Goal: Task Accomplishment & Management: Manage account settings

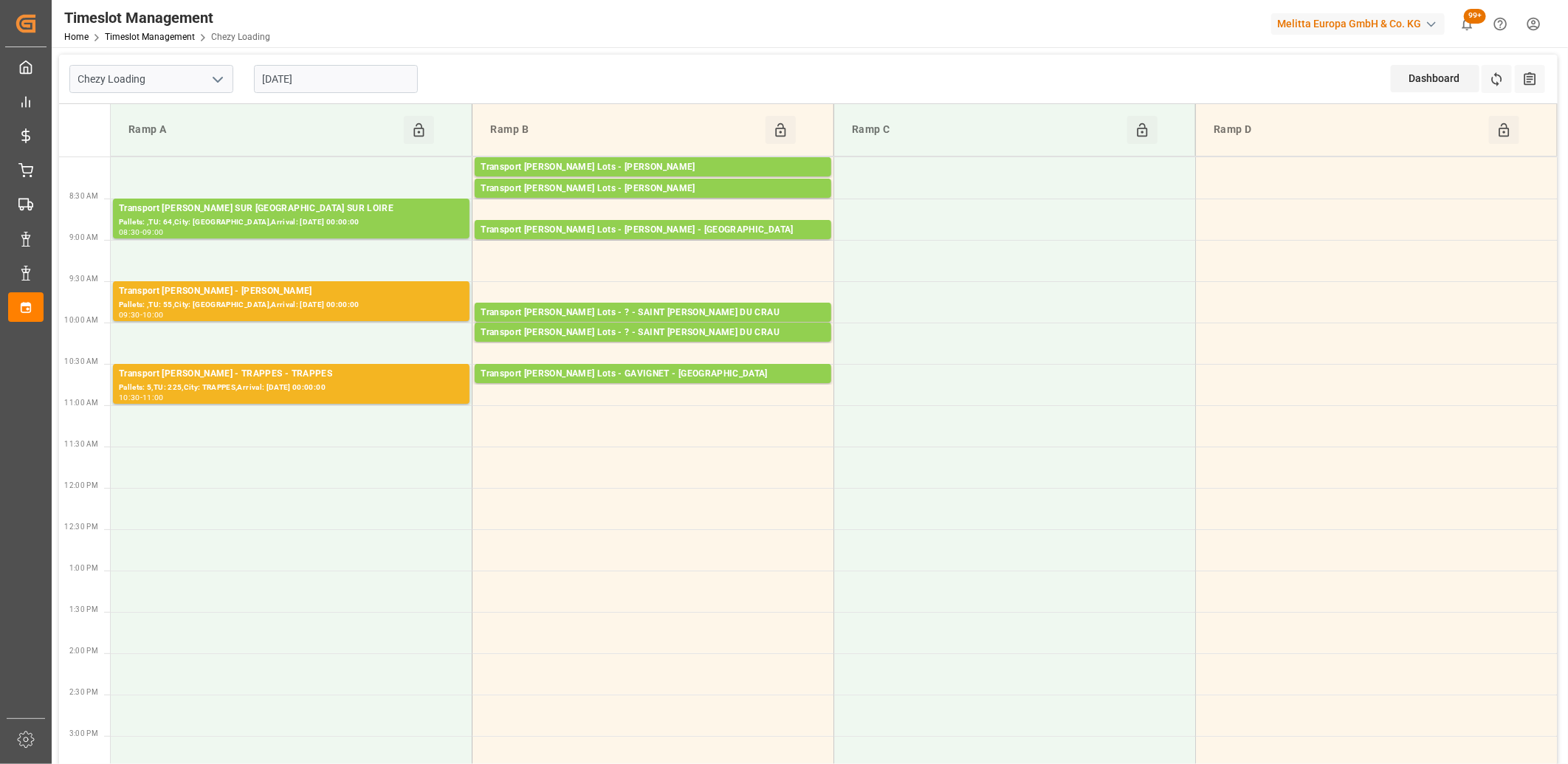
click at [326, 79] on input "[DATE]" at bounding box center [335, 79] width 164 height 28
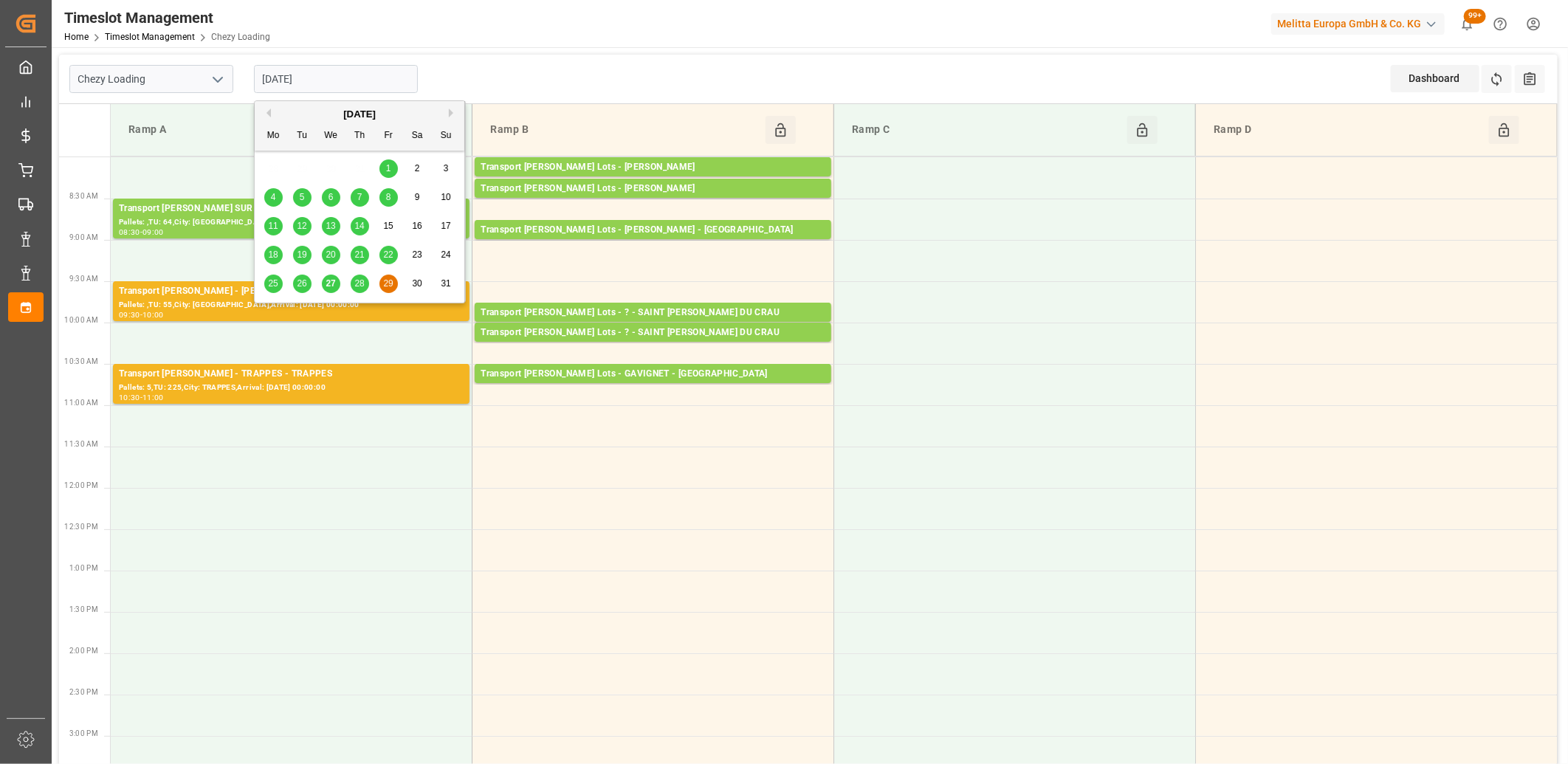
click at [327, 285] on span "27" at bounding box center [330, 283] width 9 height 10
type input "[DATE]"
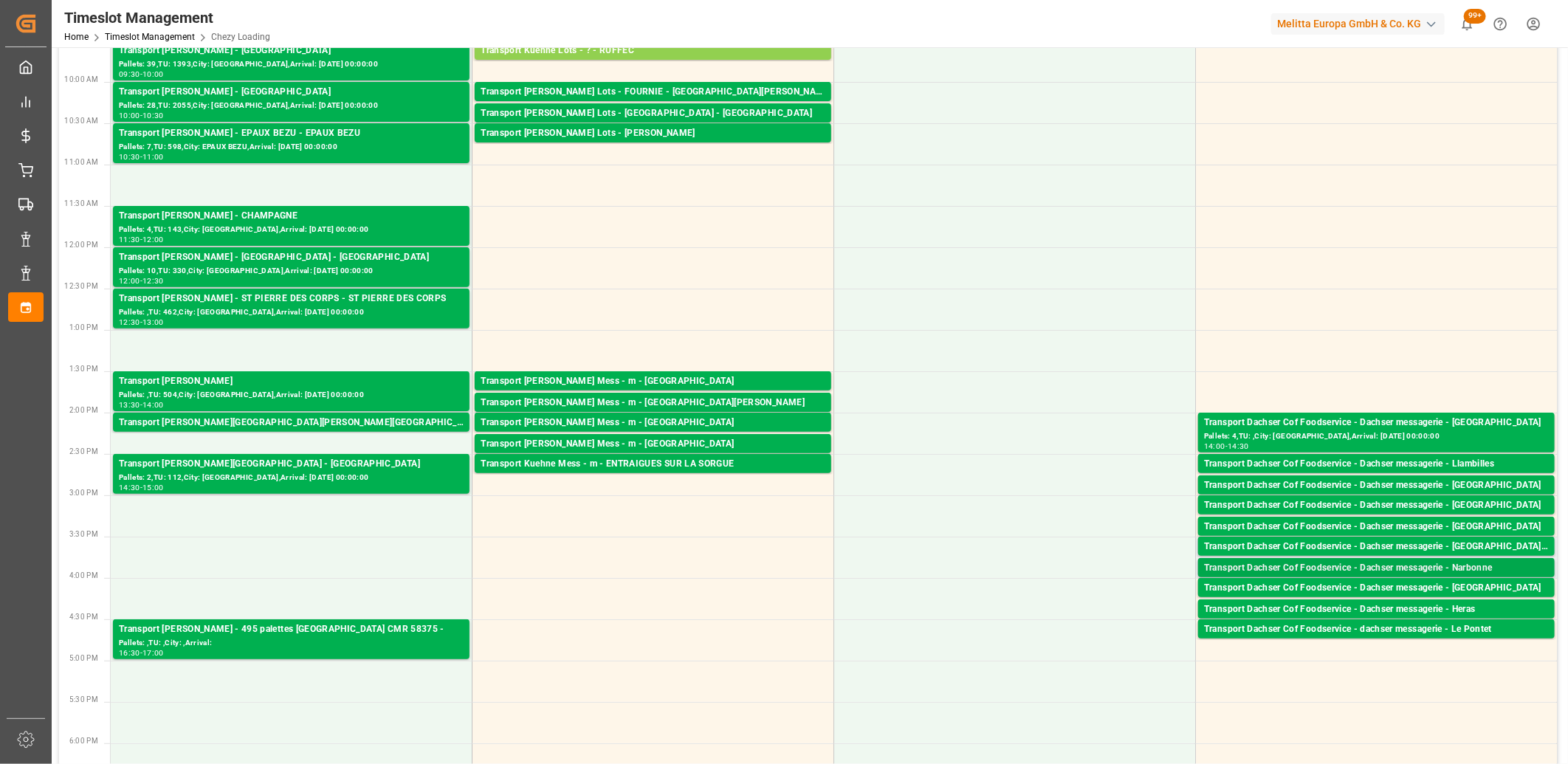
scroll to position [246, 0]
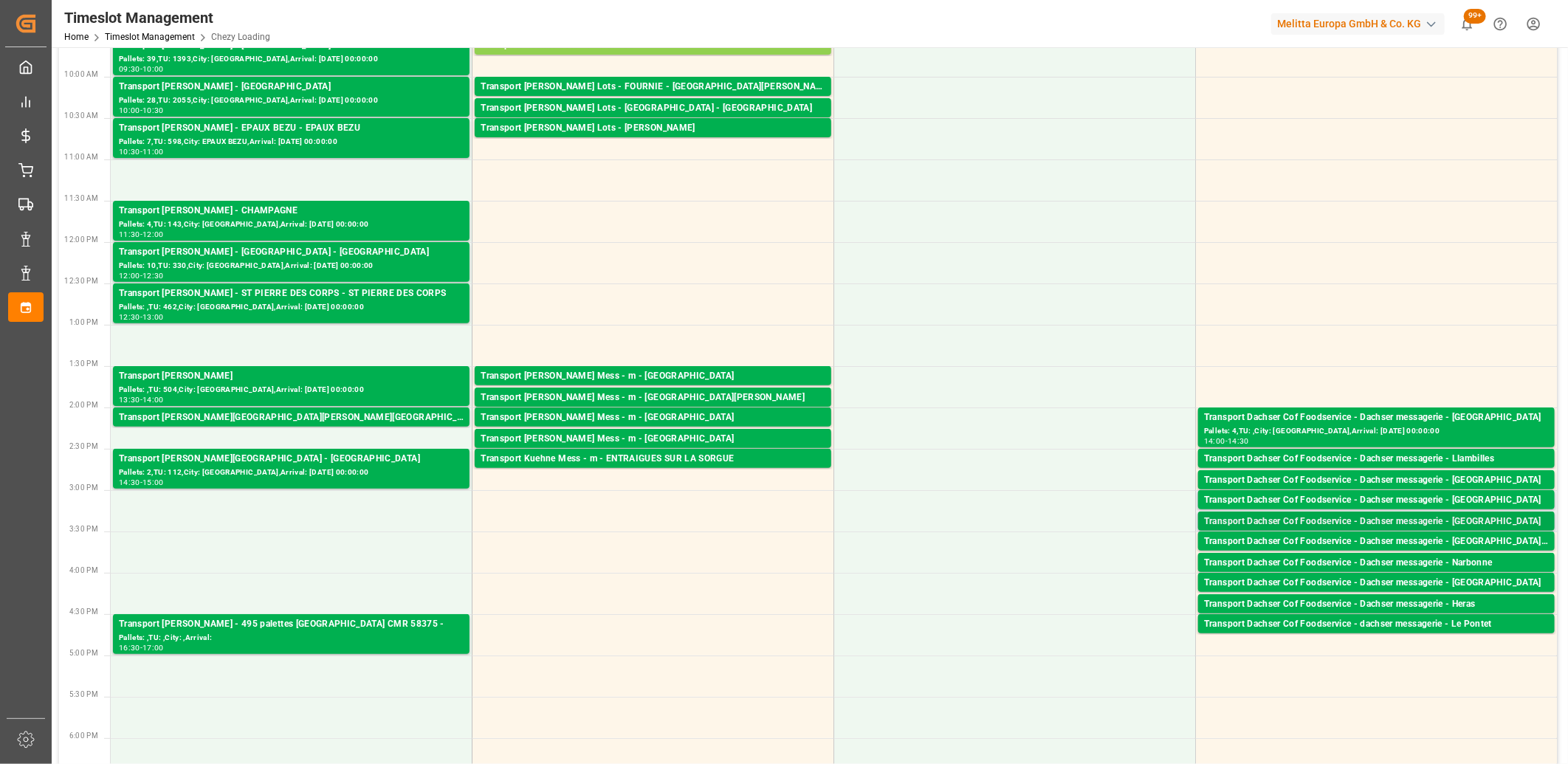
click at [1355, 522] on div "Transport Dachser Cof Foodservice - Dachser messagerie - [GEOGRAPHIC_DATA]" at bounding box center [1376, 522] width 345 height 15
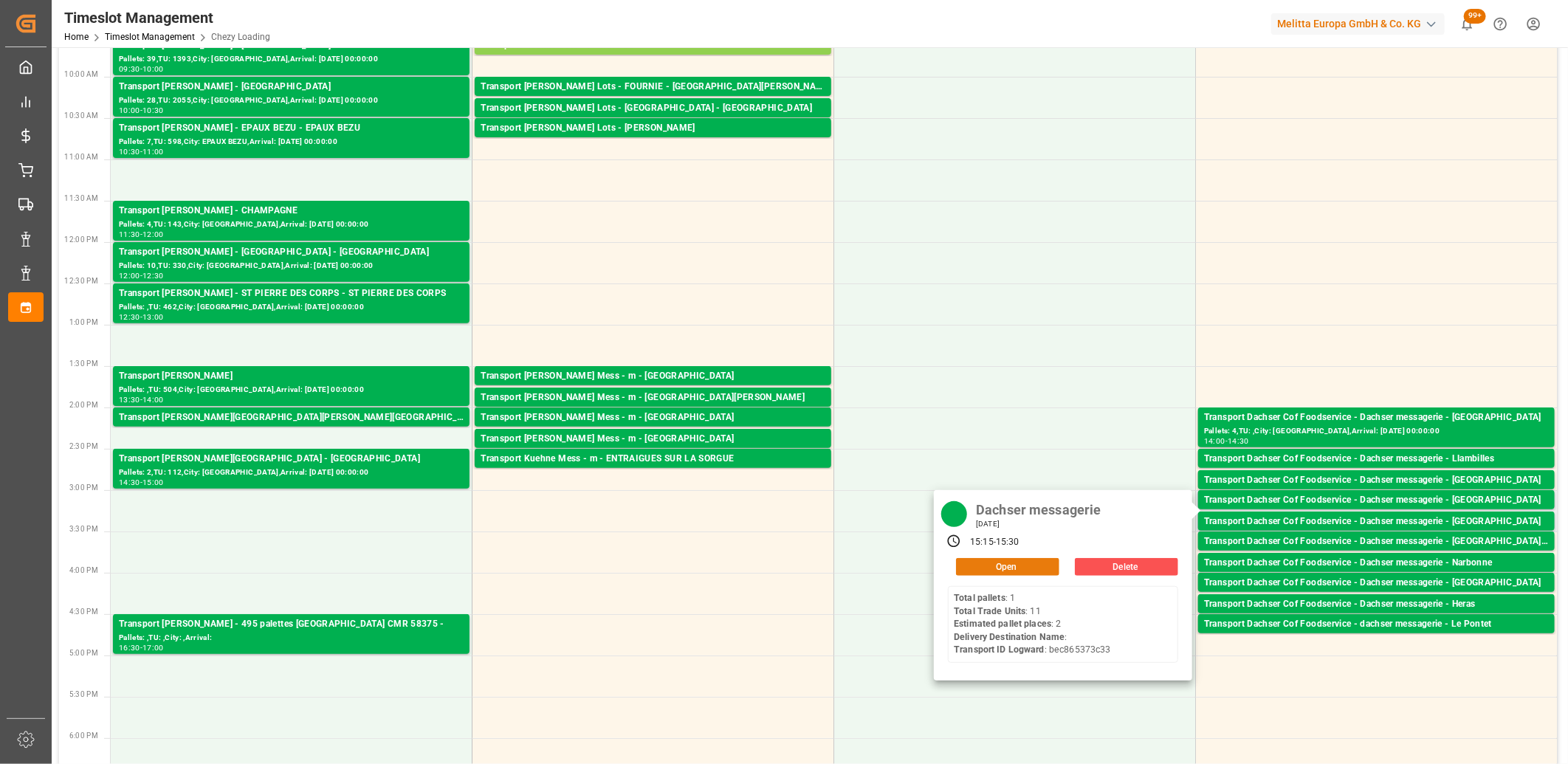
click at [1016, 571] on button "Open" at bounding box center [1008, 566] width 103 height 18
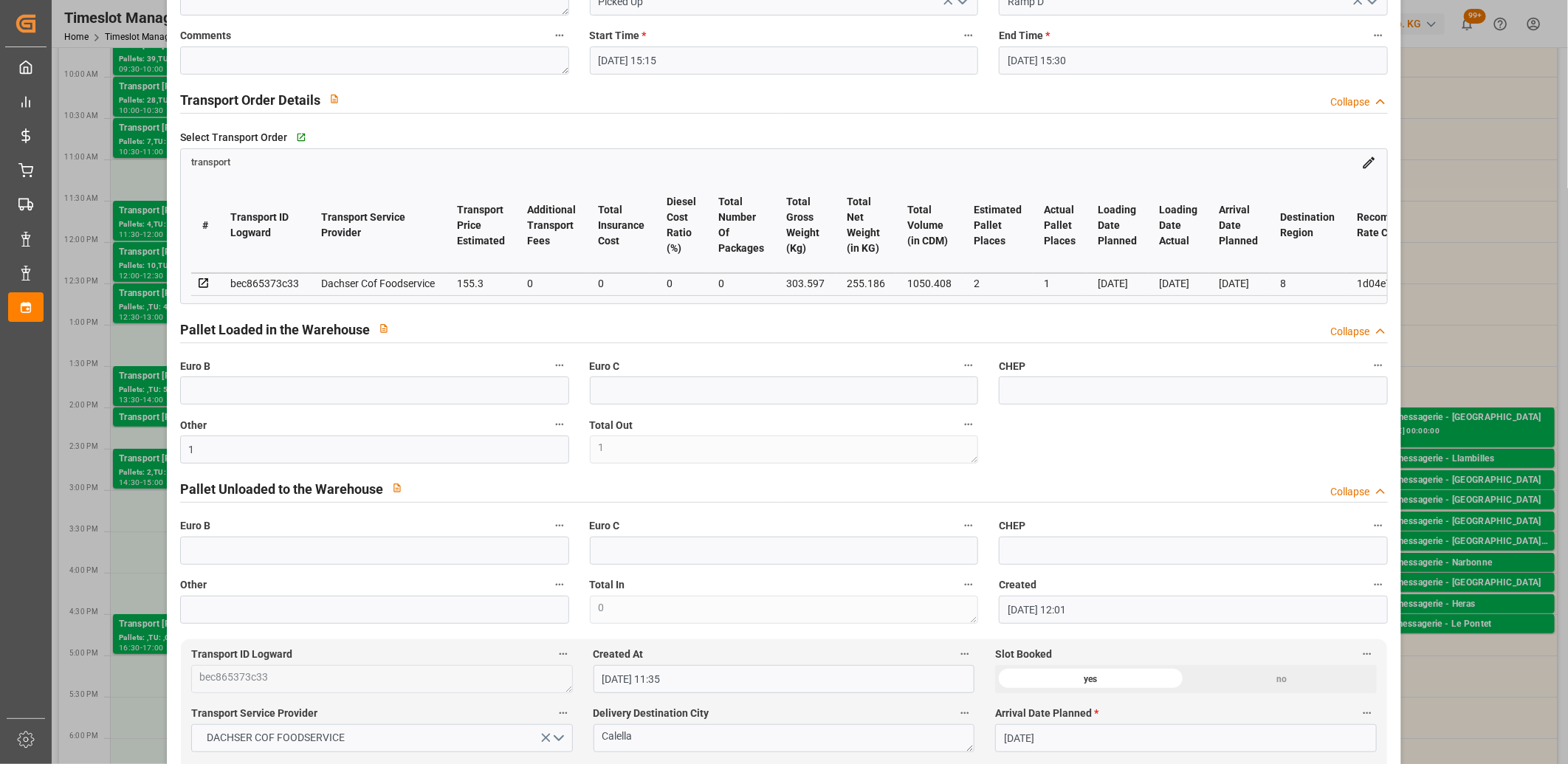
scroll to position [164, 0]
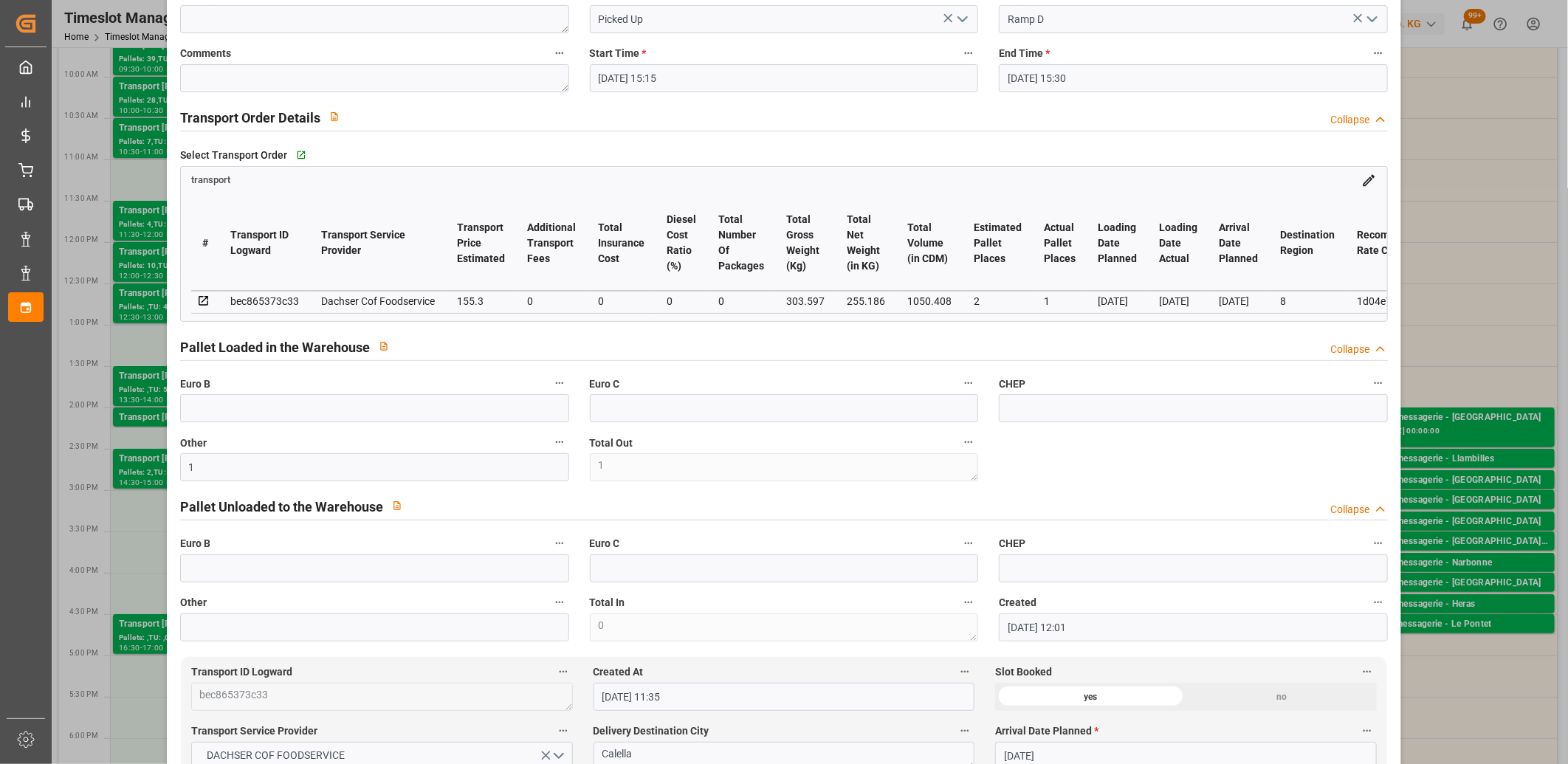
click at [290, 301] on div "bec865373c33" at bounding box center [264, 300] width 68 height 18
copy div "bec865373c33"
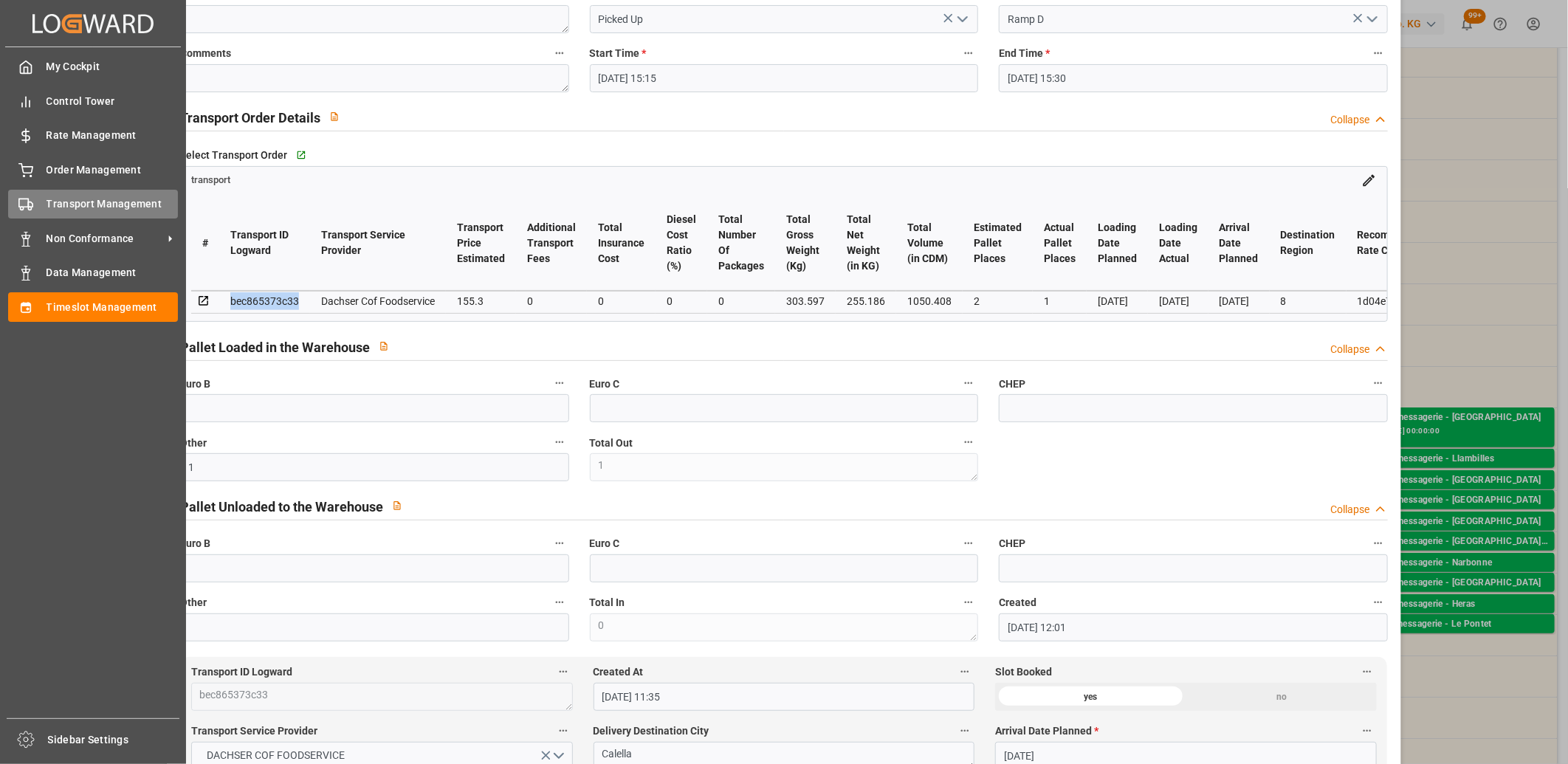
click at [20, 208] on circle at bounding box center [21, 209] width 3 height 3
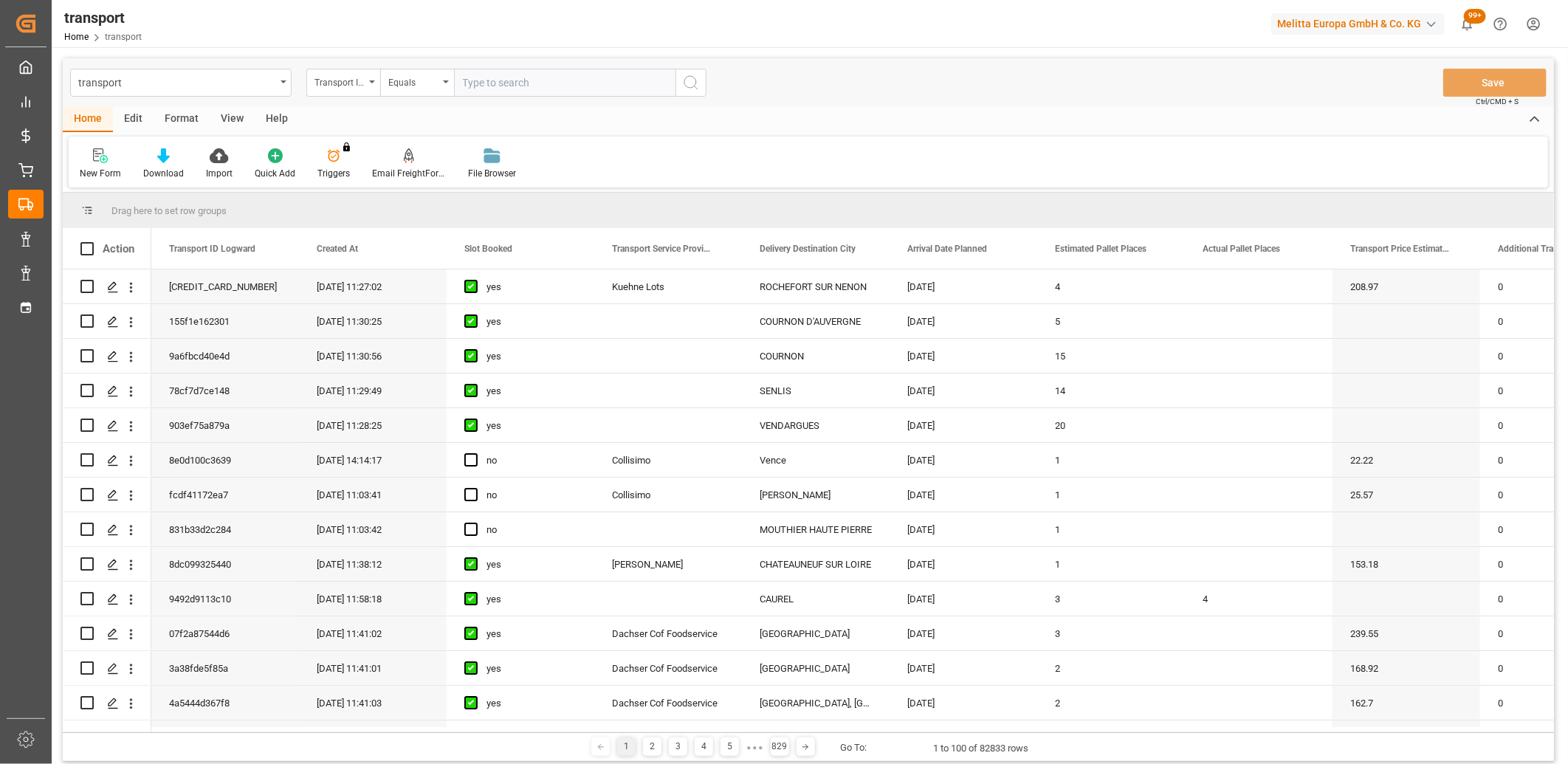
click at [515, 87] on input "text" at bounding box center [565, 82] width 222 height 28
type input "bec865373c33"
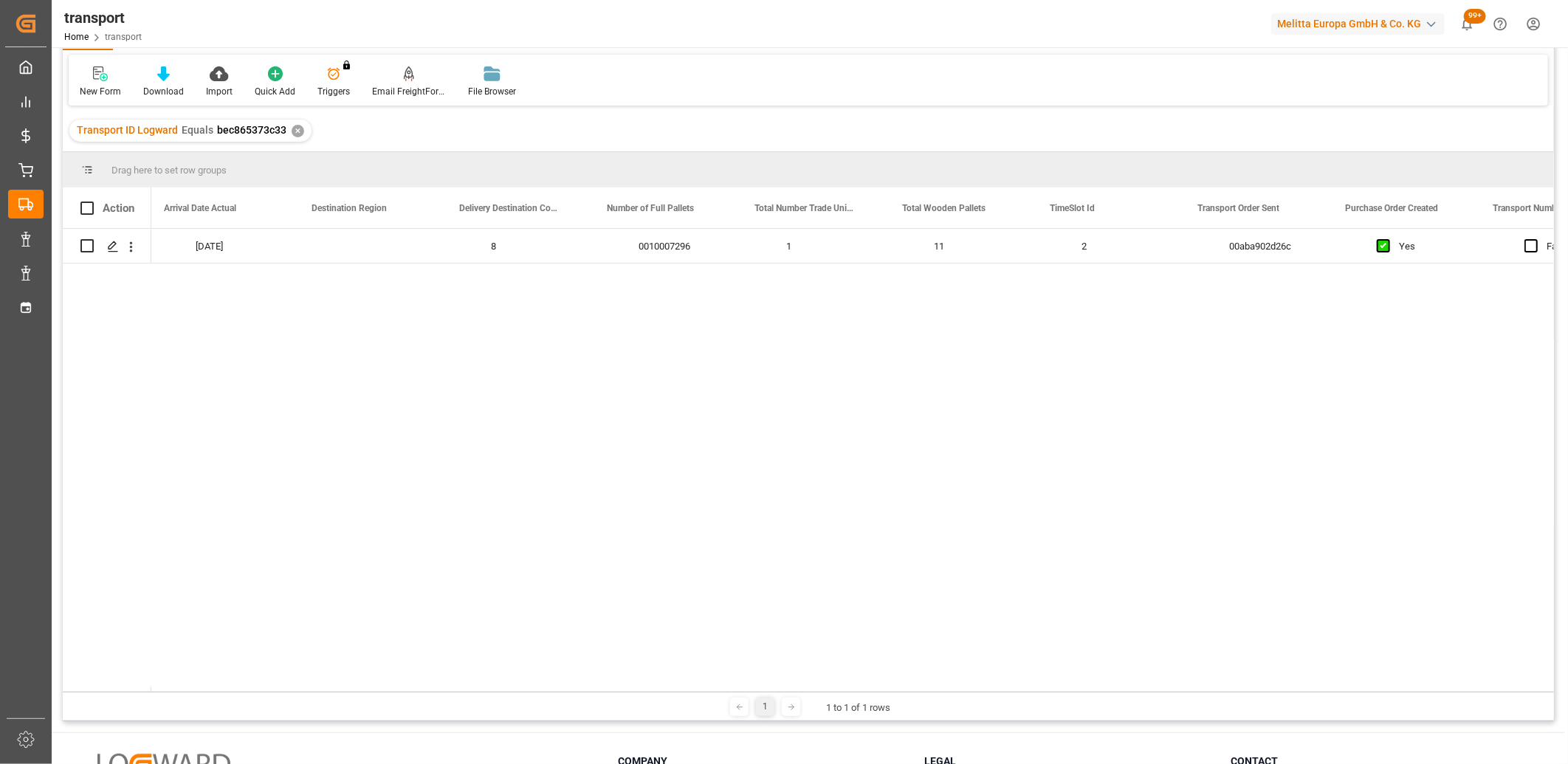
scroll to position [0, 3456]
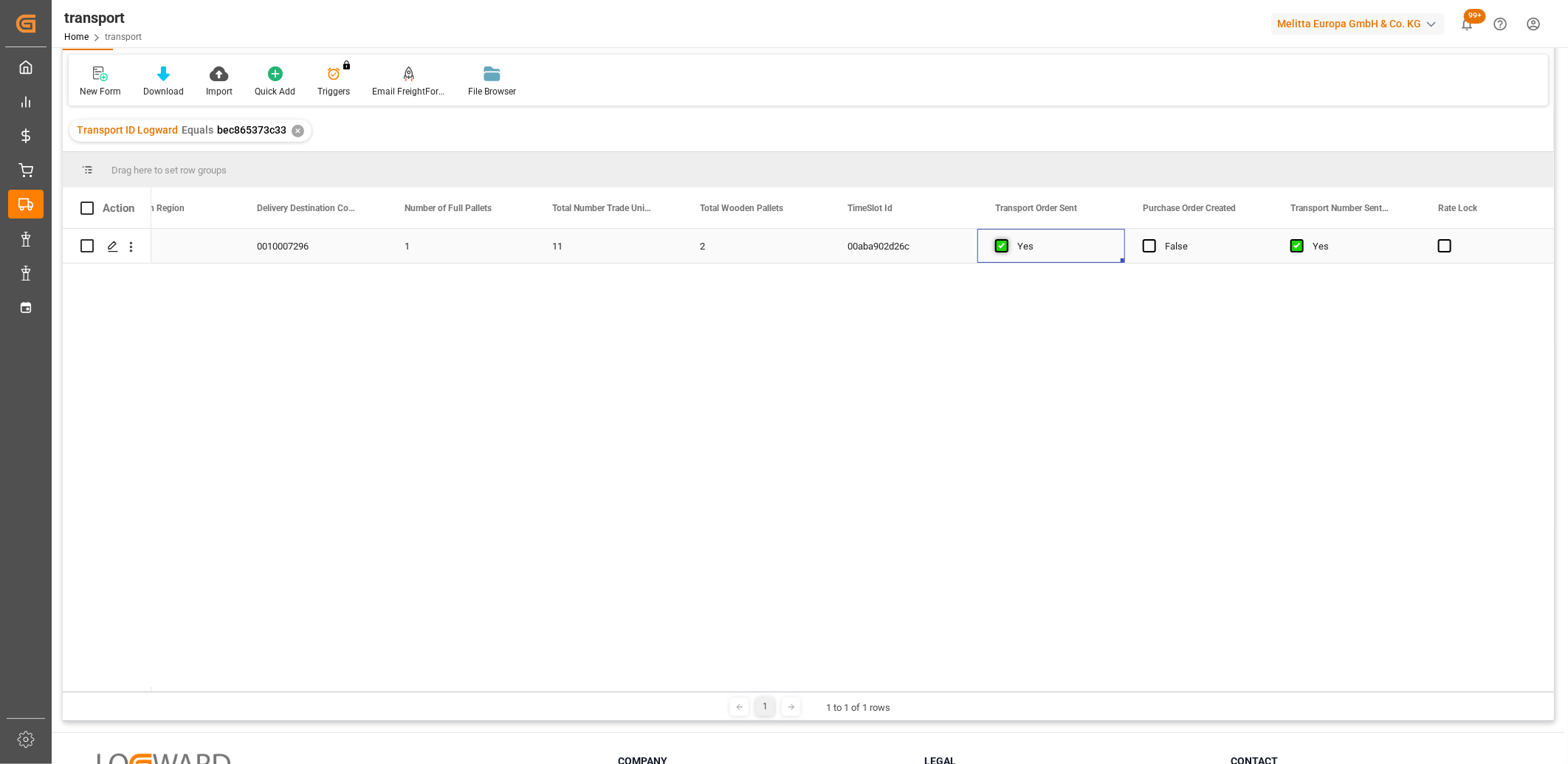
click at [1002, 245] on span "Press SPACE to select this row." at bounding box center [1002, 246] width 13 height 13
click at [1006, 239] on input "Press SPACE to select this row." at bounding box center [1006, 239] width 0 height 0
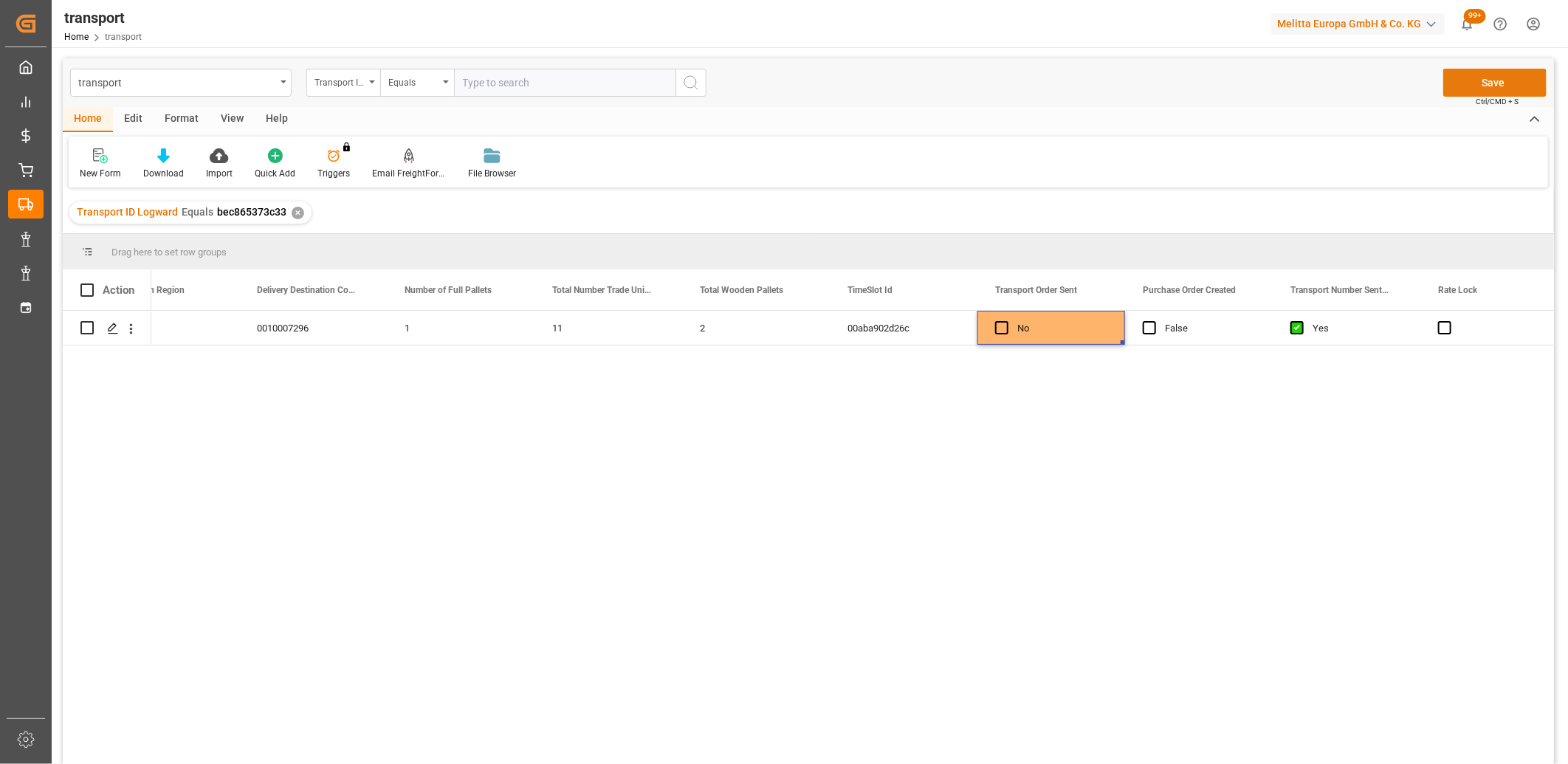
click at [1515, 86] on button "Save" at bounding box center [1495, 82] width 103 height 28
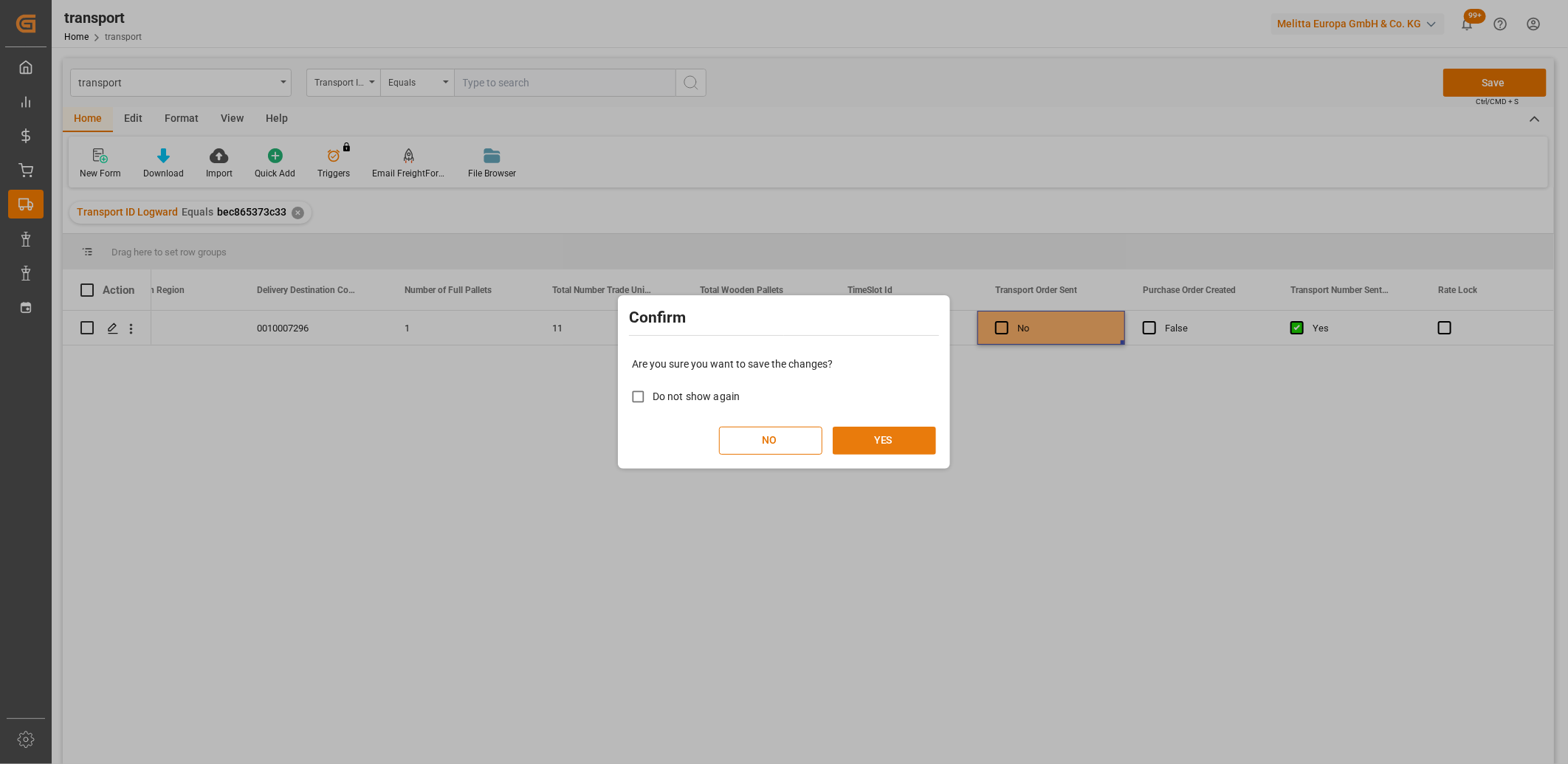
click at [901, 446] on button "YES" at bounding box center [884, 441] width 103 height 28
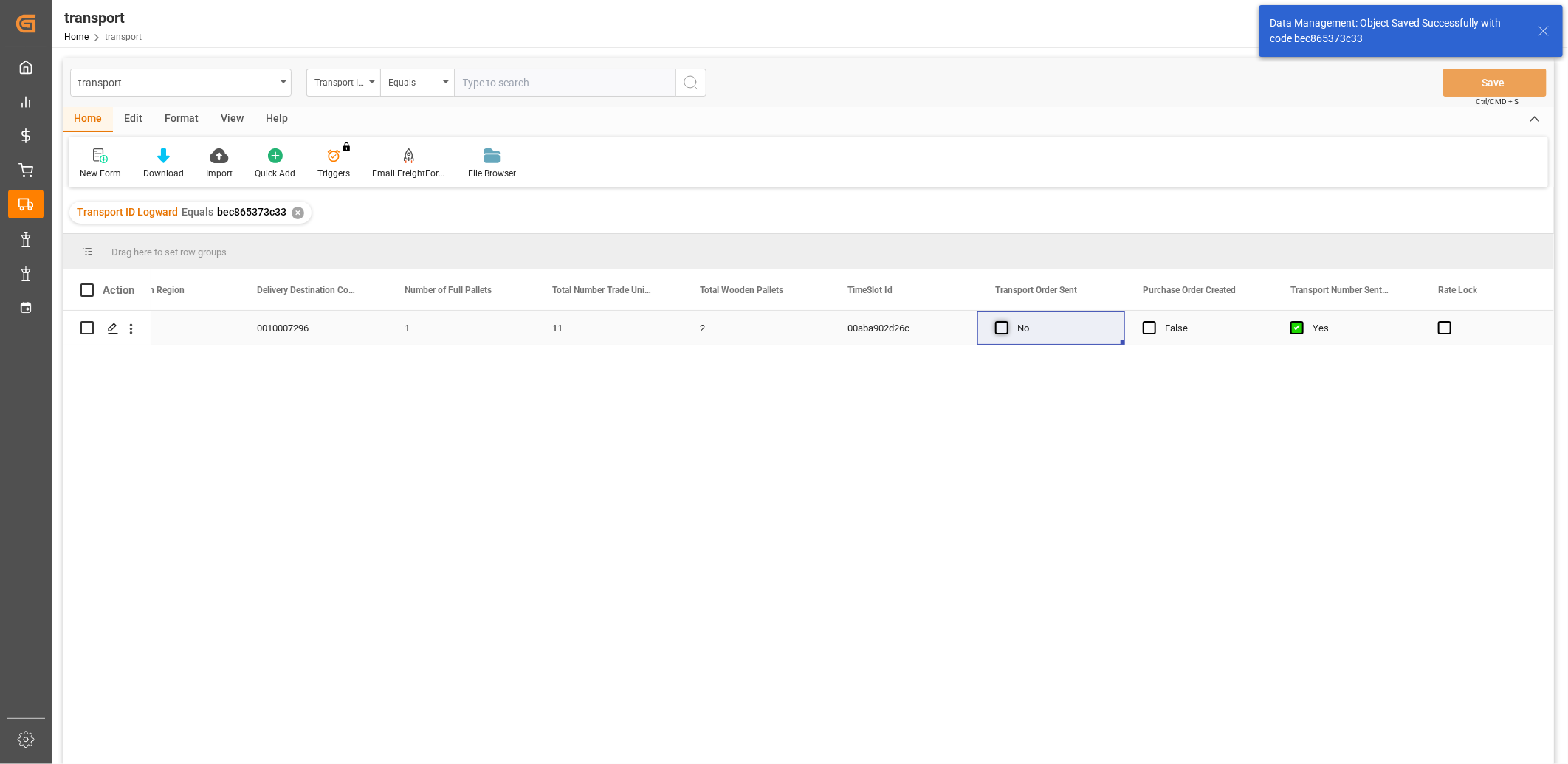
click at [1005, 329] on span "Press SPACE to select this row." at bounding box center [1002, 328] width 13 height 13
click at [1006, 321] on input "Press SPACE to select this row." at bounding box center [1006, 321] width 0 height 0
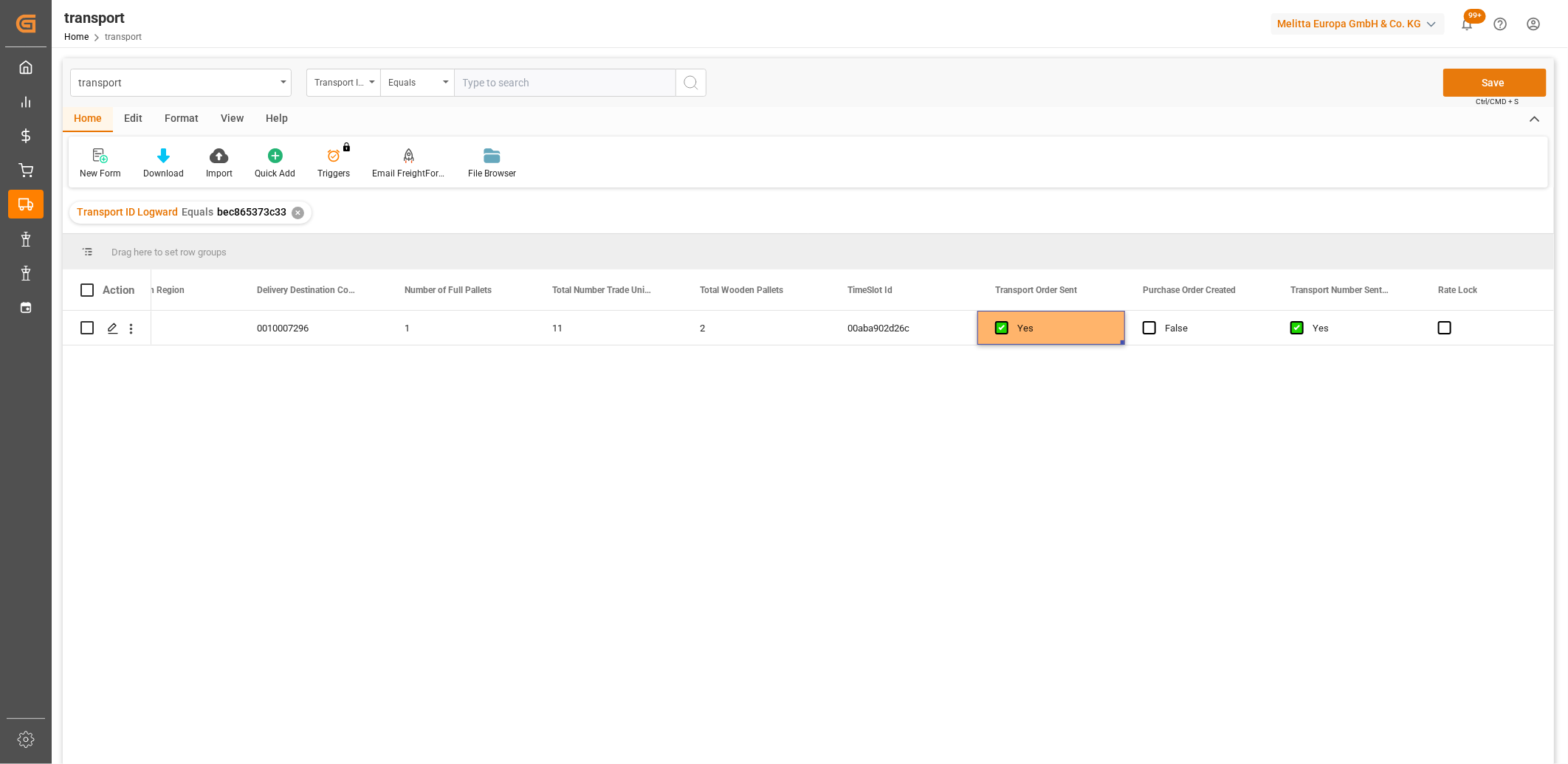
click at [1465, 90] on button "Save" at bounding box center [1495, 82] width 103 height 28
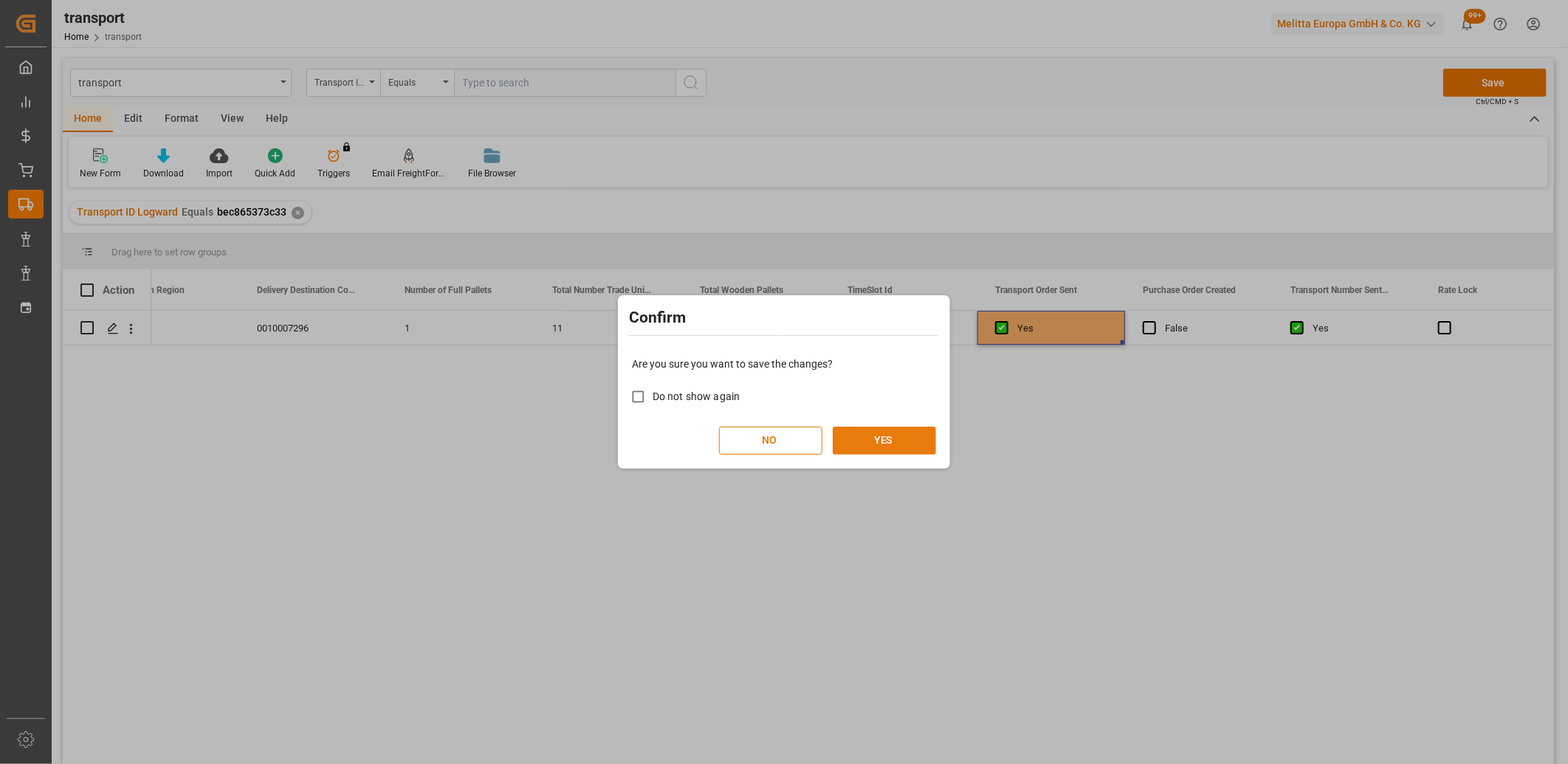
click at [859, 440] on button "YES" at bounding box center [884, 441] width 103 height 28
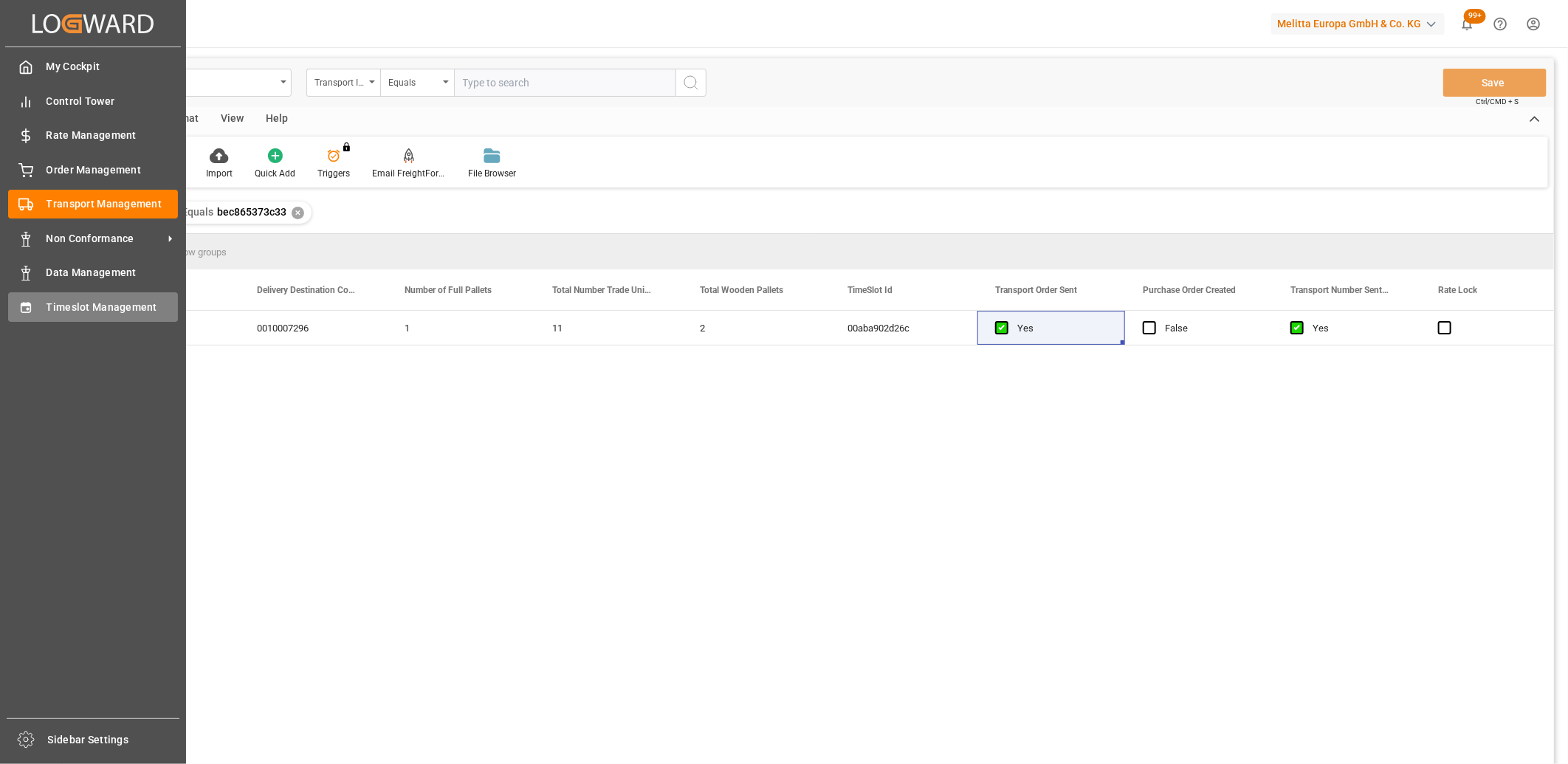
click at [43, 319] on div "Timeslot Management Timeslot Management" at bounding box center [93, 306] width 170 height 29
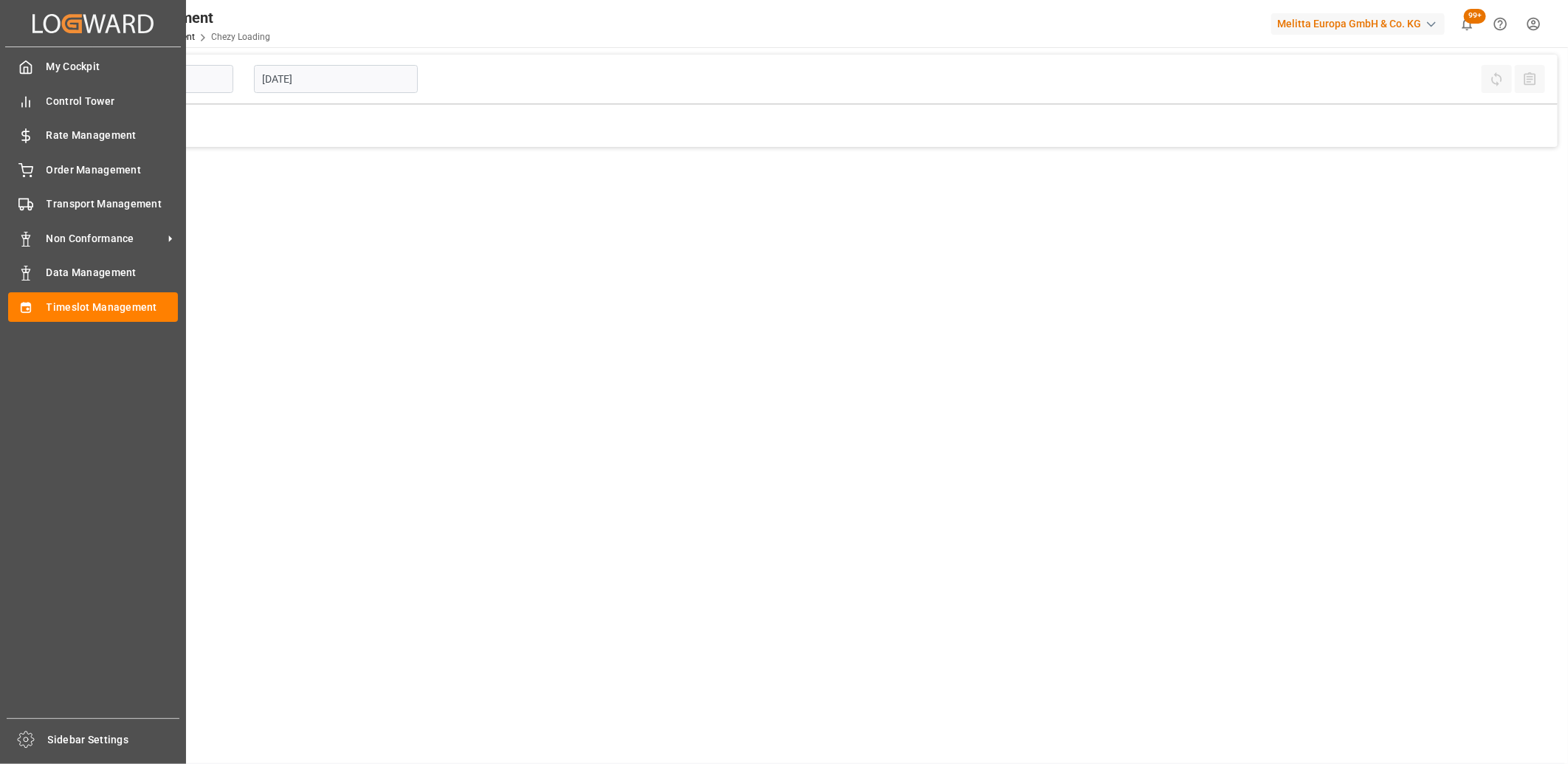
type input "Chezy Loading"
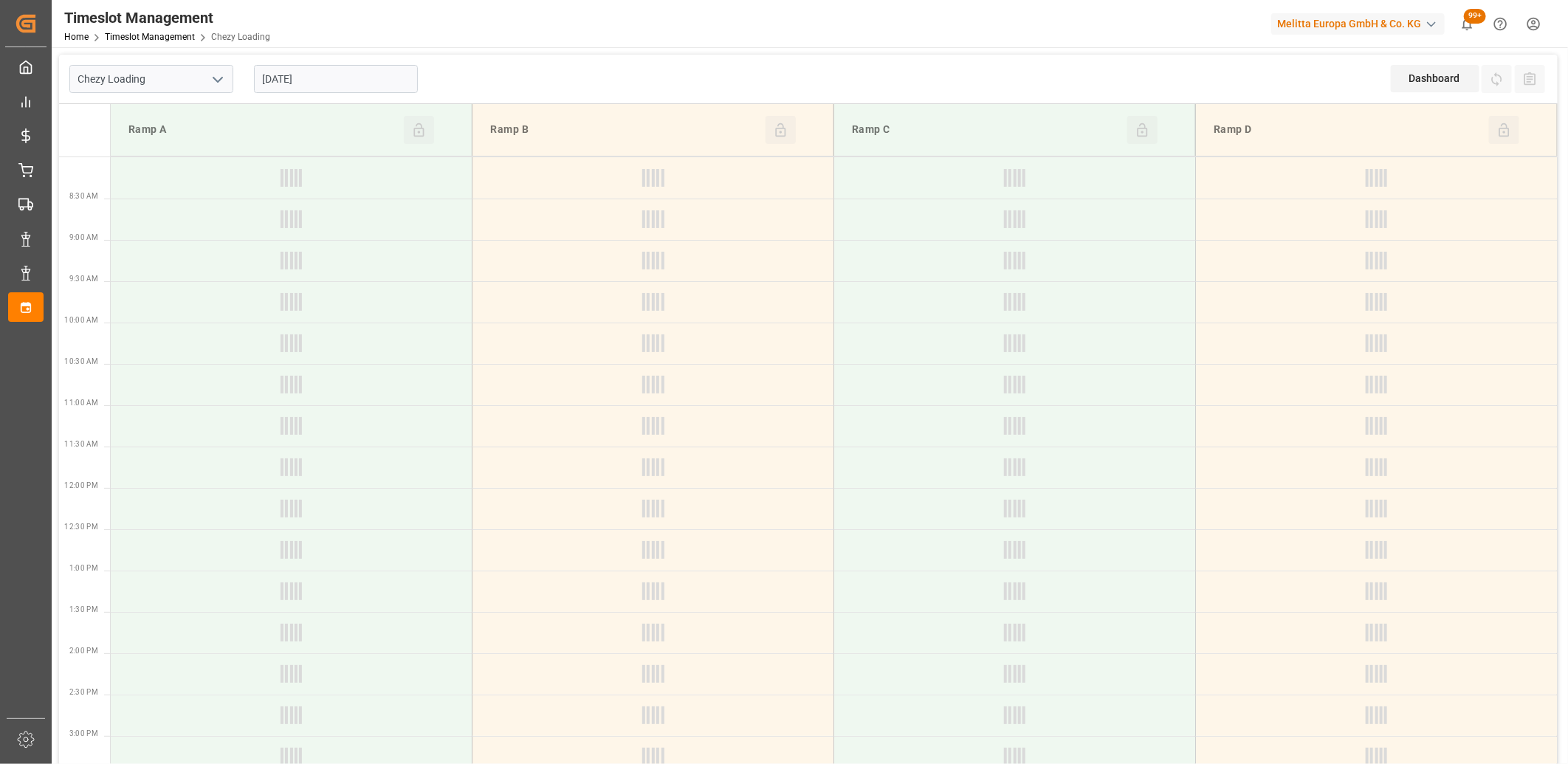
click at [409, 74] on input "[DATE]" at bounding box center [335, 79] width 164 height 28
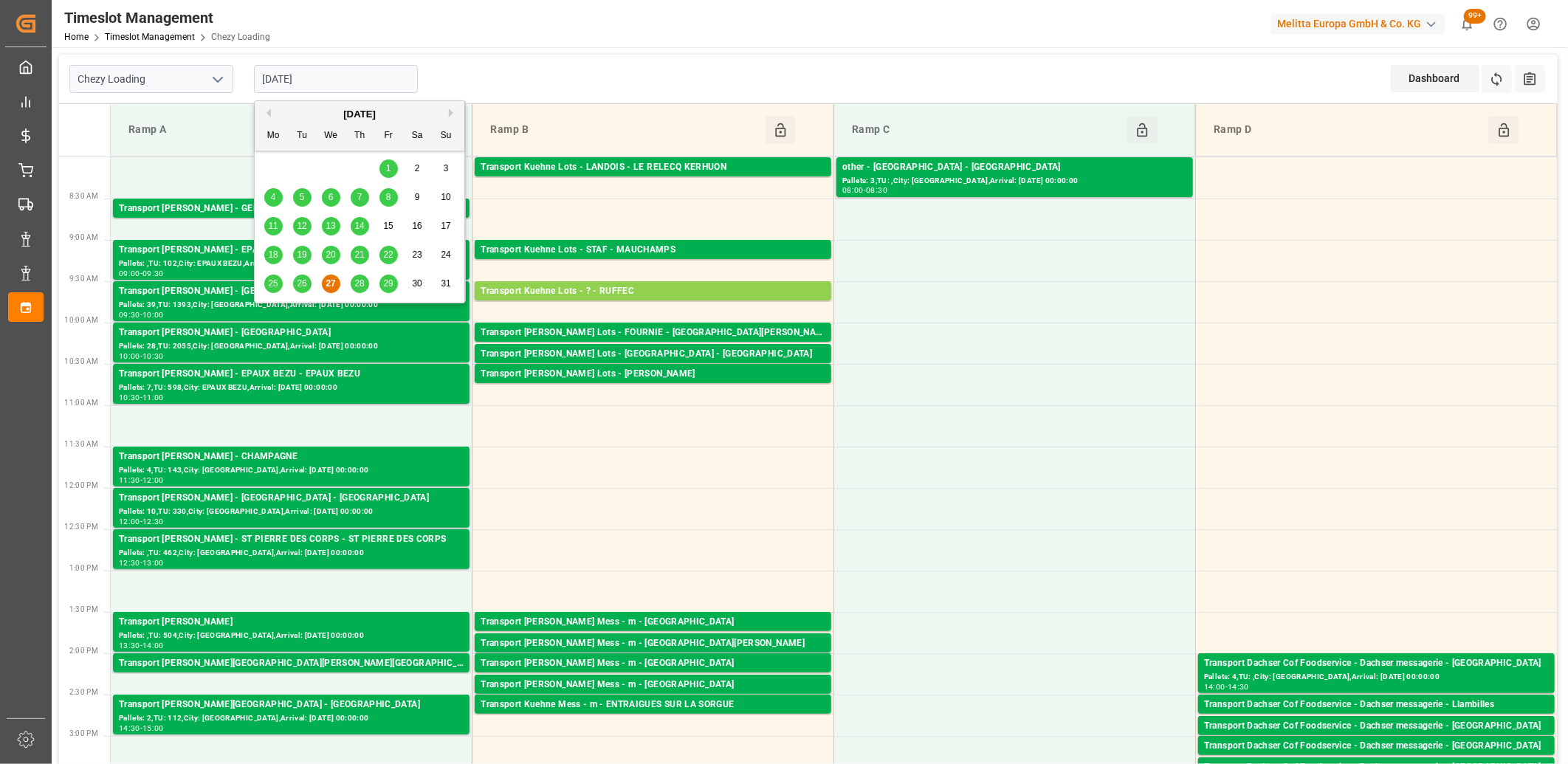
click at [449, 118] on div "[DATE]" at bounding box center [359, 115] width 210 height 15
click at [452, 114] on button "Next Month" at bounding box center [454, 113] width 9 height 9
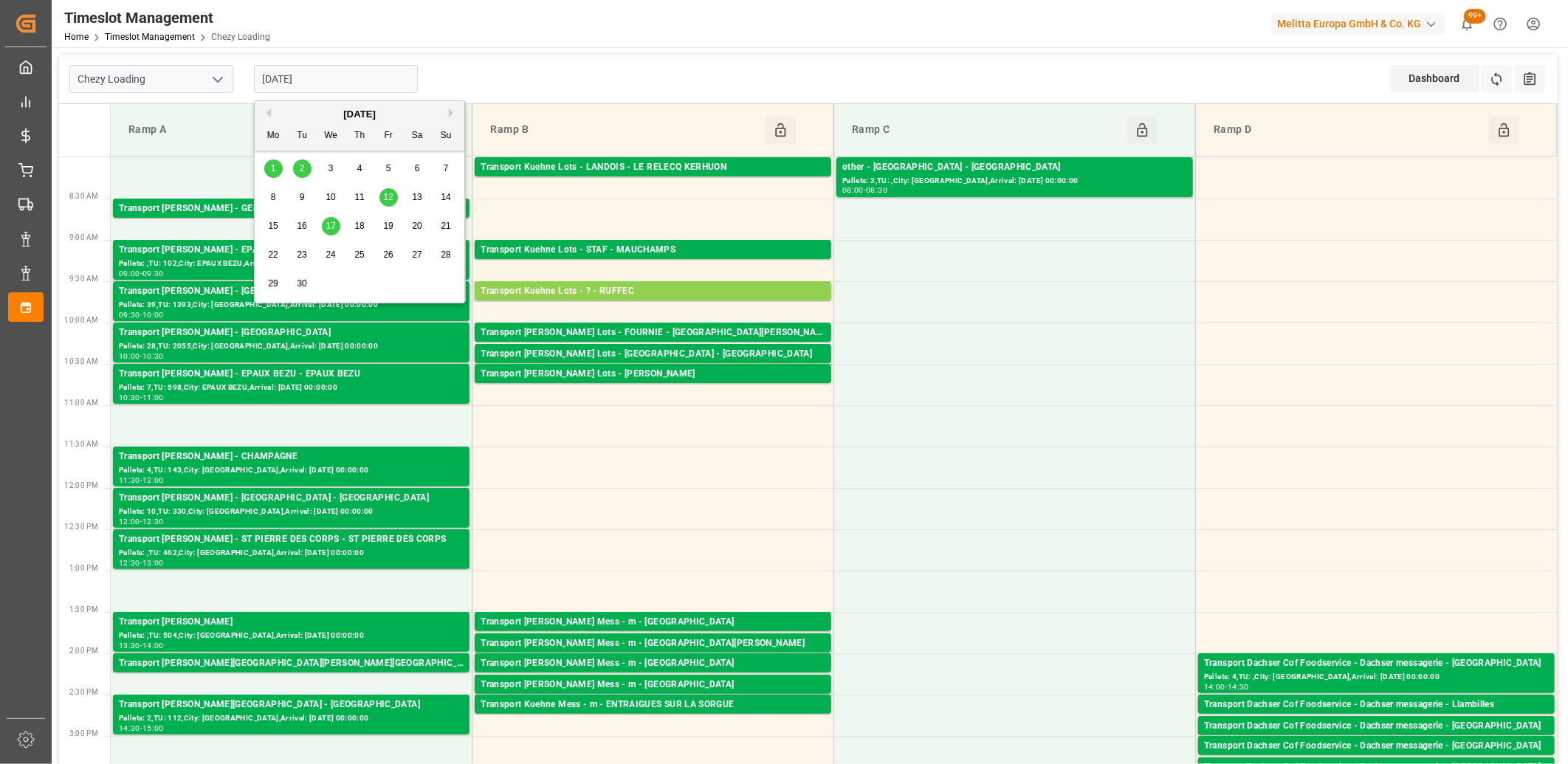
click at [304, 167] on span "2" at bounding box center [302, 168] width 6 height 10
type input "[DATE]"
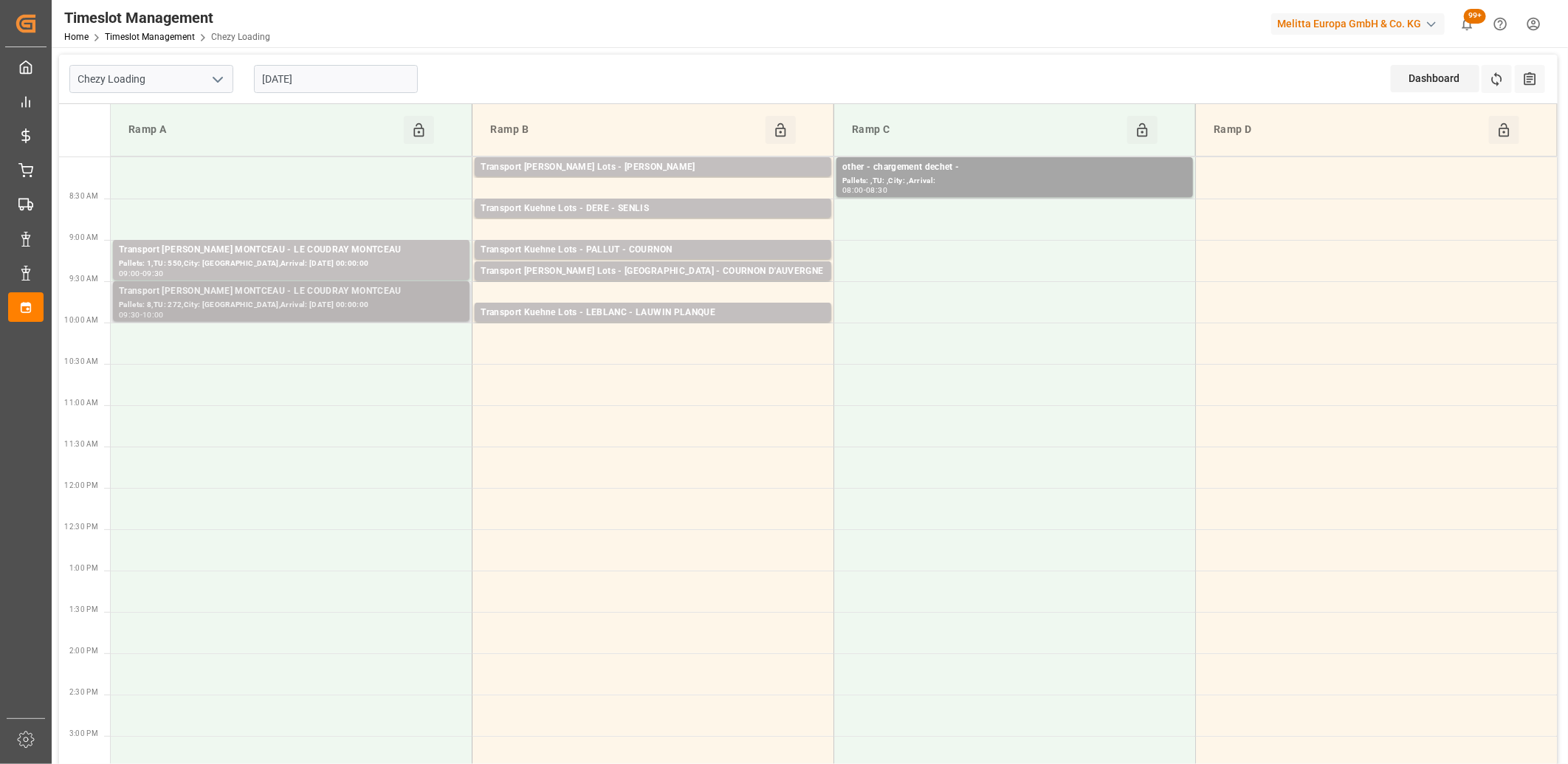
click at [325, 309] on div "Pallets: 8,TU: 272,City: [GEOGRAPHIC_DATA],Arrival: [DATE] 00:00:00" at bounding box center [291, 306] width 345 height 13
click at [329, 262] on div "Pallets: 1,TU: 550,City: [GEOGRAPHIC_DATA],Arrival: [DATE] 00:00:00" at bounding box center [291, 264] width 345 height 13
click at [393, 264] on div "Pallets: 1,TU: 550,City: [GEOGRAPHIC_DATA],Arrival: [DATE] 00:00:00" at bounding box center [291, 264] width 345 height 13
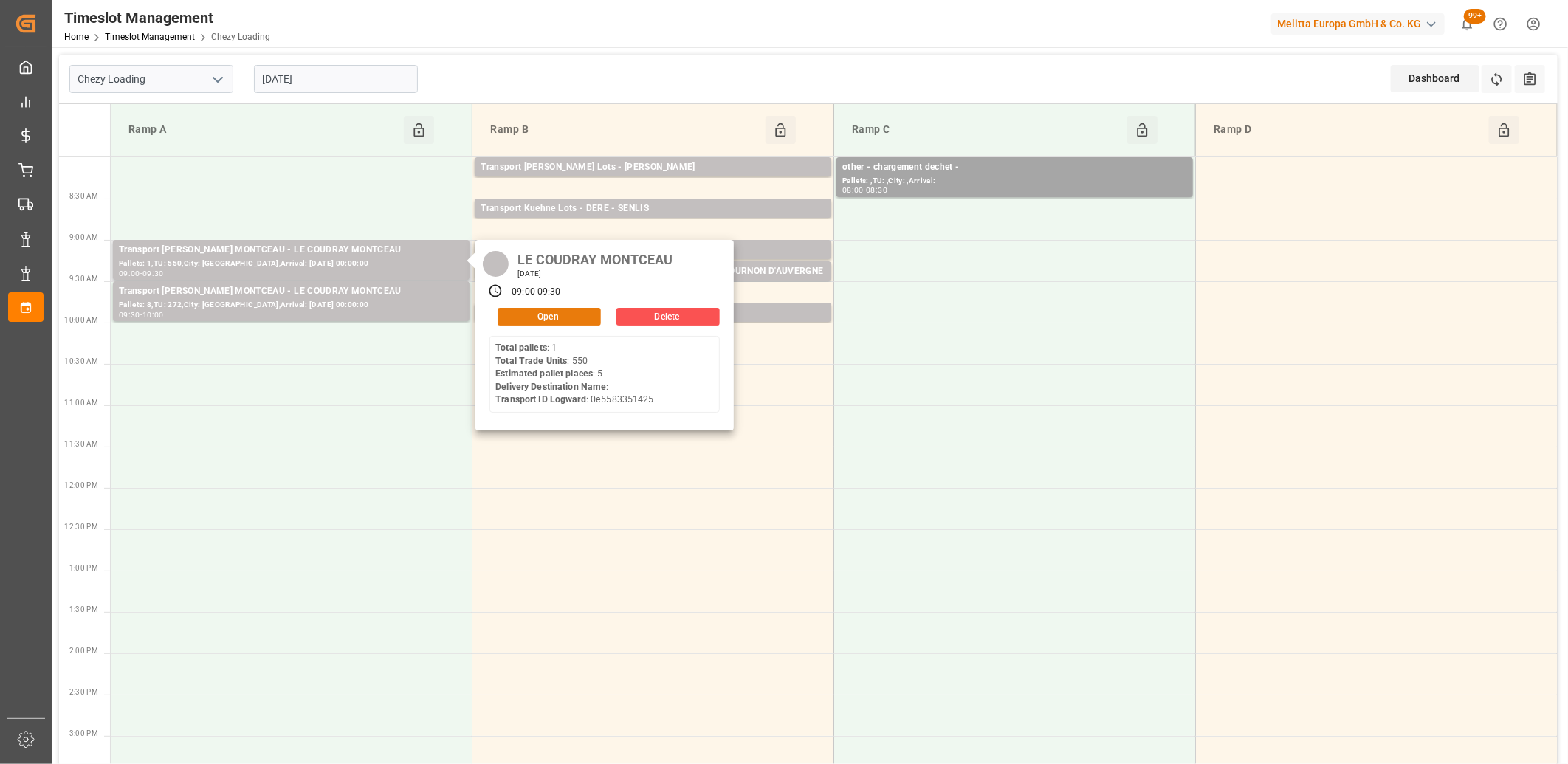
click at [520, 318] on button "Open" at bounding box center [550, 316] width 103 height 18
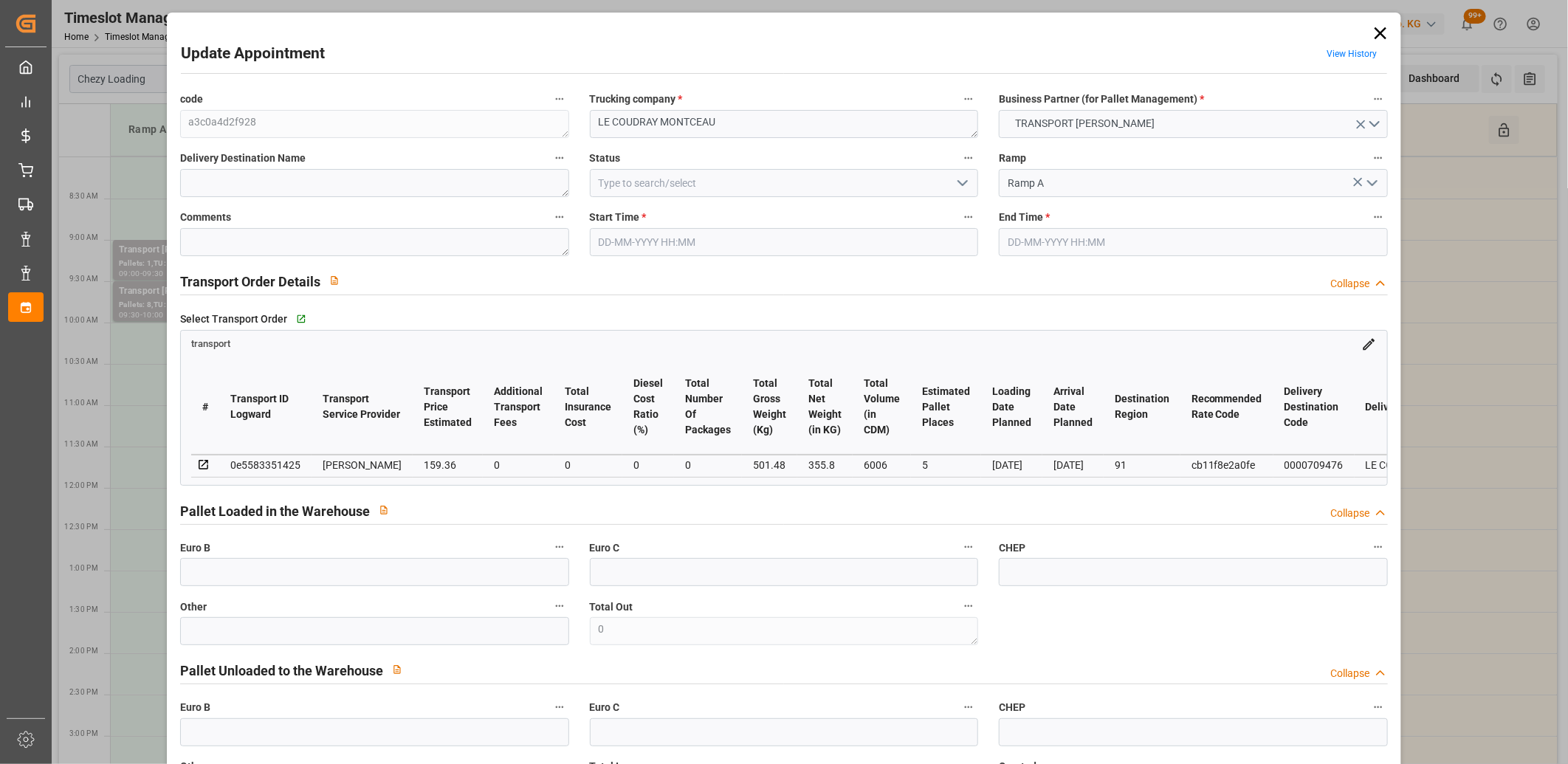
type input "[DATE] 09:00"
type input "[DATE] 09:30"
type input "[DATE] 17:00"
type input "[DATE] 11:29"
type input "[DATE]"
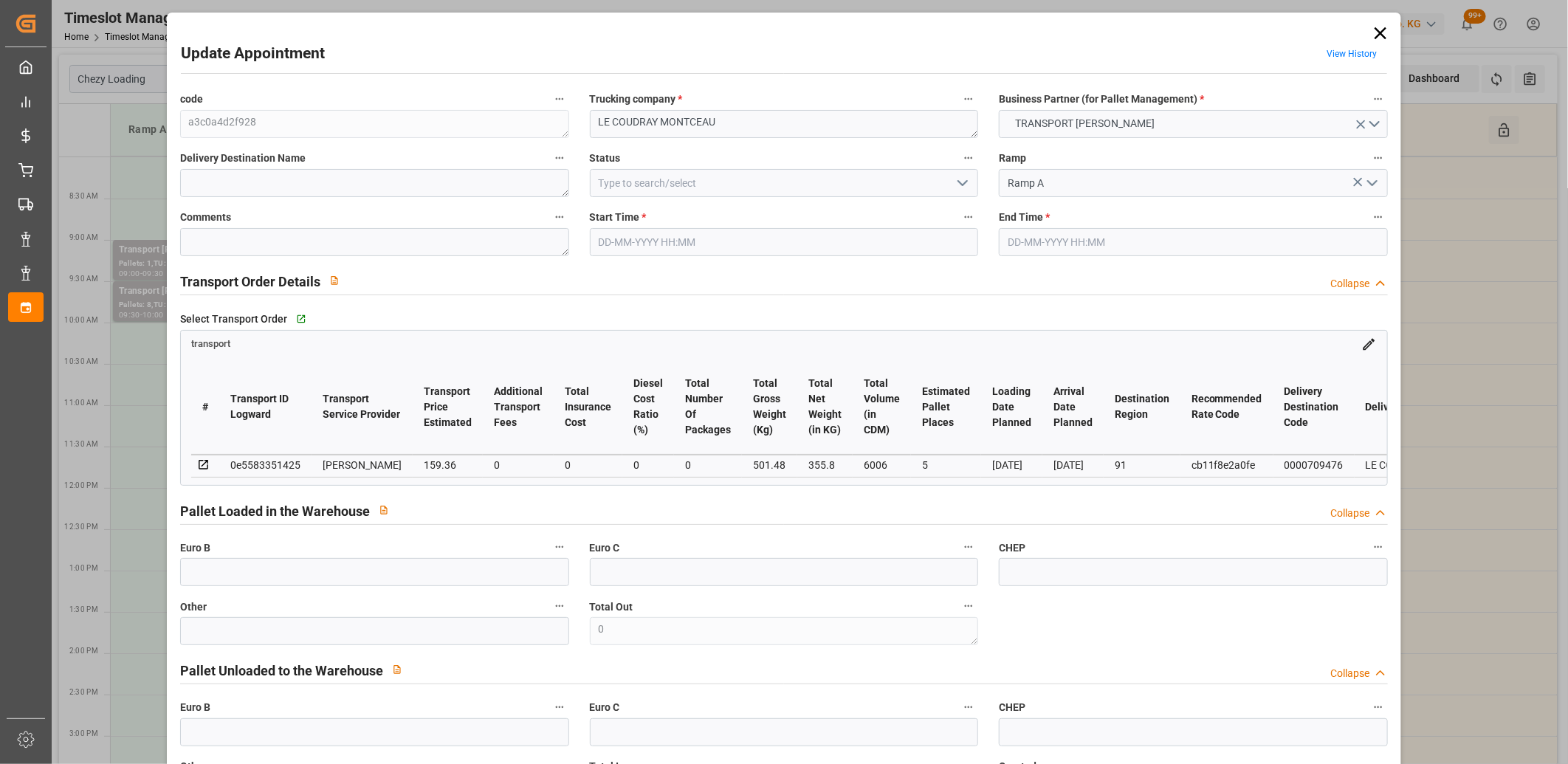
type input "[DATE]"
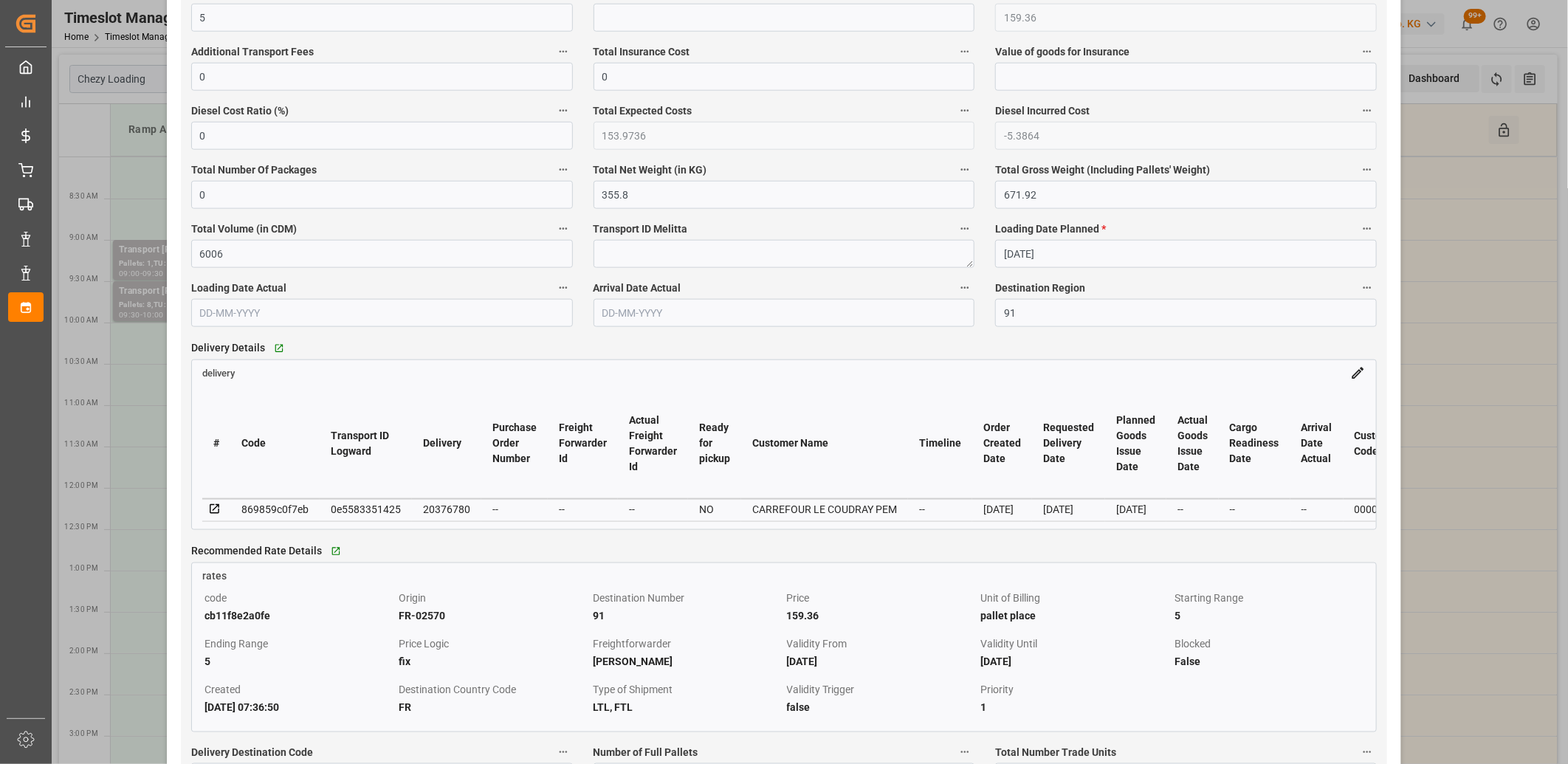
scroll to position [984, 0]
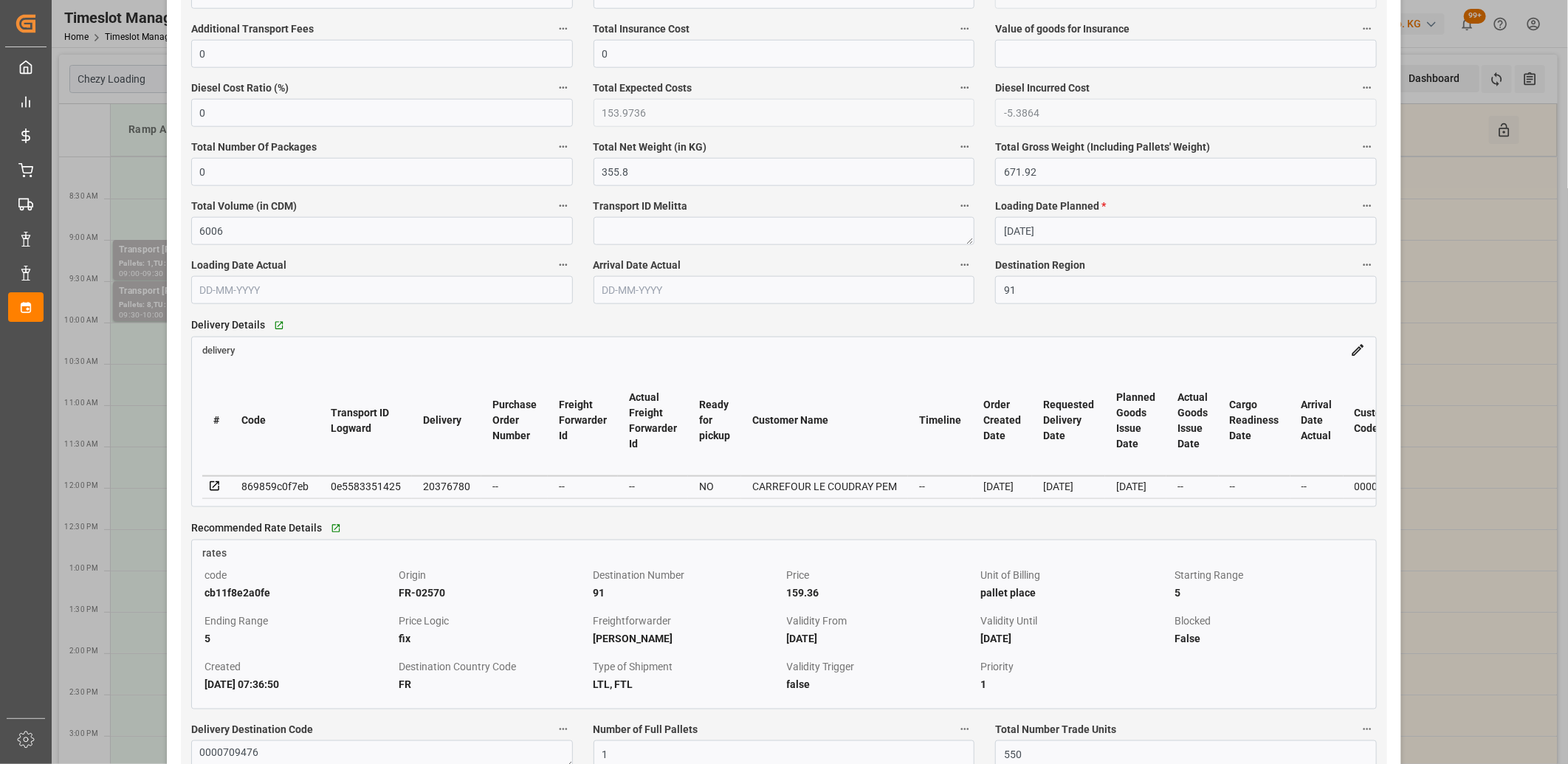
click at [432, 490] on div "20376780" at bounding box center [446, 486] width 47 height 18
copy div "20376780"
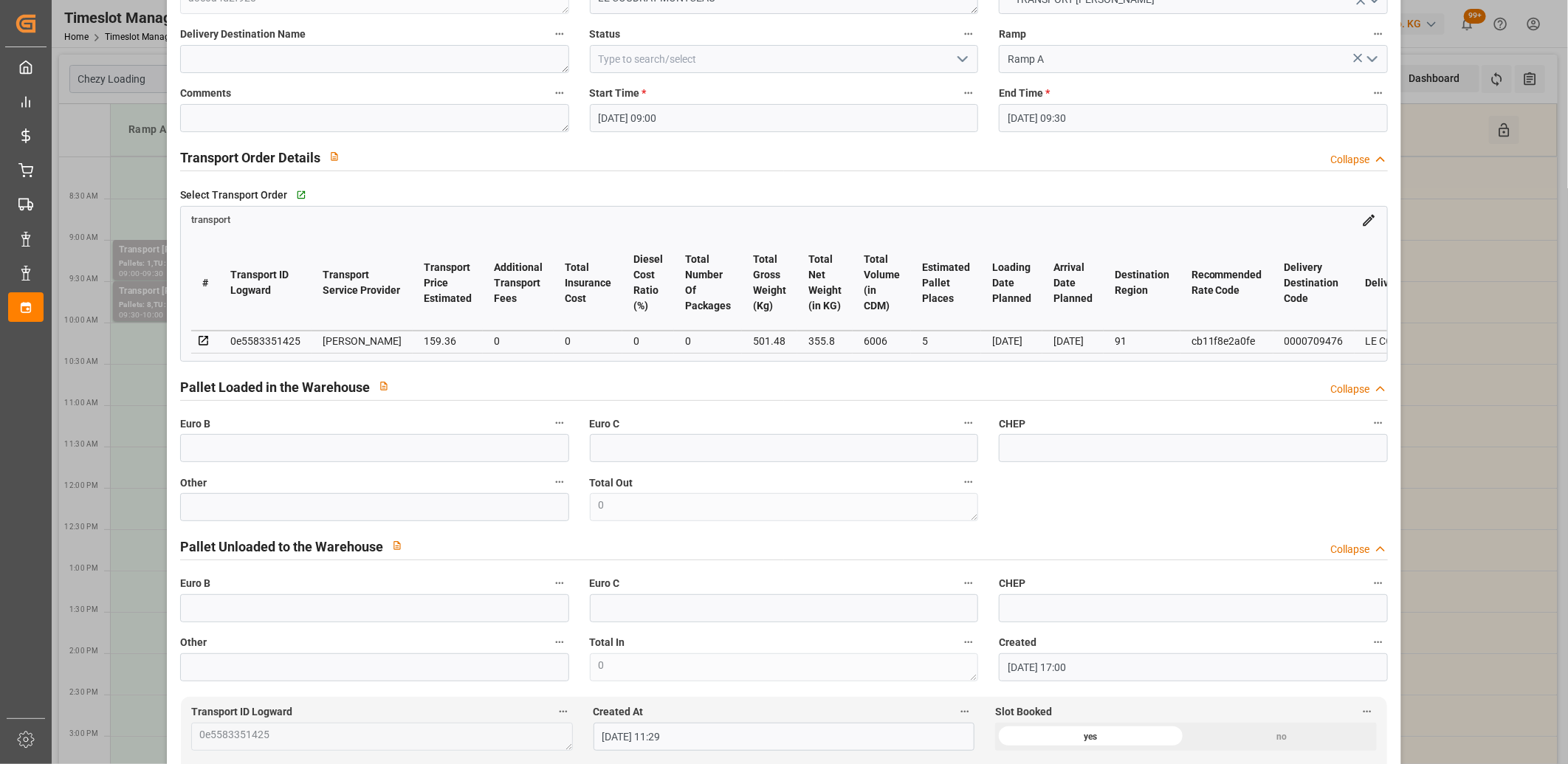
scroll to position [0, 0]
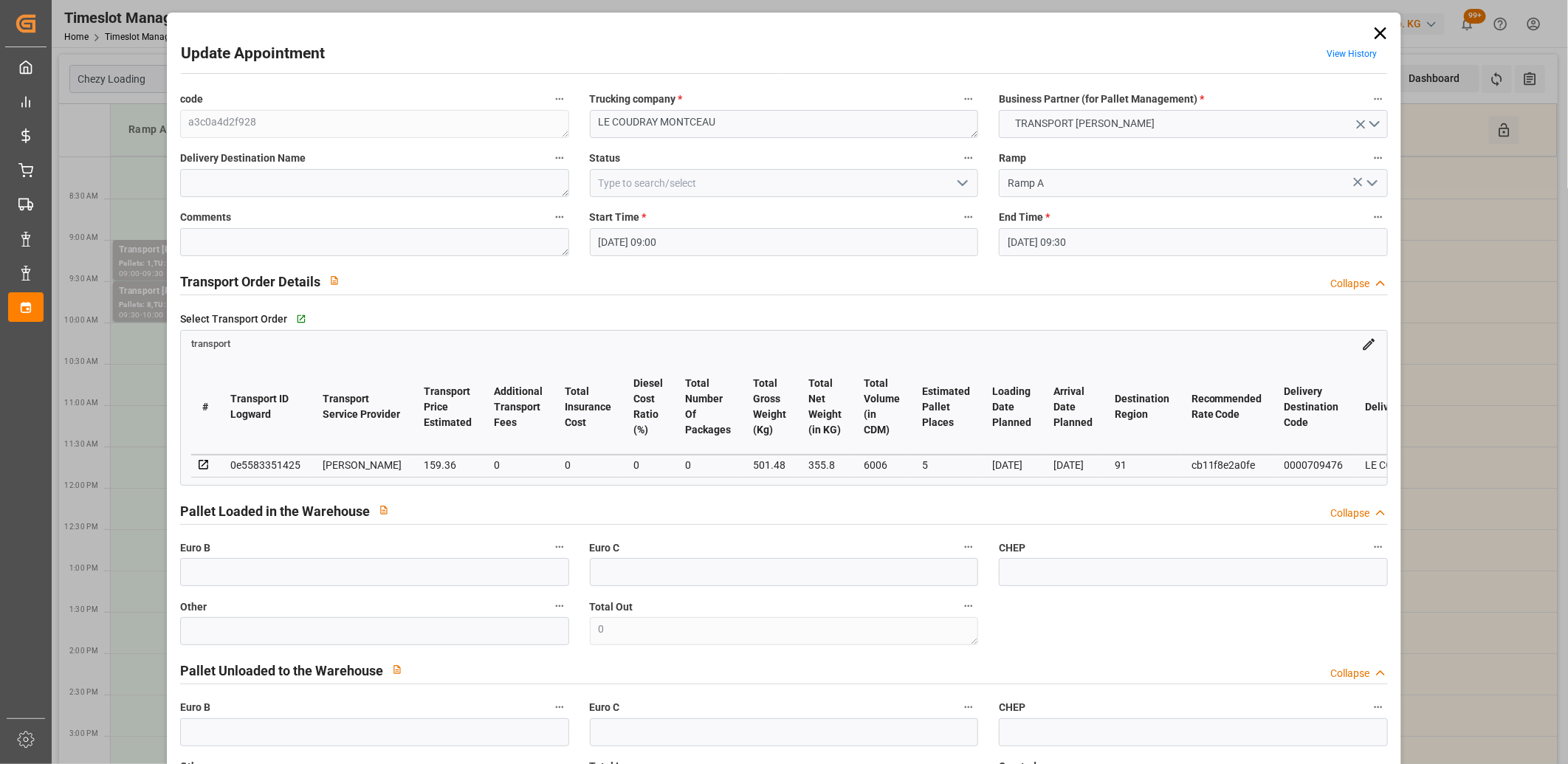
click at [1375, 33] on icon at bounding box center [1380, 33] width 12 height 12
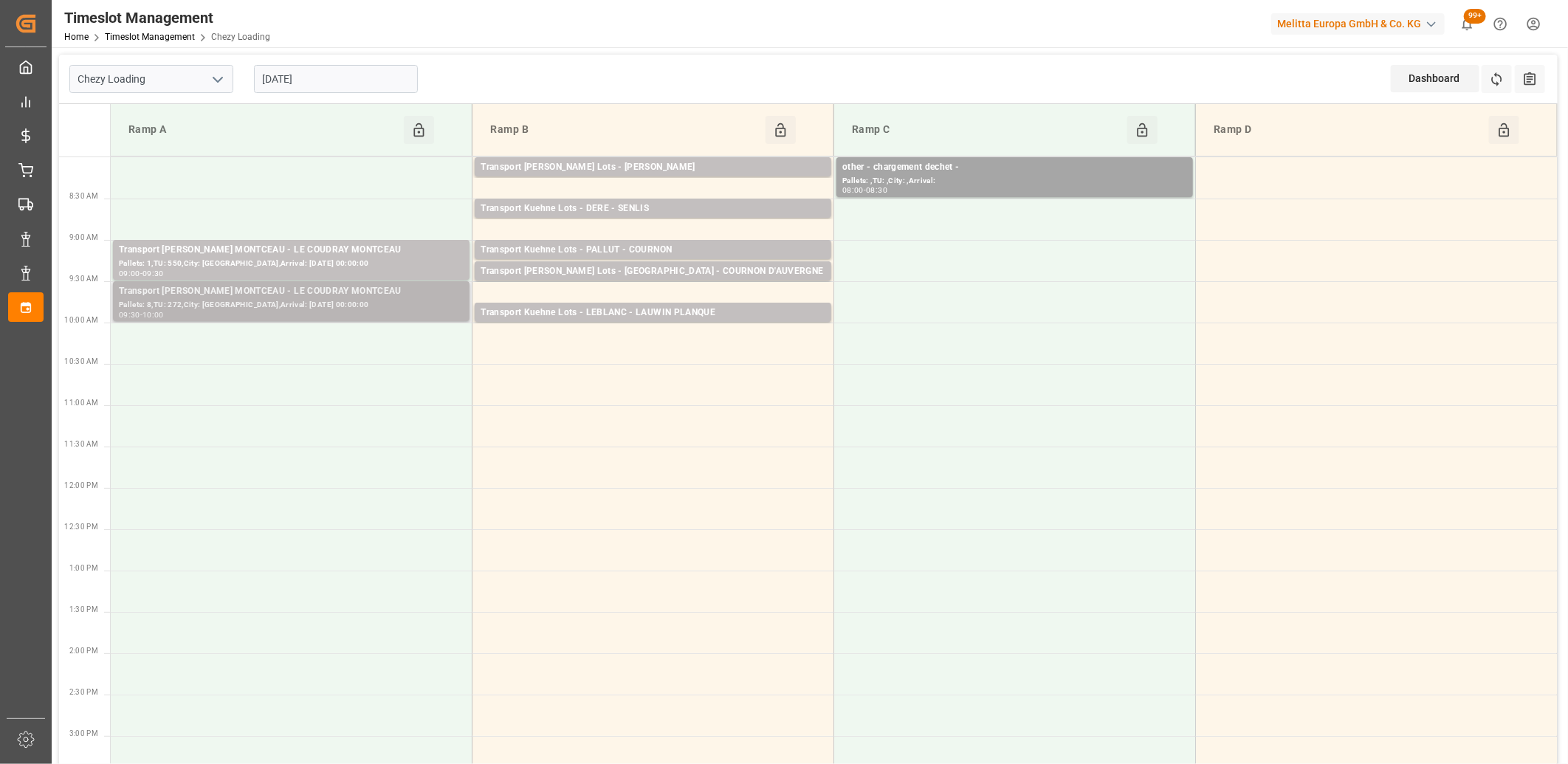
click at [278, 309] on div "Pallets: 8,TU: 272,City: [GEOGRAPHIC_DATA],Arrival: [DATE] 00:00:00" at bounding box center [291, 306] width 345 height 13
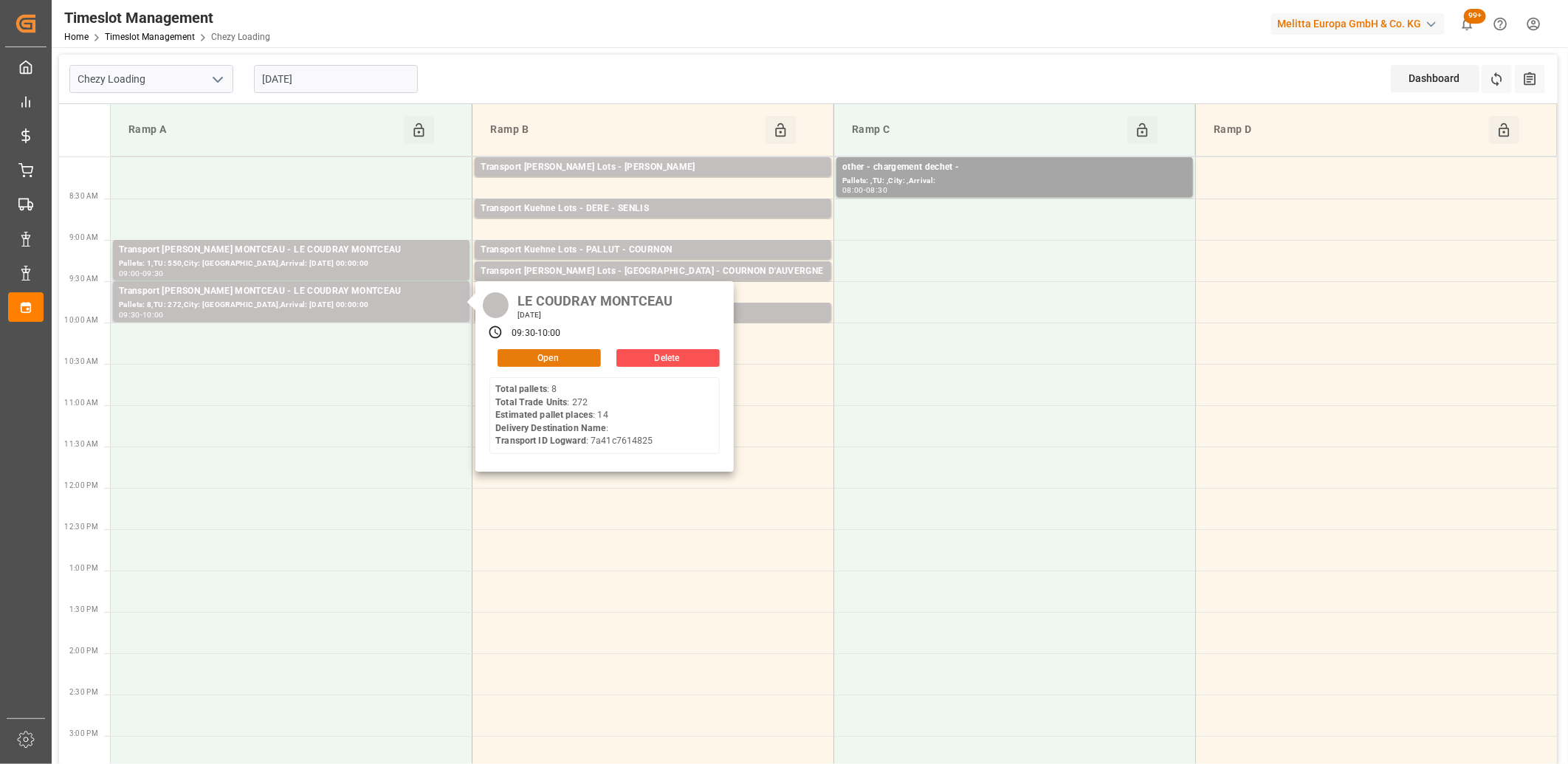
click at [531, 358] on button "Open" at bounding box center [550, 358] width 103 height 18
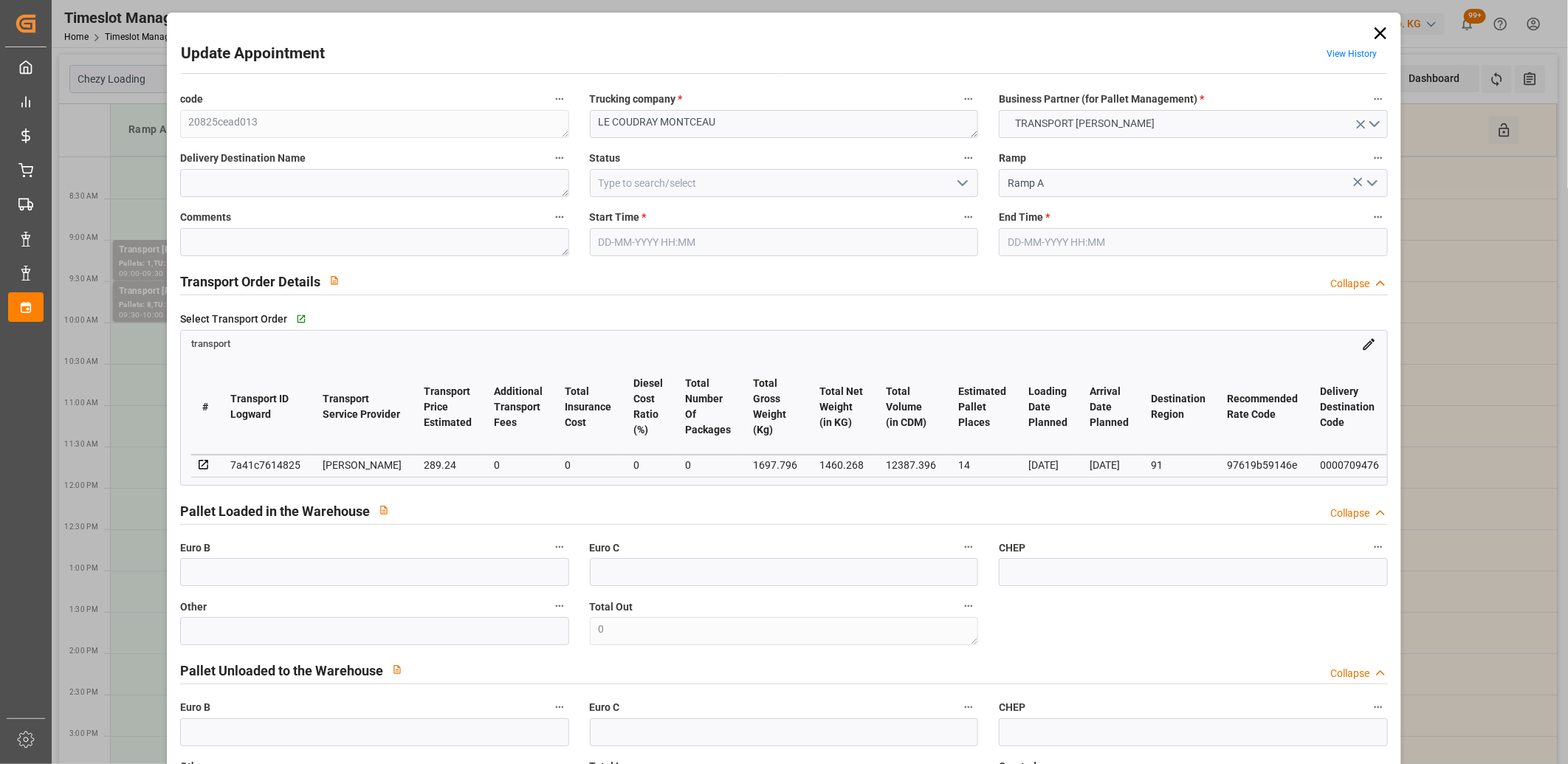
type input "[DATE] 09:30"
type input "[DATE] 10:00"
type input "[DATE] 13:49"
type input "[DATE] 11:38"
type input "[DATE]"
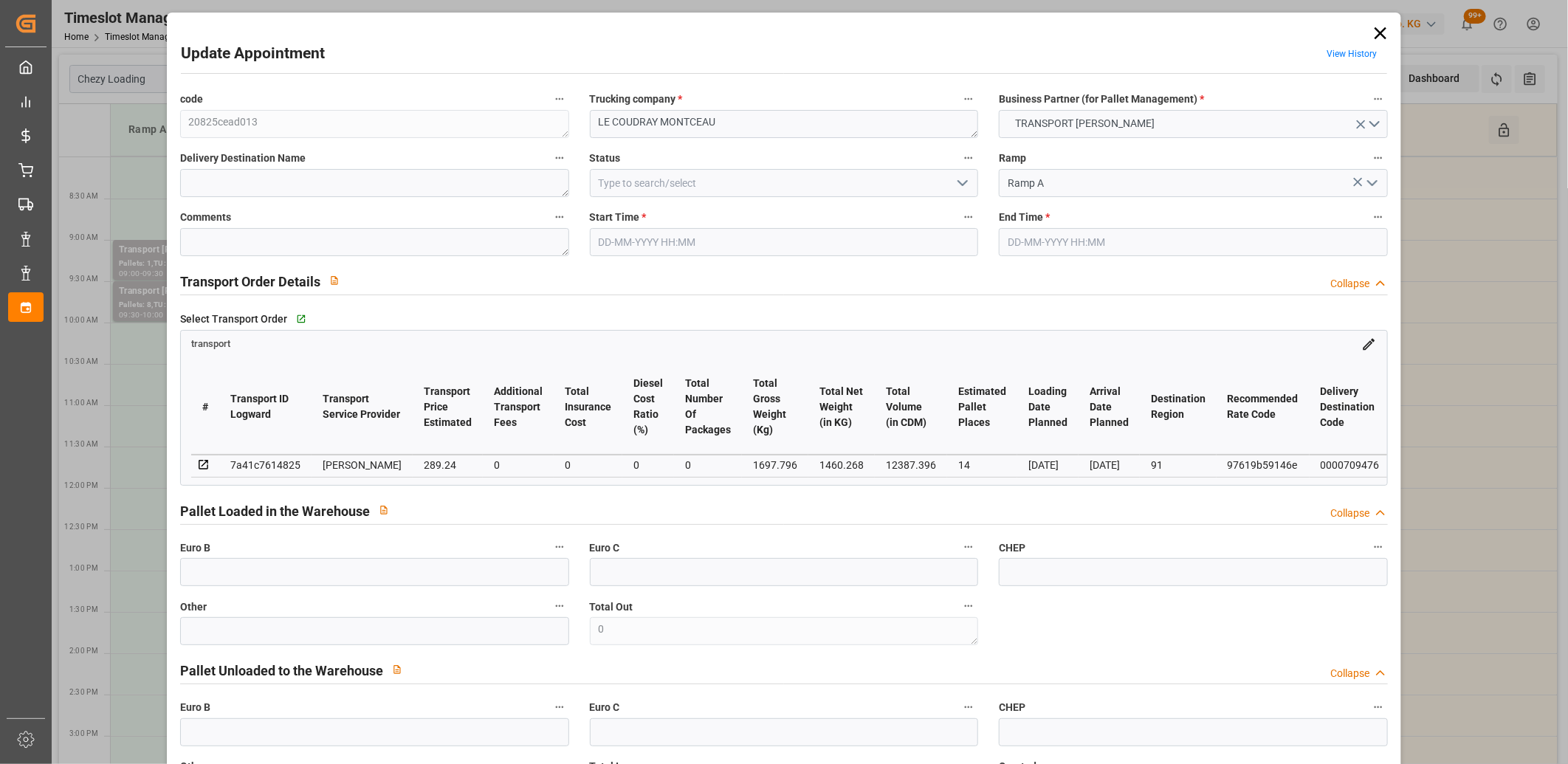
type input "[DATE]"
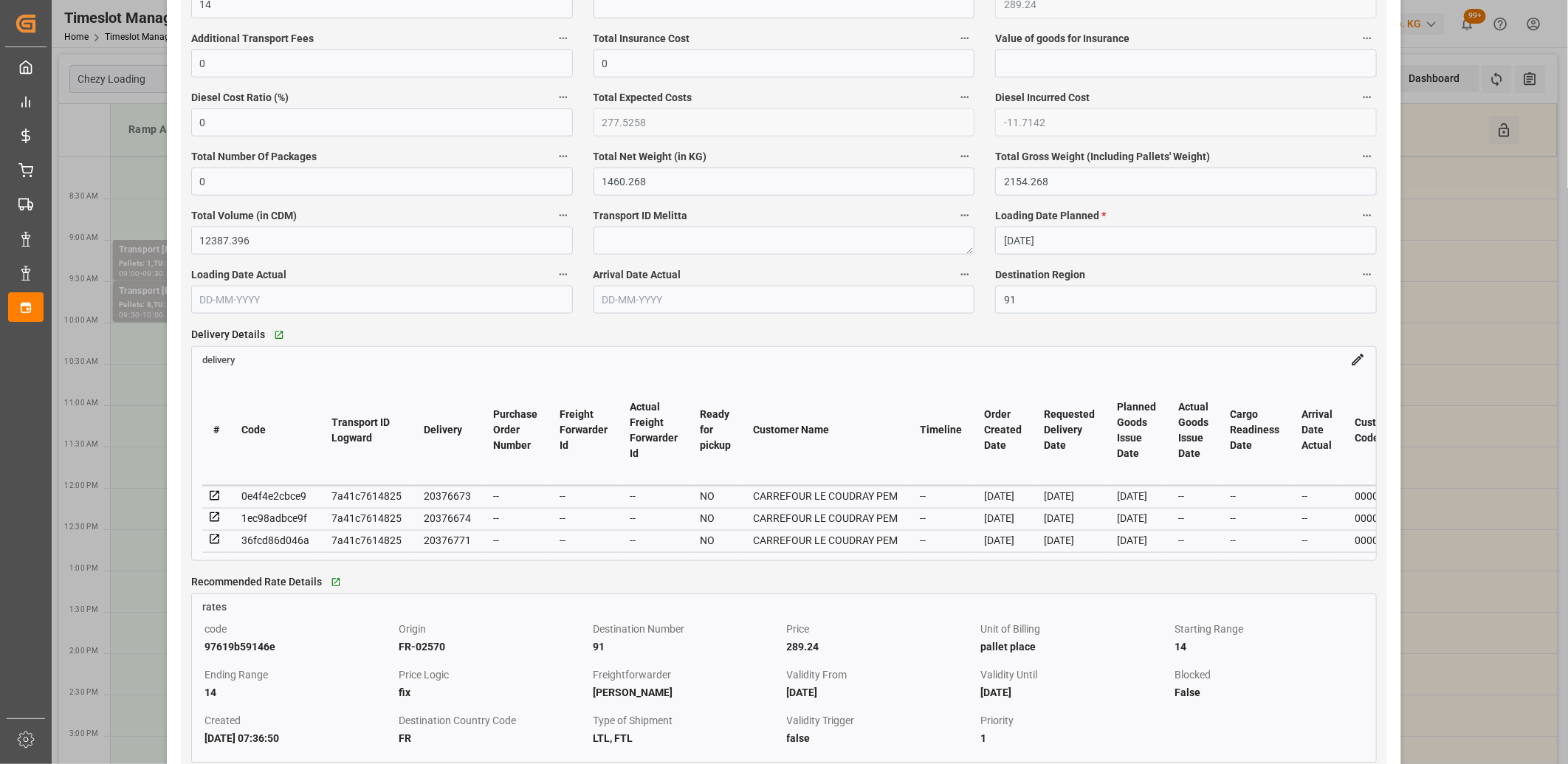
scroll to position [984, 0]
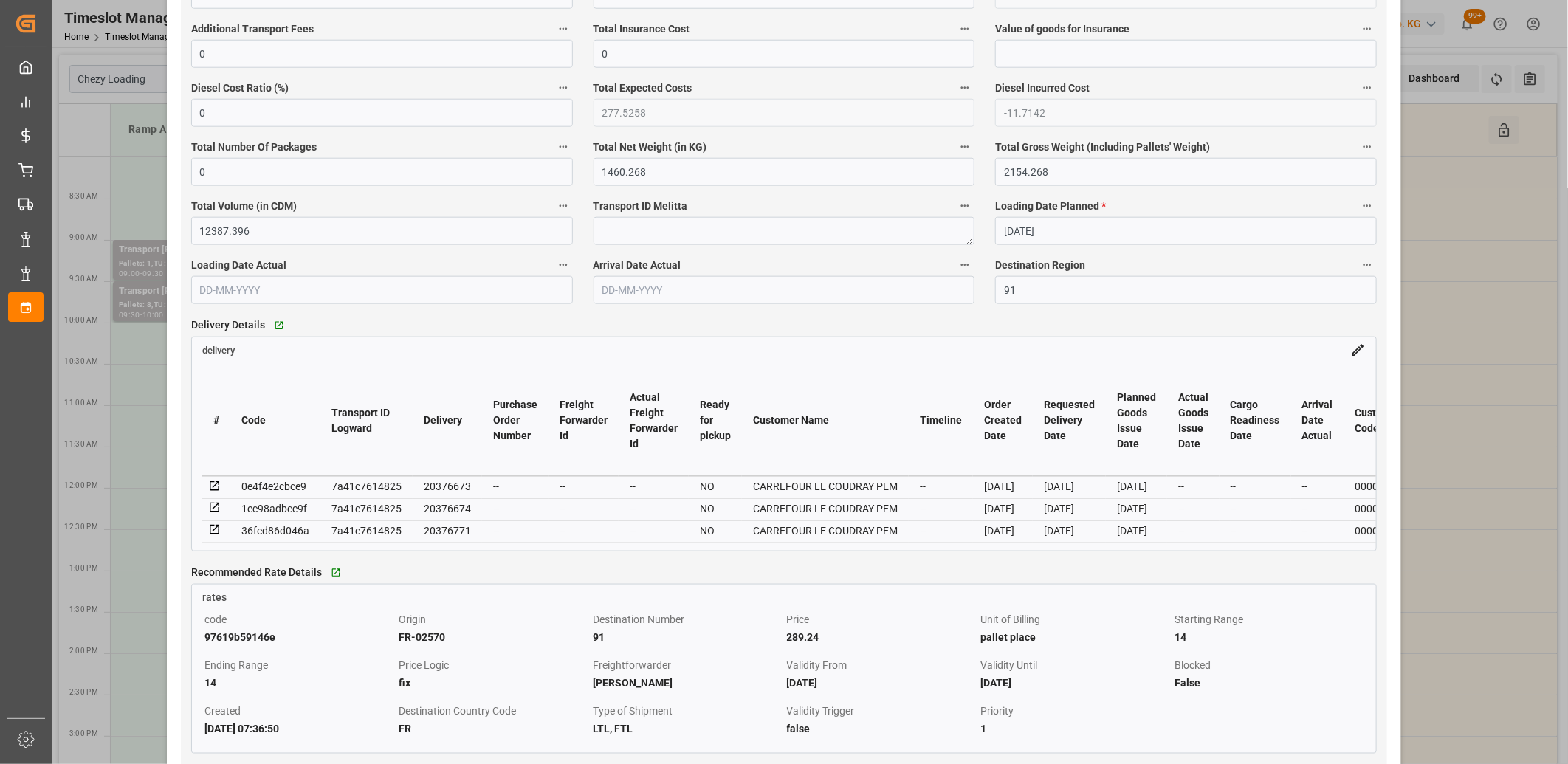
click at [1350, 357] on icon at bounding box center [1357, 350] width 16 height 16
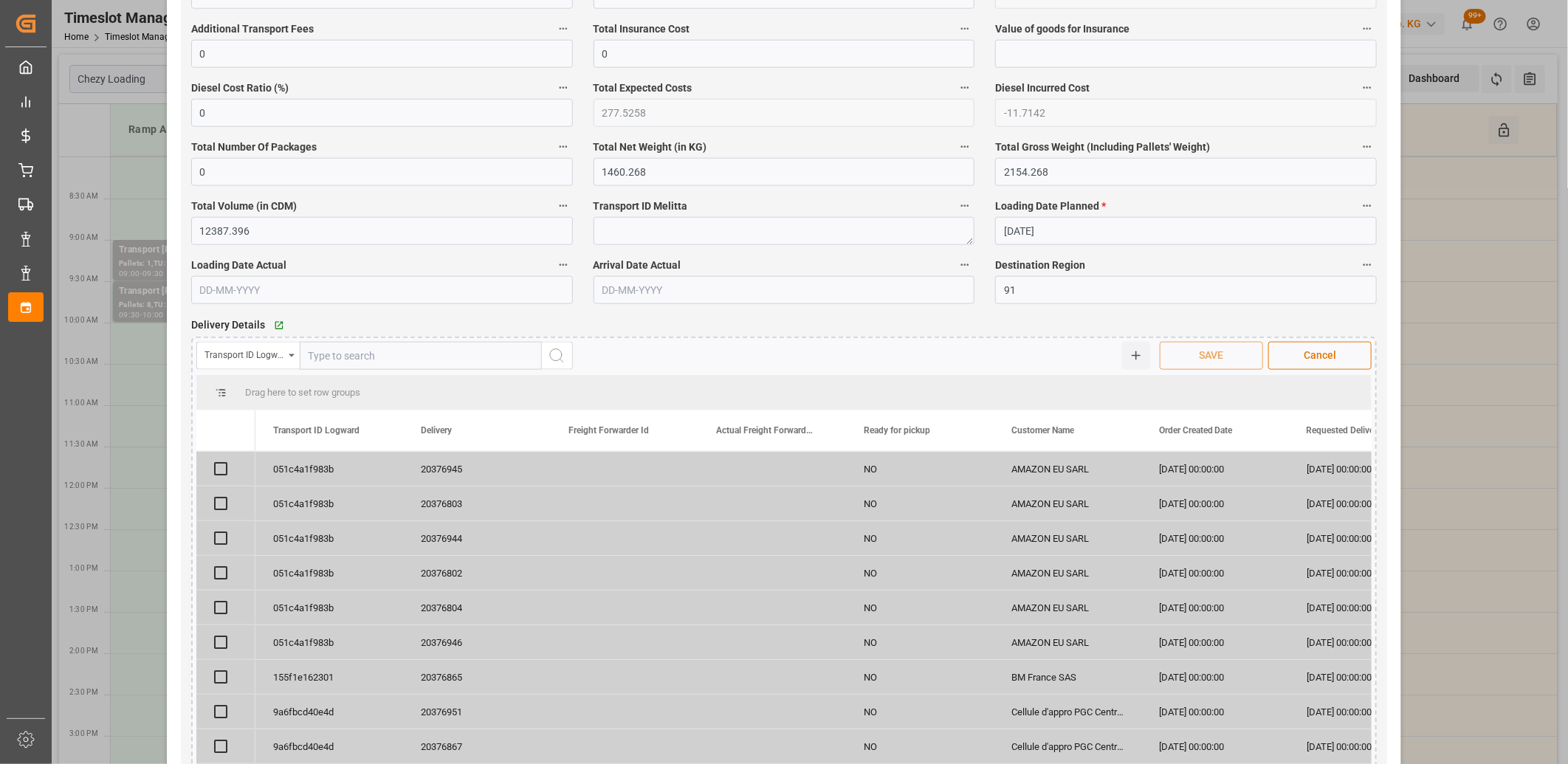
click at [209, 358] on div "Transport ID Logward" at bounding box center [244, 353] width 79 height 17
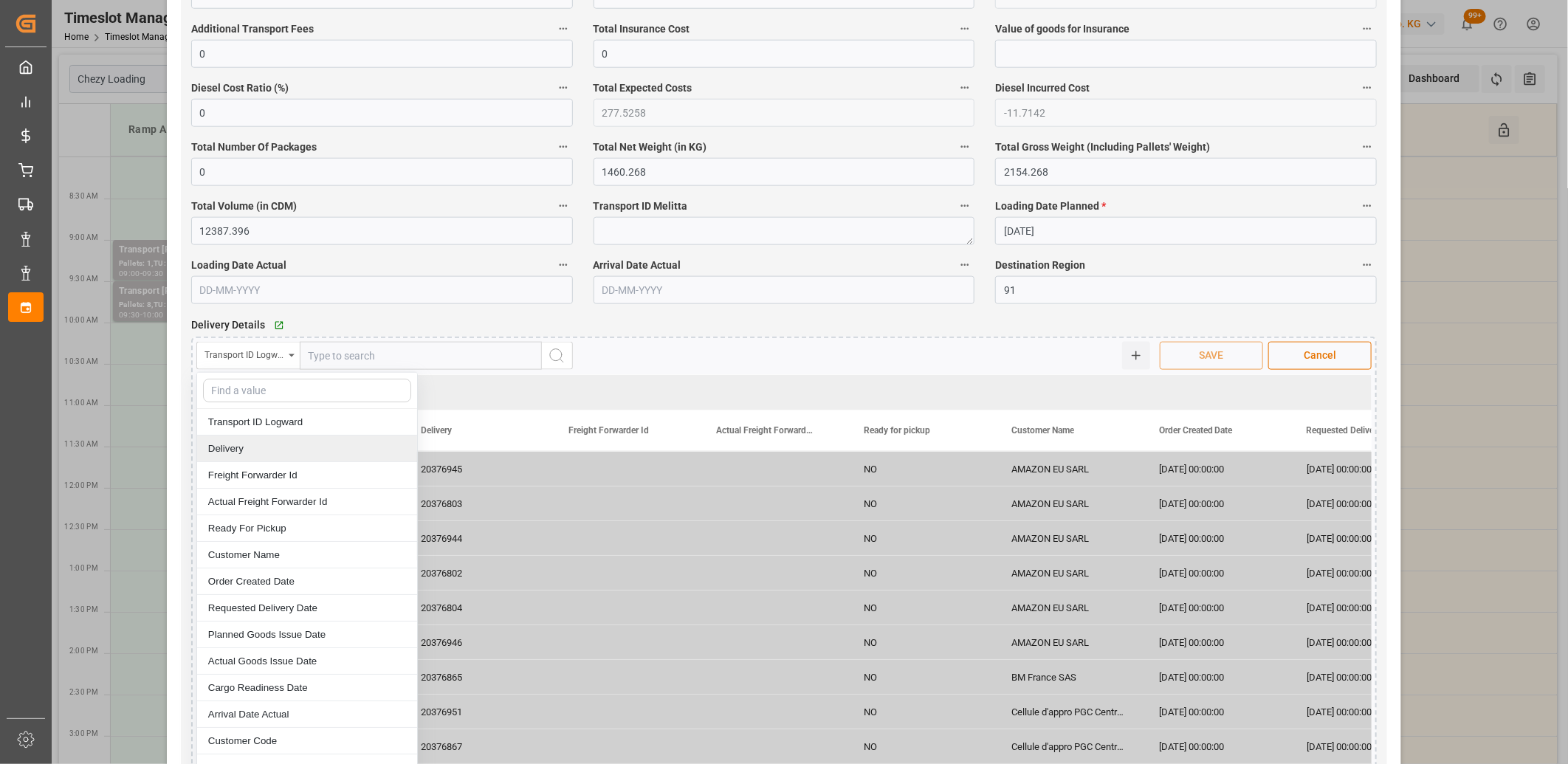
click at [226, 449] on div "Delivery" at bounding box center [307, 448] width 220 height 27
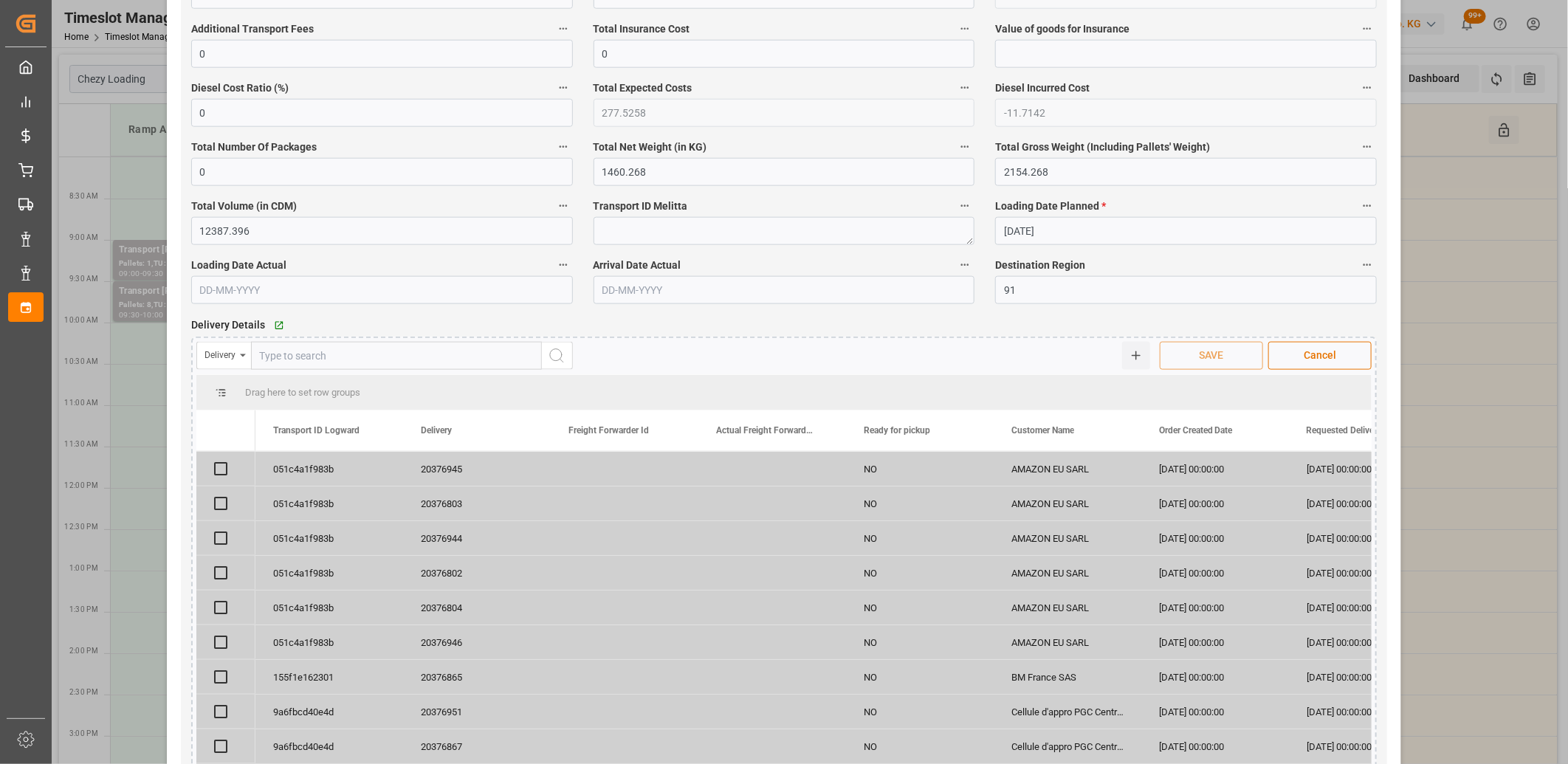
click at [291, 358] on input "text" at bounding box center [396, 356] width 291 height 28
paste input "20376780"
type input "20376780"
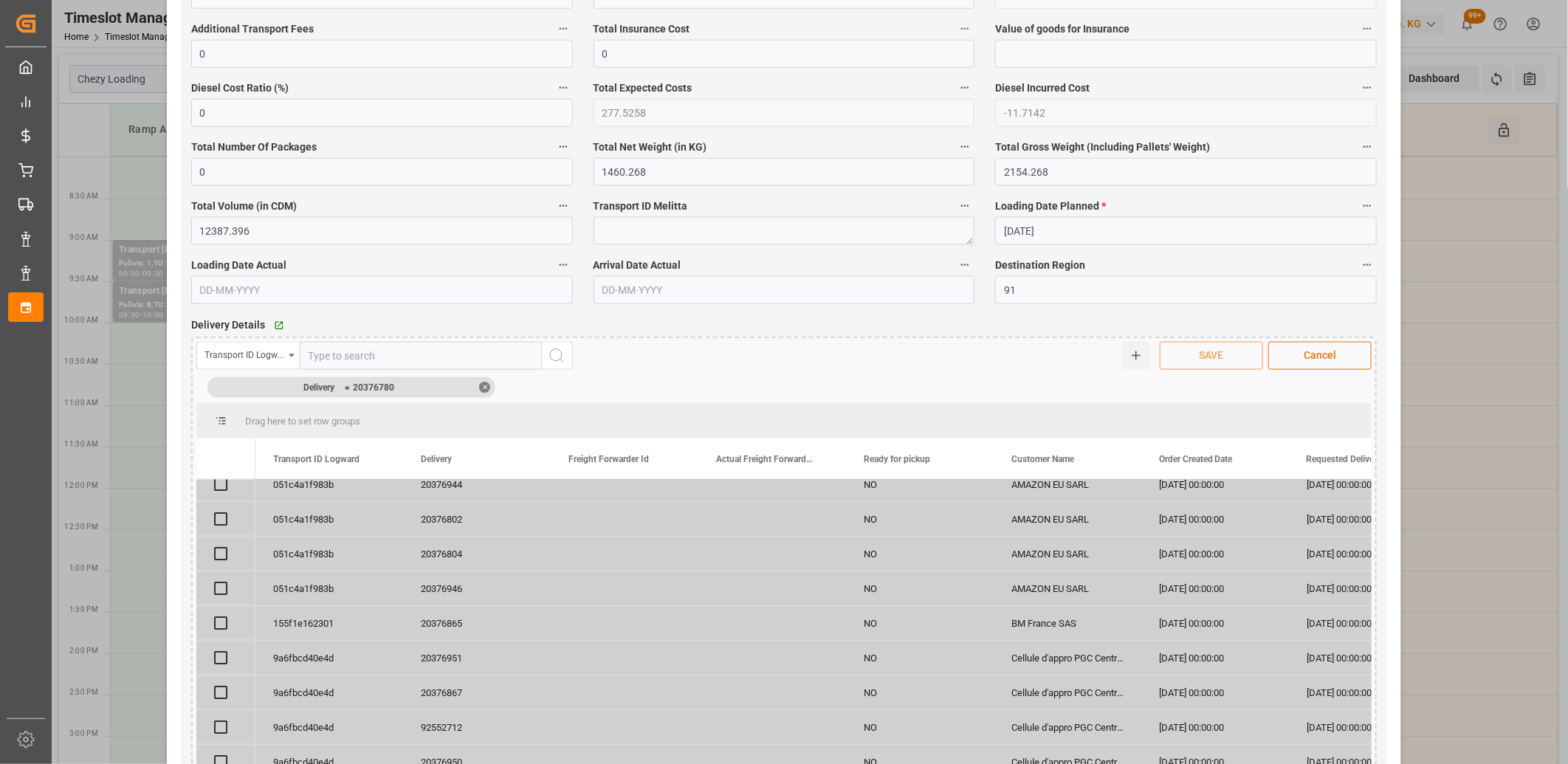
scroll to position [0, 0]
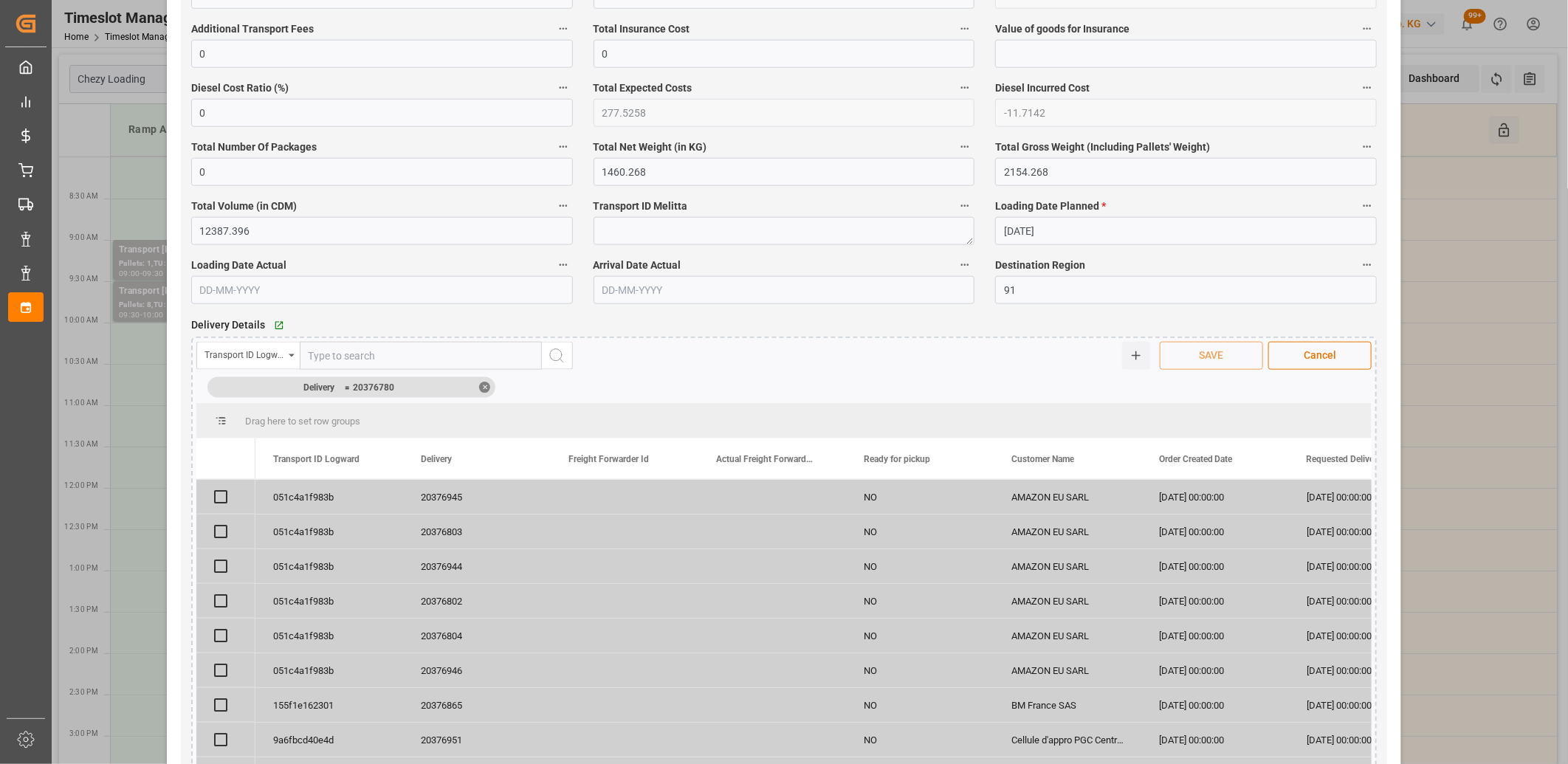
click at [482, 390] on div "✕" at bounding box center [485, 388] width 11 height 11
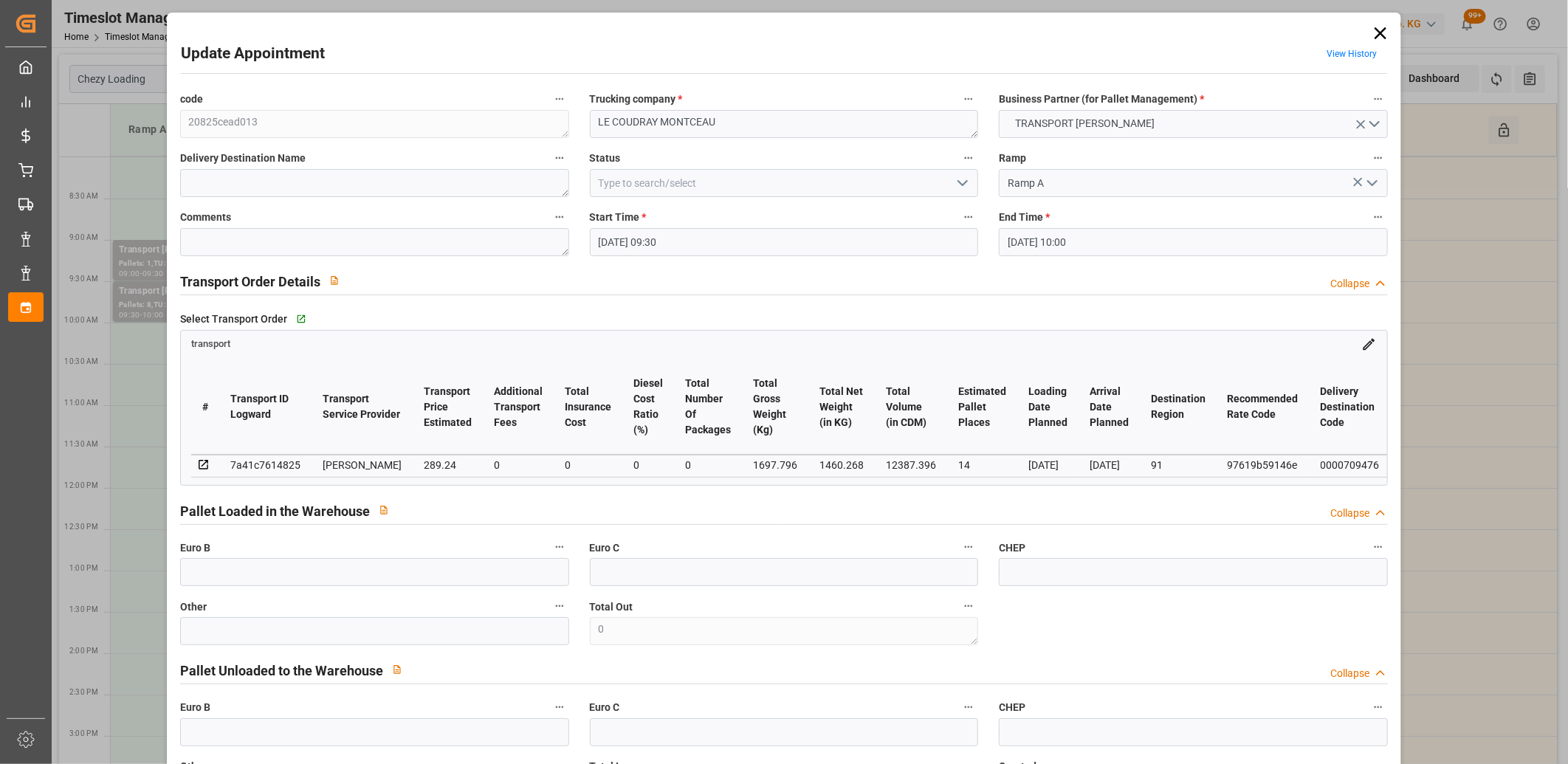
click at [1375, 35] on icon at bounding box center [1380, 33] width 12 height 12
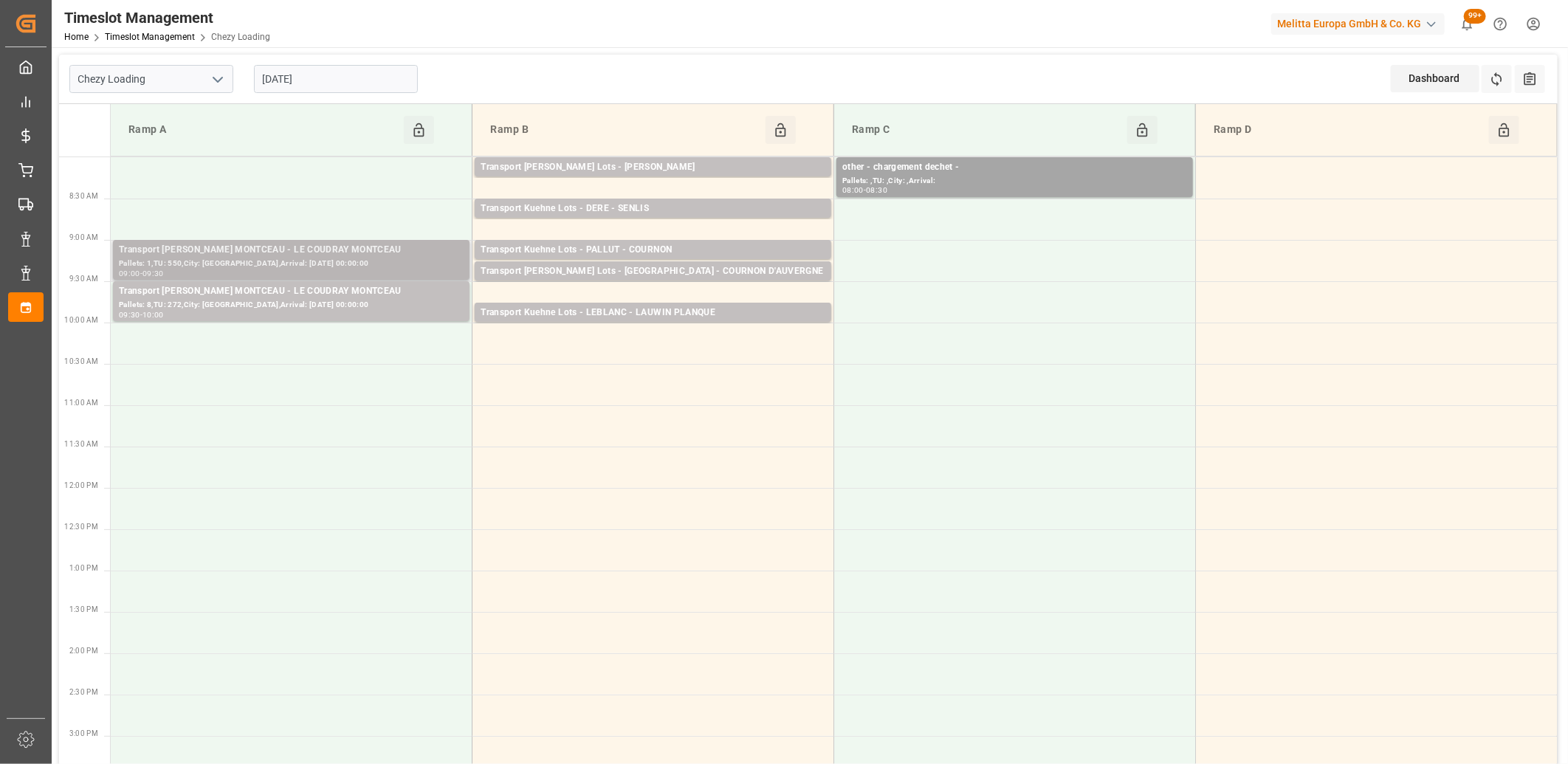
click at [266, 278] on div "Transport [PERSON_NAME] MONTCEAU - [GEOGRAPHIC_DATA]: 1,TU: 550,City: [GEOGRAPH…" at bounding box center [291, 260] width 357 height 40
click at [270, 294] on div "Transport [PERSON_NAME] MONTCEAU - LE COUDRAY MONTCEAU" at bounding box center [291, 292] width 345 height 15
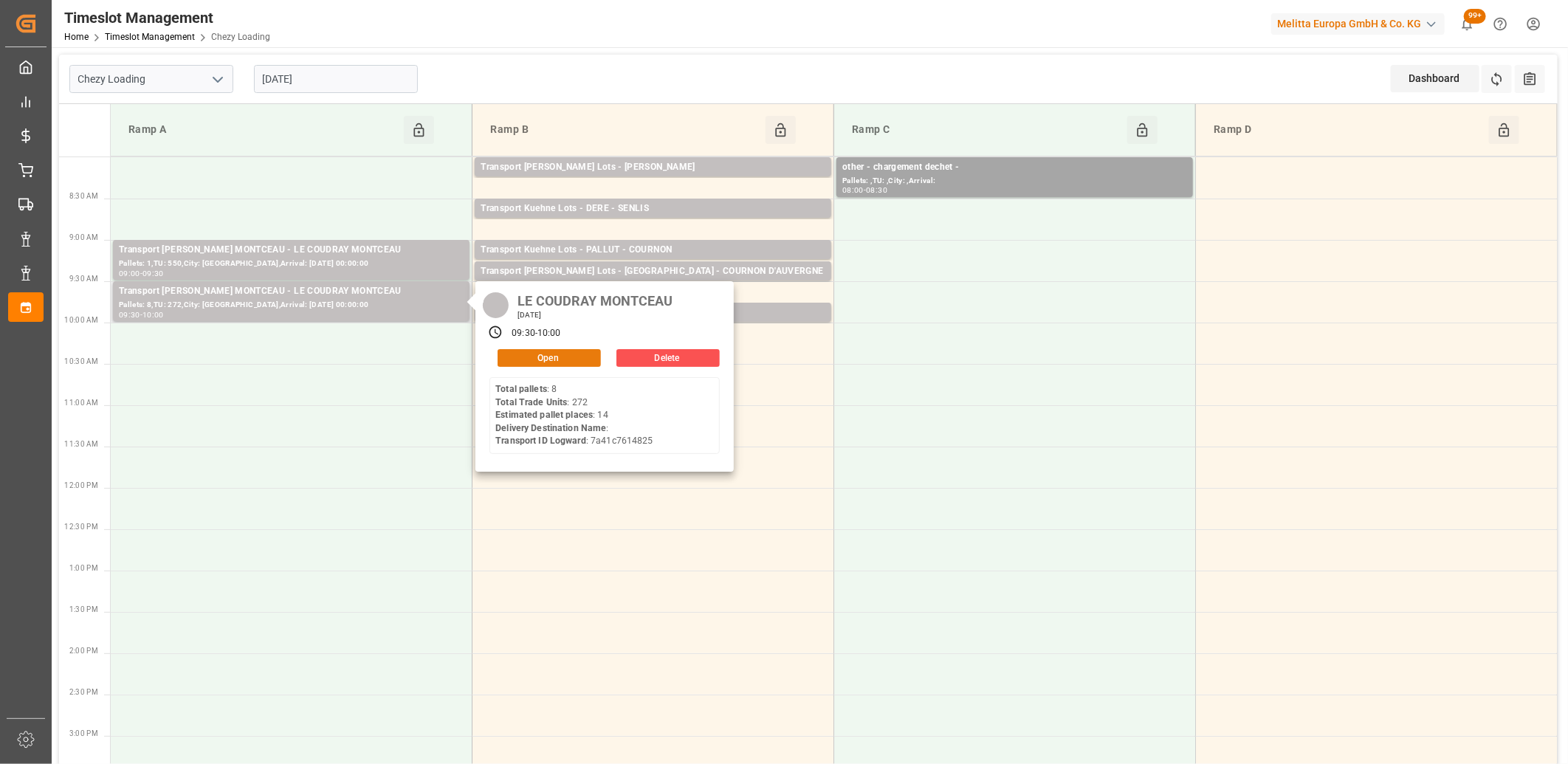
click at [510, 352] on button "Open" at bounding box center [550, 358] width 103 height 18
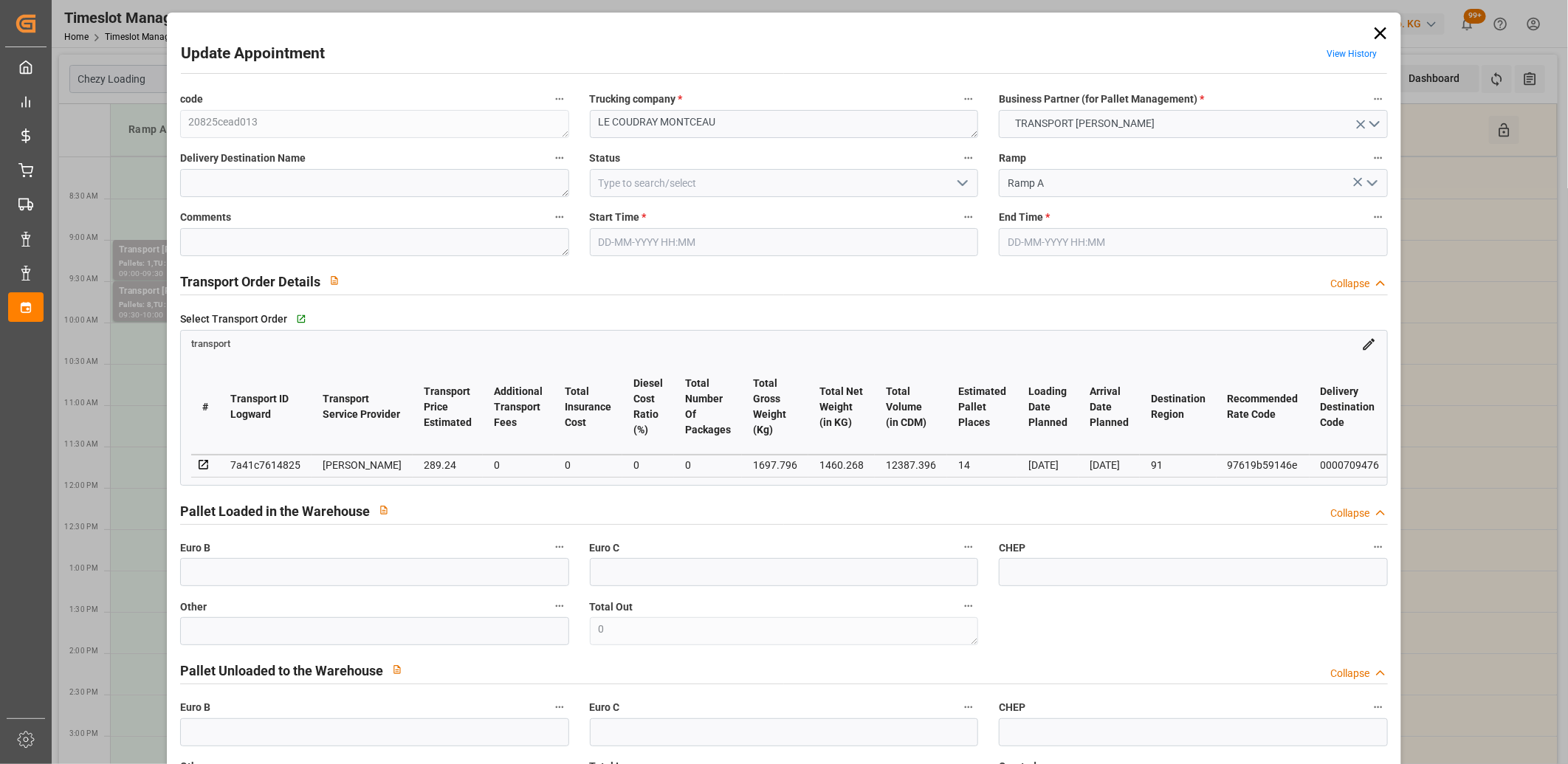
type input "[DATE] 09:30"
type input "[DATE] 10:00"
type input "[DATE] 13:49"
type input "[DATE] 11:38"
type input "[DATE]"
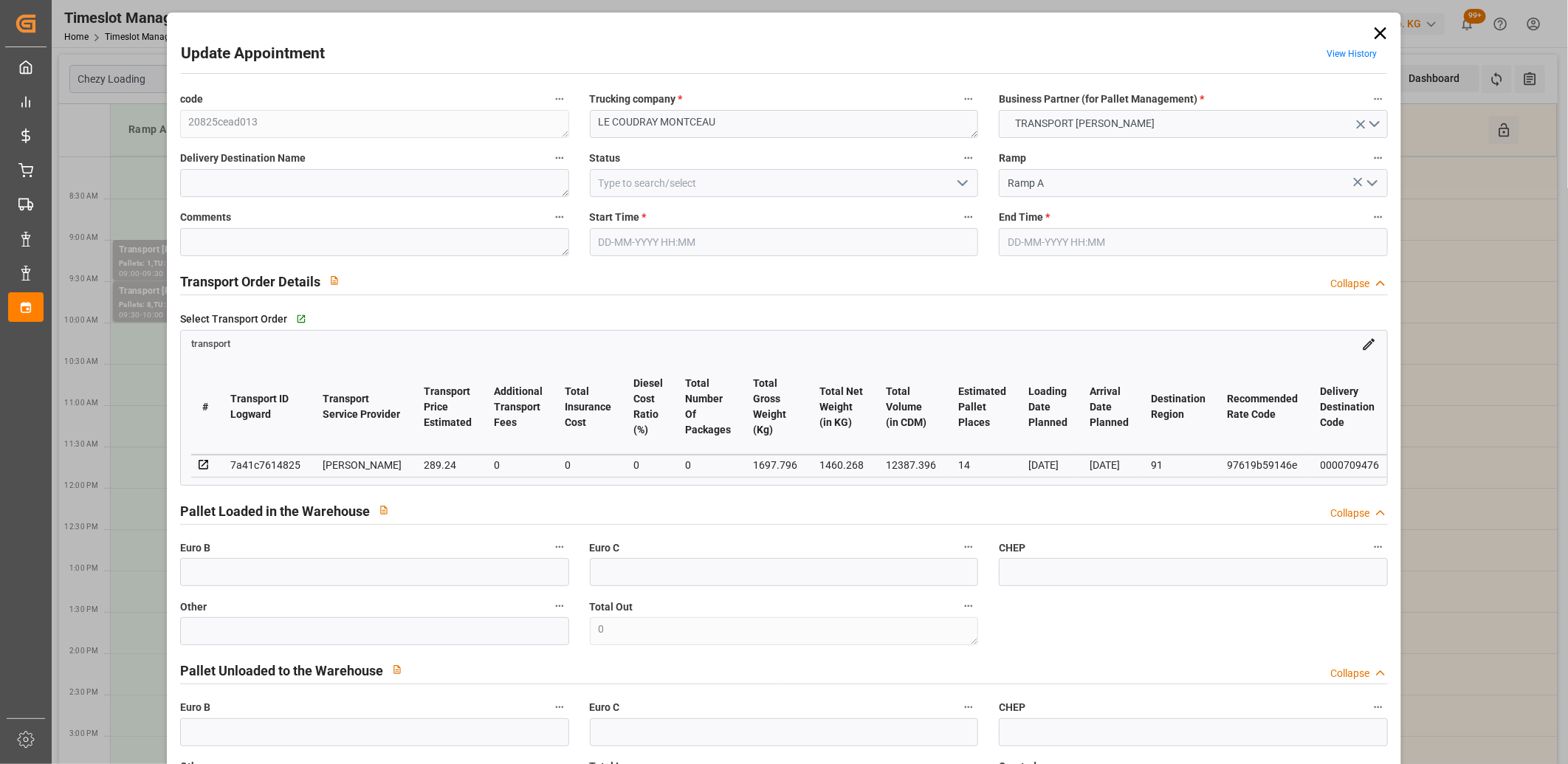
type input "[DATE]"
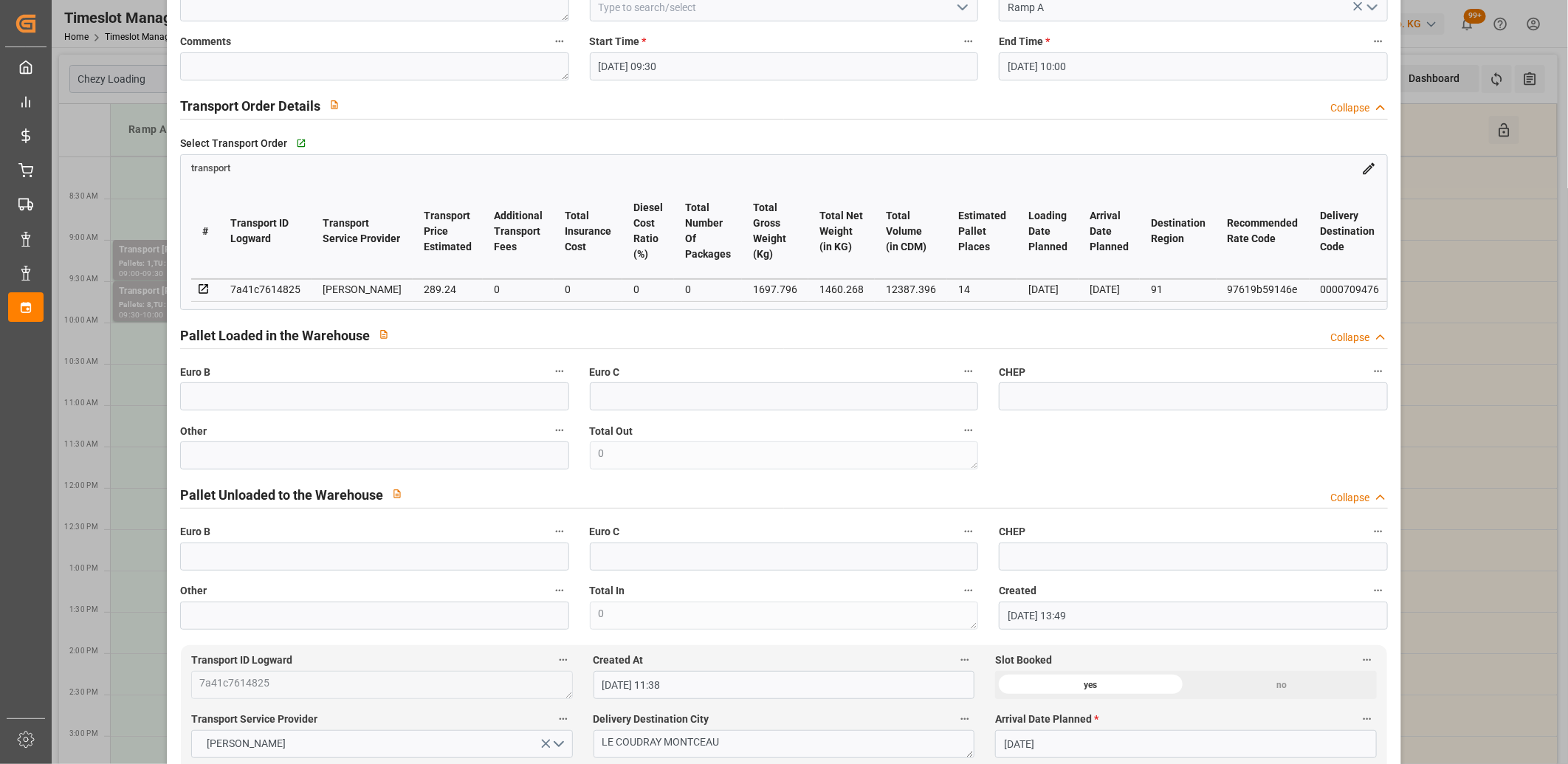
scroll to position [82, 0]
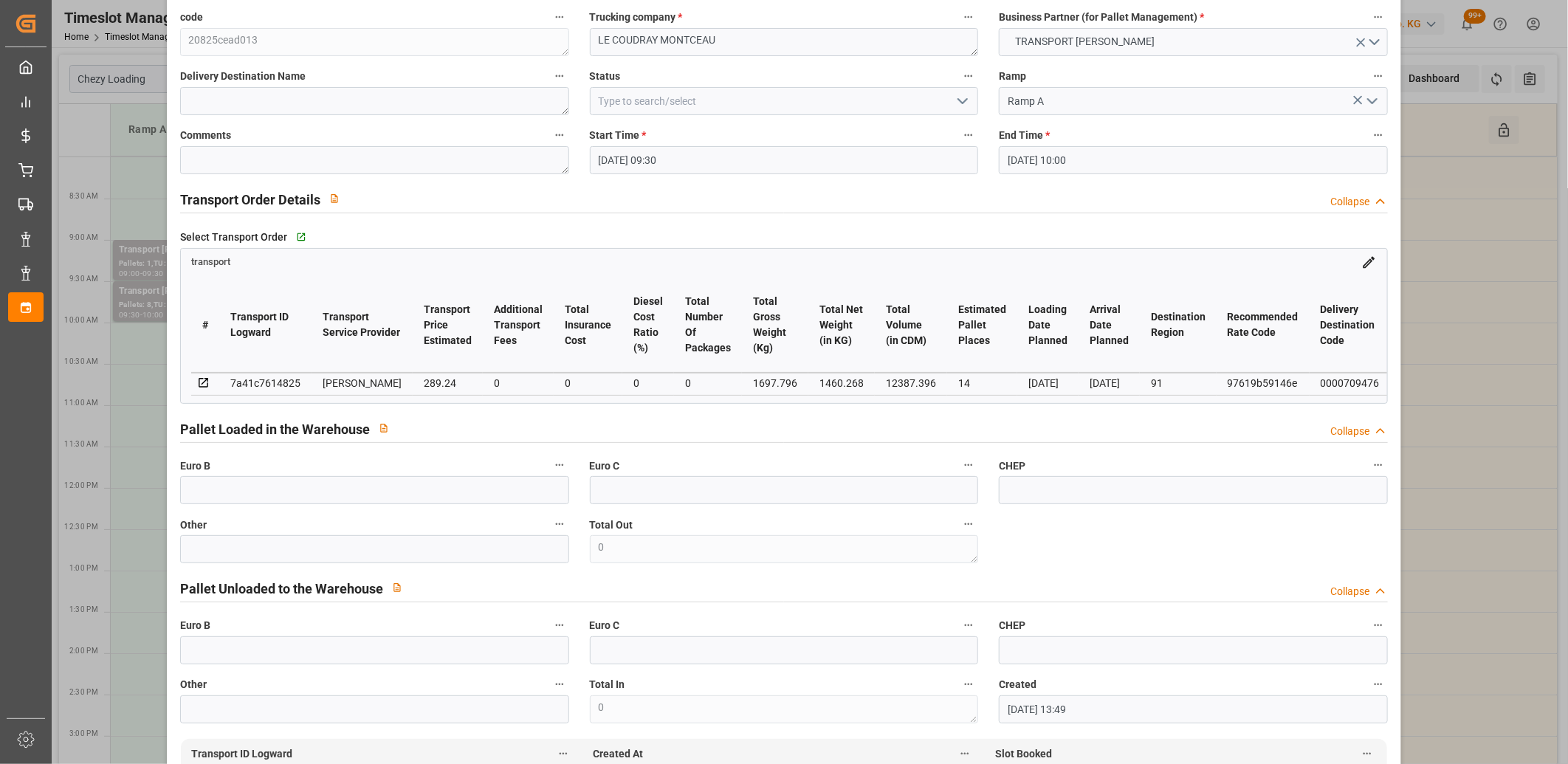
click at [266, 377] on div "7a41c7614825" at bounding box center [265, 382] width 70 height 18
copy div "7a41c7614825"
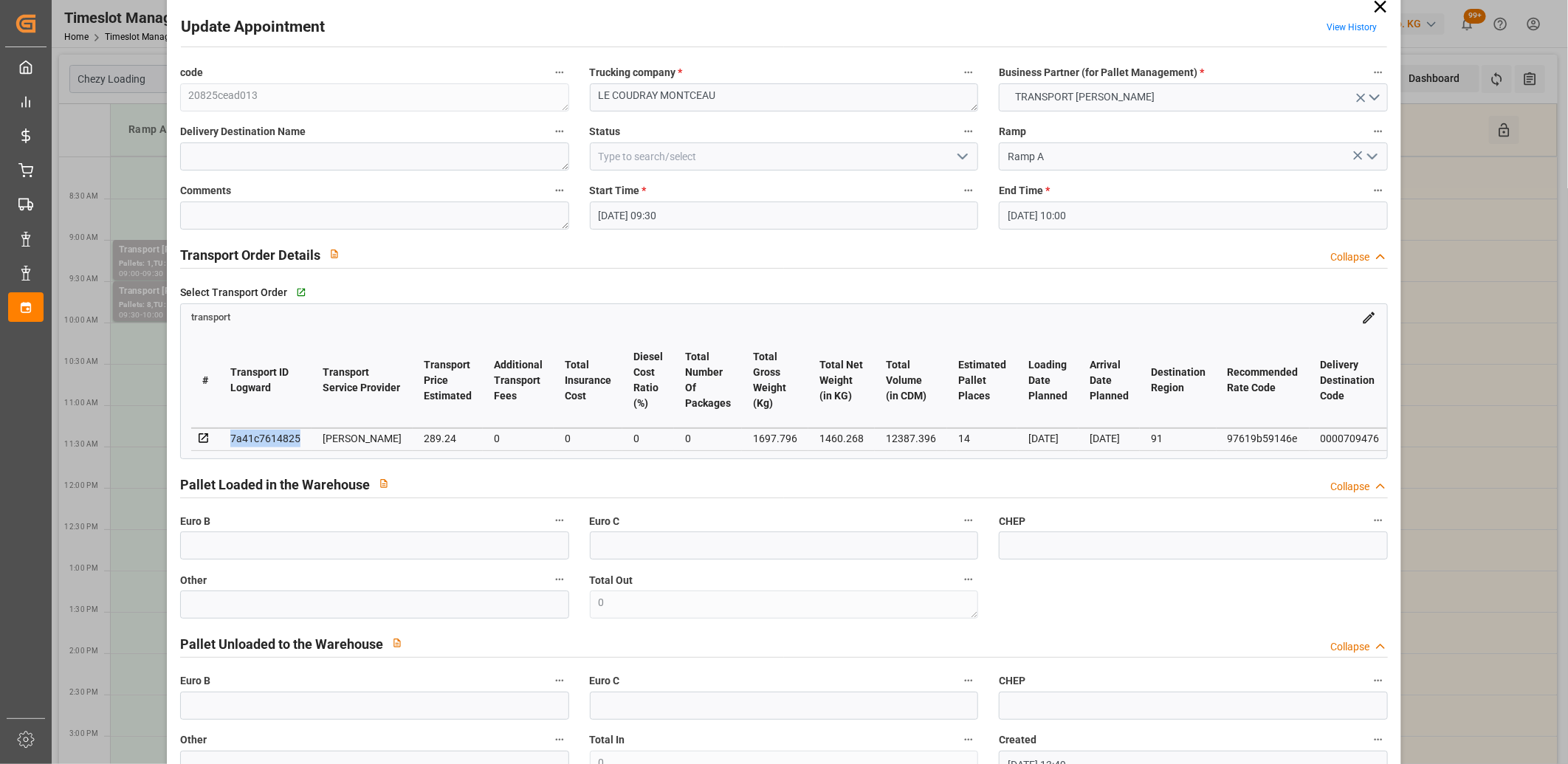
scroll to position [0, 0]
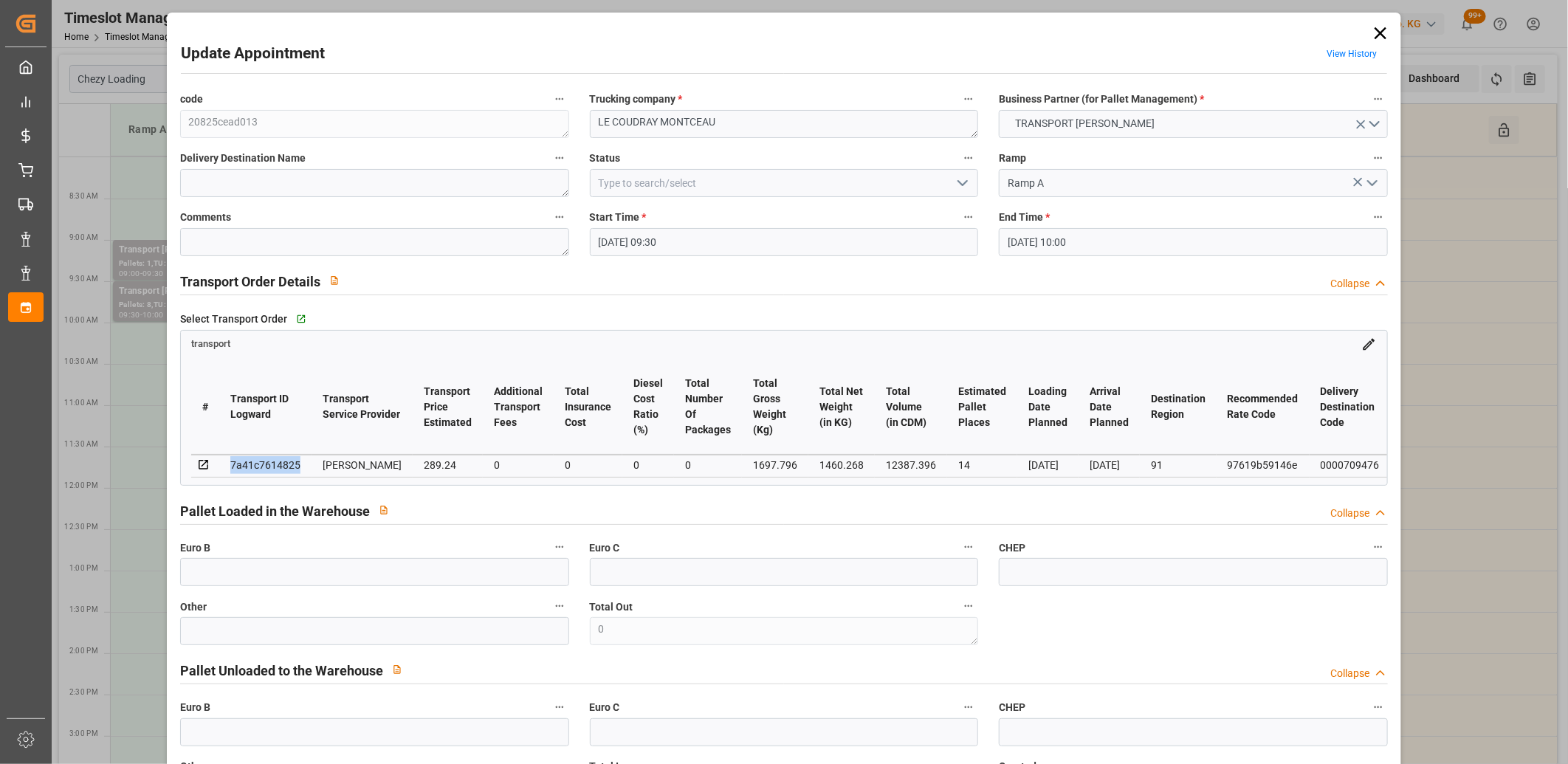
click at [1375, 31] on icon at bounding box center [1380, 33] width 12 height 12
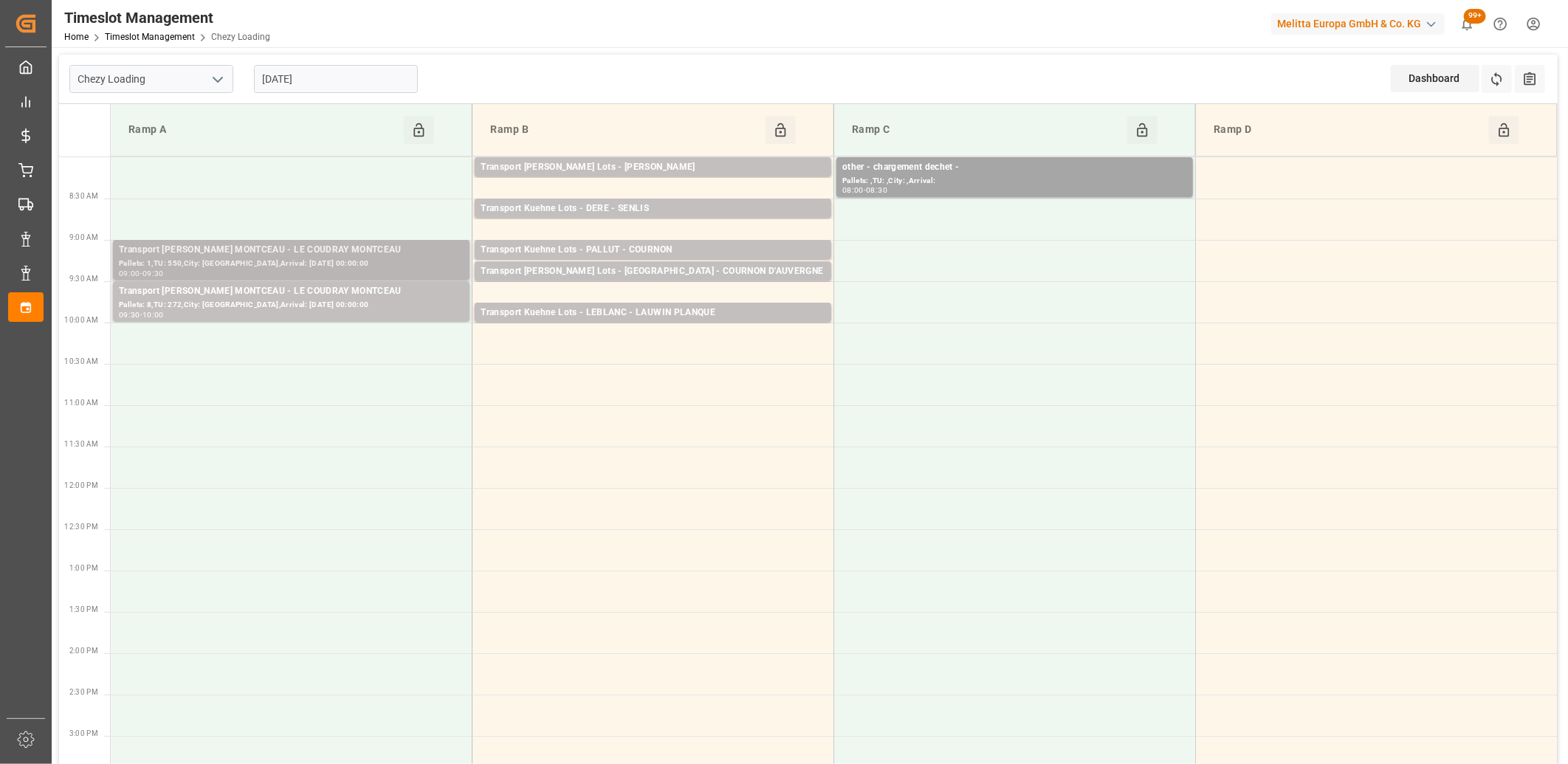
click at [405, 266] on div "Pallets: 1,TU: 550,City: [GEOGRAPHIC_DATA],Arrival: [DATE] 00:00:00" at bounding box center [291, 264] width 345 height 13
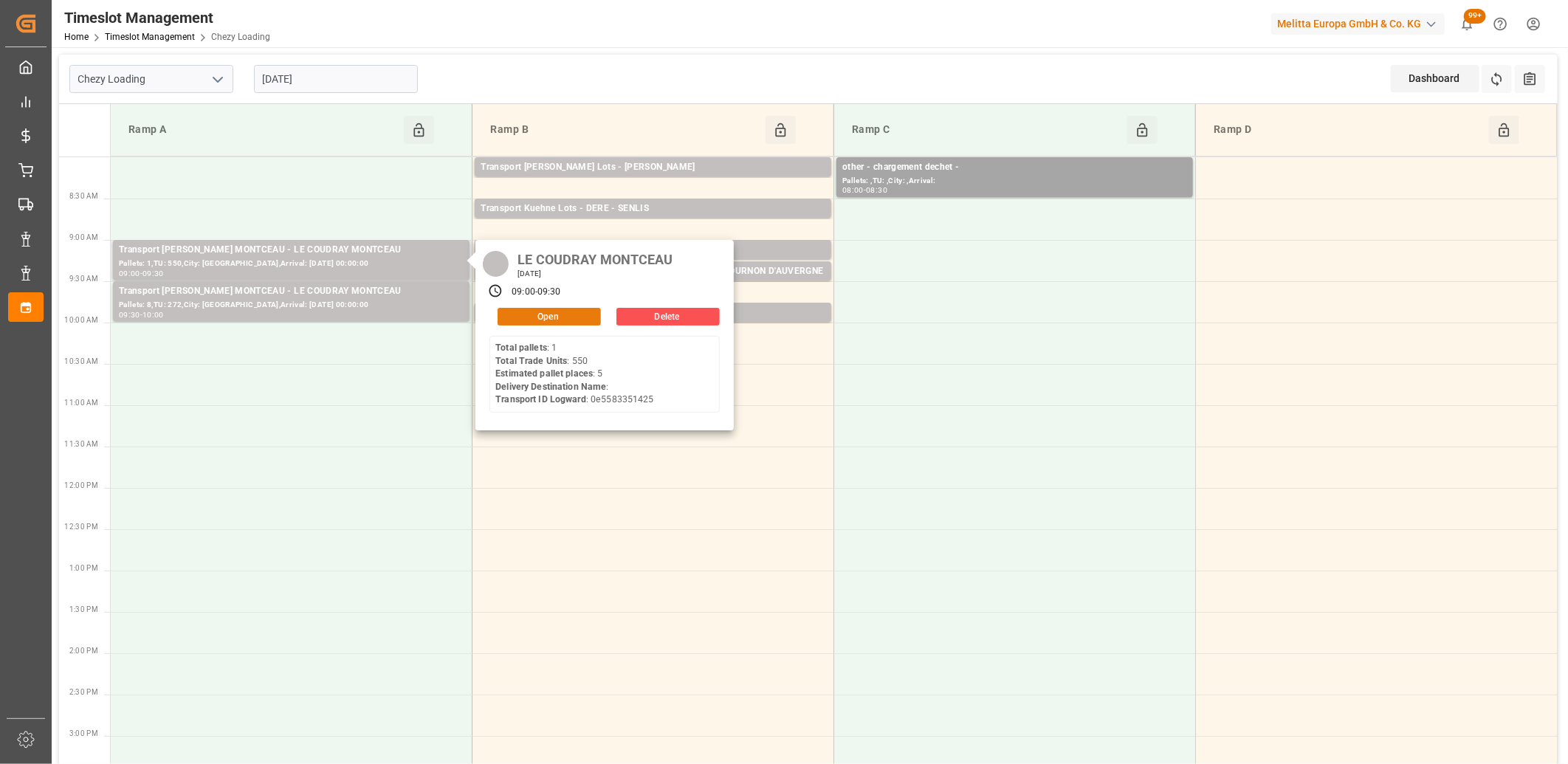
click at [515, 313] on button "Open" at bounding box center [550, 316] width 103 height 18
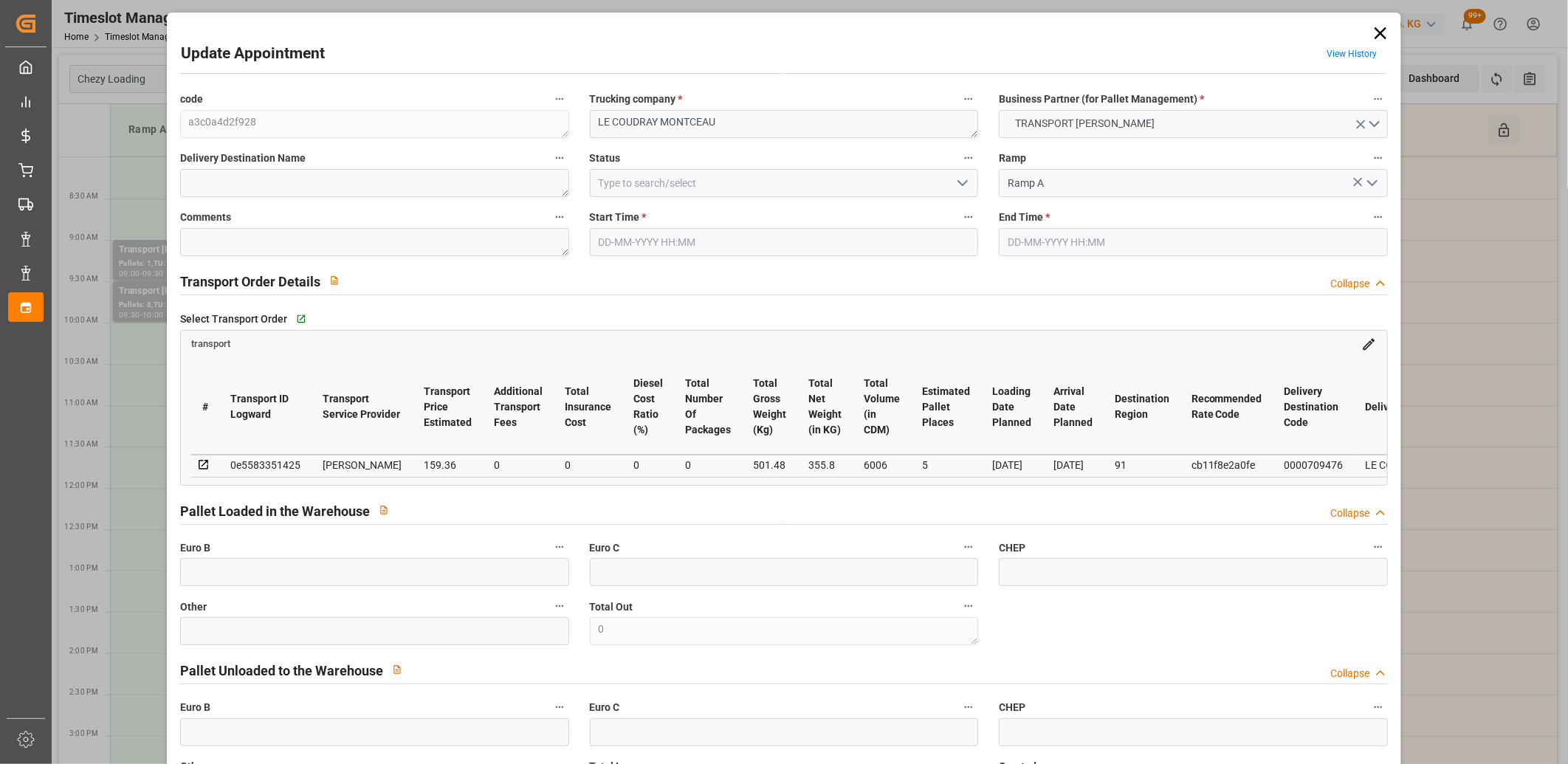
type input "[DATE] 09:00"
type input "[DATE] 09:30"
type input "[DATE] 17:00"
type input "[DATE] 11:29"
type input "[DATE]"
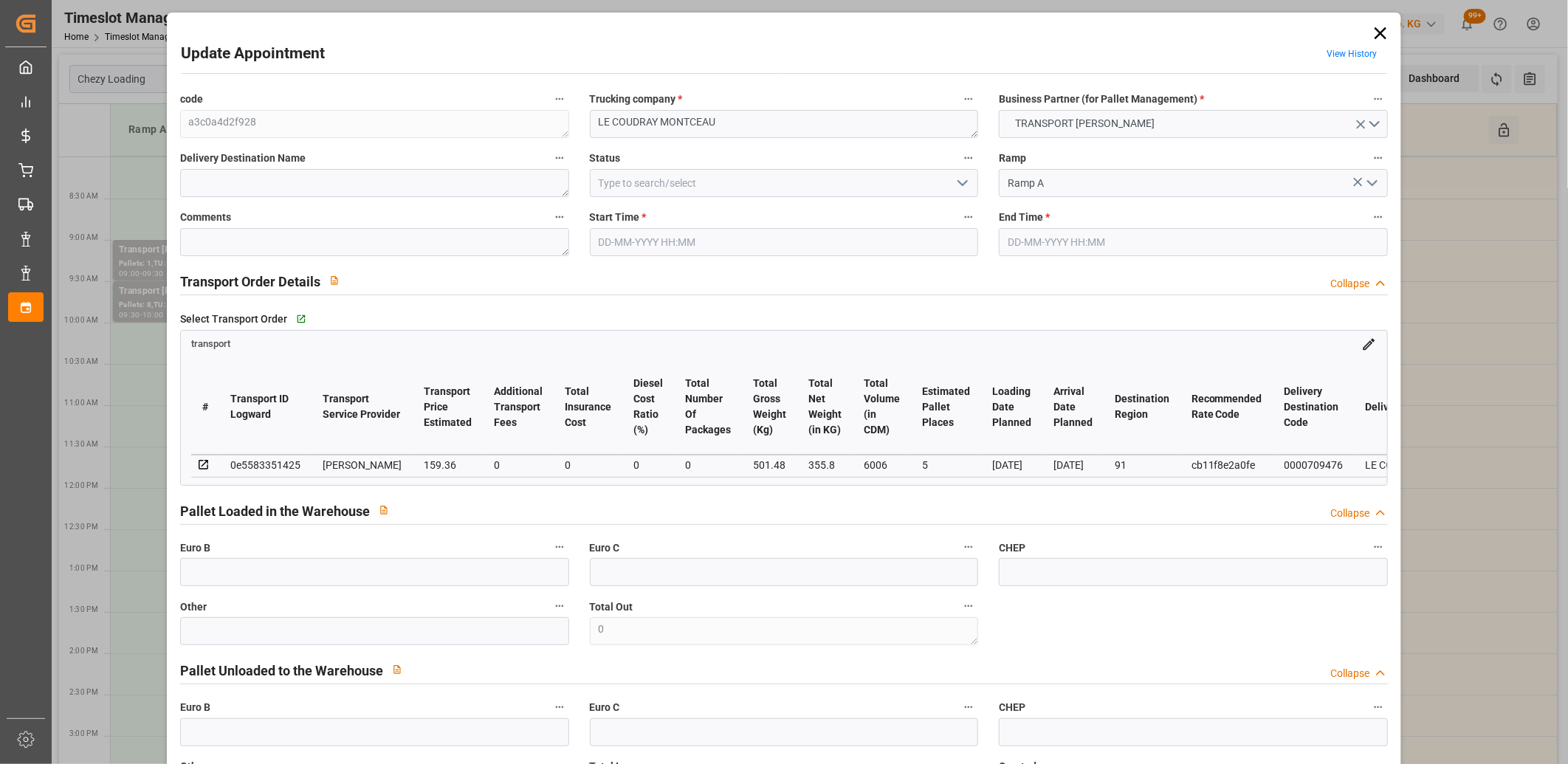
type input "[DATE]"
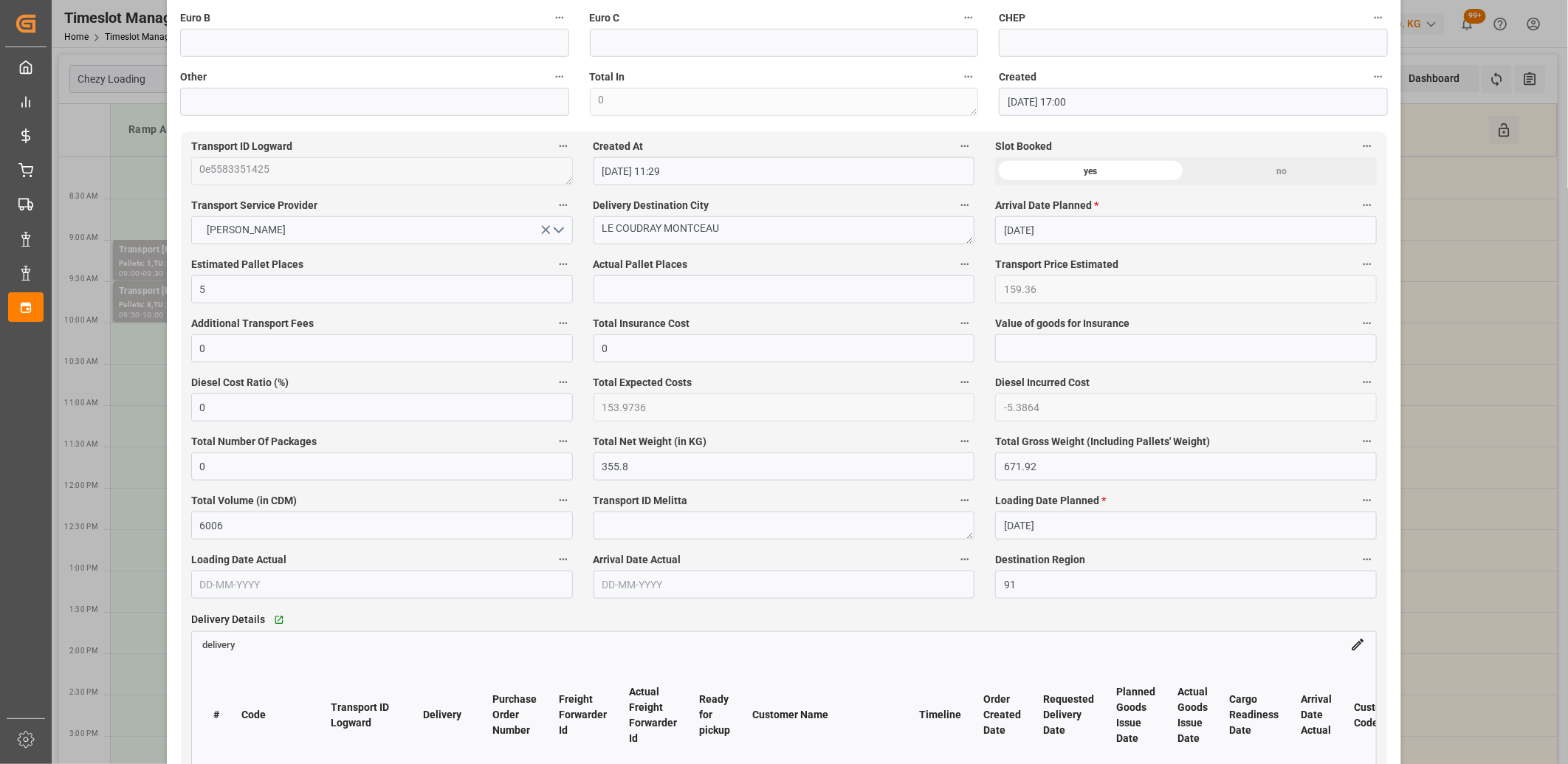
scroll to position [984, 0]
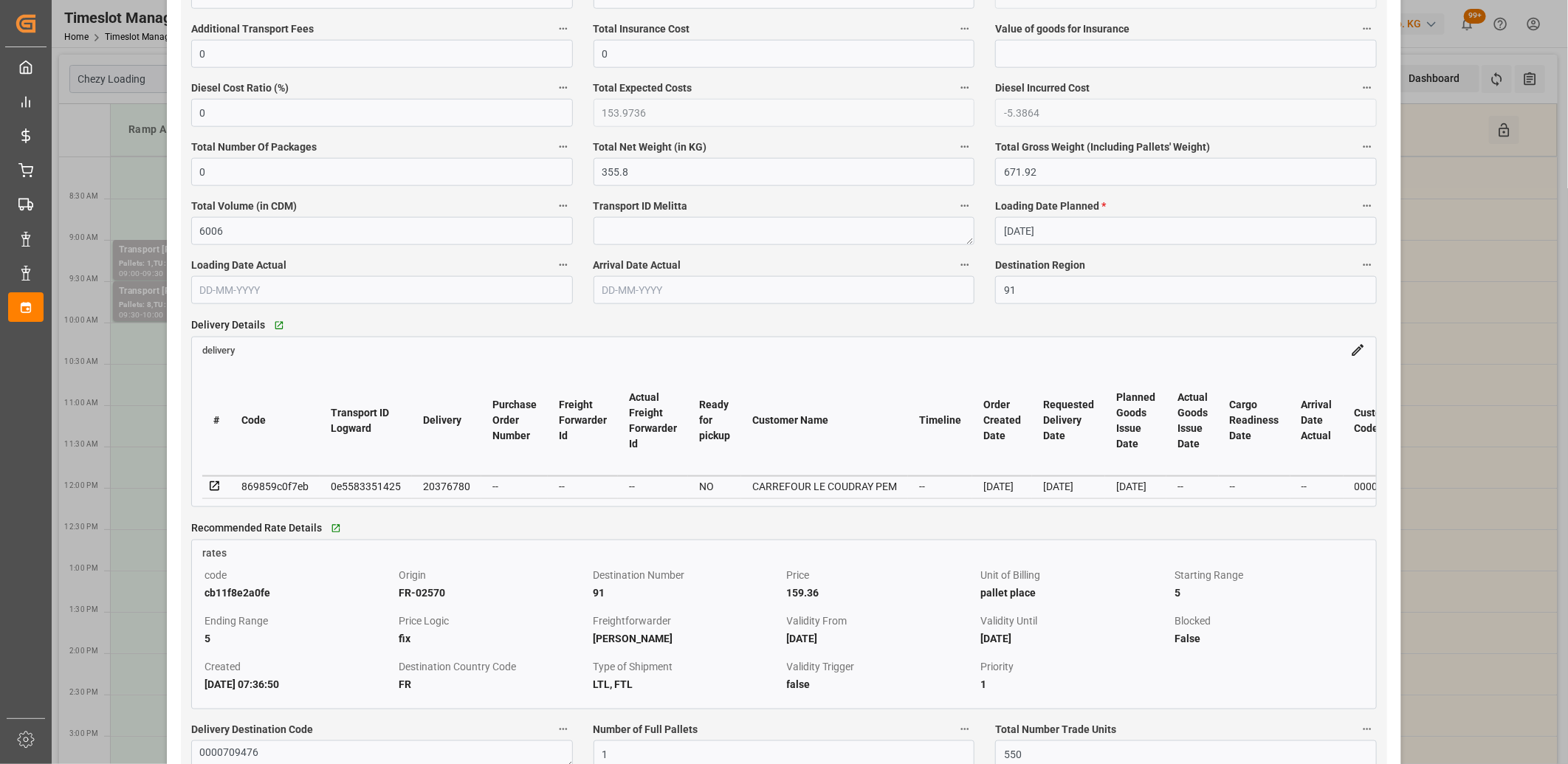
click at [211, 486] on icon at bounding box center [214, 486] width 13 height 13
click at [285, 485] on div "869859c0f7eb" at bounding box center [274, 486] width 67 height 18
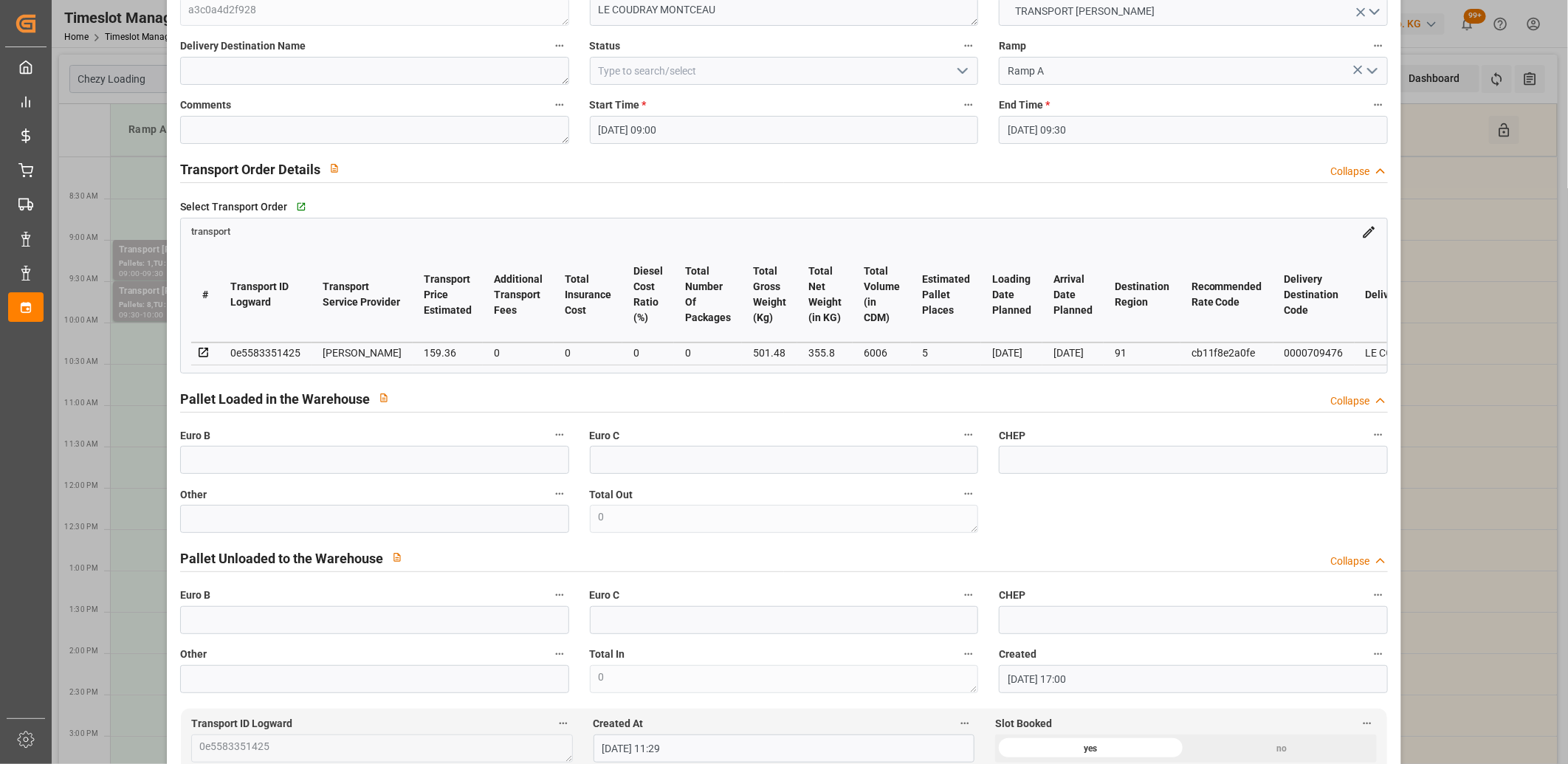
scroll to position [0, 0]
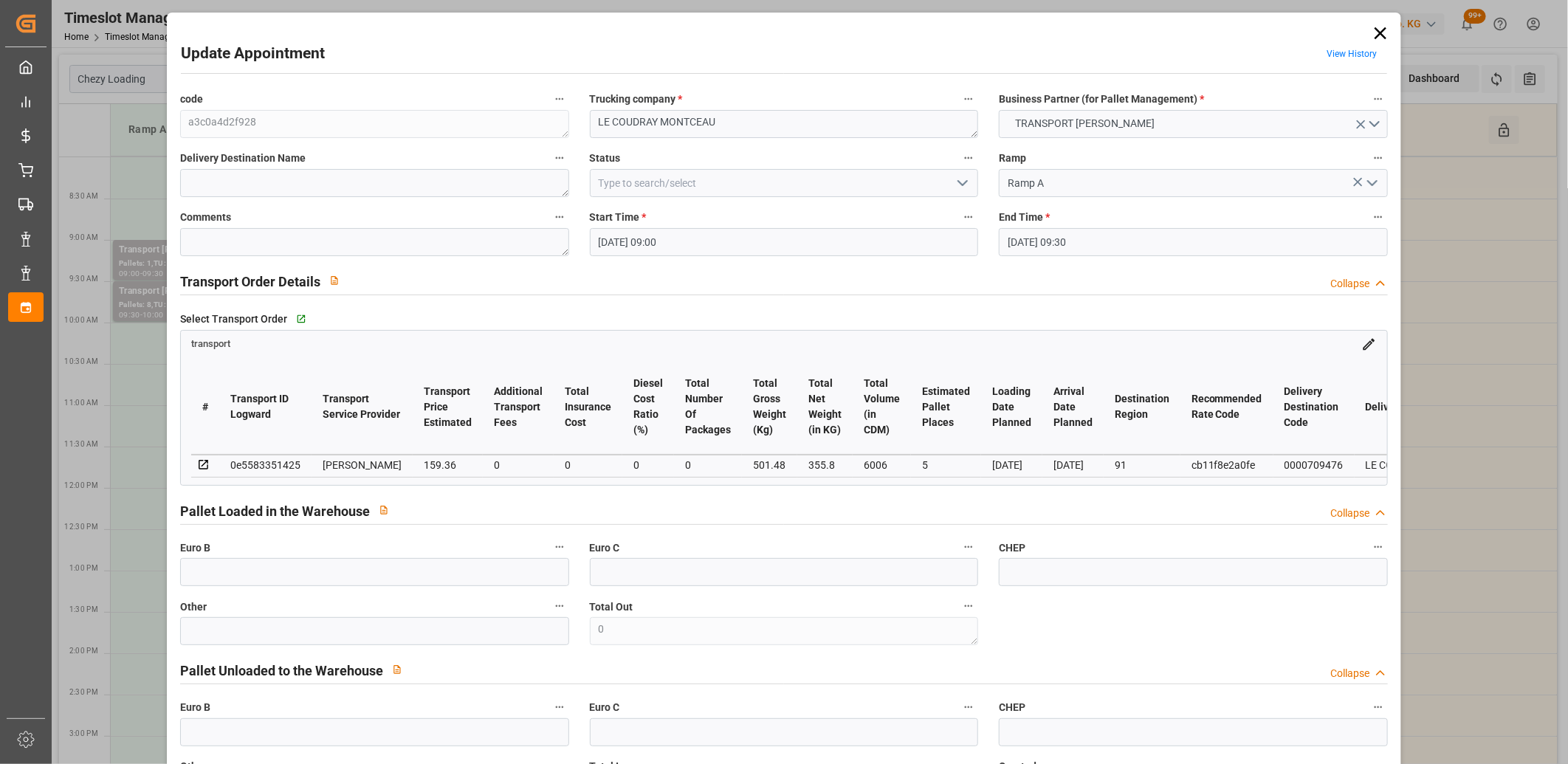
click at [281, 461] on div "0e5583351425" at bounding box center [265, 465] width 70 height 18
copy div "0e5583351425"
click at [1377, 33] on icon at bounding box center [1380, 33] width 12 height 12
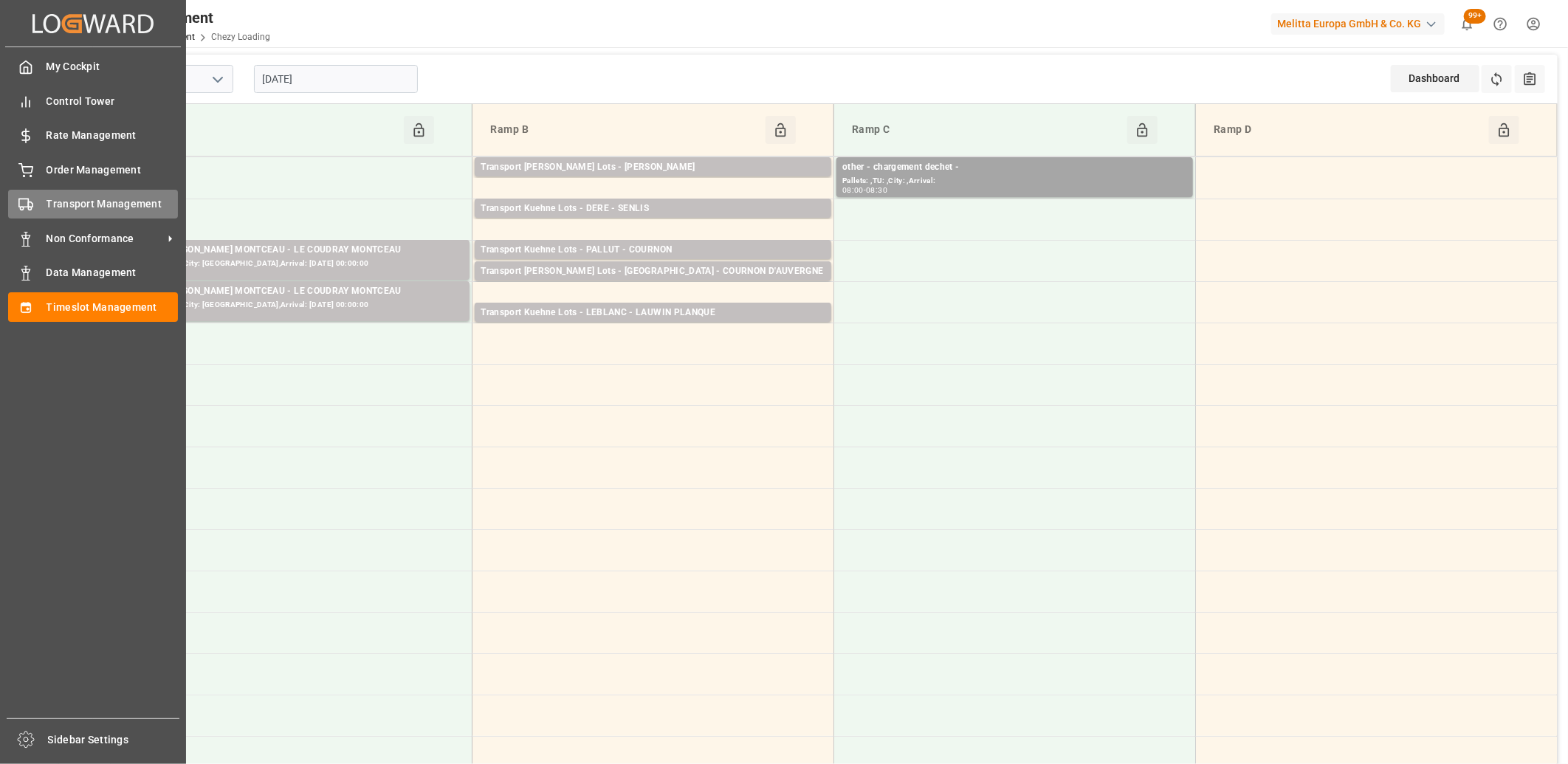
click at [62, 202] on span "Transport Management" at bounding box center [112, 204] width 132 height 16
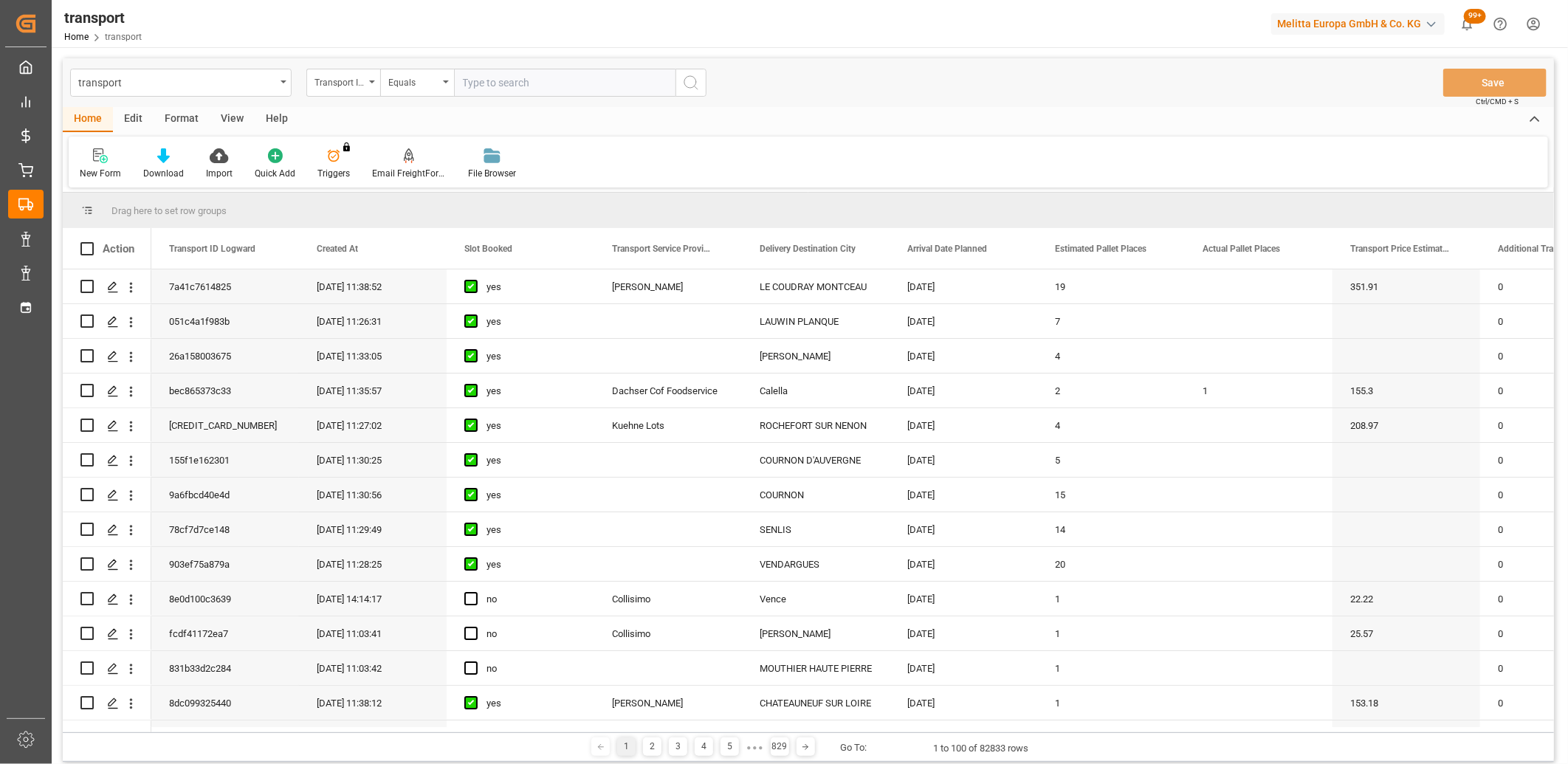
click at [568, 86] on input "text" at bounding box center [565, 82] width 222 height 28
type input "0e5583351425"
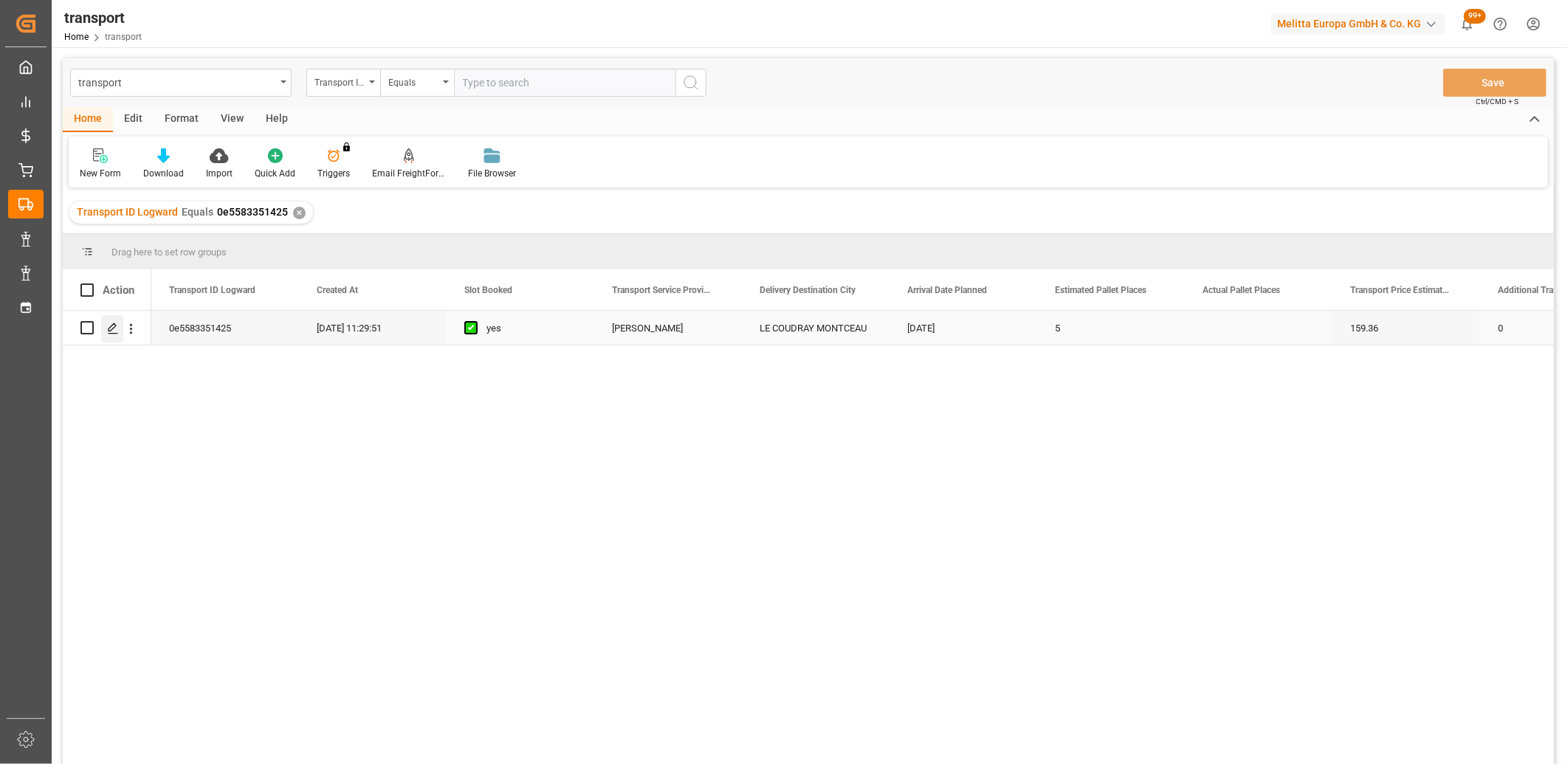
click at [118, 338] on div "Press SPACE to select this row." at bounding box center [112, 329] width 22 height 28
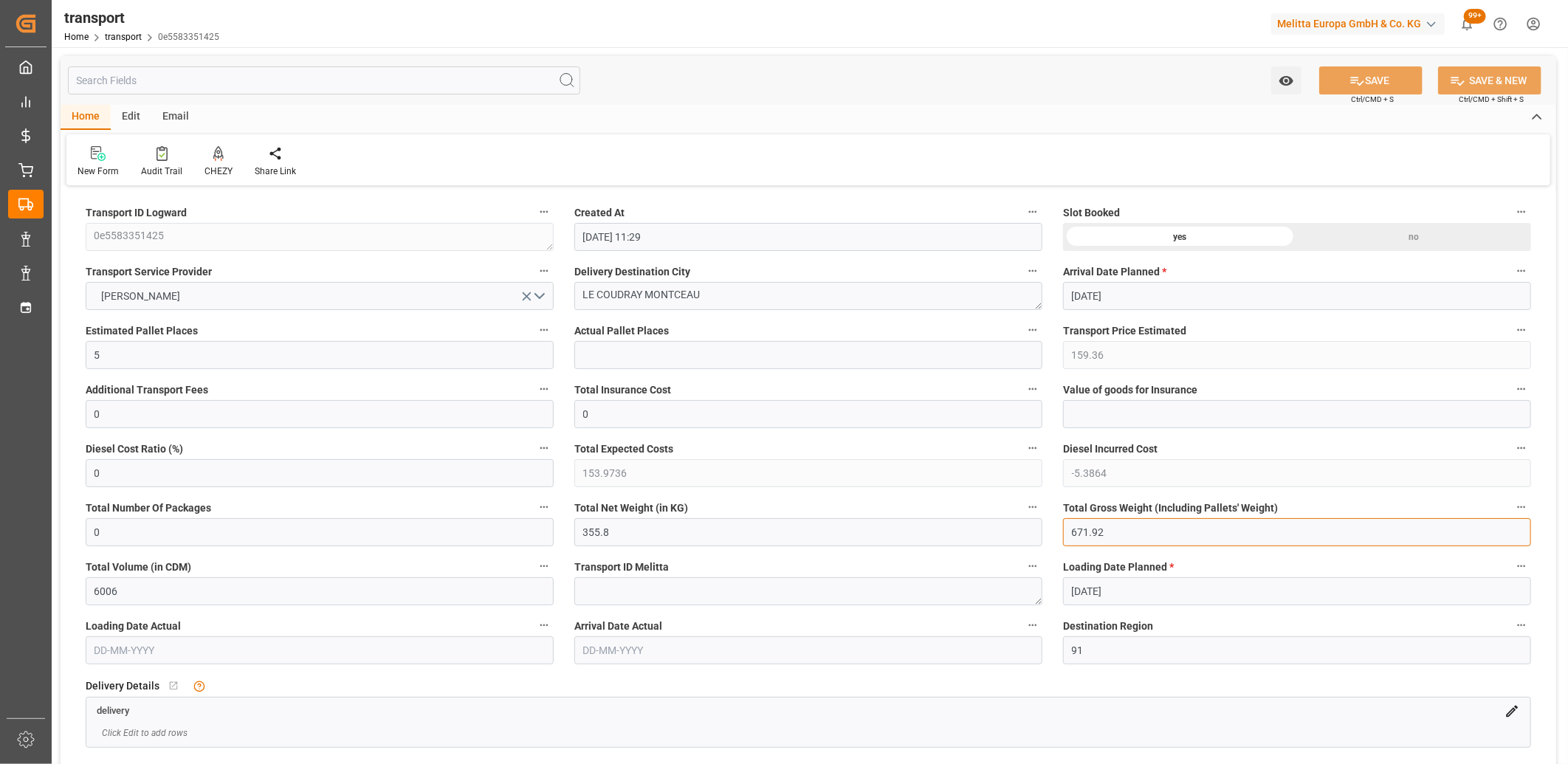
drag, startPoint x: 1111, startPoint y: 523, endPoint x: 1049, endPoint y: 525, distance: 62.0
type input "0"
drag, startPoint x: 620, startPoint y: 534, endPoint x: 439, endPoint y: 533, distance: 181.0
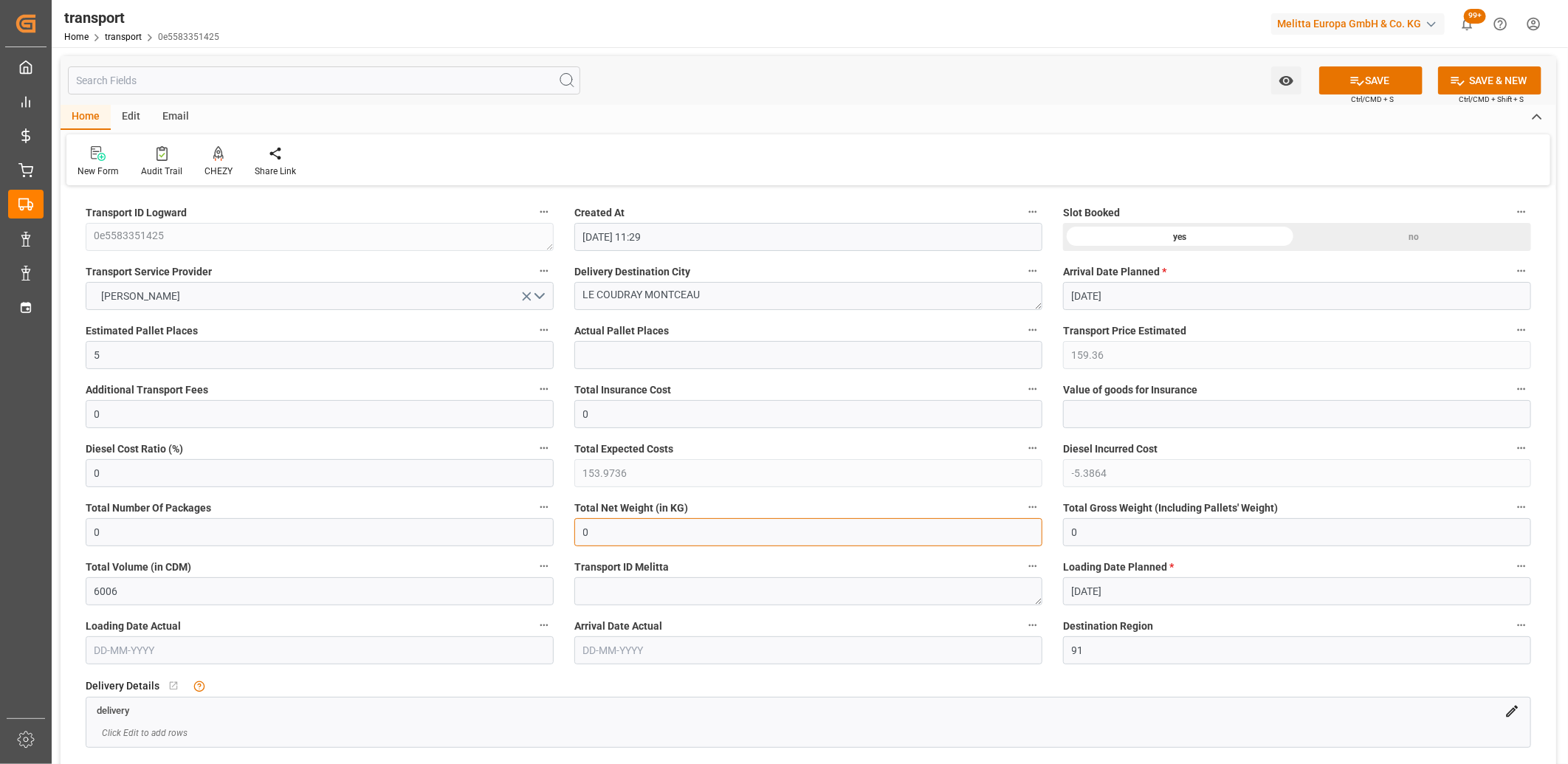
type input "0"
drag, startPoint x: 115, startPoint y: 360, endPoint x: 37, endPoint y: 358, distance: 78.0
click at [38, 358] on div "Created by potrace 1.15, written by [PERSON_NAME] [DATE]-[DATE] Created by potr…" at bounding box center [784, 382] width 1568 height 764
type input "0"
click at [526, 293] on icon "open menu" at bounding box center [527, 296] width 16 height 16
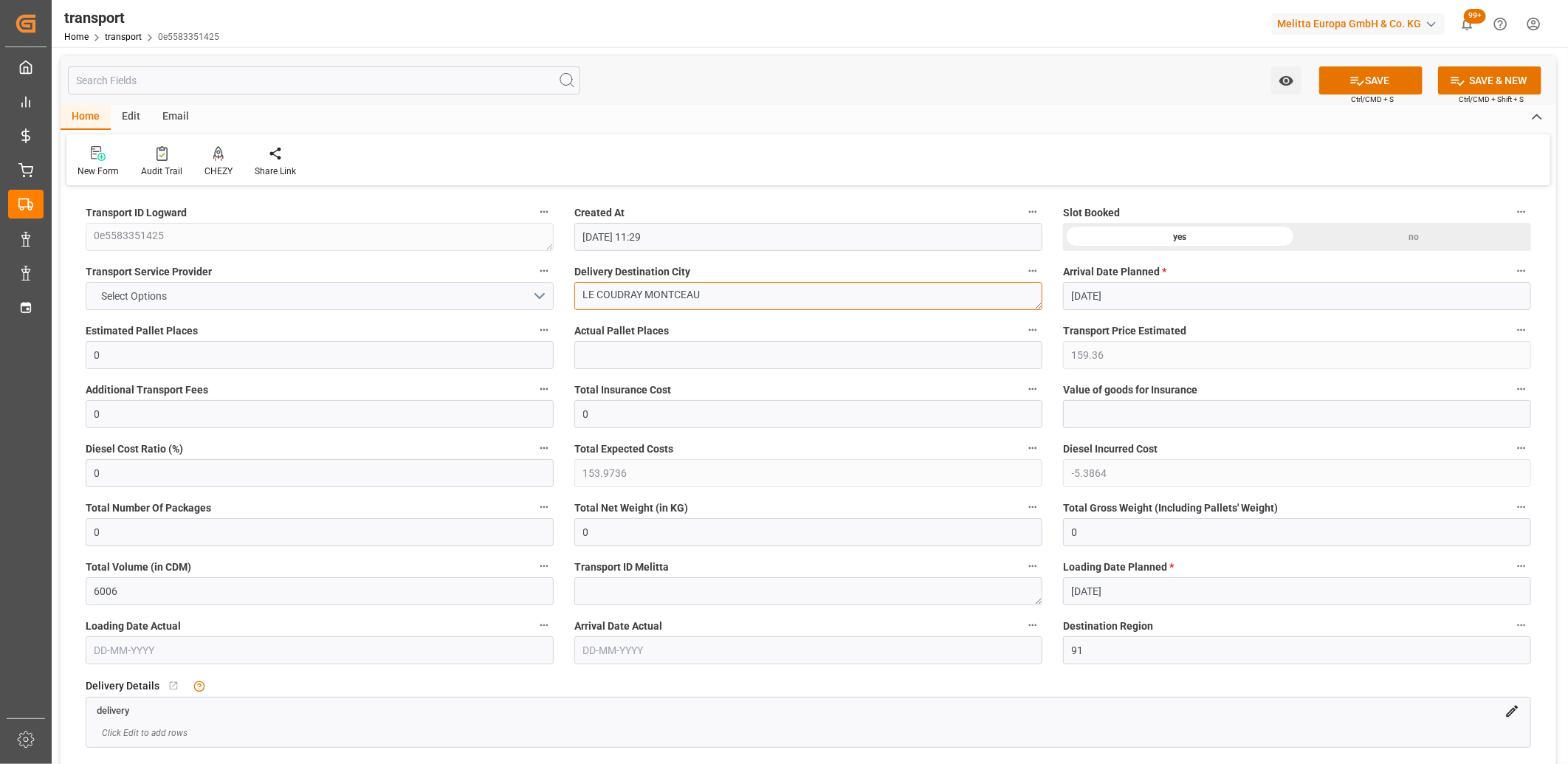
drag, startPoint x: 729, startPoint y: 285, endPoint x: 575, endPoint y: 289, distance: 154.1
click at [575, 289] on textarea "LE COUDRAY MONTCEAU" at bounding box center [808, 296] width 468 height 28
click at [1369, 239] on div "no" at bounding box center [1414, 236] width 234 height 28
click at [1353, 78] on icon at bounding box center [1357, 80] width 16 height 16
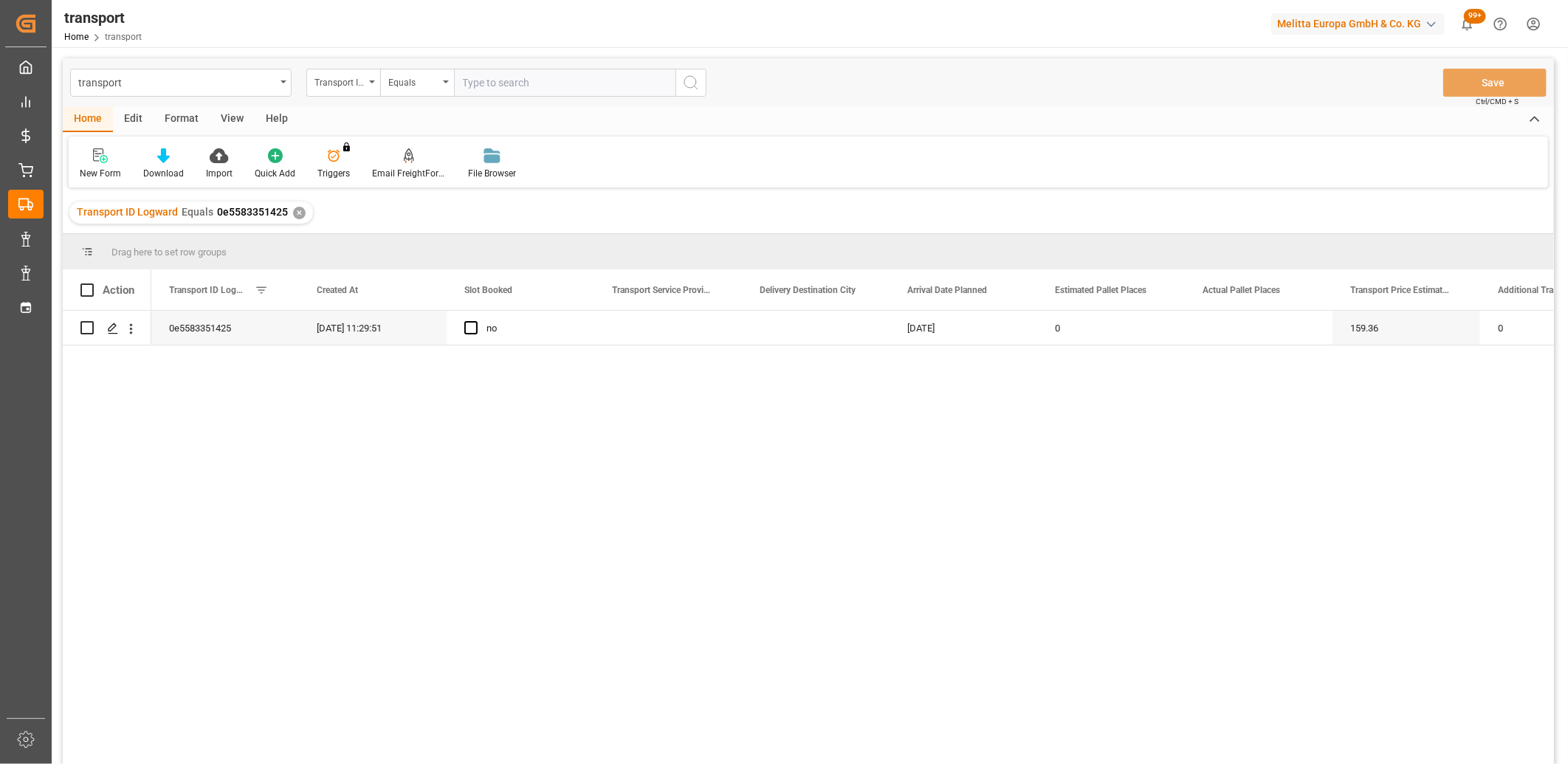
click at [135, 121] on div "Edit" at bounding box center [133, 119] width 41 height 25
click at [90, 331] on input "Press Space to toggle row selection (unchecked)" at bounding box center [87, 328] width 13 height 13
checkbox input "true"
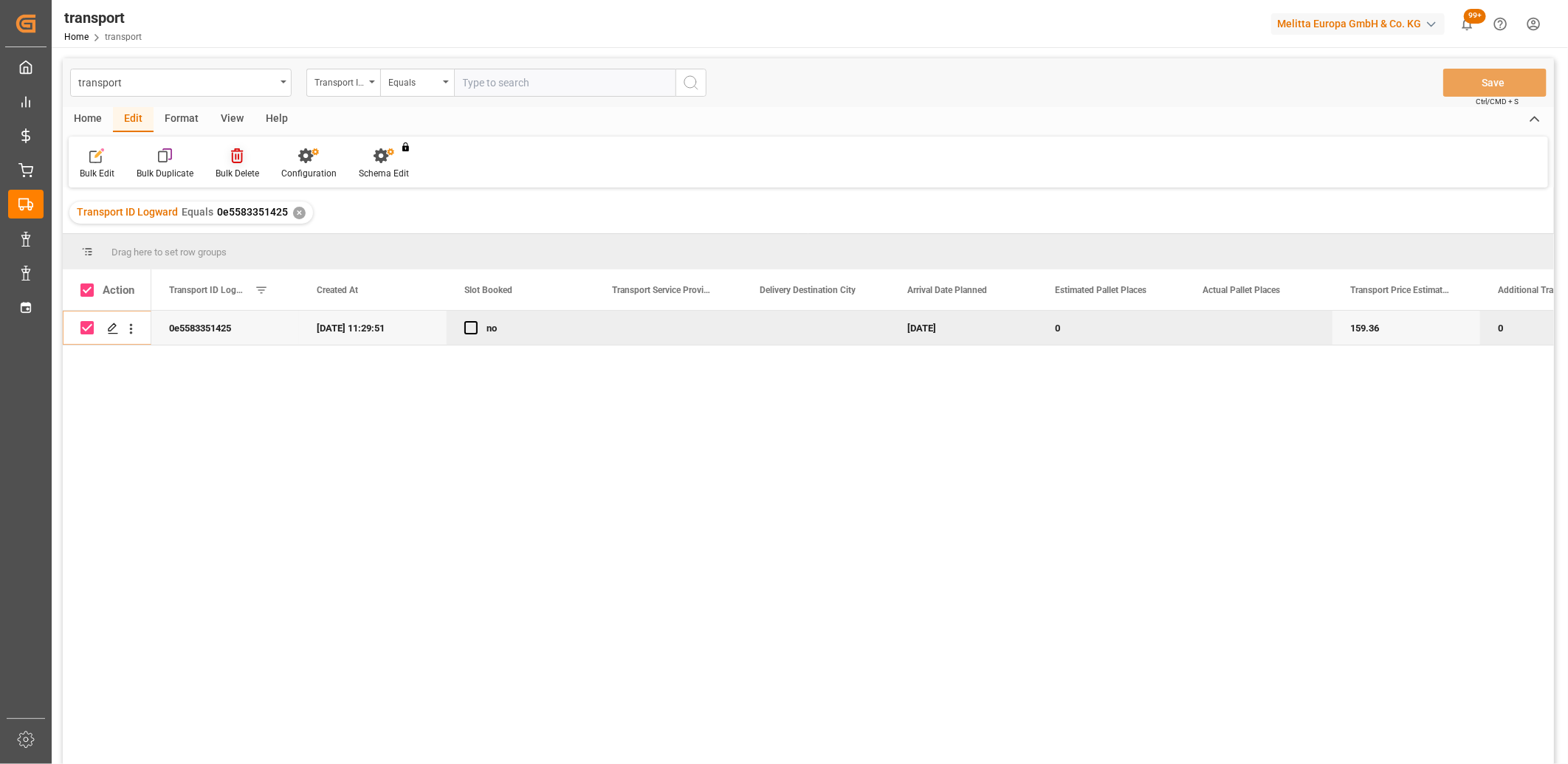
click at [237, 165] on div "Bulk Delete" at bounding box center [237, 164] width 66 height 32
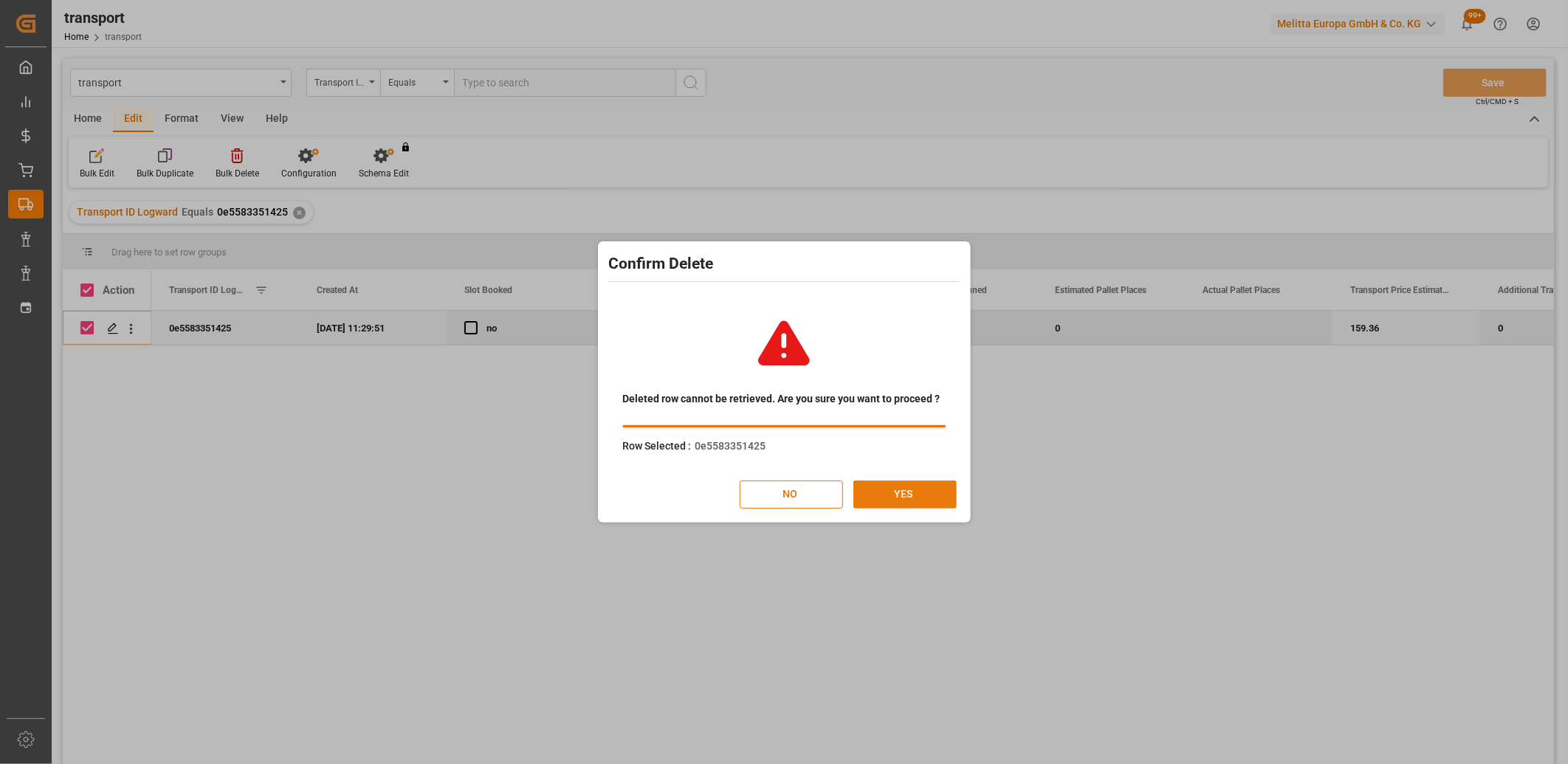
click at [879, 489] on button "YES" at bounding box center [906, 494] width 103 height 28
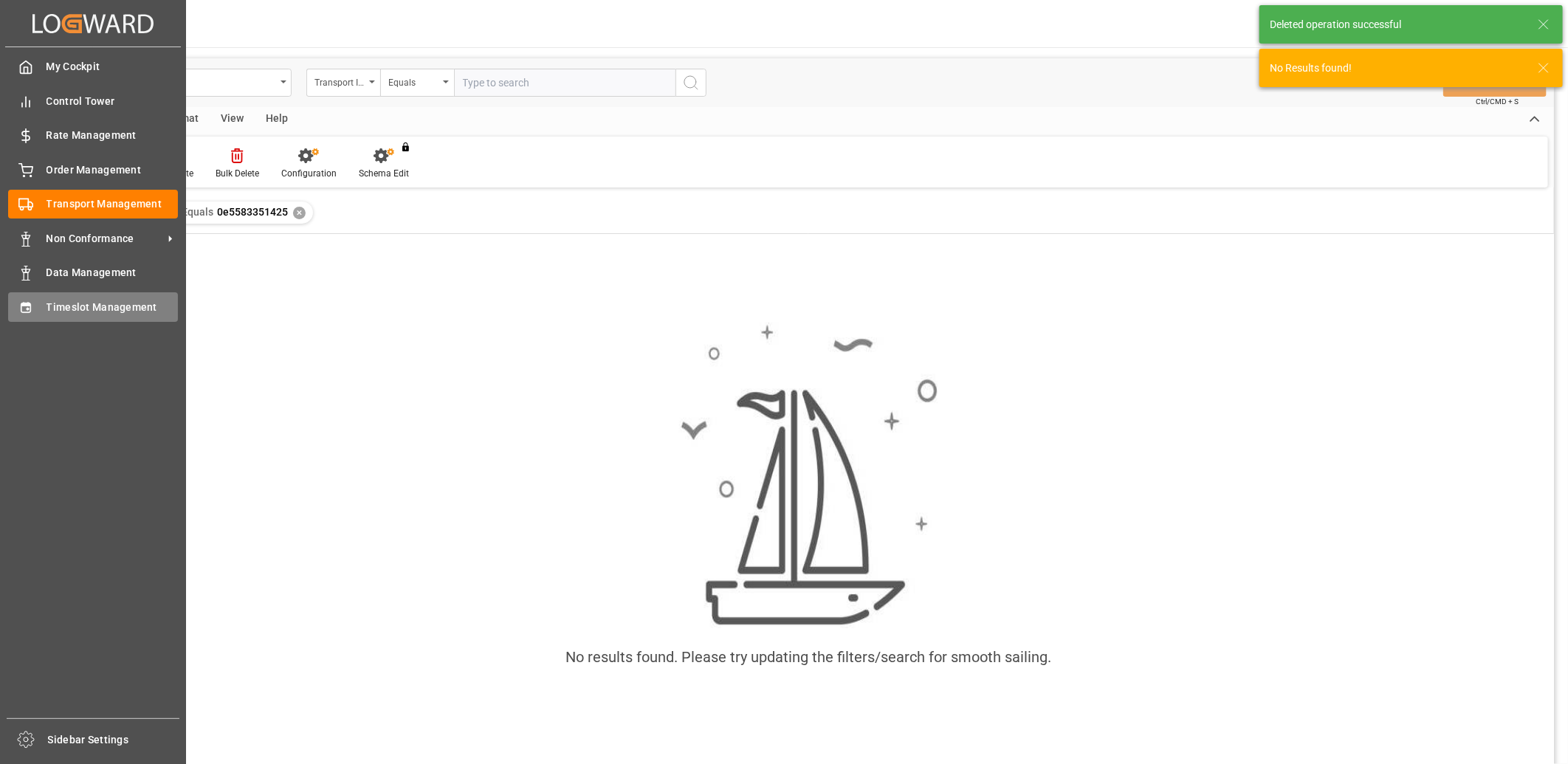
click at [32, 307] on icon at bounding box center [26, 308] width 15 height 15
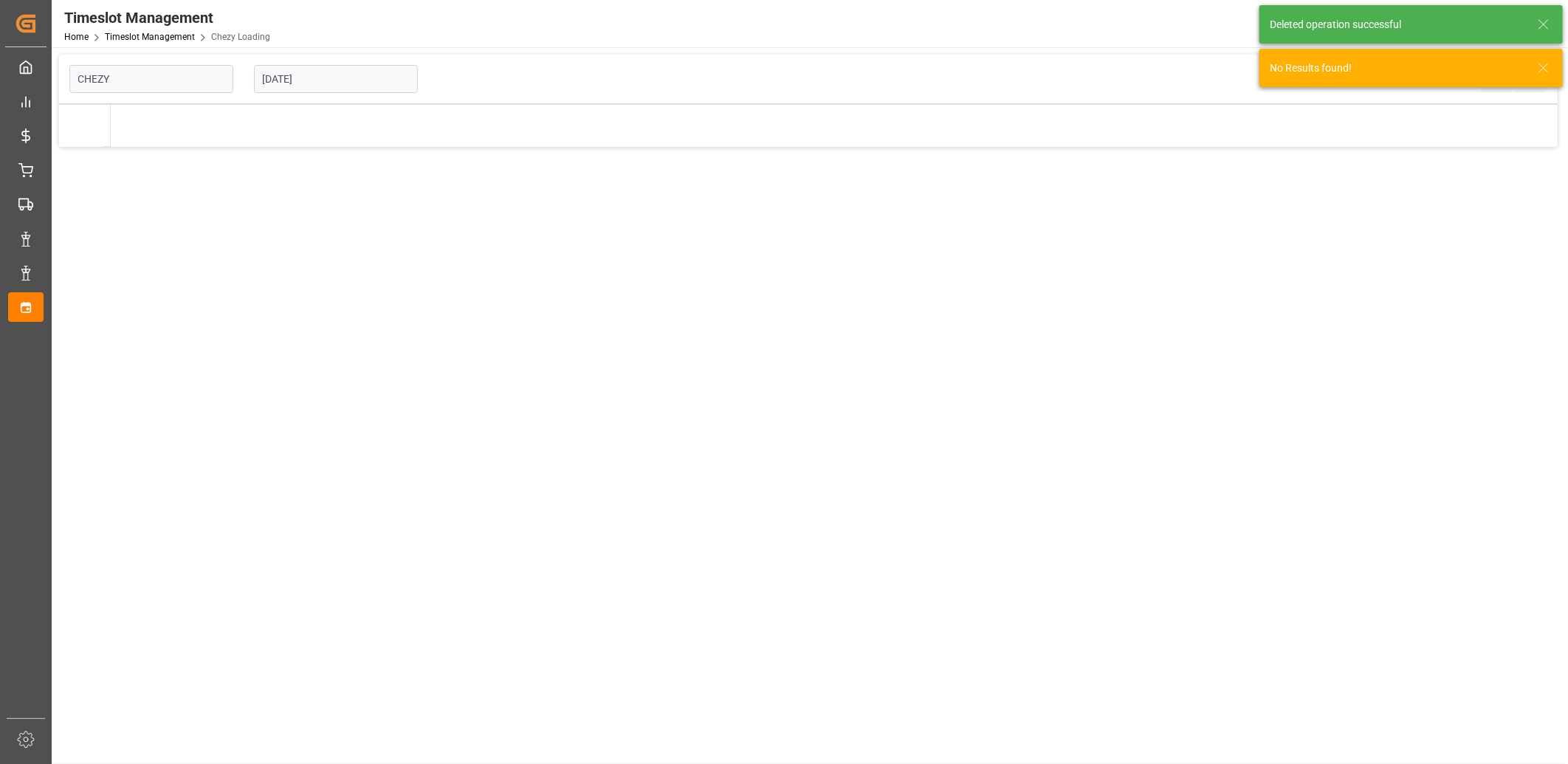
type input "Chezy Loading"
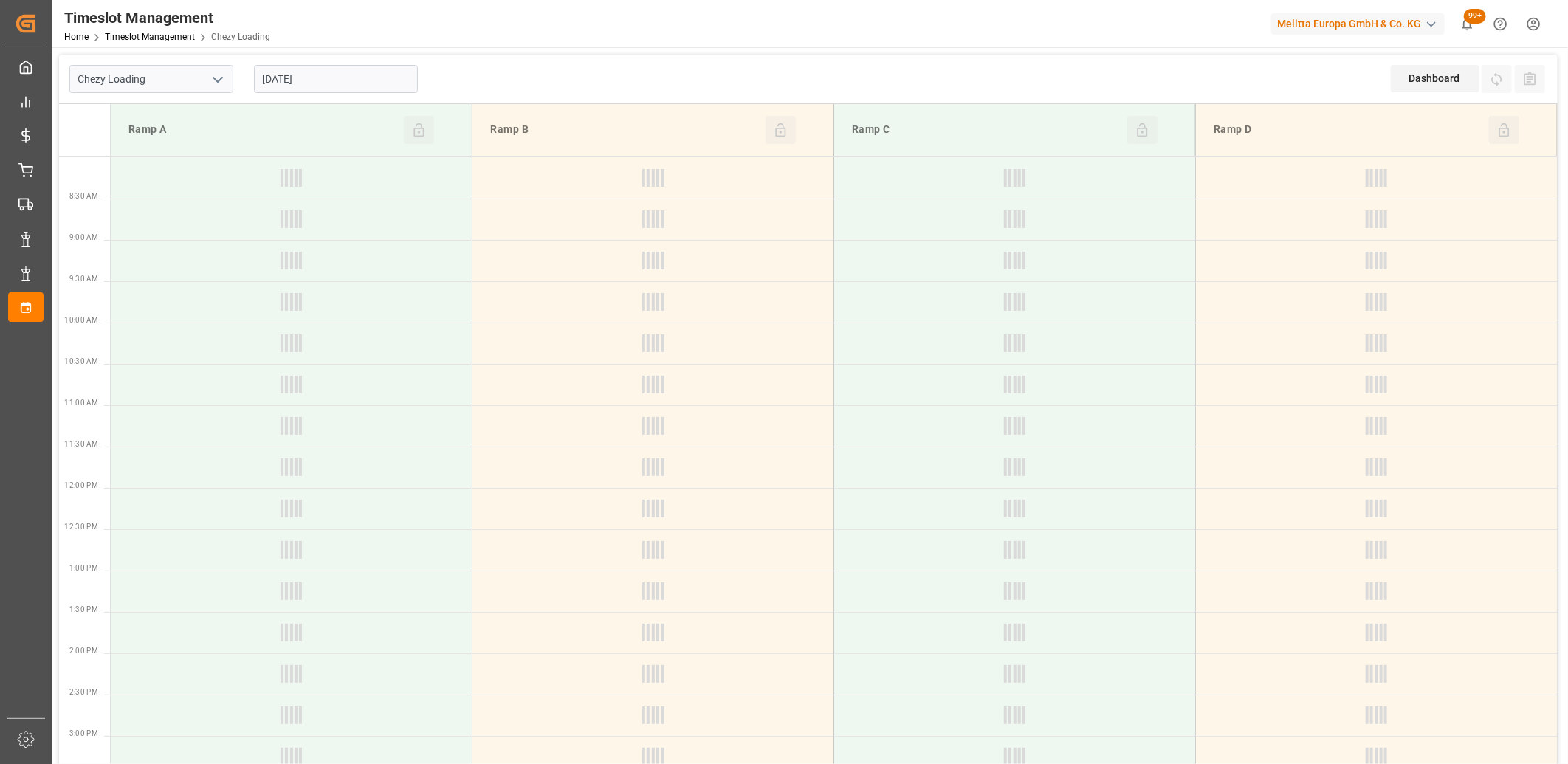
click at [391, 79] on input "[DATE]" at bounding box center [335, 79] width 164 height 28
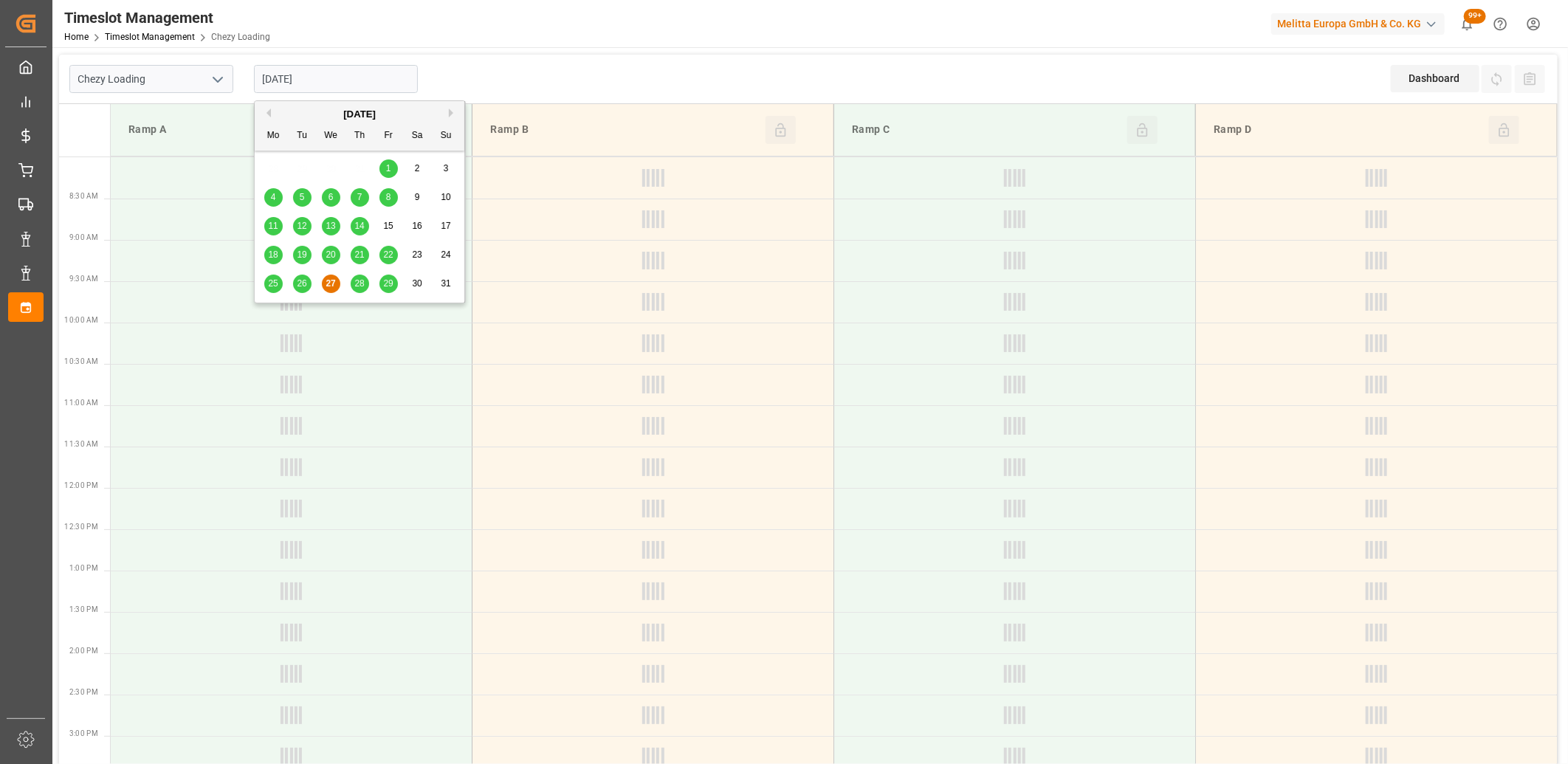
click at [364, 285] on span "28" at bounding box center [359, 283] width 9 height 10
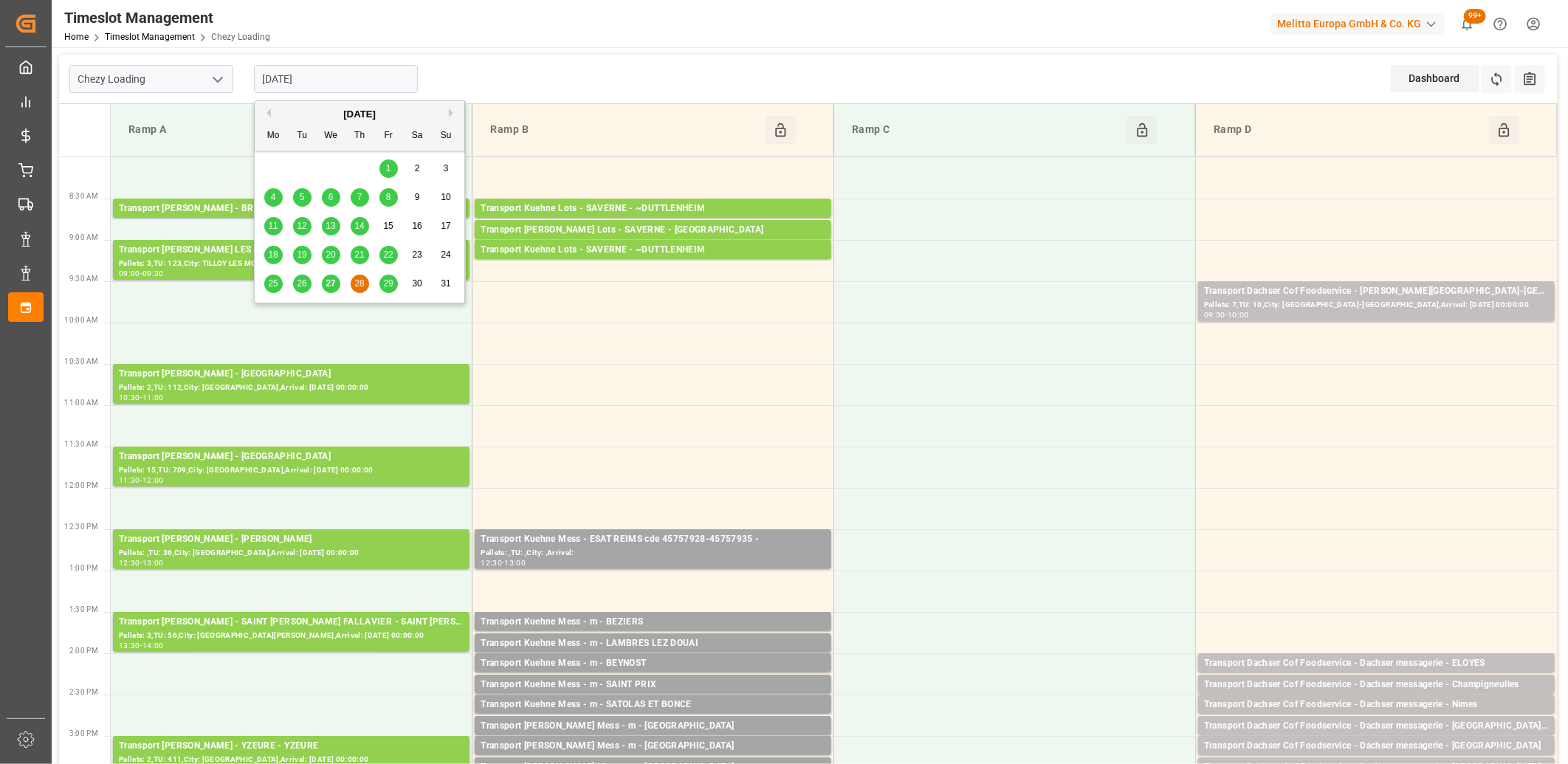
click at [374, 86] on input "[DATE]" at bounding box center [335, 79] width 164 height 28
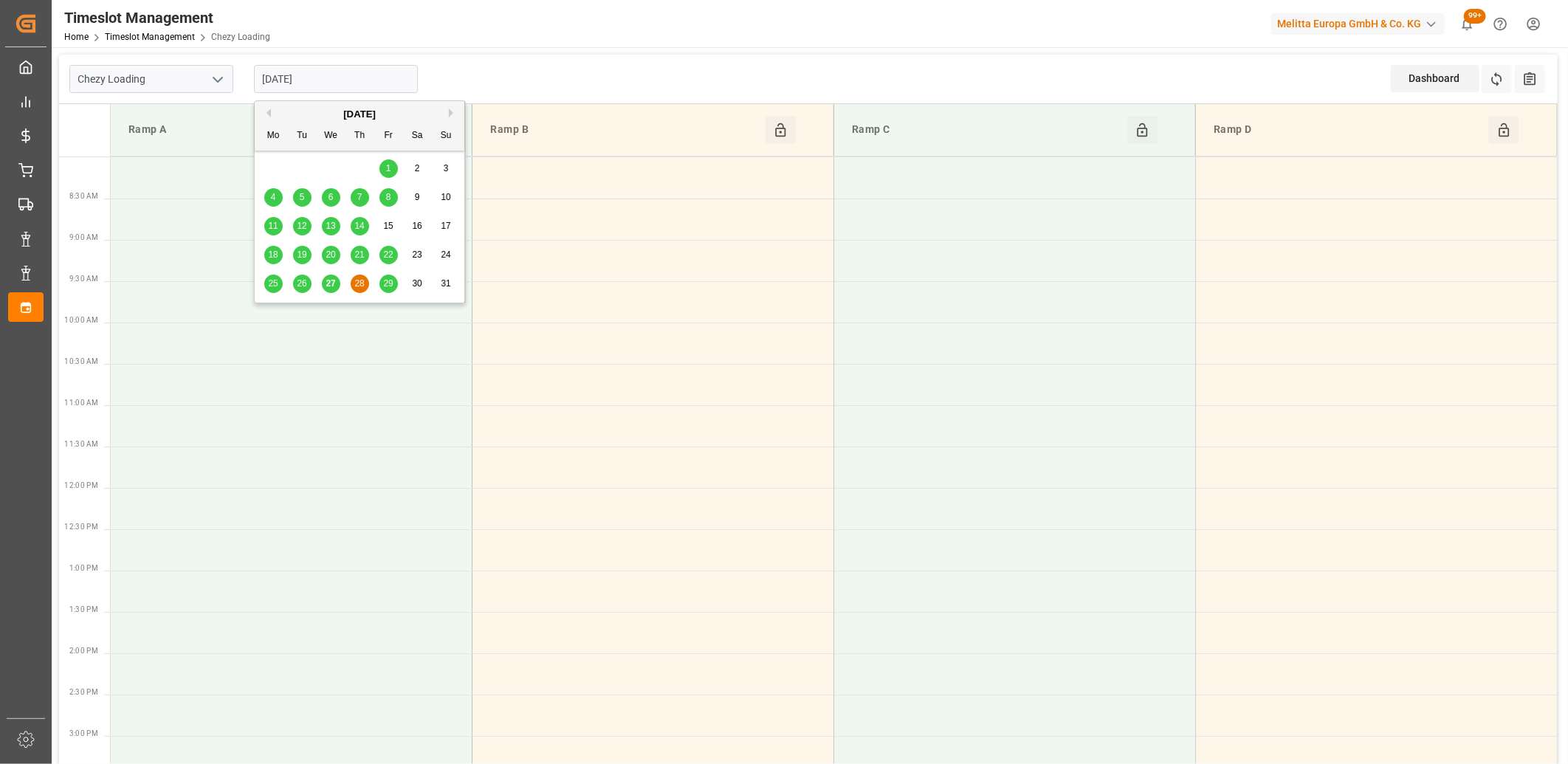
click at [454, 112] on button "Next Month" at bounding box center [454, 113] width 9 height 9
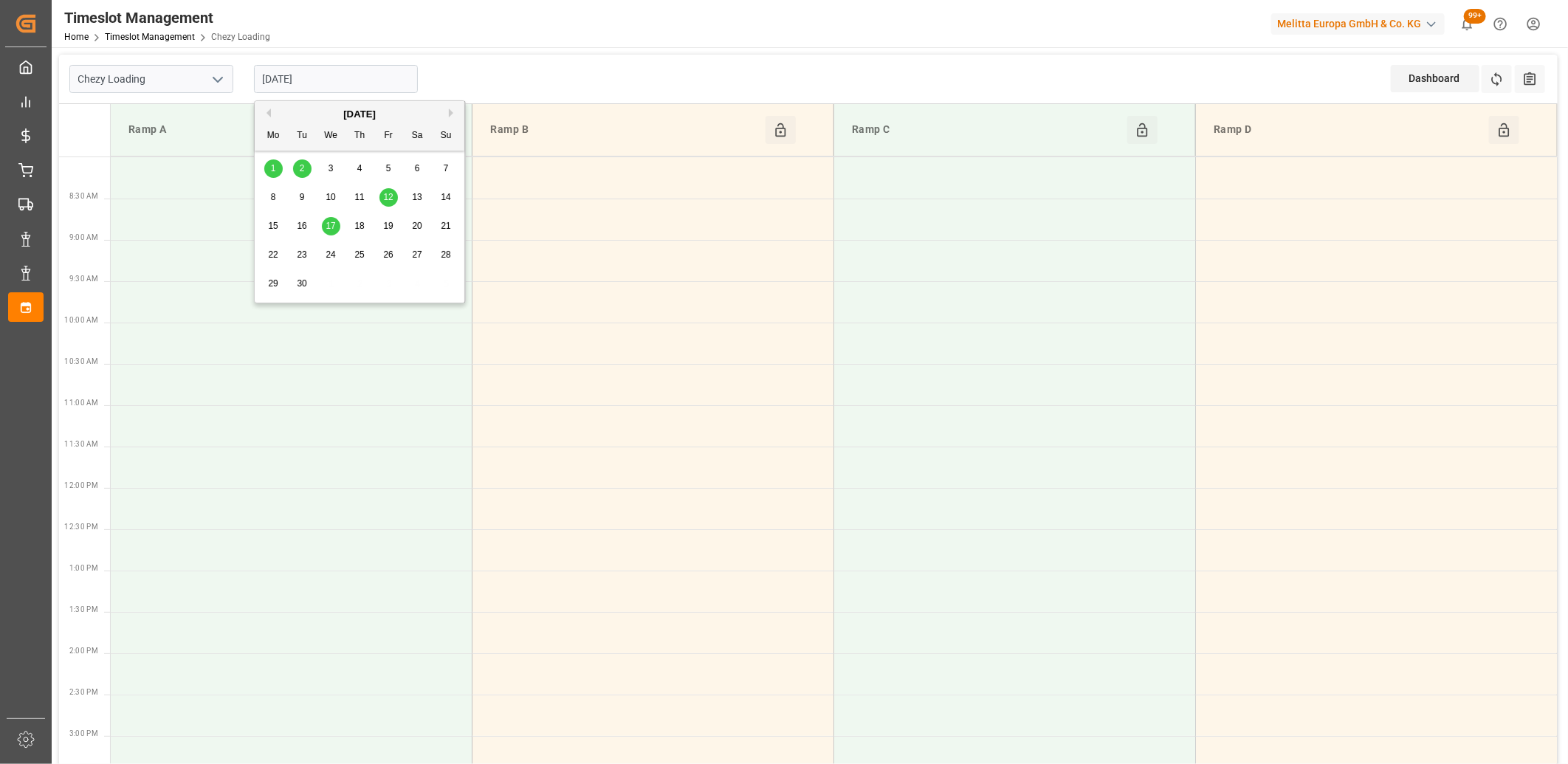
click at [300, 173] on span "2" at bounding box center [302, 168] width 6 height 10
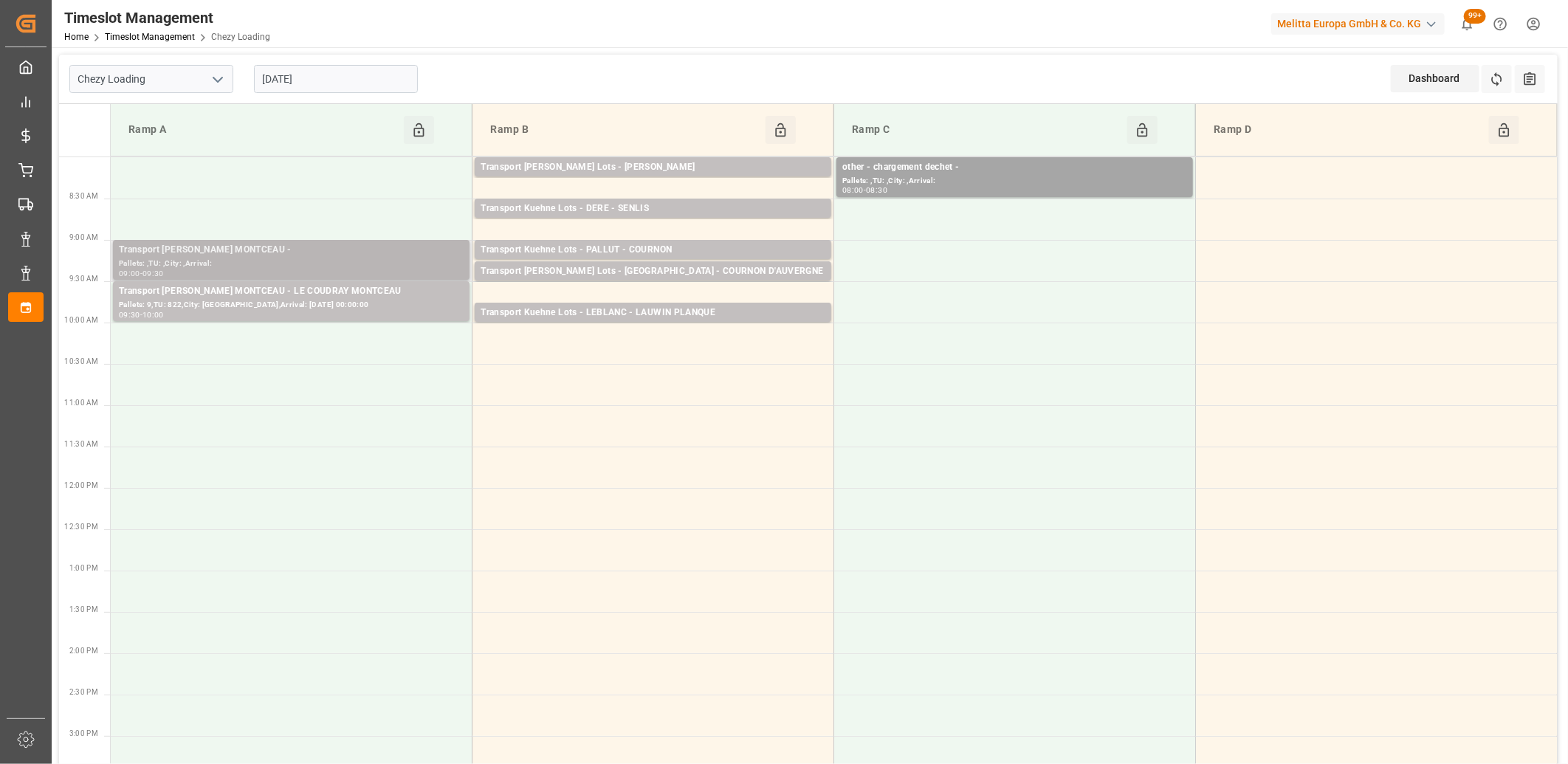
click at [300, 248] on div "Transport [PERSON_NAME] MONTCEAU -" at bounding box center [291, 250] width 345 height 15
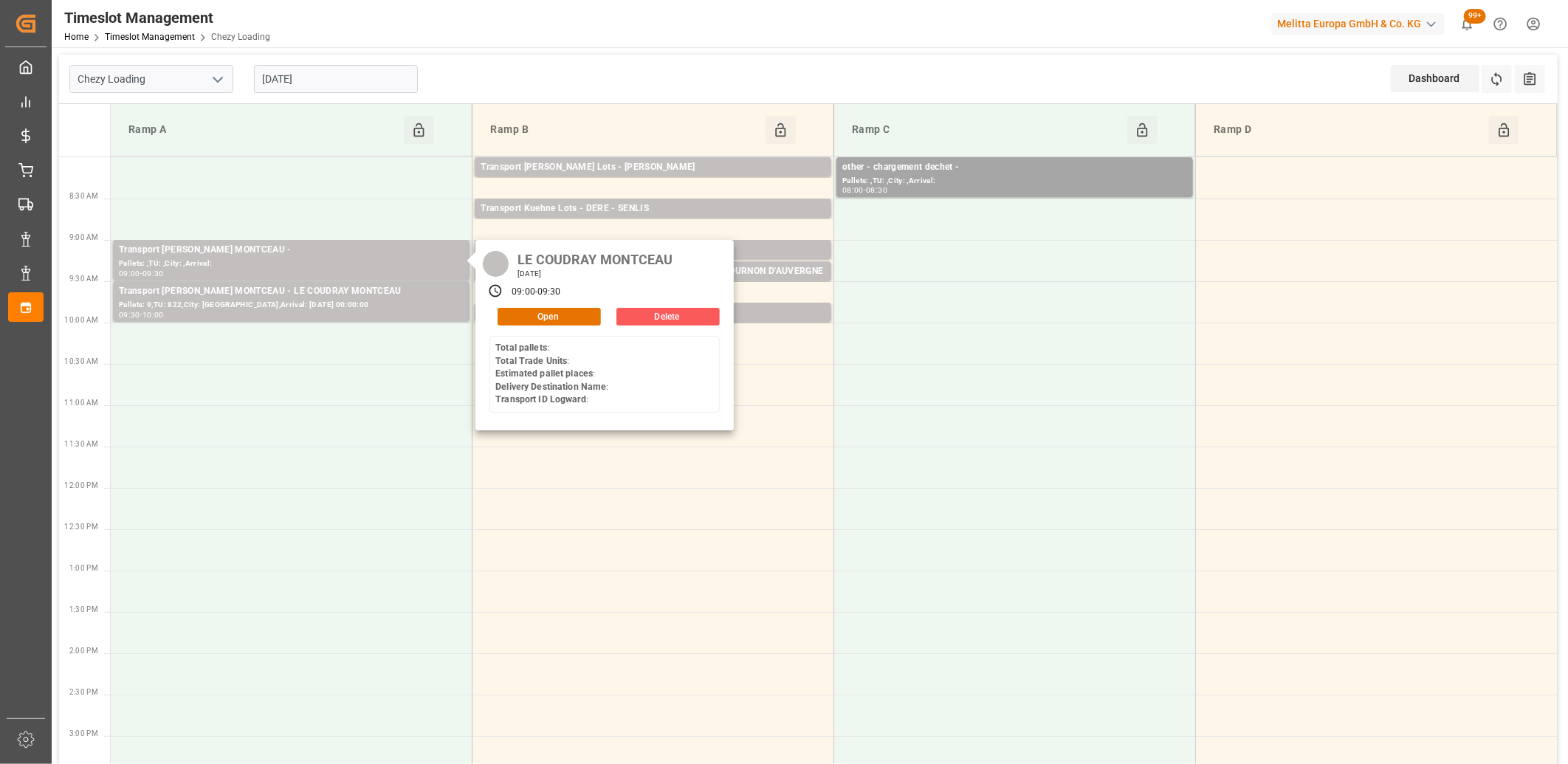
click at [653, 310] on button "Delete" at bounding box center [668, 316] width 103 height 18
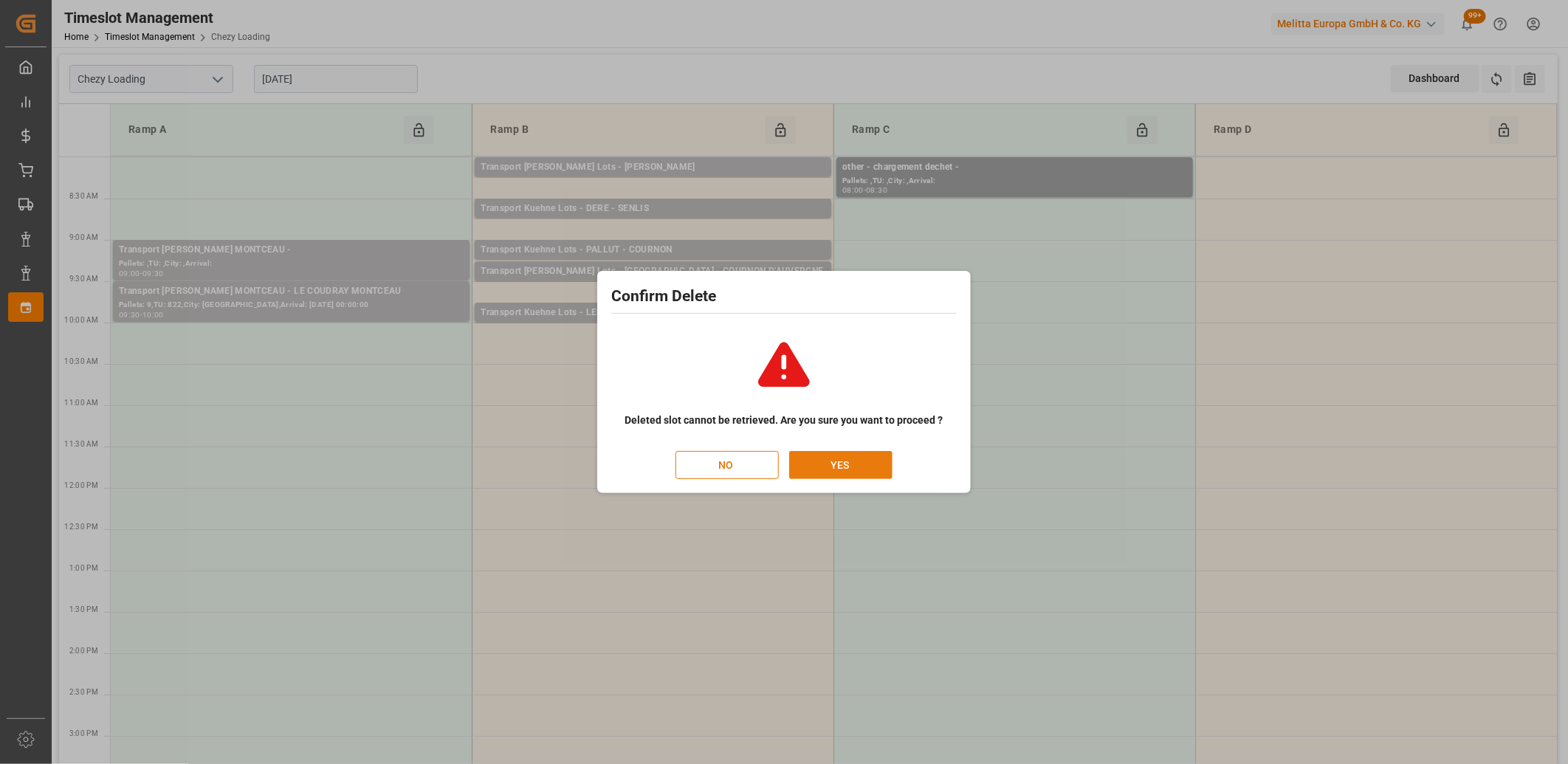
click at [827, 468] on button "YES" at bounding box center [841, 465] width 103 height 28
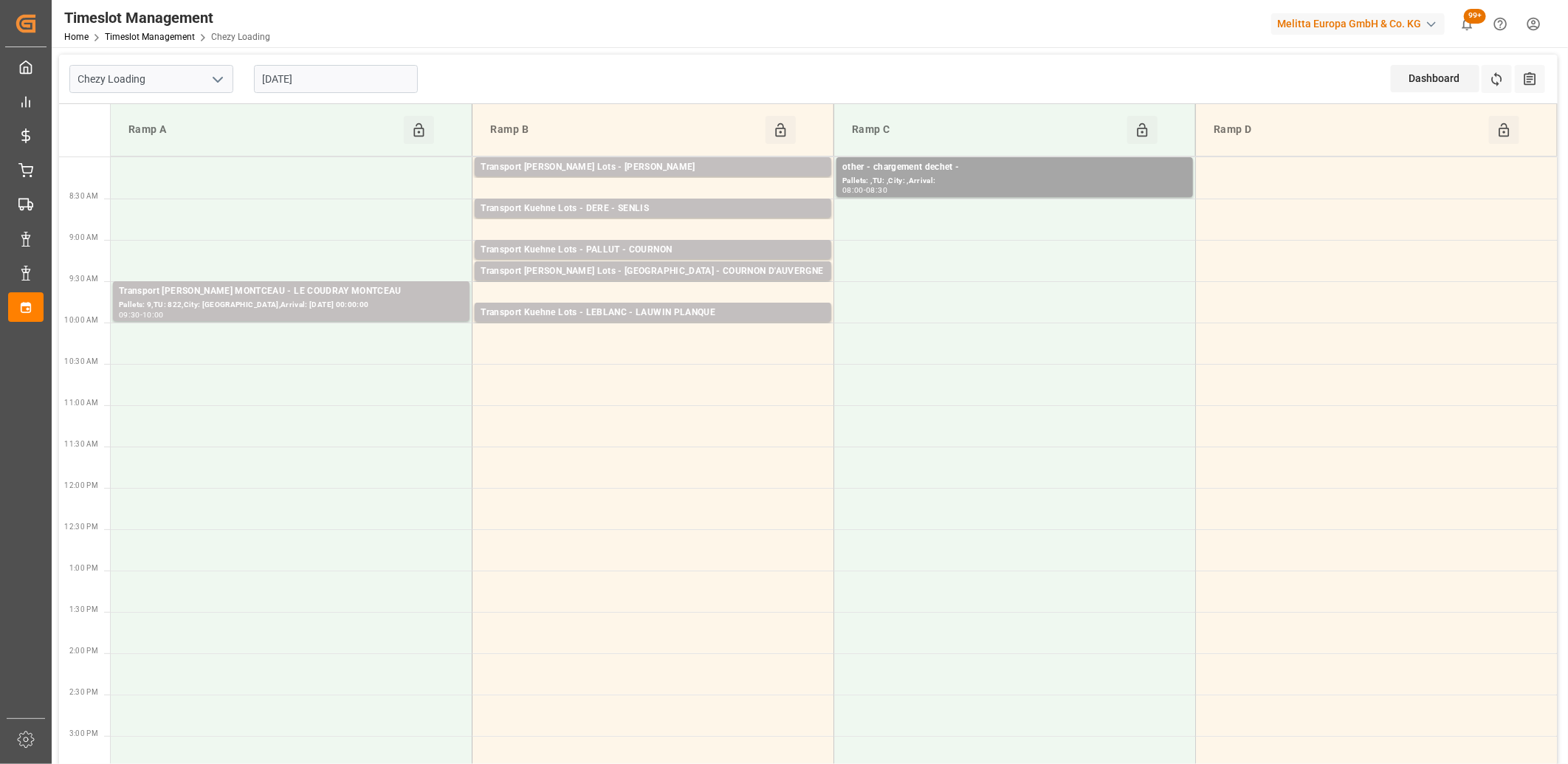
click at [369, 79] on input "[DATE]" at bounding box center [335, 79] width 164 height 28
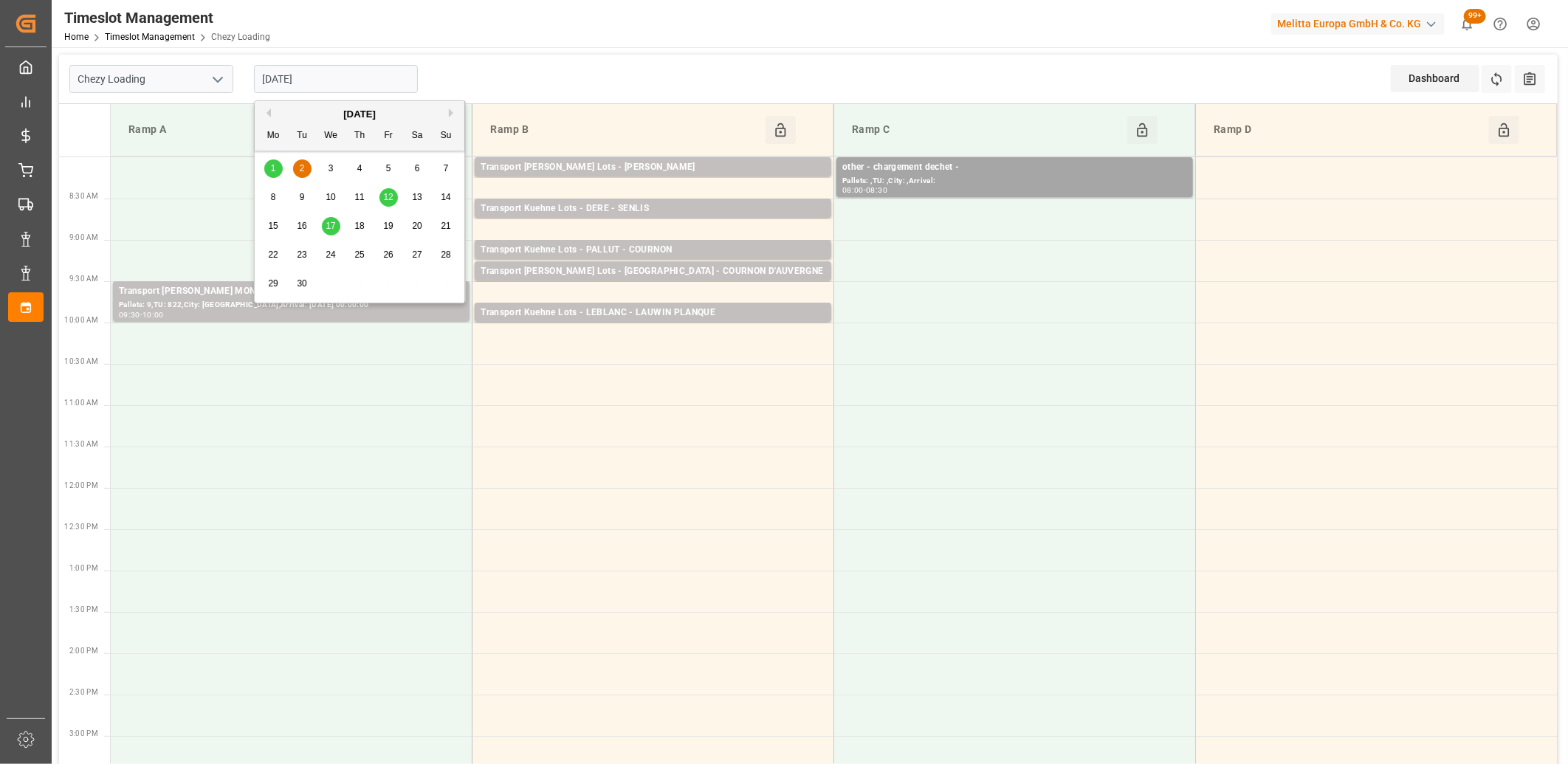
click at [273, 171] on span "1" at bounding box center [273, 168] width 6 height 10
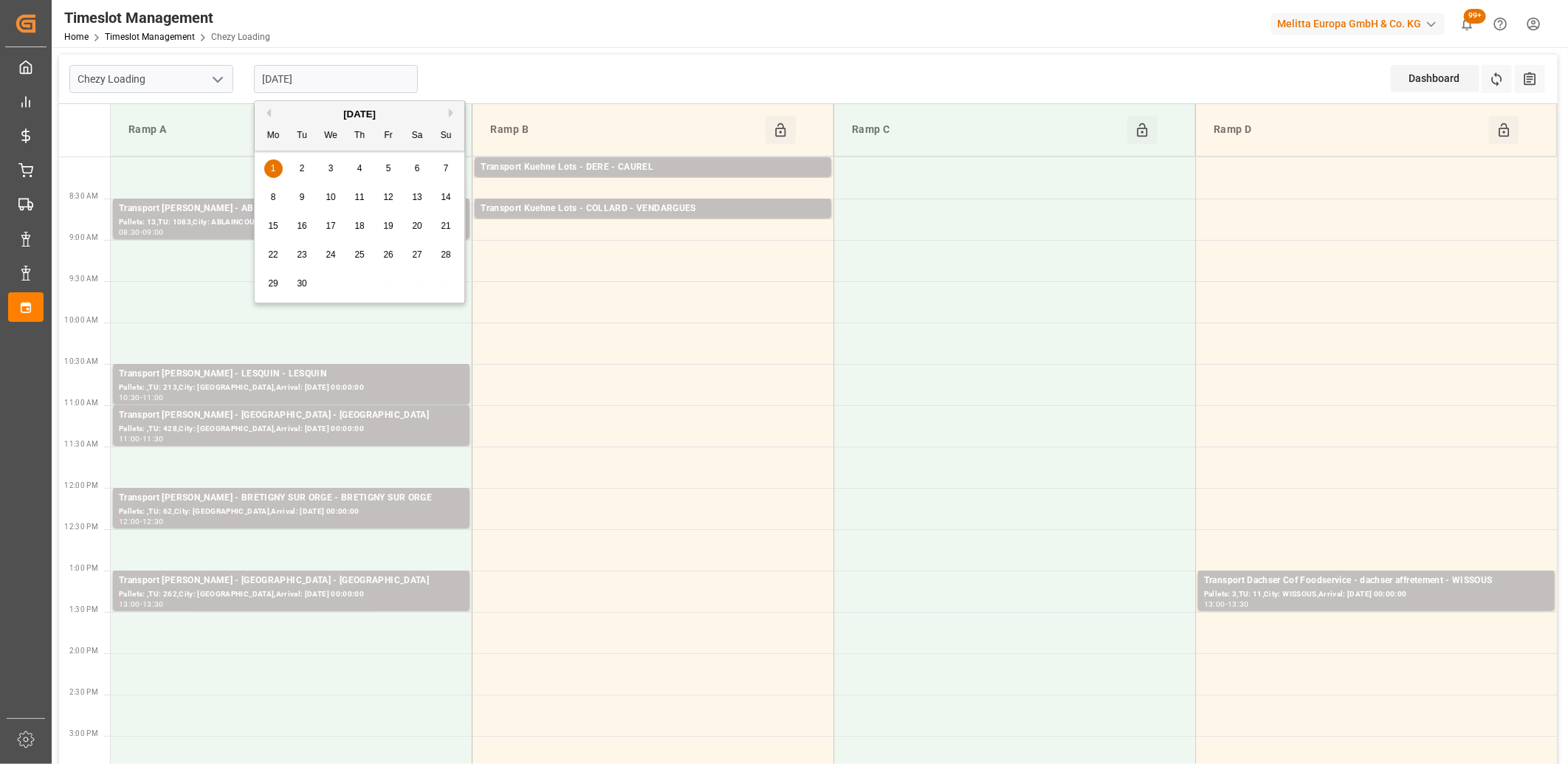
click at [350, 78] on input "[DATE]" at bounding box center [335, 79] width 164 height 28
click at [266, 112] on button "Previous Month" at bounding box center [267, 113] width 9 height 9
click at [270, 173] on div "28 29 30 31 1 2 3" at bounding box center [359, 168] width 201 height 29
click at [390, 285] on span "29" at bounding box center [388, 283] width 9 height 10
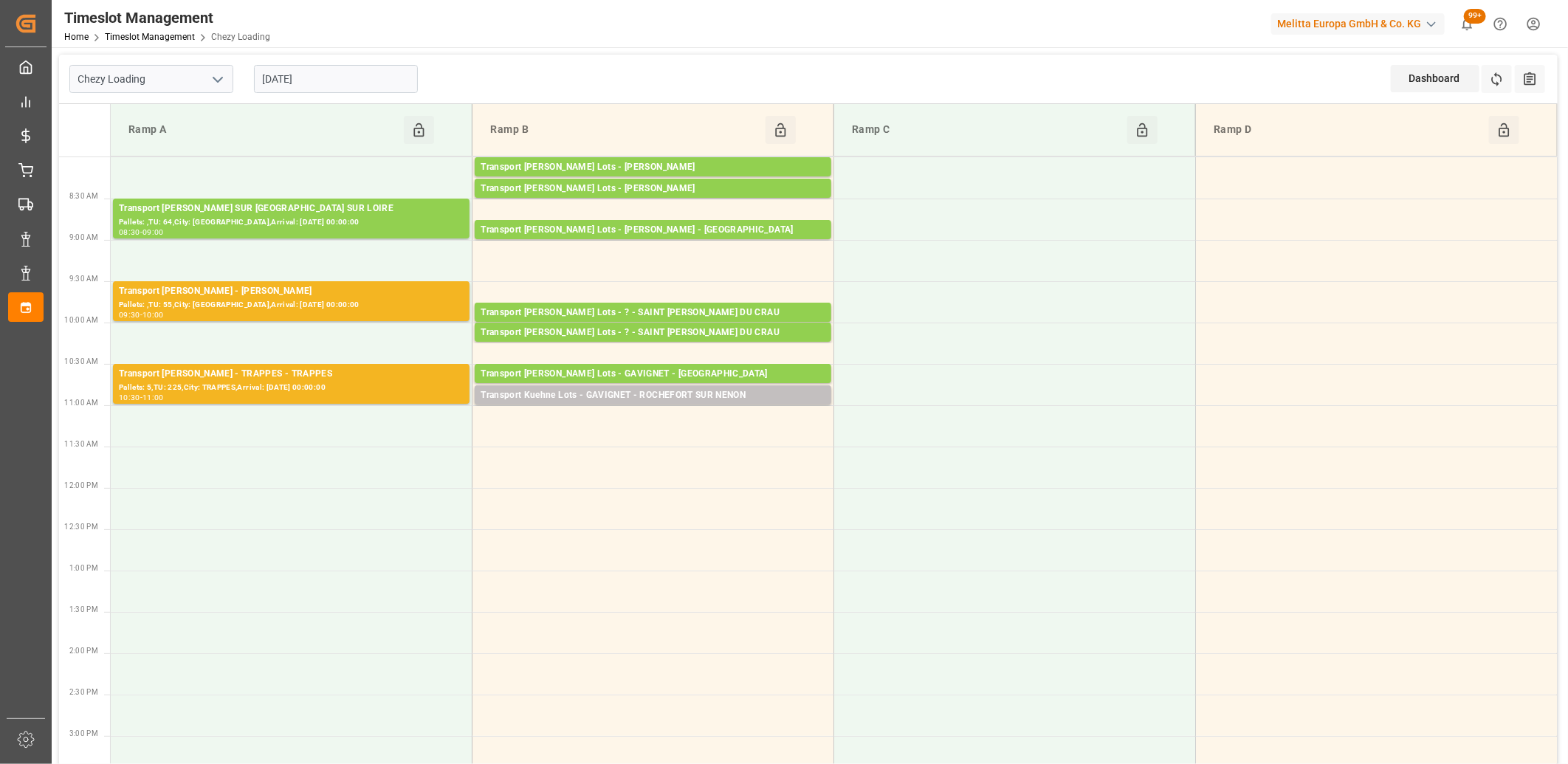
click at [348, 82] on input "[DATE]" at bounding box center [335, 79] width 164 height 28
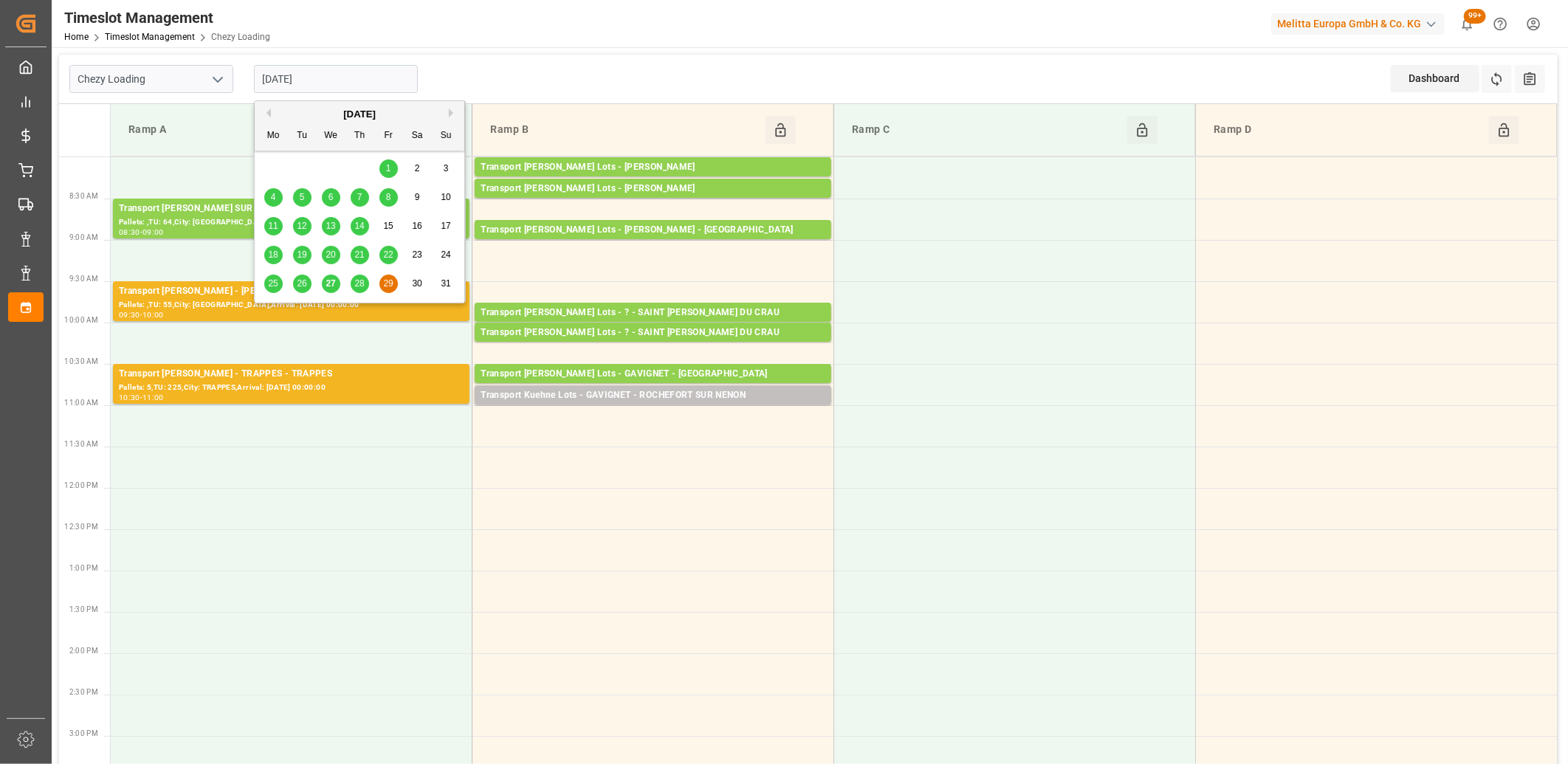
click at [448, 115] on div "[DATE]" at bounding box center [359, 115] width 210 height 15
click at [454, 112] on button "Next Month" at bounding box center [454, 113] width 9 height 9
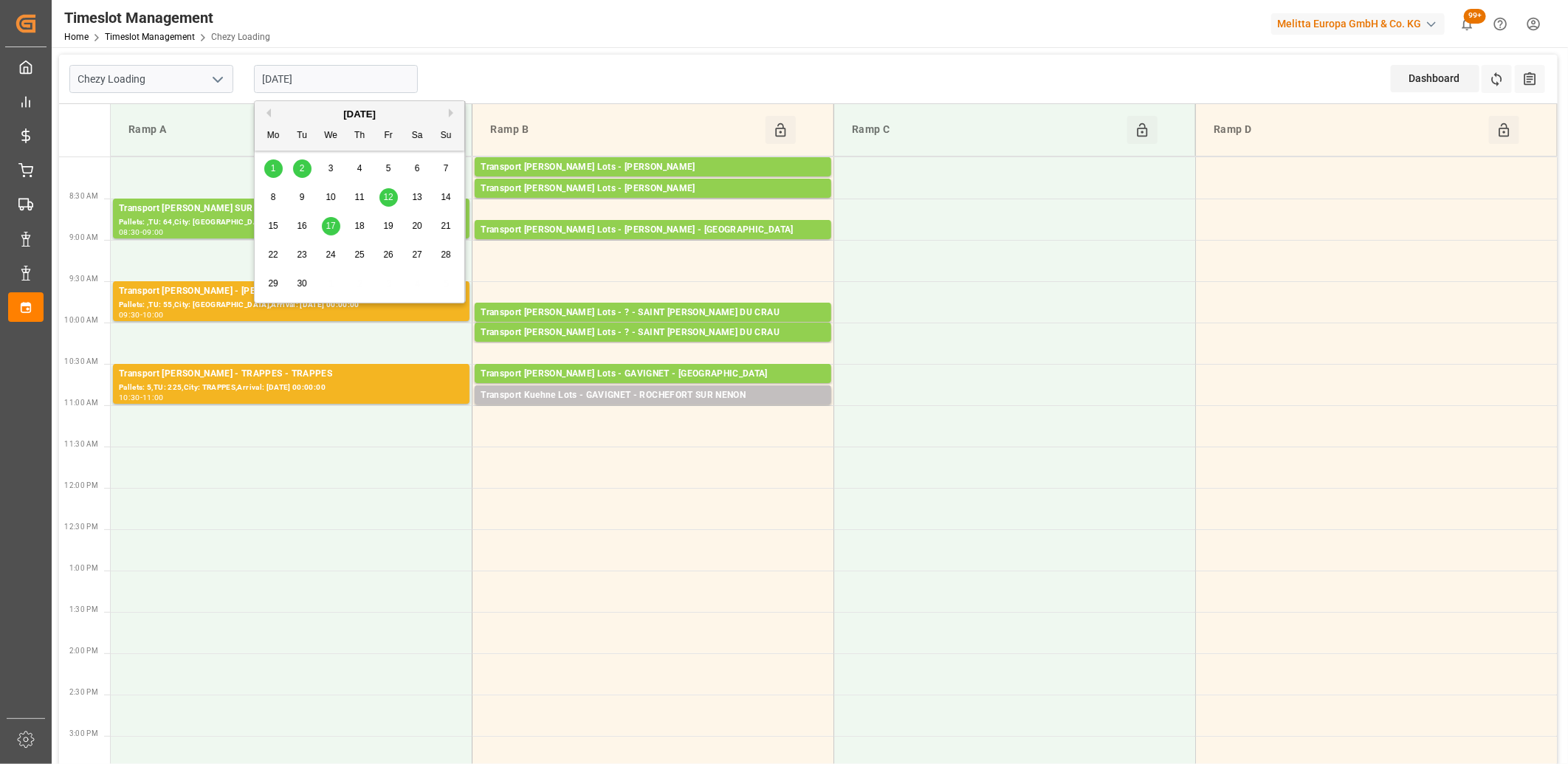
click at [271, 167] on span "1" at bounding box center [273, 168] width 6 height 10
type input "[DATE]"
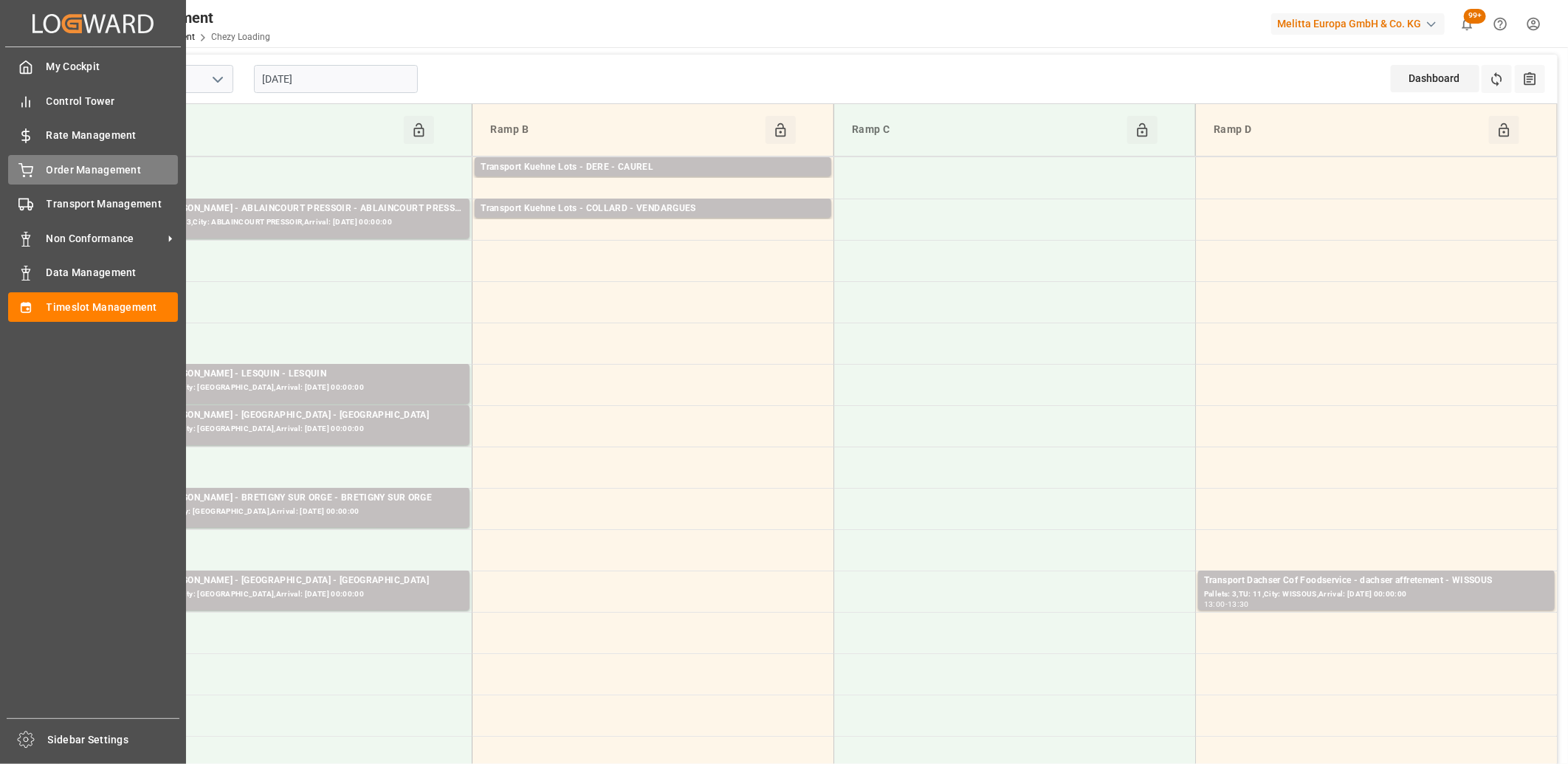
click at [50, 171] on span "Order Management" at bounding box center [112, 170] width 132 height 16
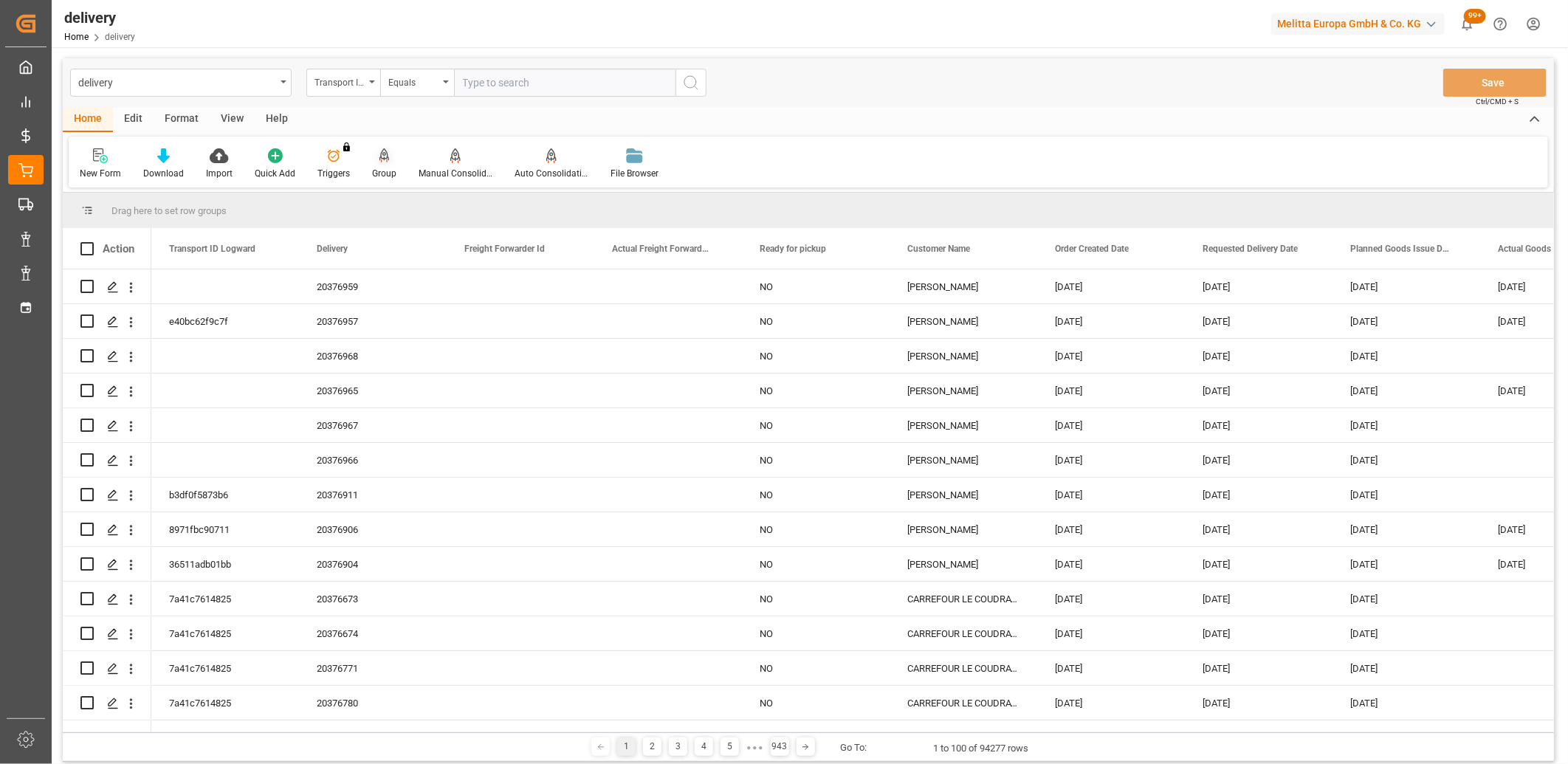
click at [382, 152] on icon at bounding box center [384, 156] width 10 height 15
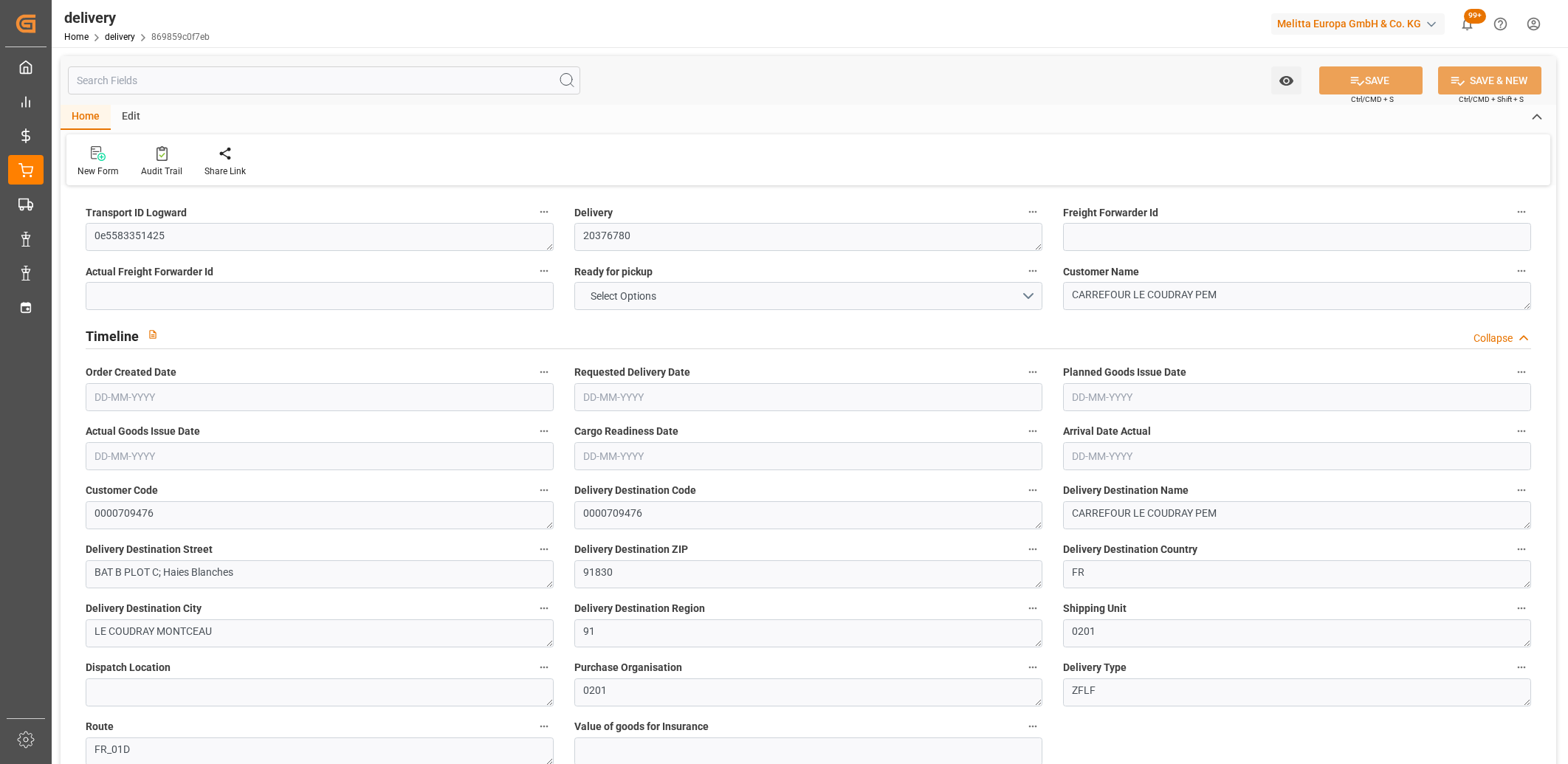
type input "355.8"
type input "671.92"
type input "6006"
type input "550"
type input "7"
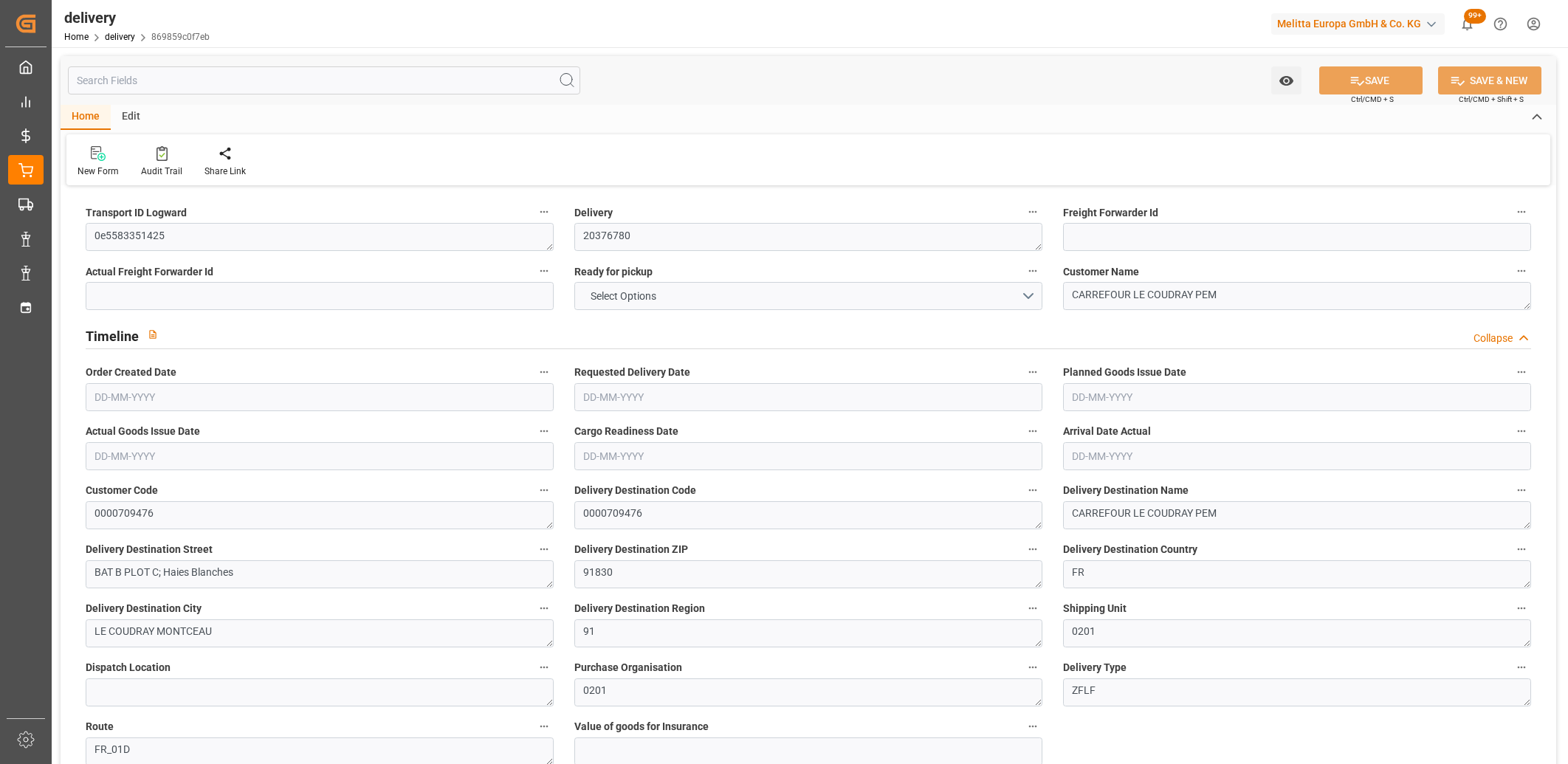
type input "1"
type input "5"
type input "0"
type input "-5.3864"
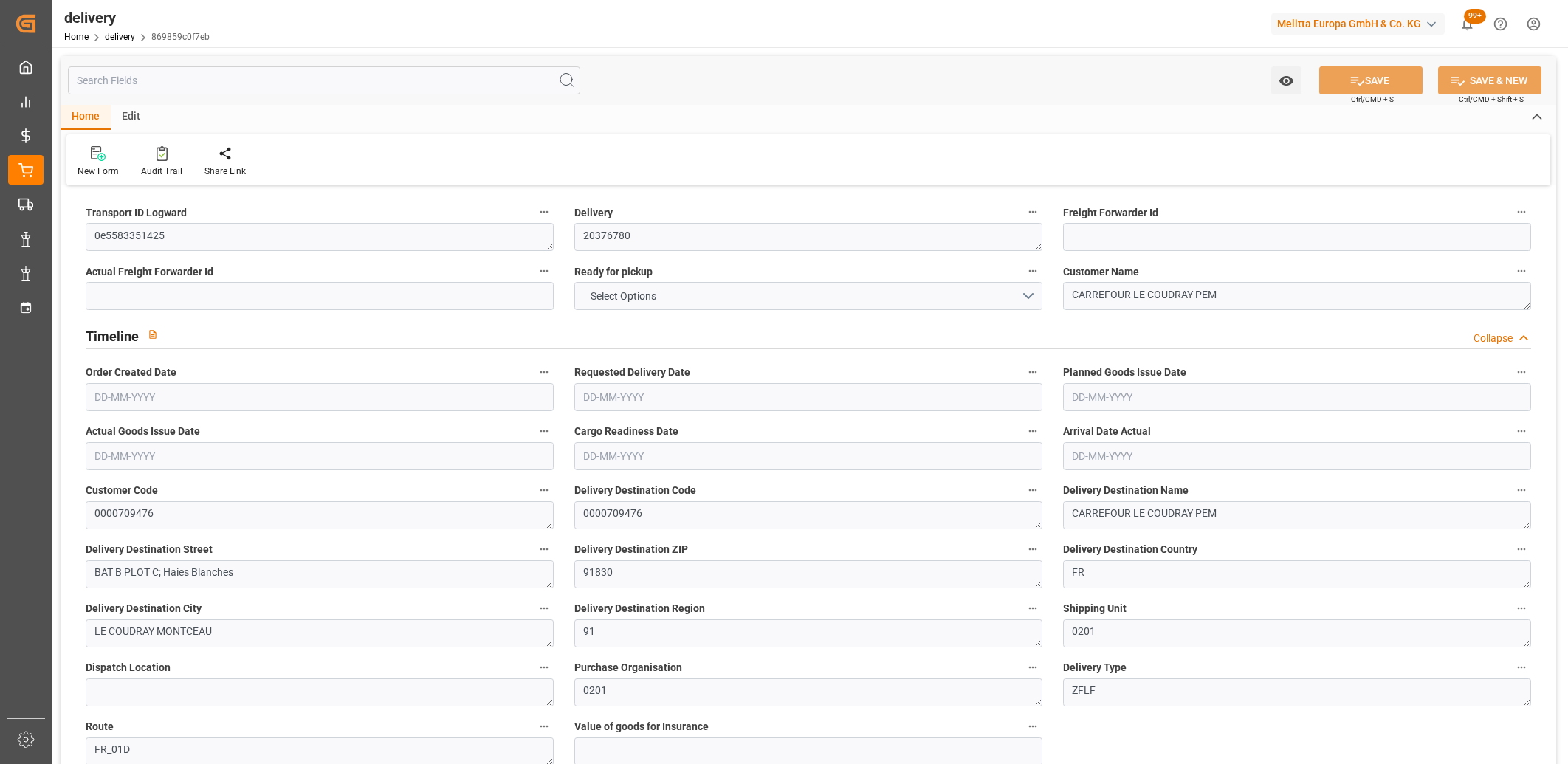
type input "159.36"
type input "153.9736"
type input "2.45"
type input "198"
type input "1.5"
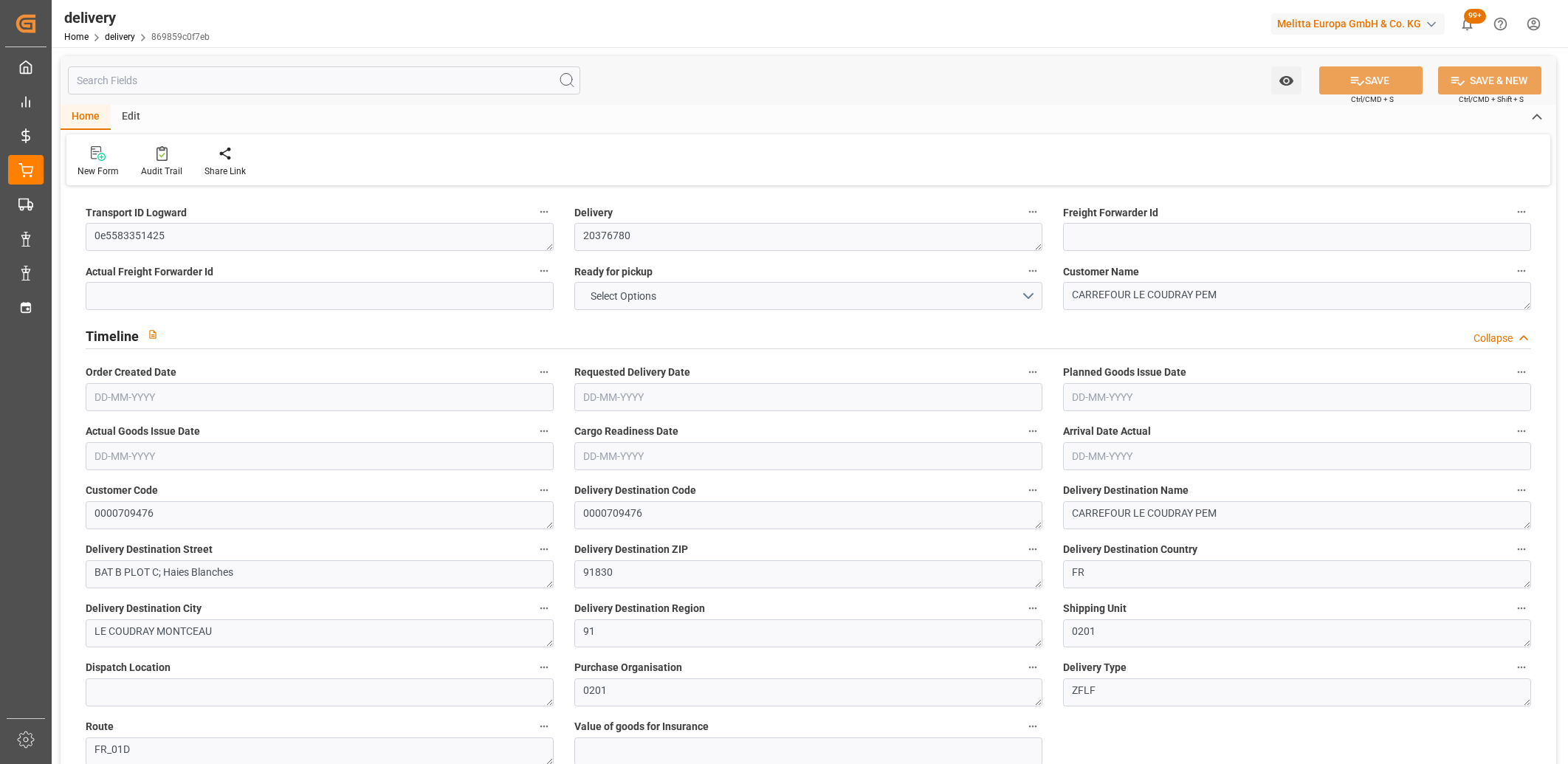
type input "1.3"
type input "0"
type input "10.5"
type input "501.48"
type input "101"
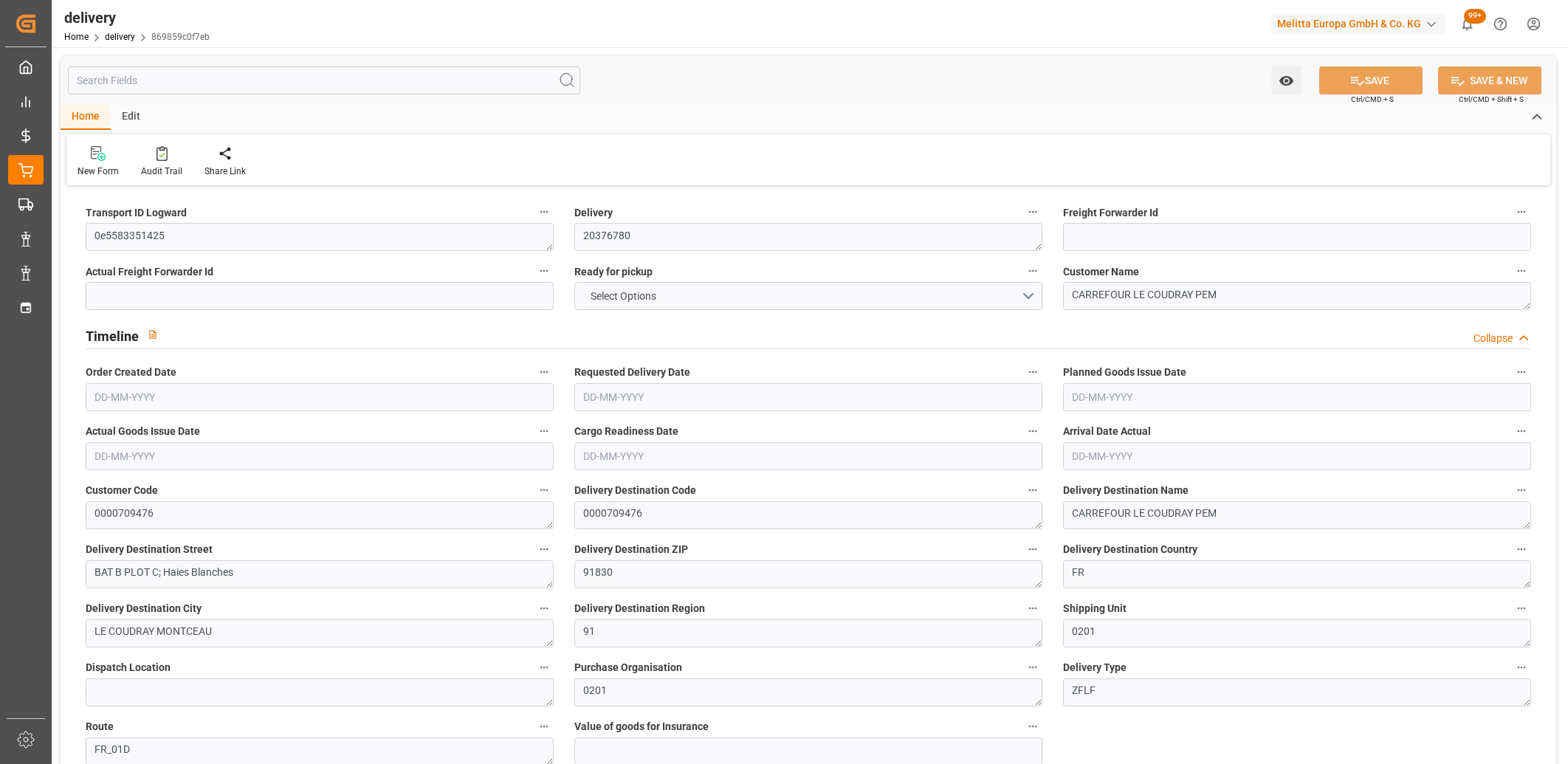
type input "505.8776"
type input "0.0325"
type input "0"
type input "[DATE]"
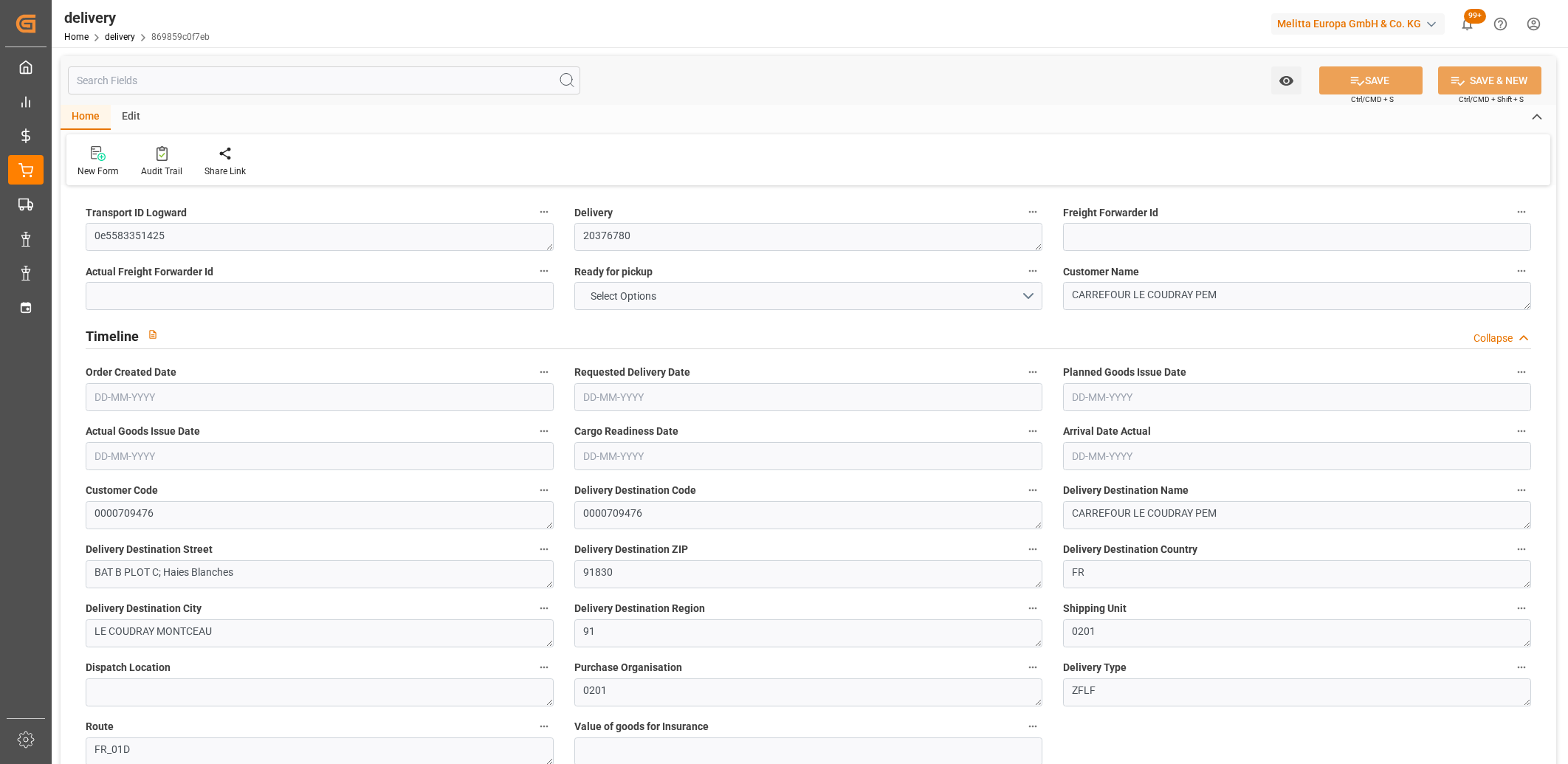
type input "[DATE]"
type input "25-08-2025 11:01"
drag, startPoint x: 205, startPoint y: 229, endPoint x: 81, endPoint y: 233, distance: 124.1
click at [81, 233] on div "Transport ID Logward 0e5583351425" at bounding box center [319, 226] width 489 height 59
paste textarea "7a41c76148"
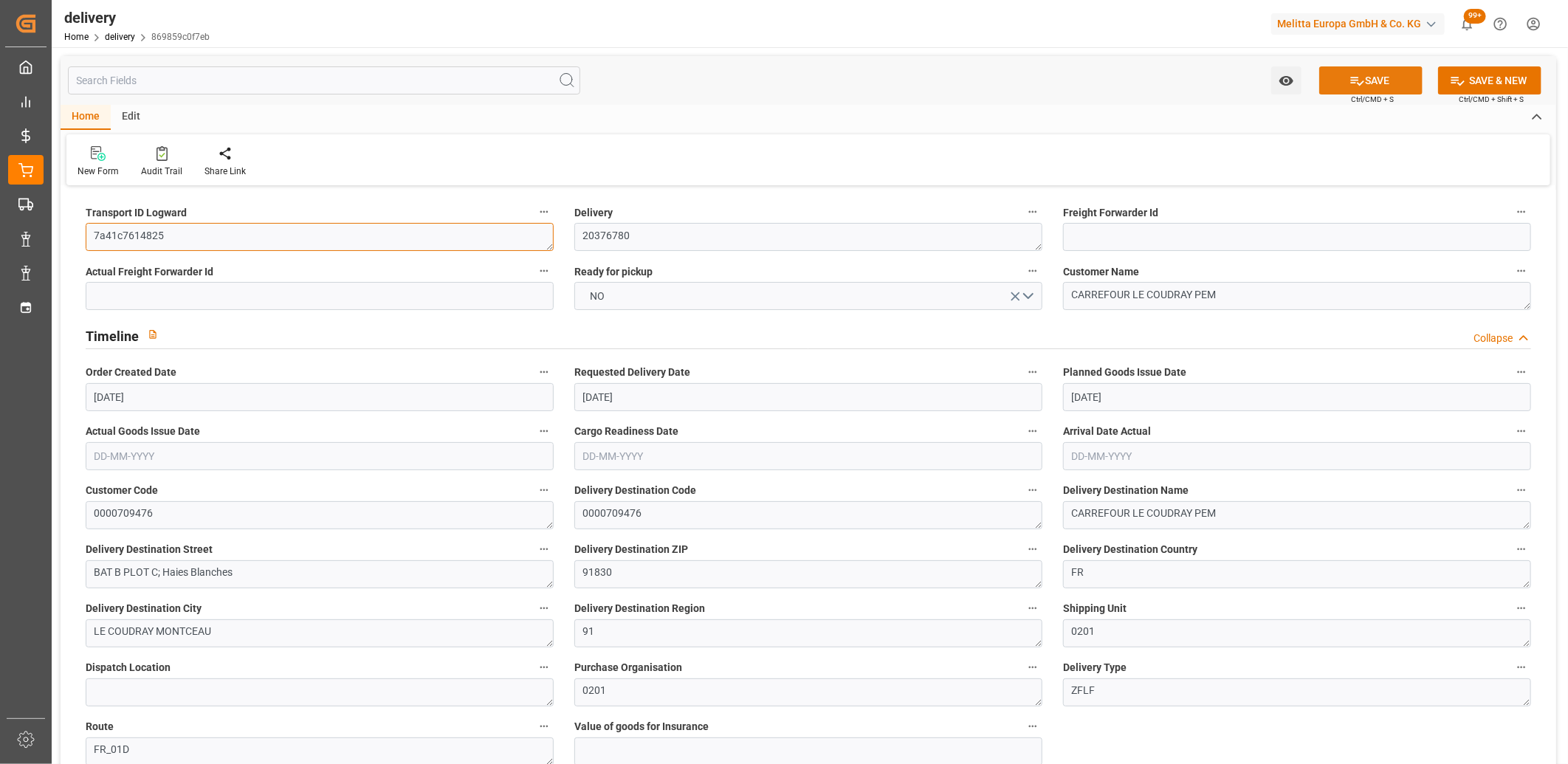
type textarea "7a41c7614825"
click at [1375, 75] on button "SAVE" at bounding box center [1371, 80] width 103 height 28
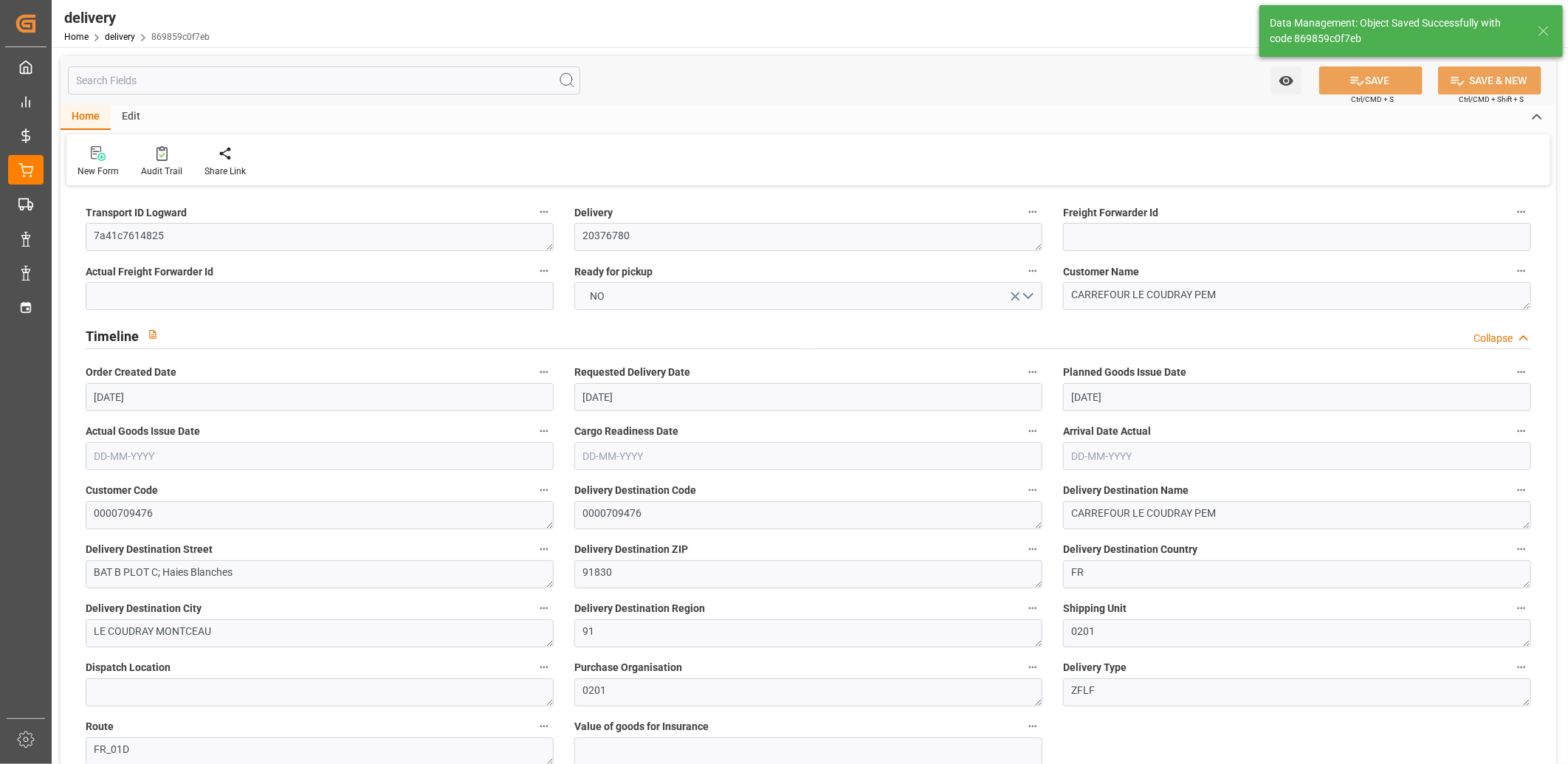
type input "-3.7506"
type input "92.6079"
type input "88.8573"
type input "559.2433"
type input "0.0359"
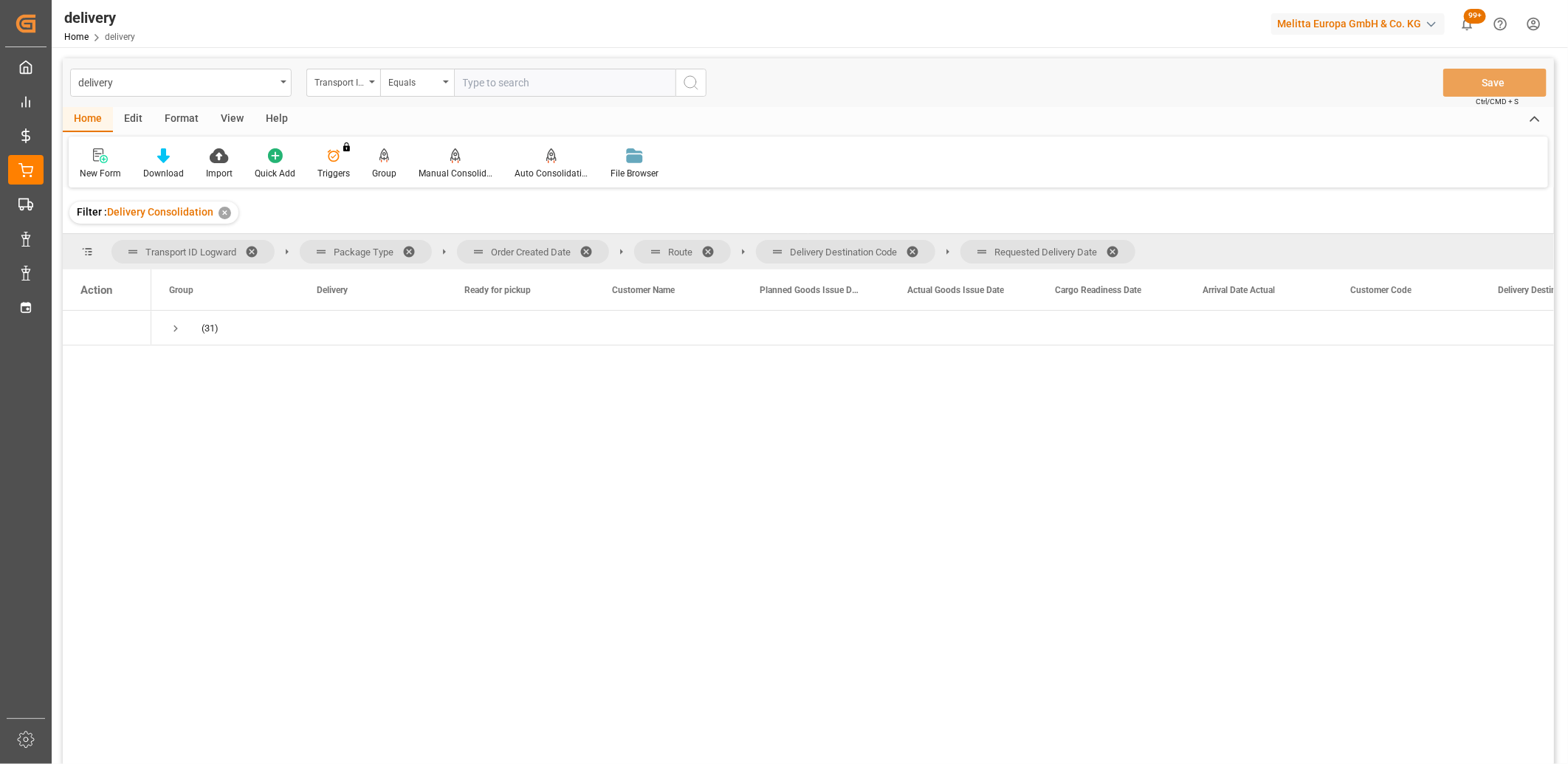
click at [1118, 249] on span at bounding box center [1118, 251] width 24 height 13
click at [919, 245] on span at bounding box center [918, 251] width 24 height 13
click at [711, 253] on span at bounding box center [713, 251] width 24 height 13
click at [589, 248] on span at bounding box center [591, 251] width 24 height 13
click at [175, 326] on span "Press SPACE to select this row." at bounding box center [176, 328] width 13 height 13
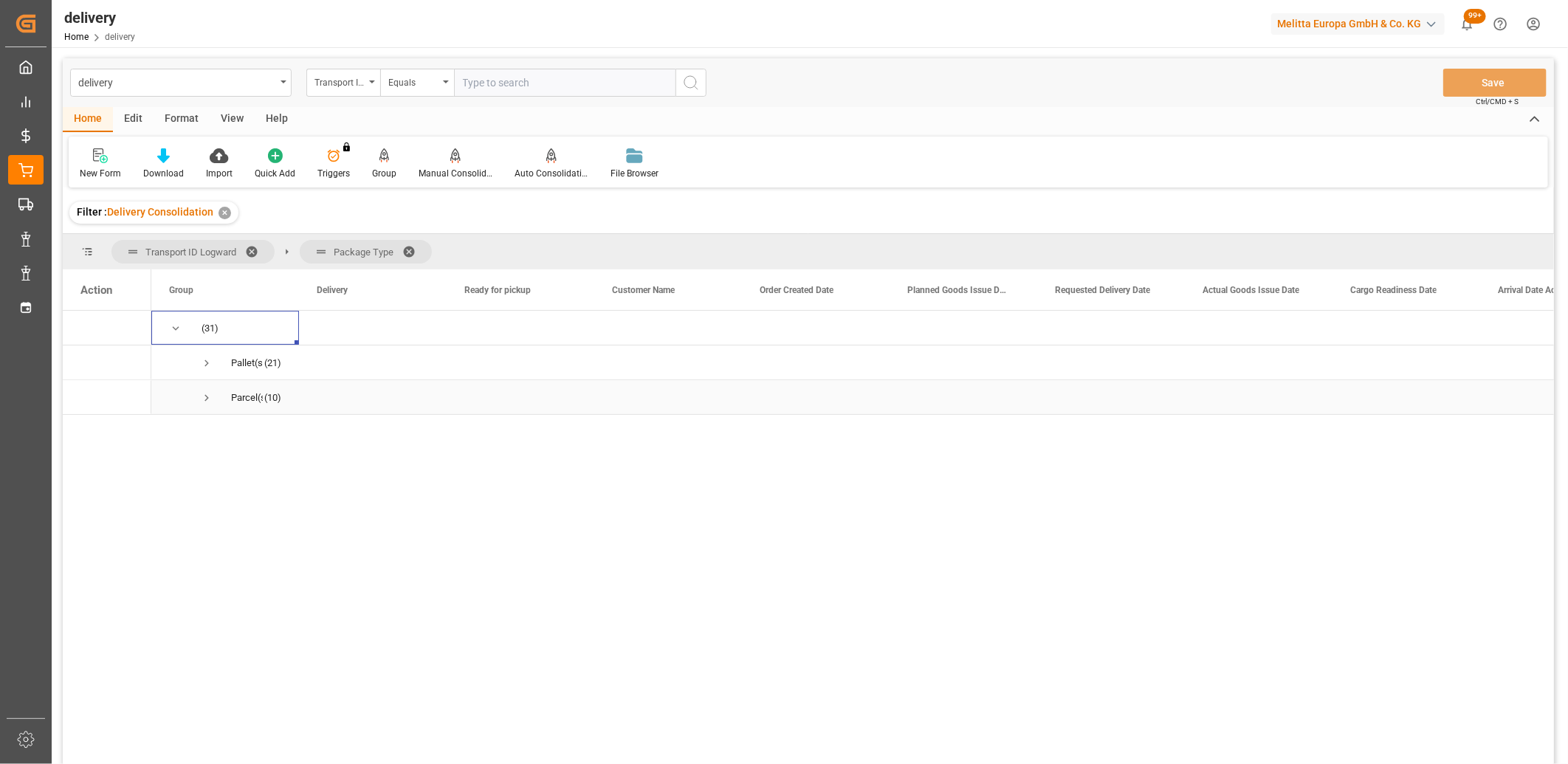
click at [204, 396] on span "Press SPACE to select this row." at bounding box center [207, 397] width 13 height 13
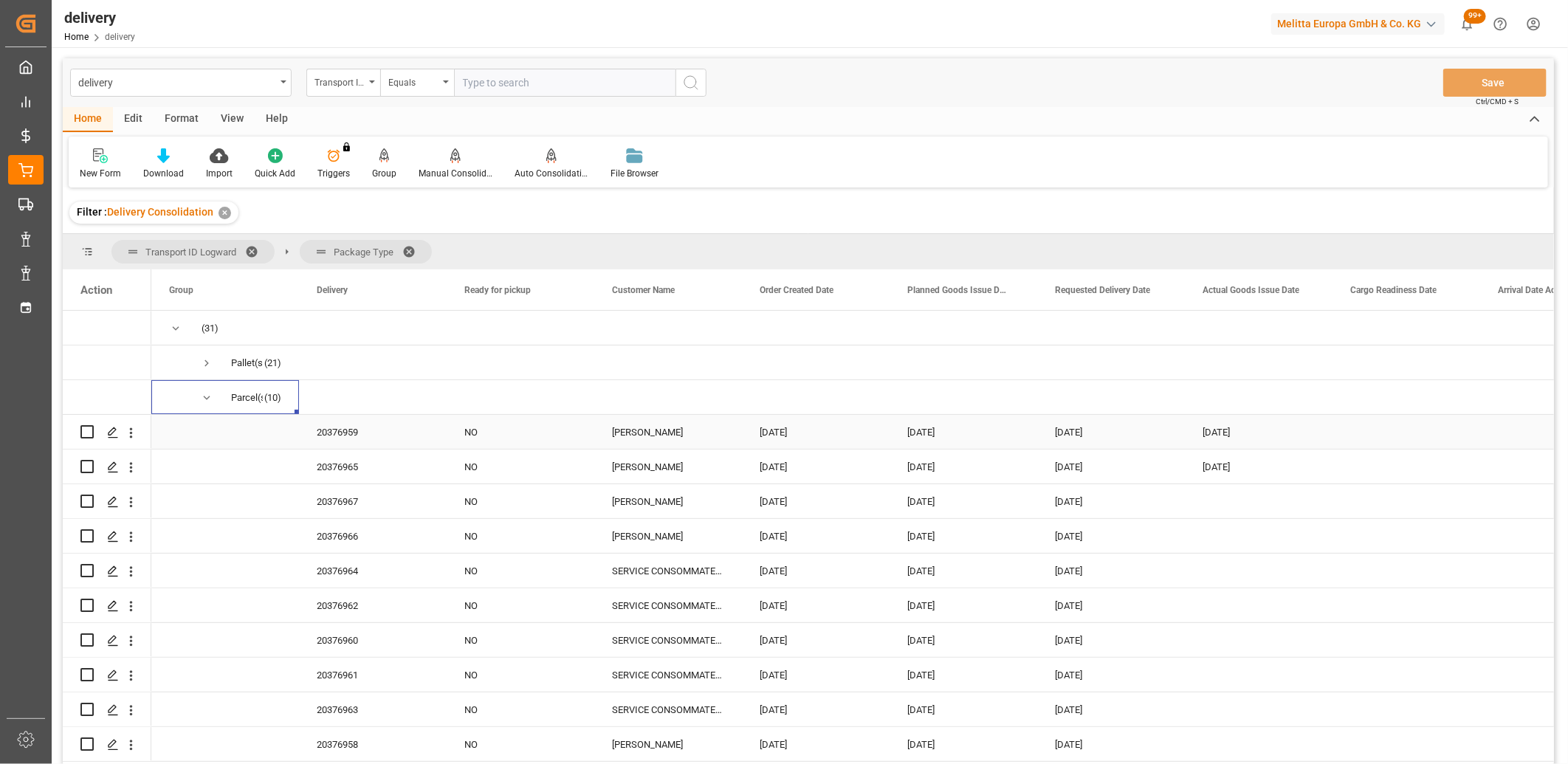
click at [93, 429] on div "Press SPACE to select this row." at bounding box center [107, 431] width 54 height 32
click at [92, 429] on input "Press Space to toggle row selection (unchecked)" at bounding box center [87, 431] width 13 height 13
checkbox input "true"
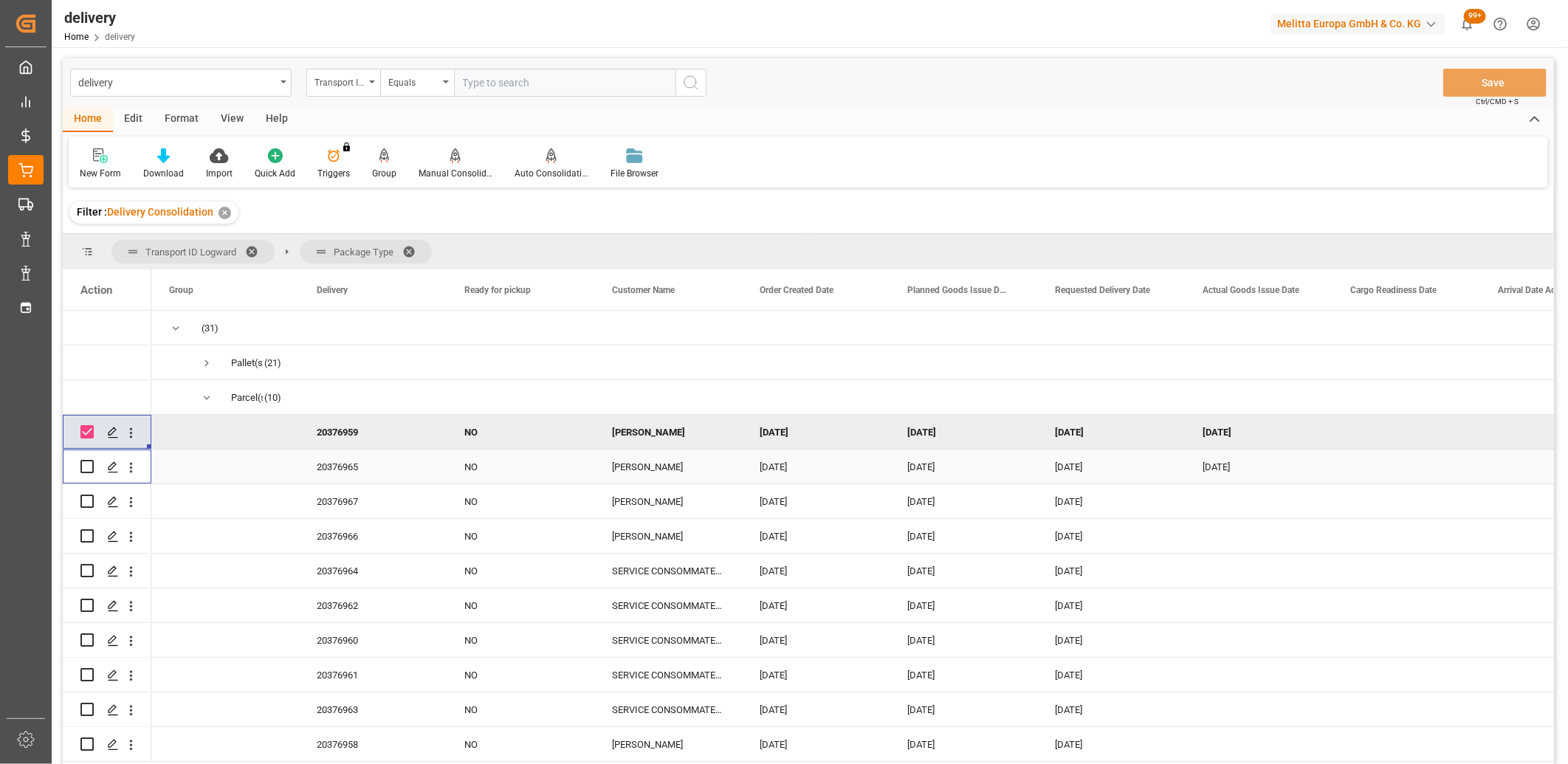
click at [90, 467] on input "Press Space to toggle row selection (unchecked)" at bounding box center [87, 467] width 13 height 13
checkbox input "true"
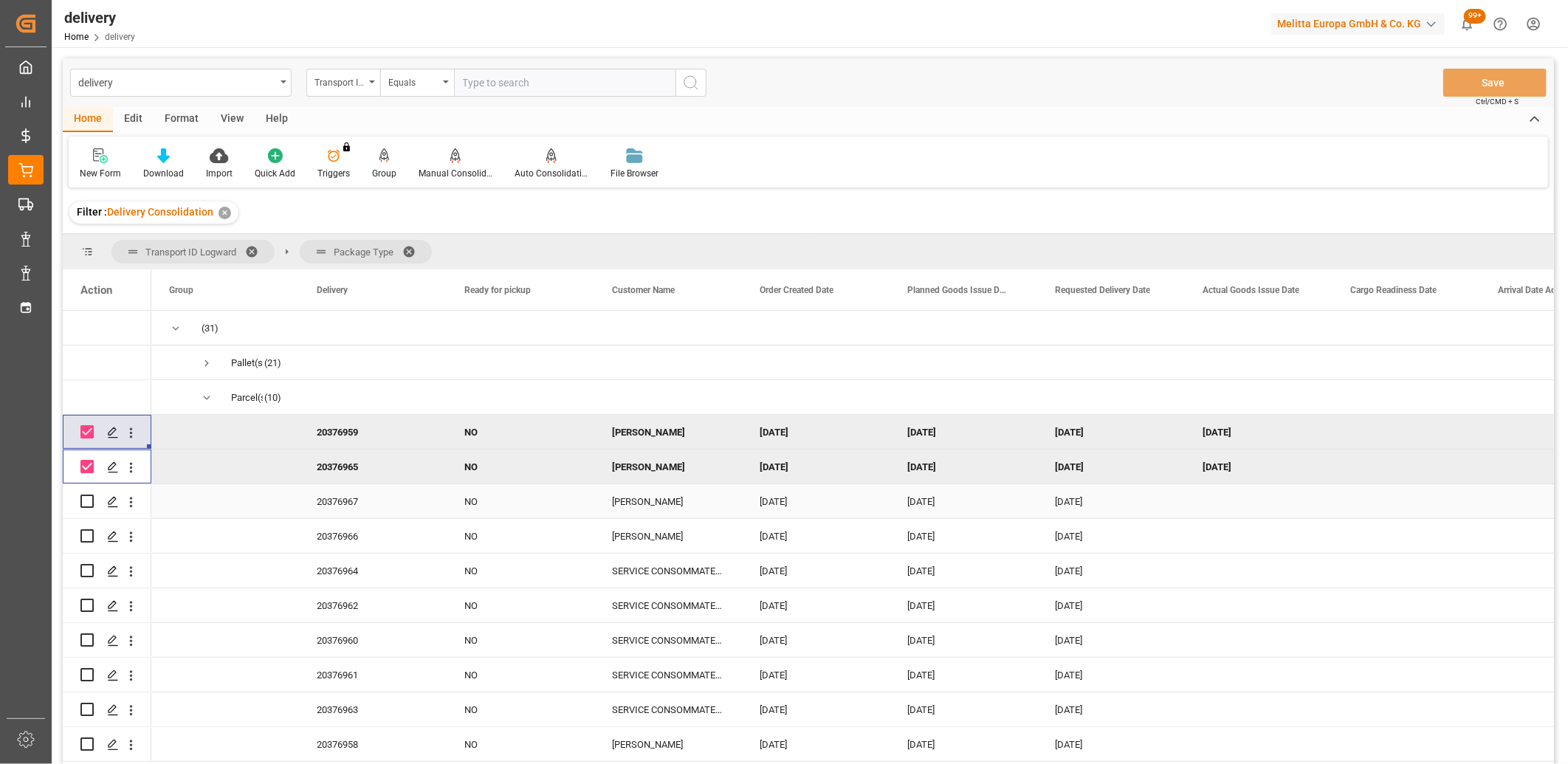
click at [89, 505] on input "Press Space to toggle row selection (unchecked)" at bounding box center [87, 501] width 13 height 13
checkbox input "true"
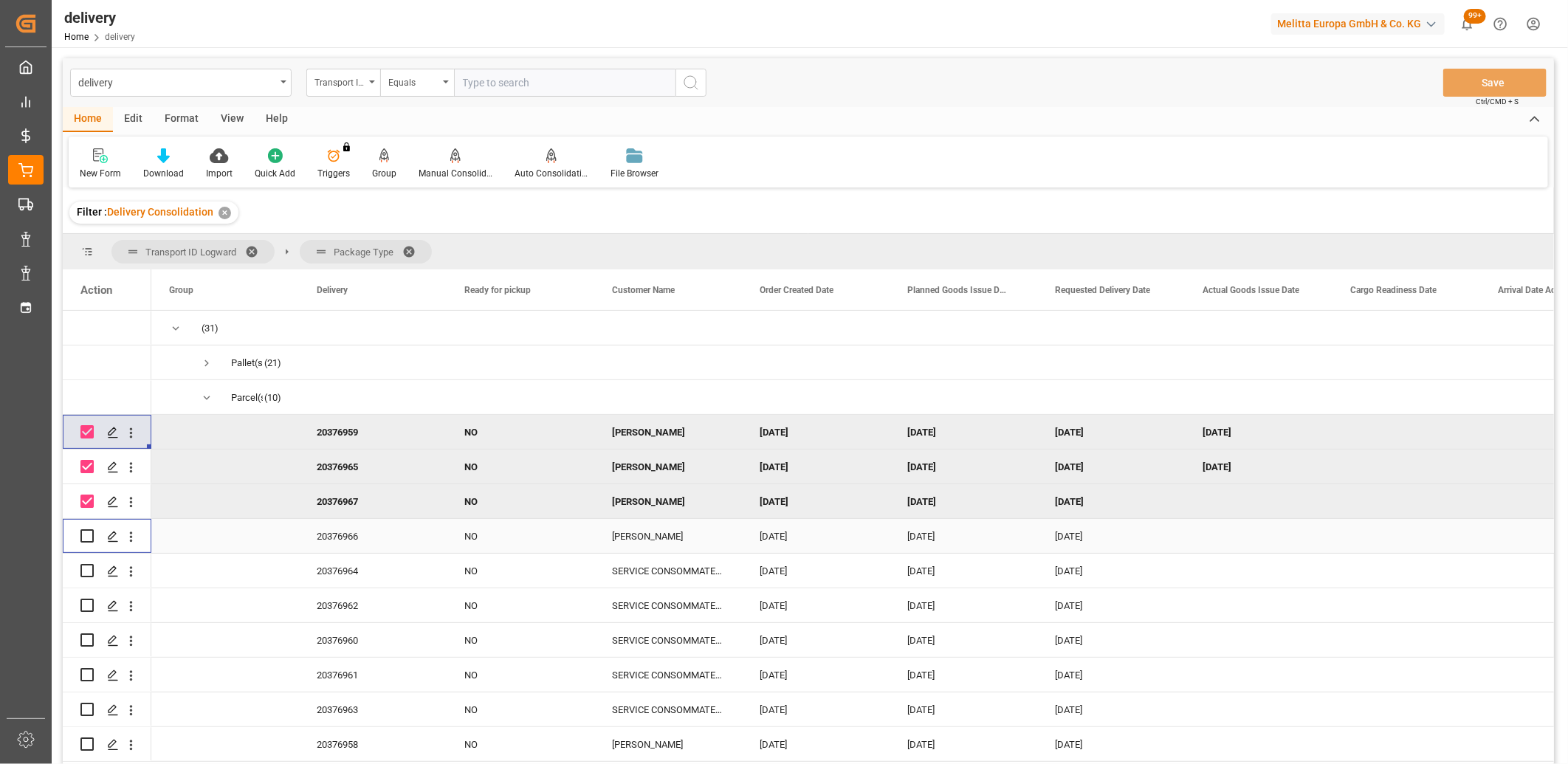
click at [87, 530] on input "Press Space to toggle row selection (unchecked)" at bounding box center [87, 536] width 13 height 13
checkbox input "true"
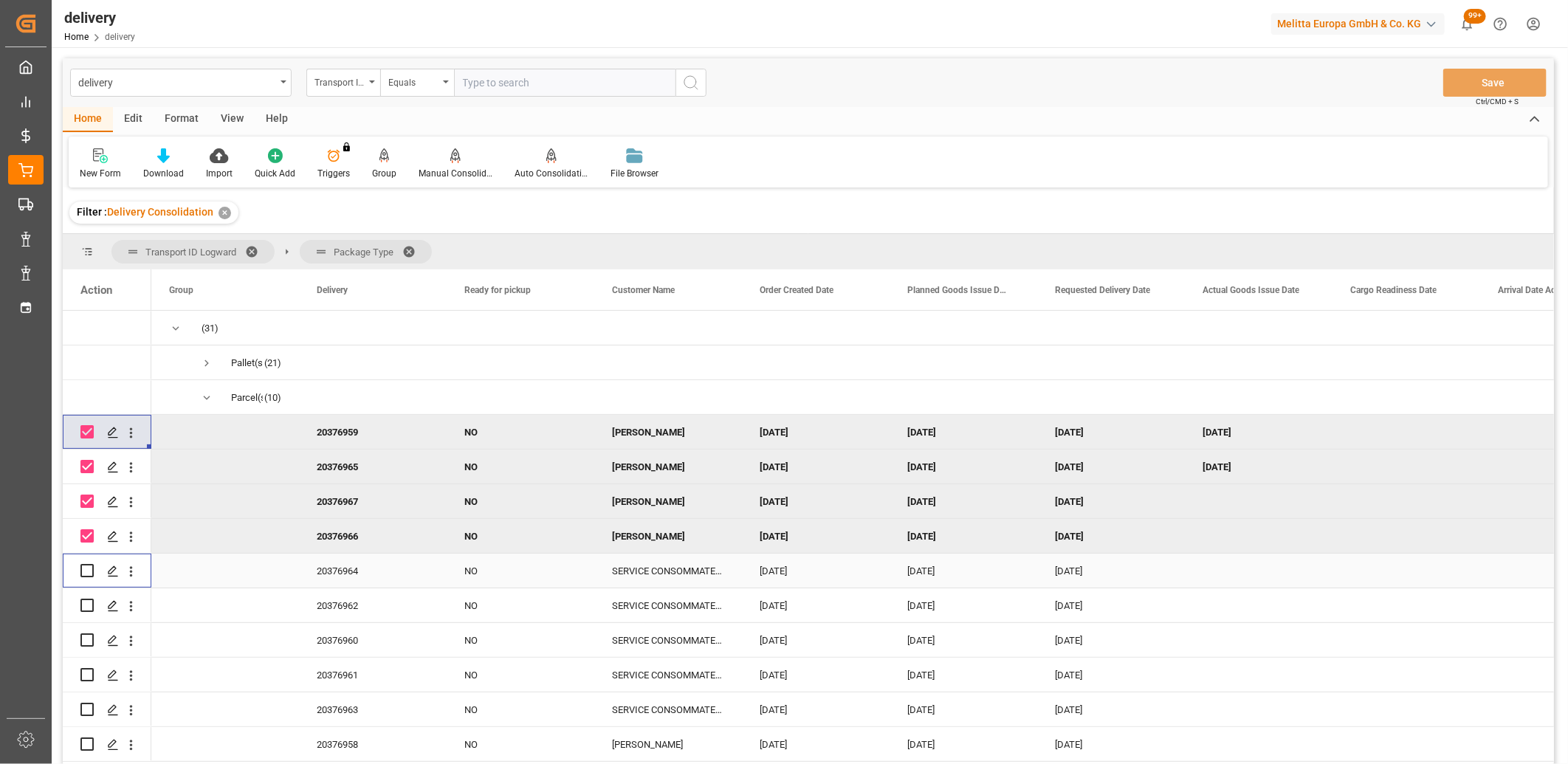
click at [89, 577] on div "Press SPACE to select this row." at bounding box center [87, 570] width 13 height 34
drag, startPoint x: 91, startPoint y: 568, endPoint x: 90, endPoint y: 586, distance: 18.0
click at [90, 577] on div "Press SPACE to select this row." at bounding box center [87, 570] width 13 height 34
click at [89, 608] on input "Press Space to toggle row selection (unchecked)" at bounding box center [87, 605] width 13 height 13
checkbox input "true"
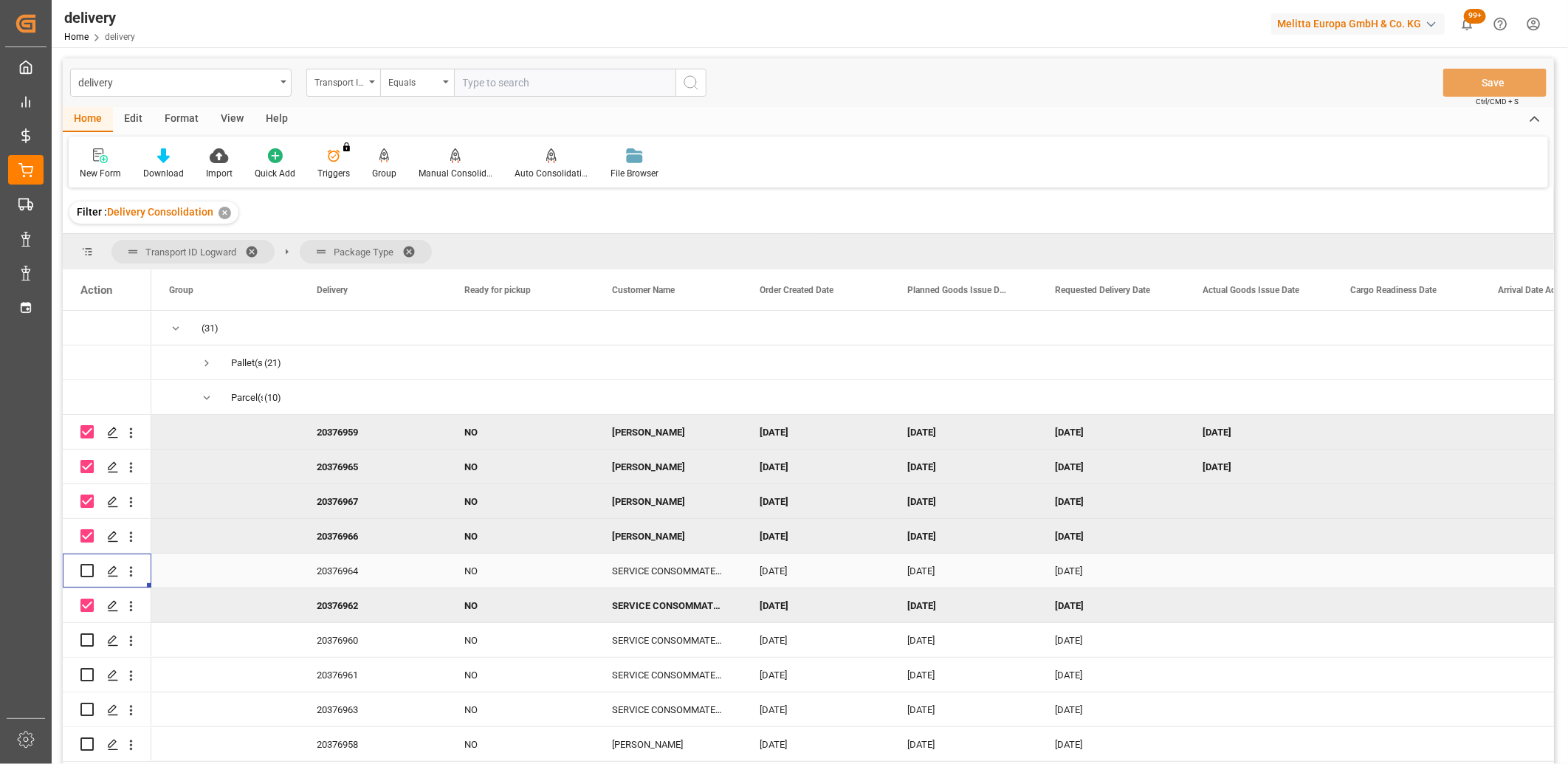
click at [86, 568] on input "Press Space to toggle row selection (unchecked)" at bounding box center [87, 570] width 13 height 13
checkbox input "true"
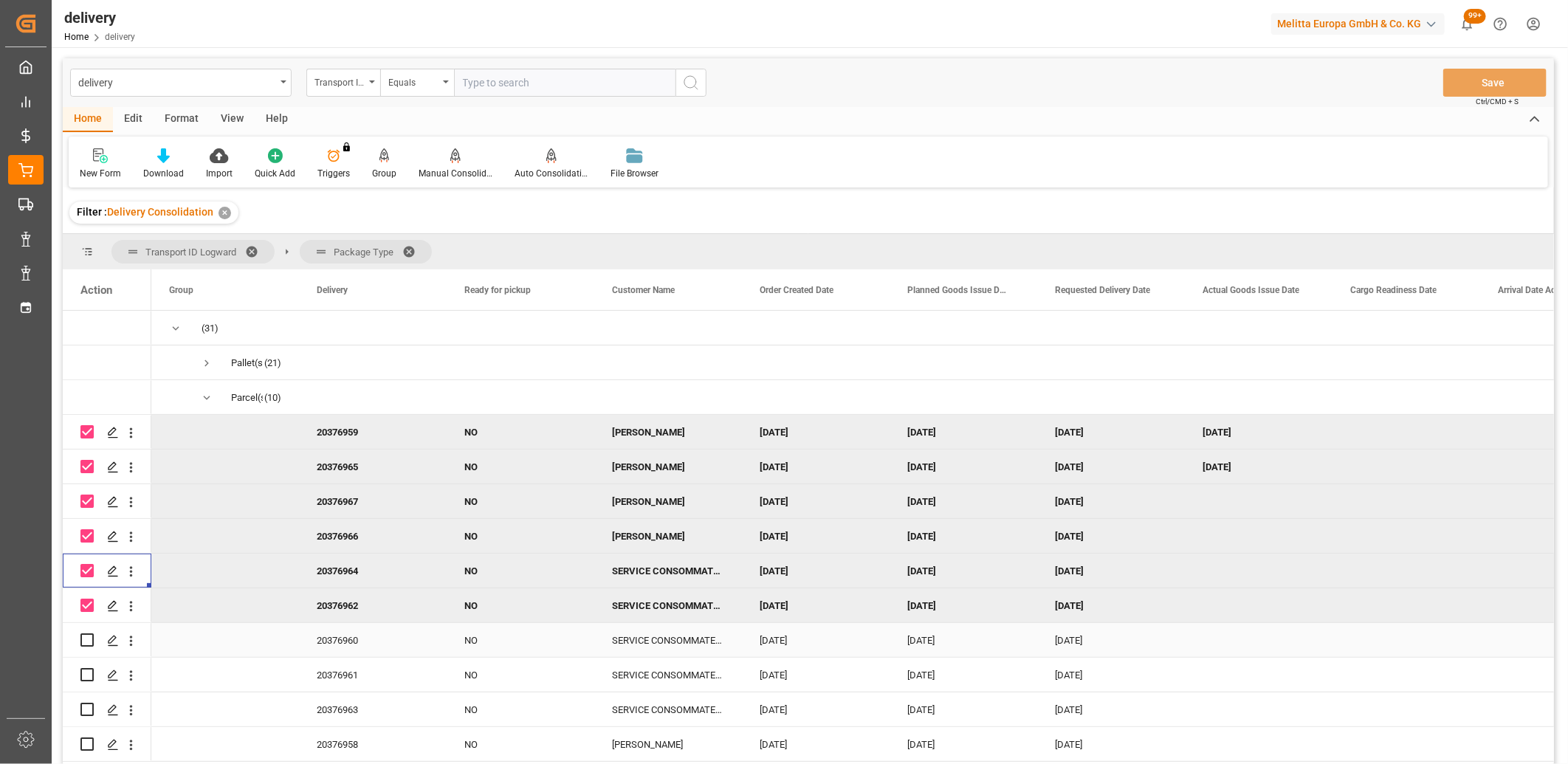
click at [85, 638] on input "Press Space to toggle row selection (unchecked)" at bounding box center [87, 640] width 13 height 13
checkbox input "true"
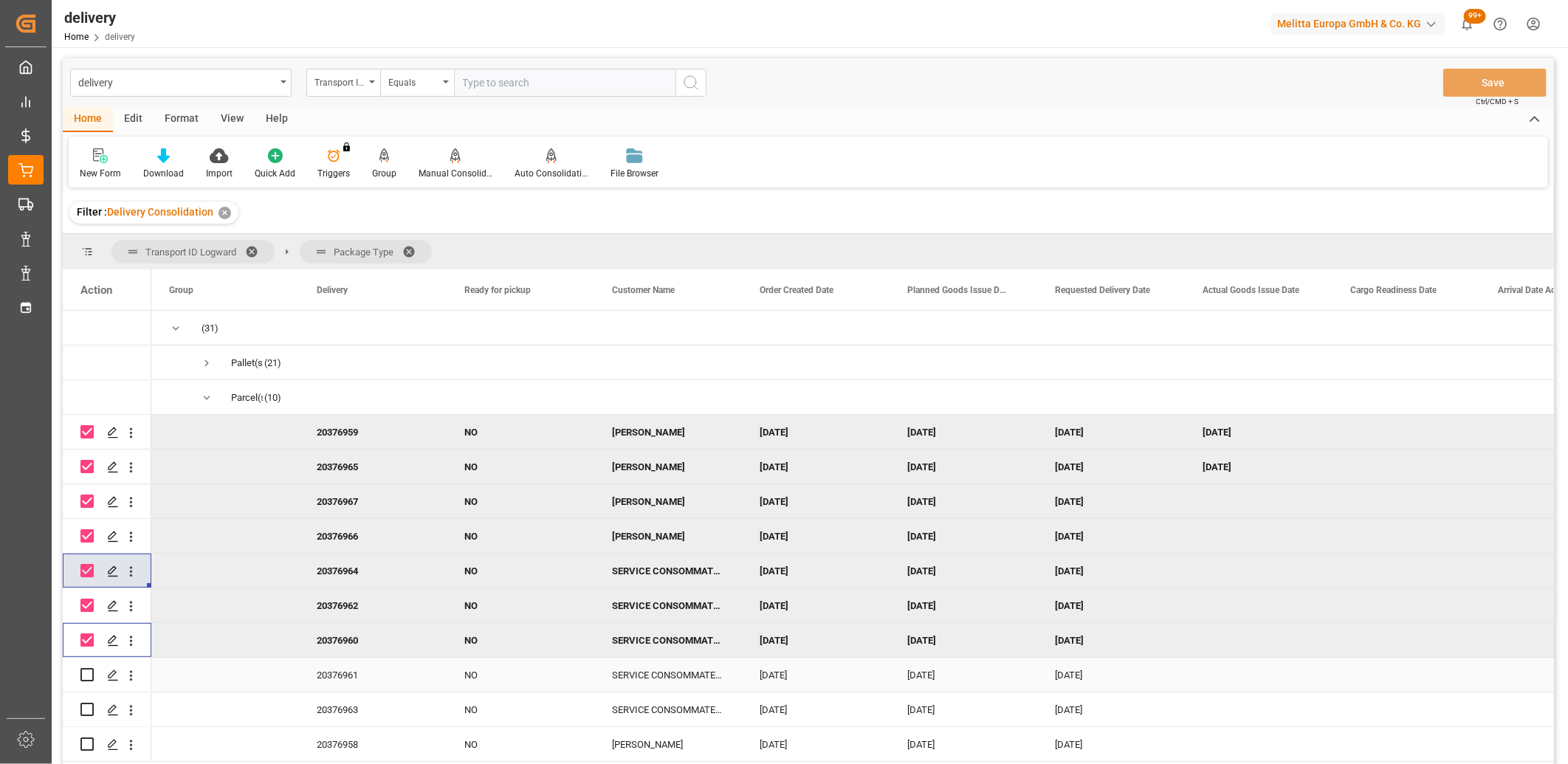
click at [85, 673] on input "Press Space to toggle row selection (unchecked)" at bounding box center [87, 674] width 13 height 13
checkbox input "true"
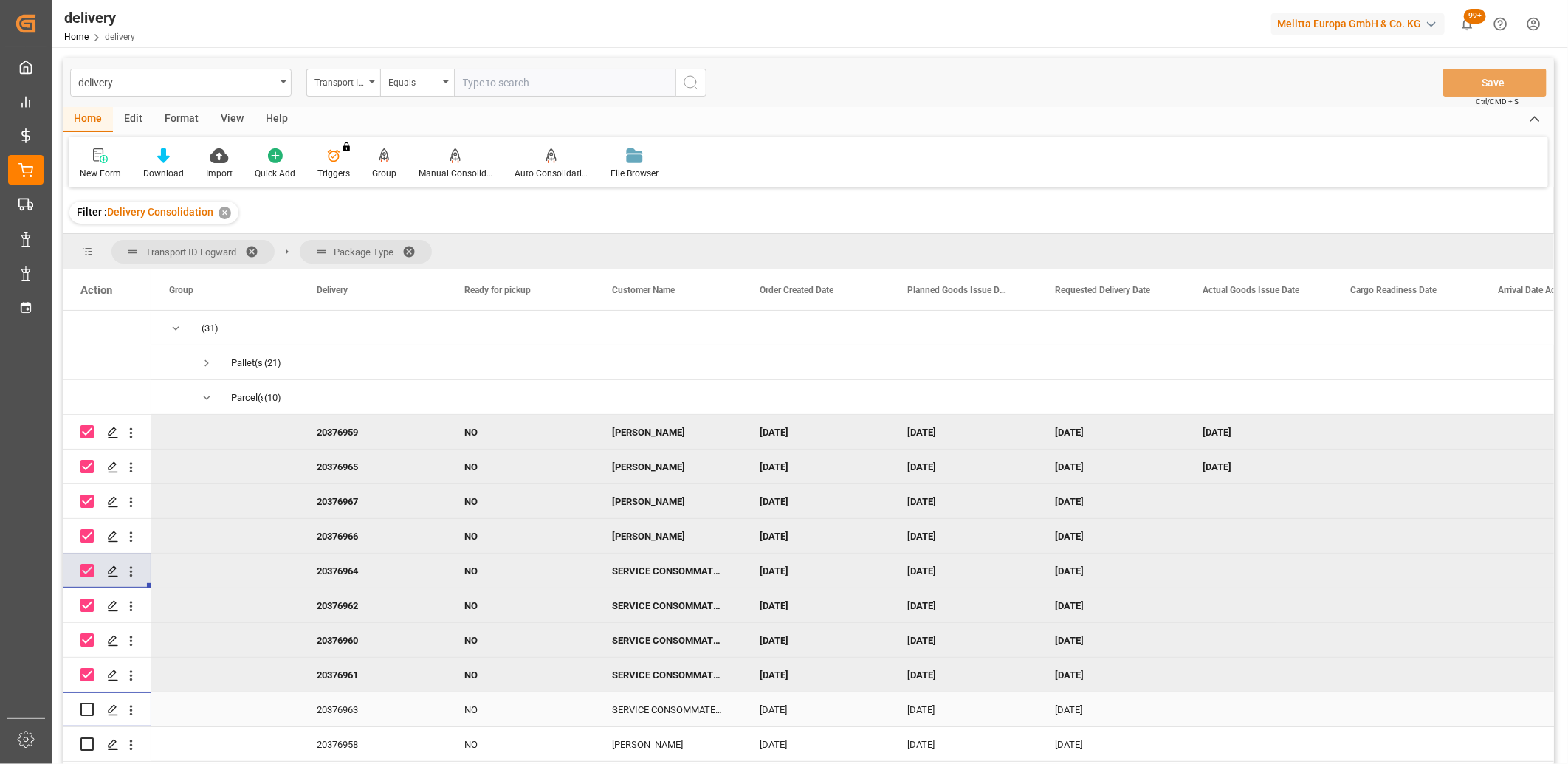
click at [84, 707] on input "Press Space to toggle row selection (unchecked)" at bounding box center [87, 709] width 13 height 13
checkbox input "true"
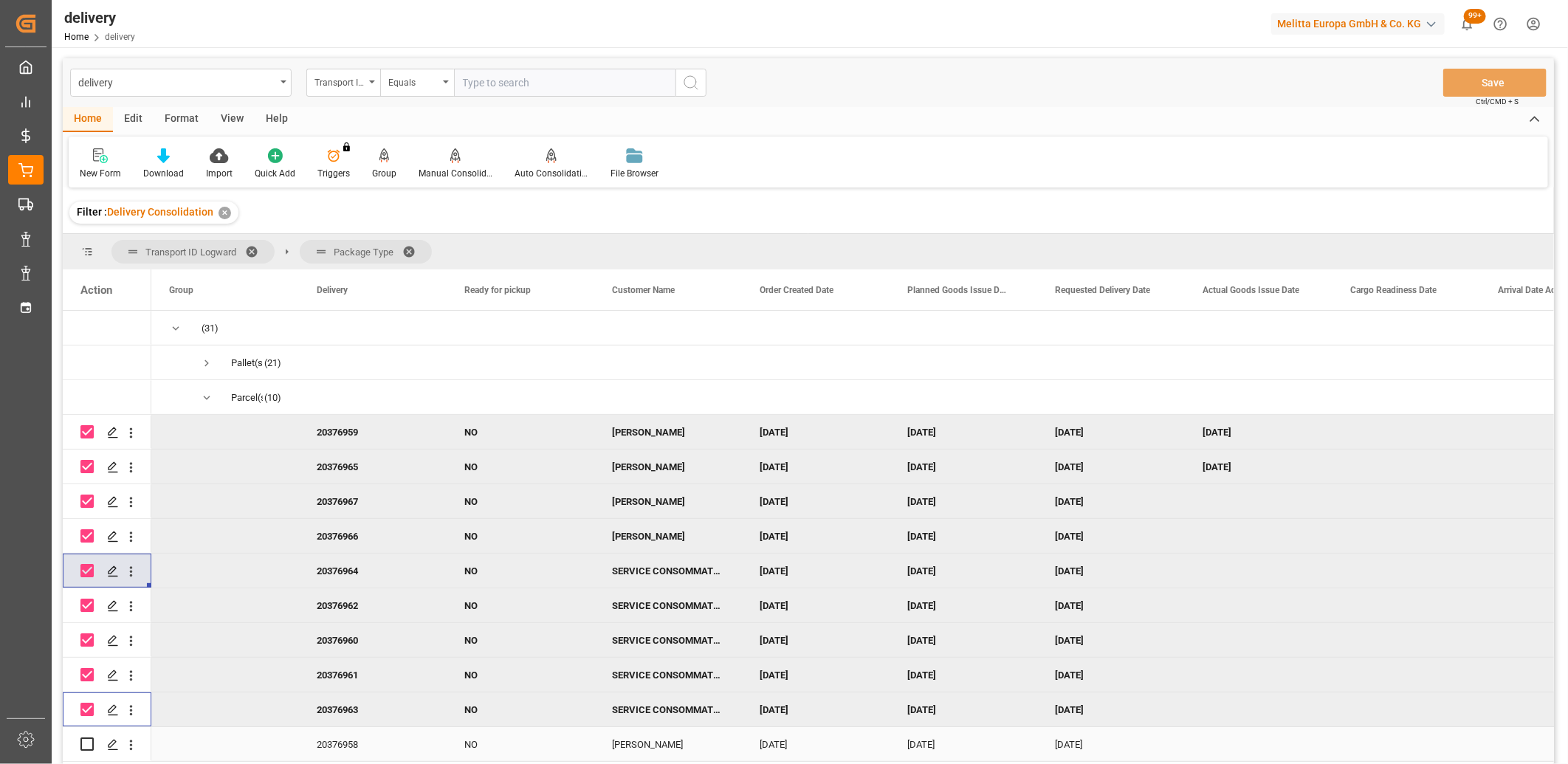
click at [86, 743] on input "Press Space to toggle row selection (unchecked)" at bounding box center [87, 744] width 13 height 13
checkbox input "true"
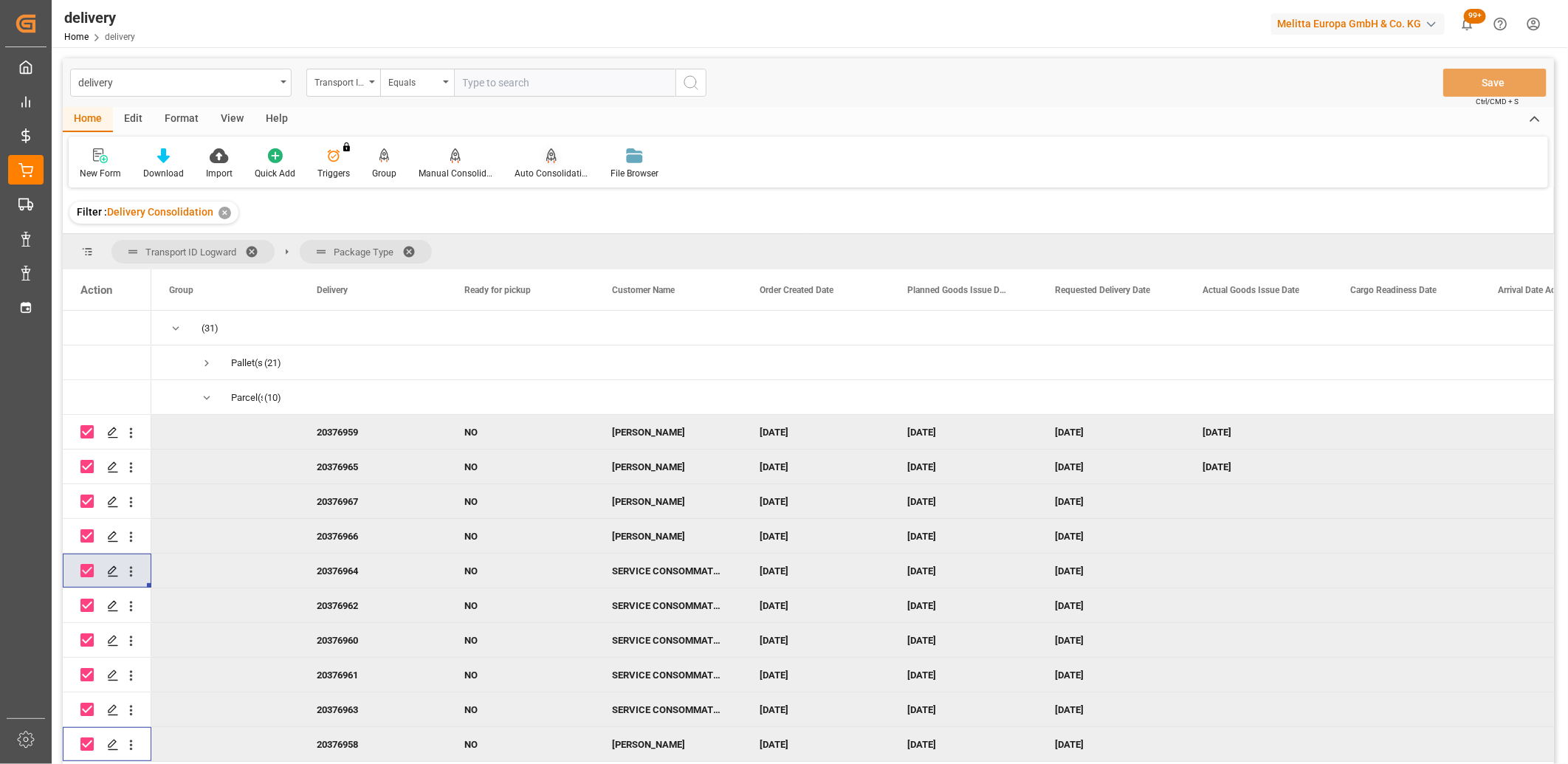
click at [543, 165] on div "Auto Consolidation" at bounding box center [552, 164] width 96 height 32
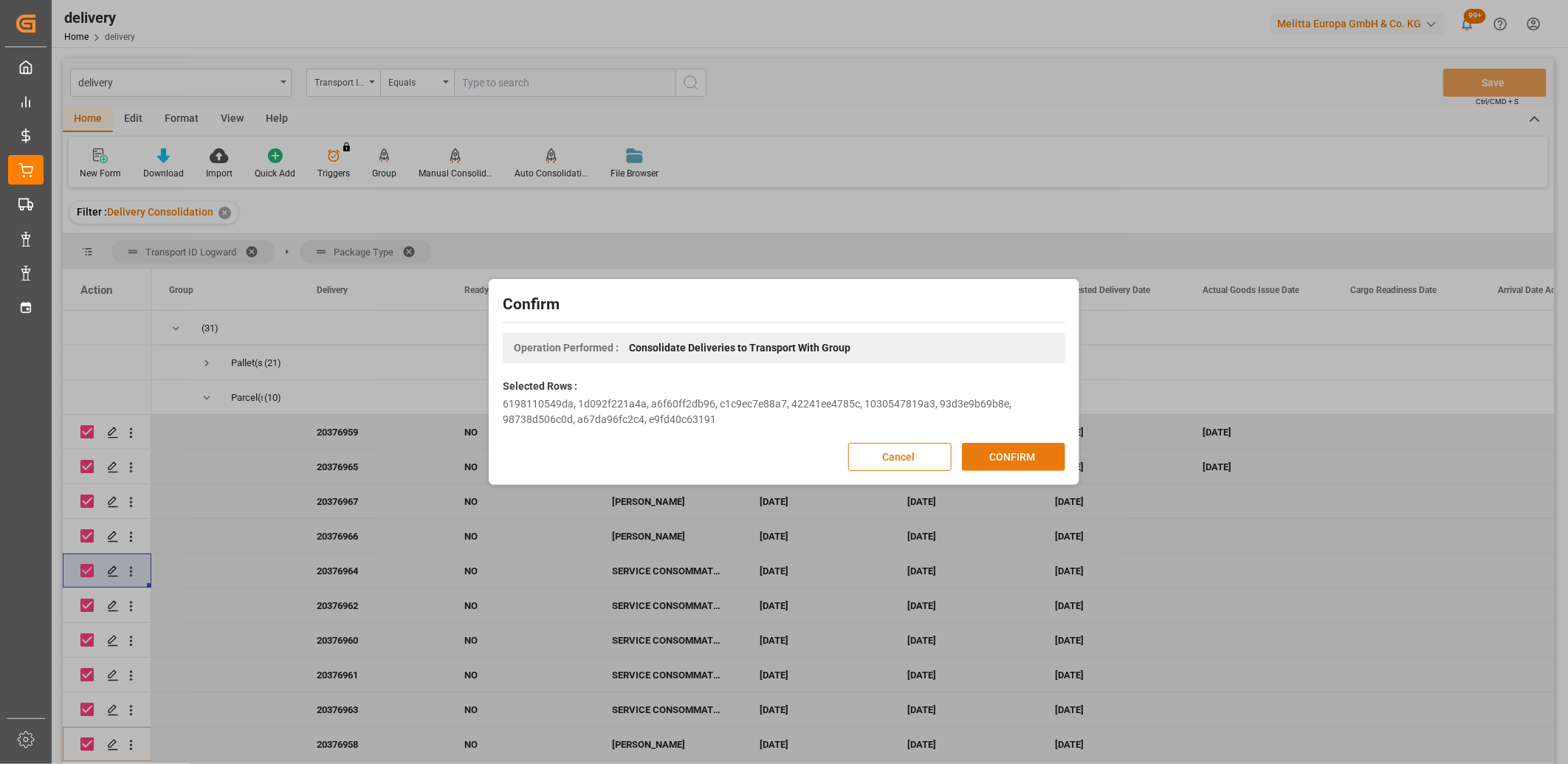
click at [1017, 456] on button "CONFIRM" at bounding box center [1014, 456] width 103 height 28
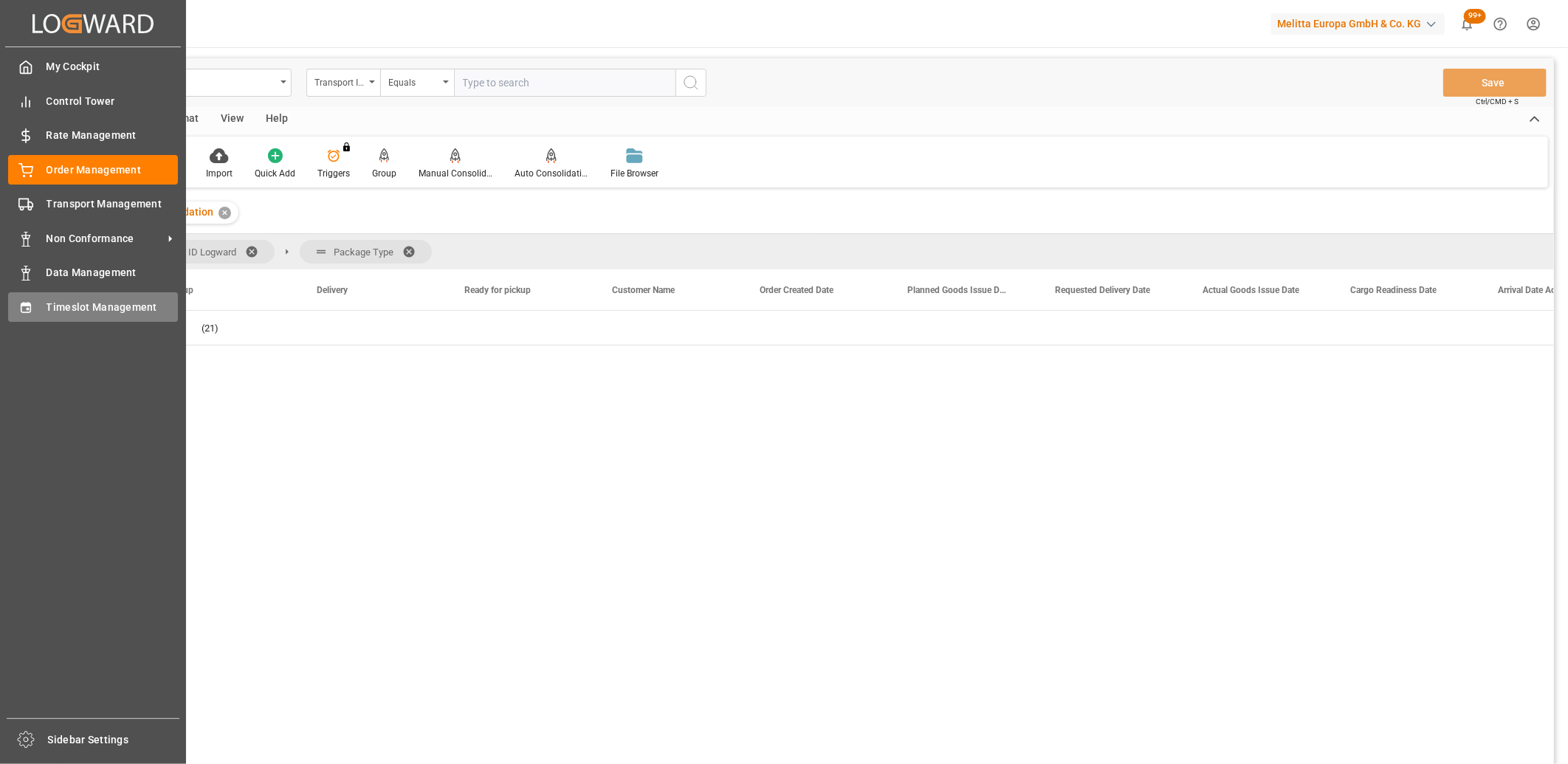
click at [22, 315] on div "Timeslot Management Timeslot Management" at bounding box center [93, 306] width 170 height 29
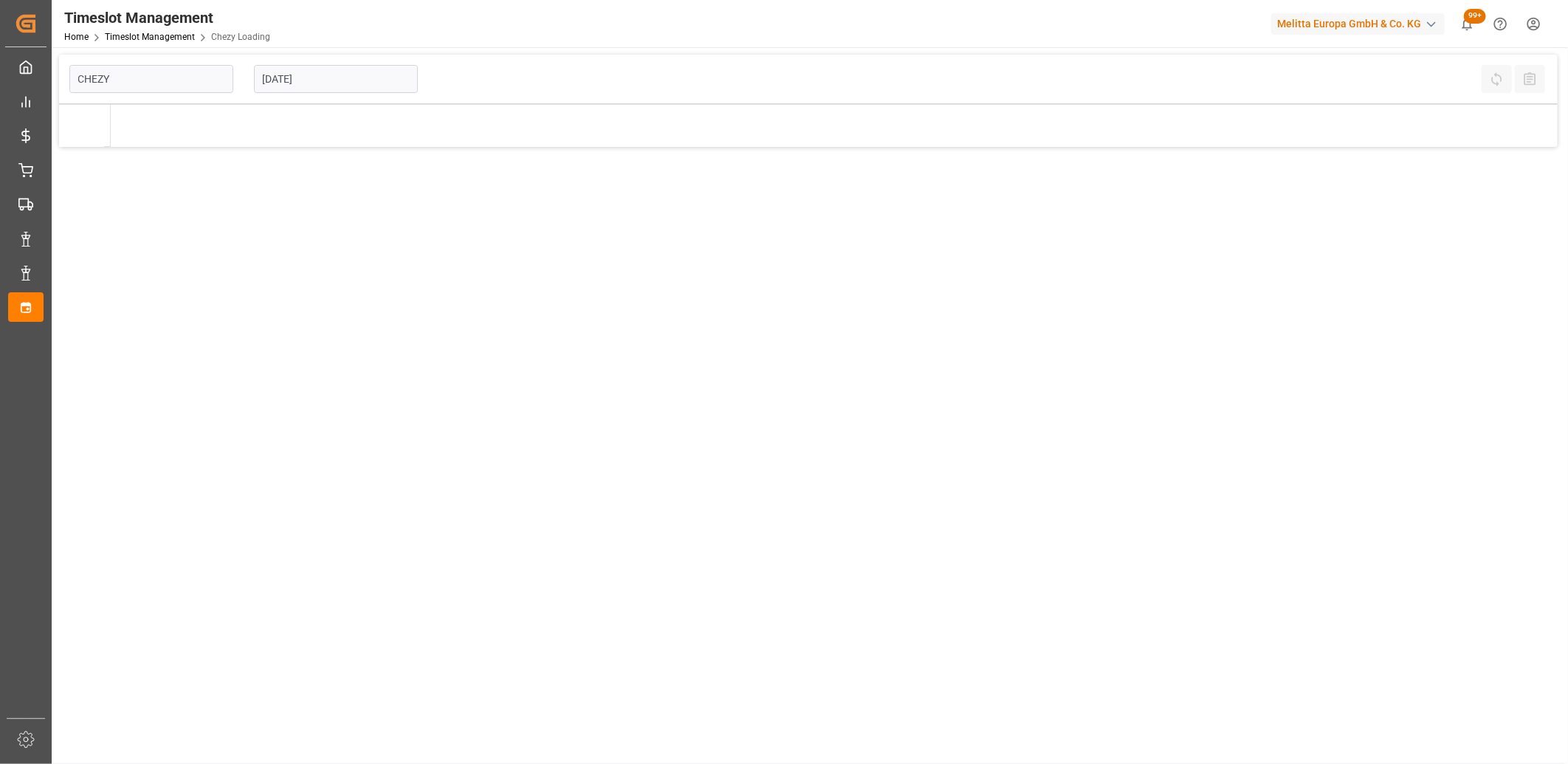
type input "Chezy Loading"
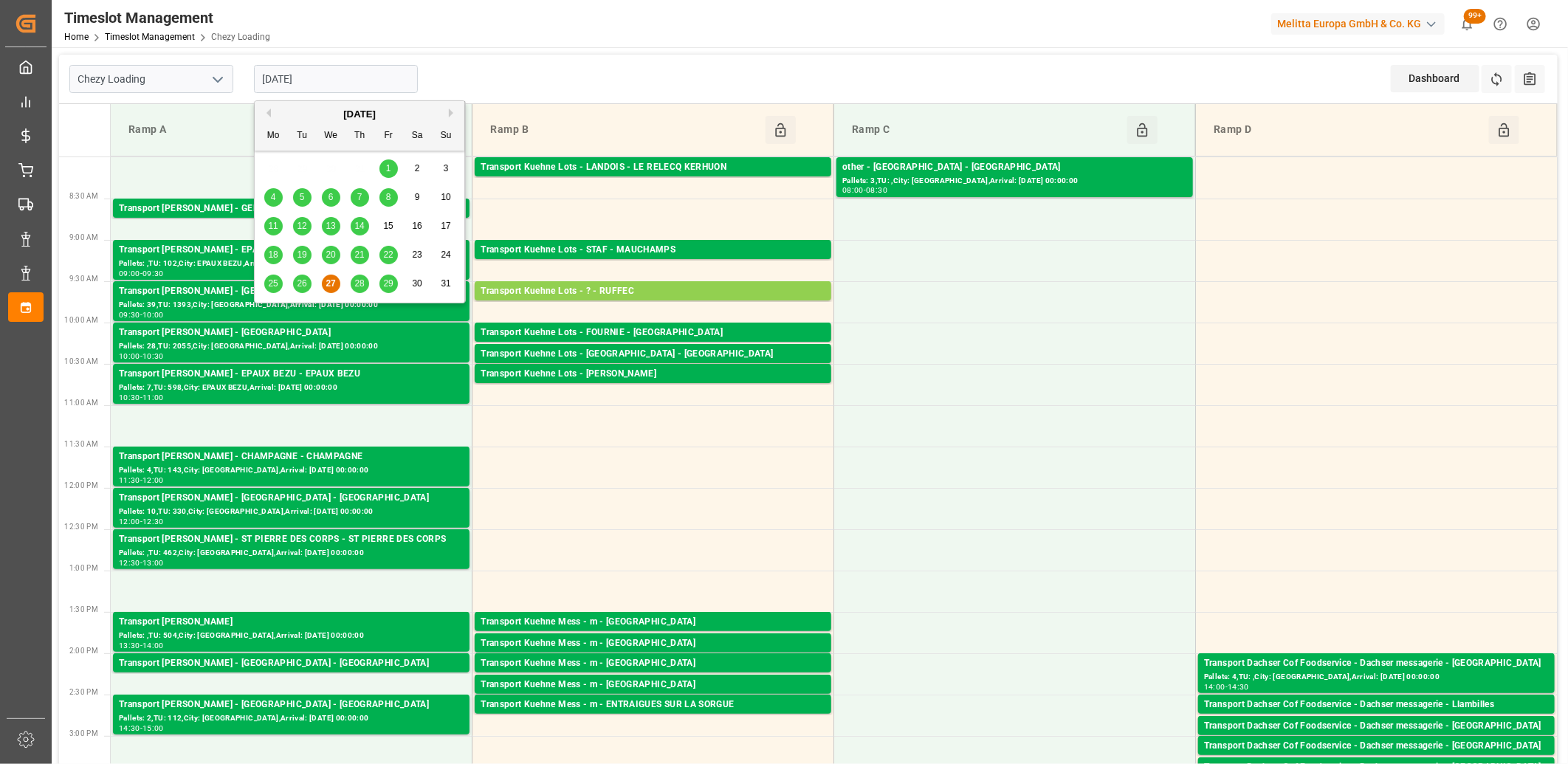
click at [368, 72] on input "[DATE]" at bounding box center [335, 79] width 164 height 28
click at [361, 281] on span "28" at bounding box center [359, 283] width 9 height 10
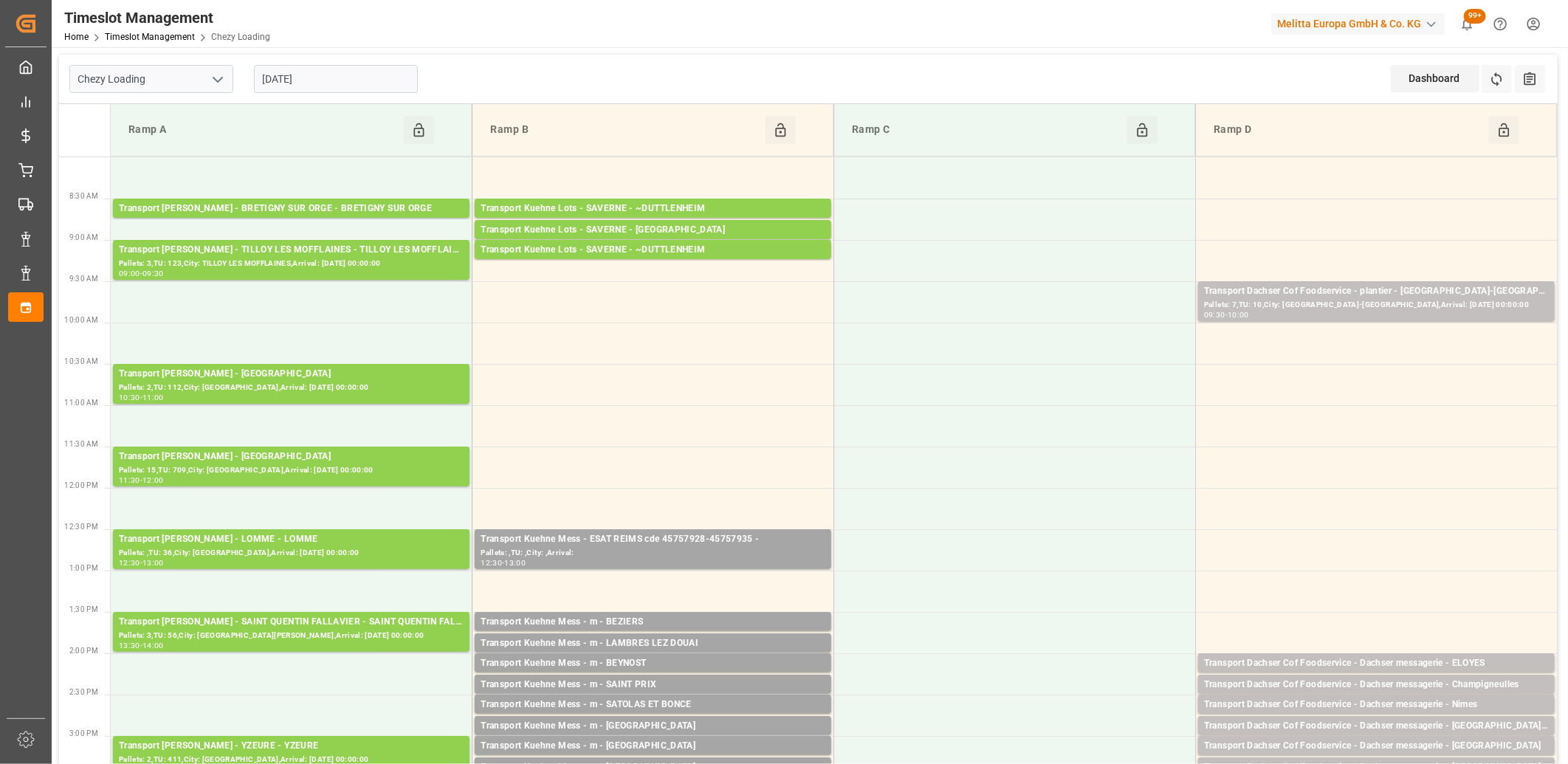
drag, startPoint x: 383, startPoint y: 83, endPoint x: 384, endPoint y: 98, distance: 15.0
click at [385, 84] on input "[DATE]" at bounding box center [335, 79] width 164 height 28
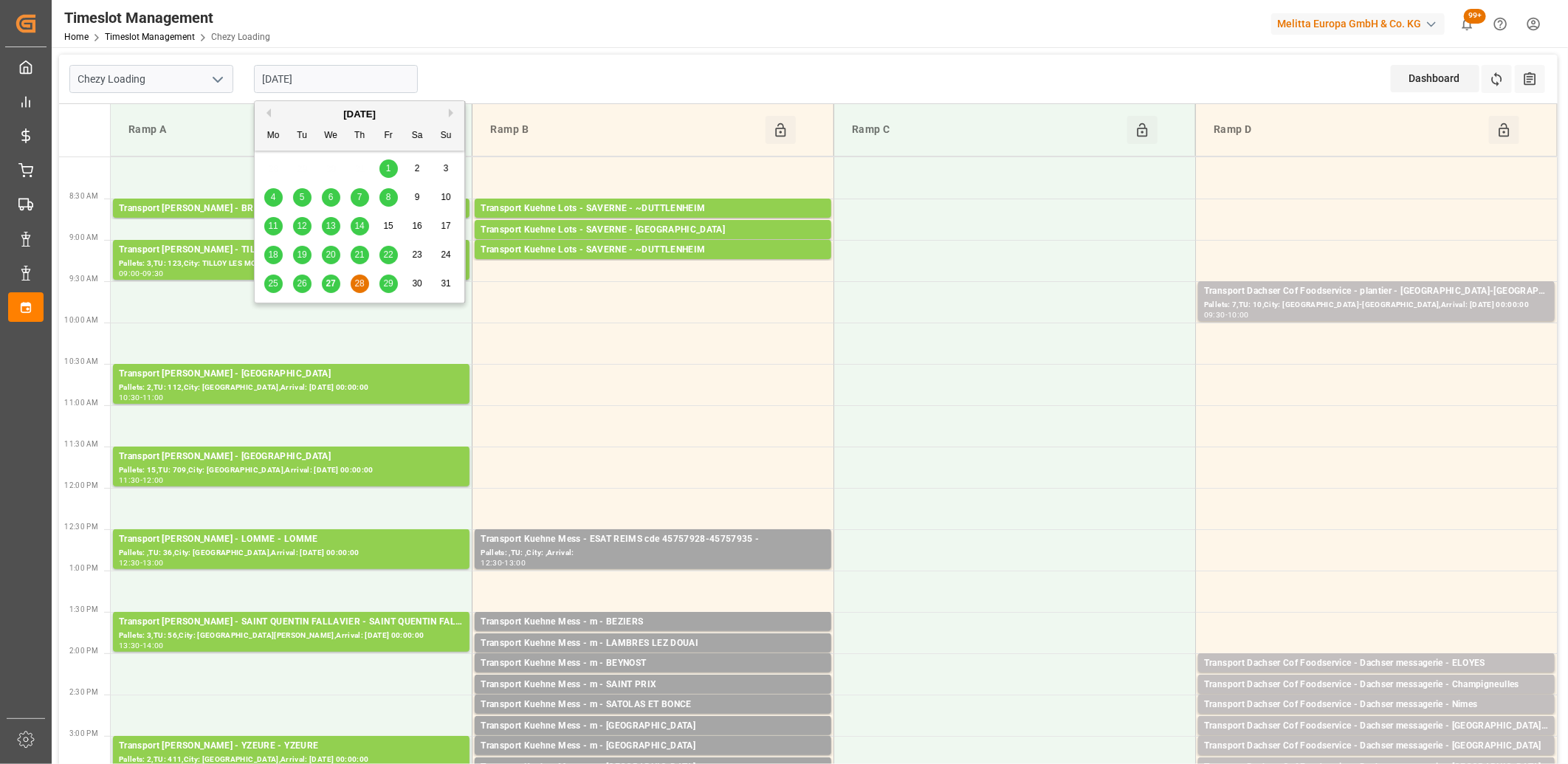
click at [384, 282] on span "29" at bounding box center [388, 283] width 9 height 10
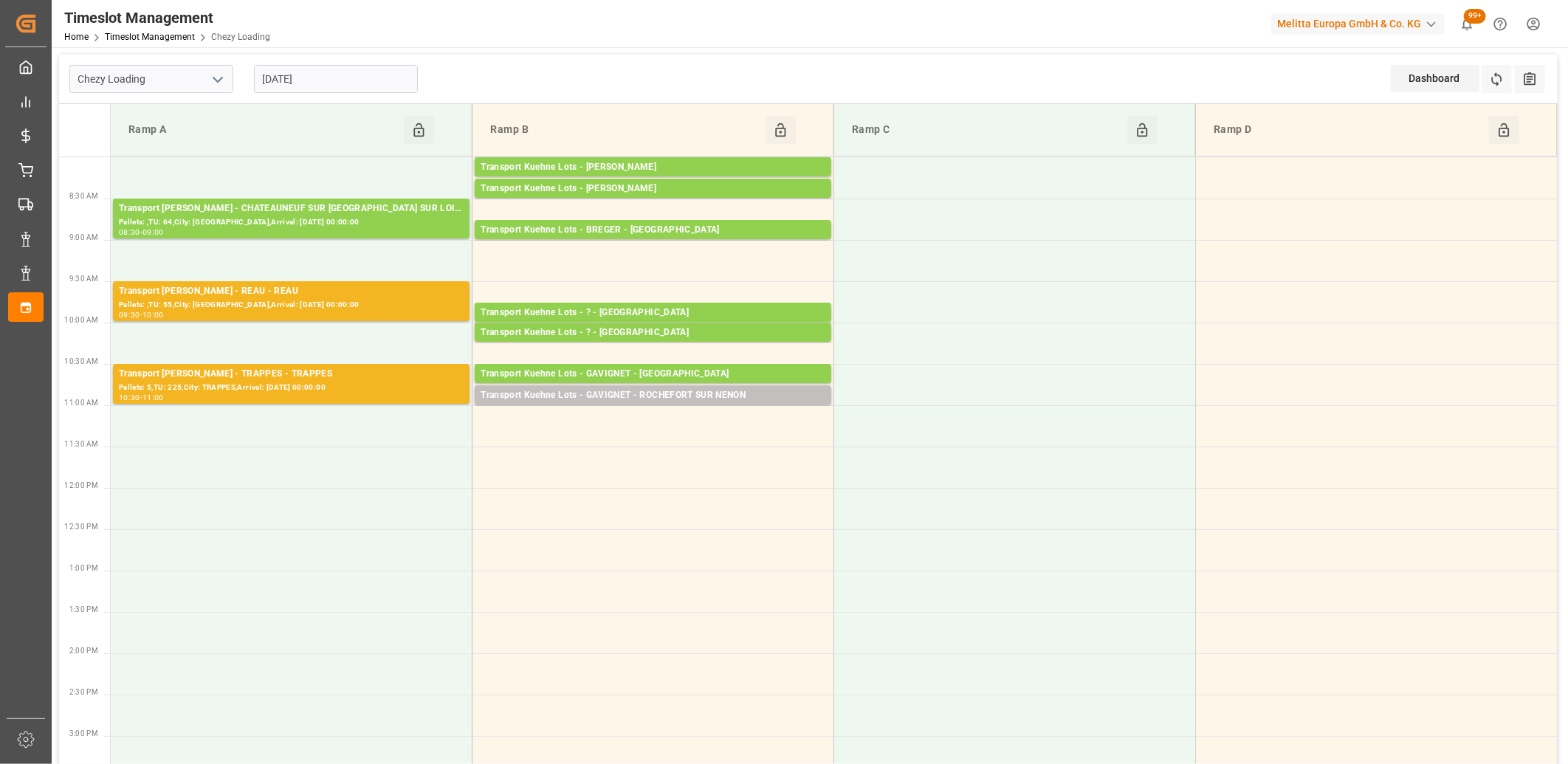
click at [336, 89] on input "[DATE]" at bounding box center [335, 79] width 164 height 28
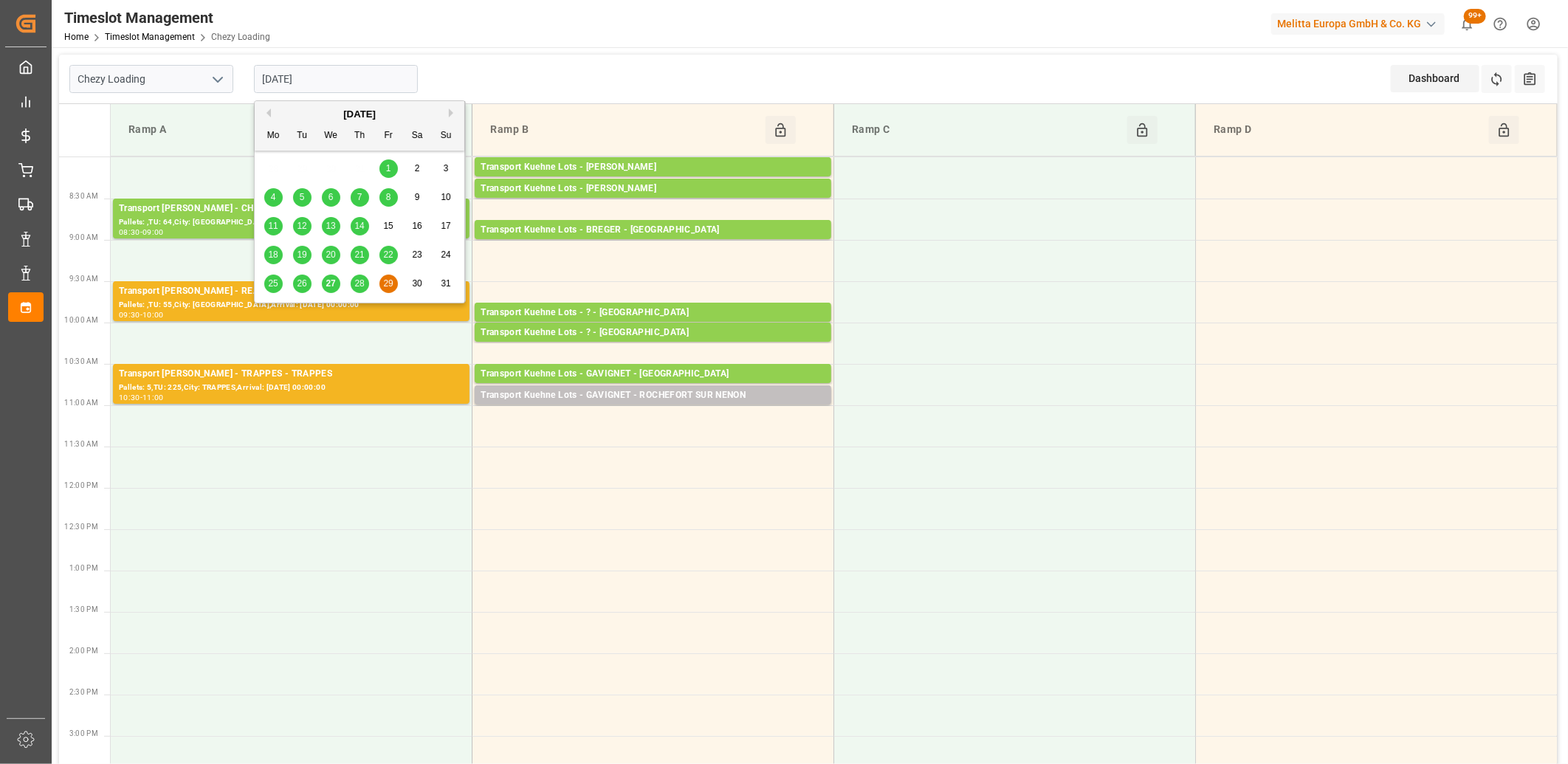
click at [448, 114] on div "[DATE]" at bounding box center [359, 115] width 210 height 15
click at [451, 114] on button "Next Month" at bounding box center [454, 113] width 9 height 9
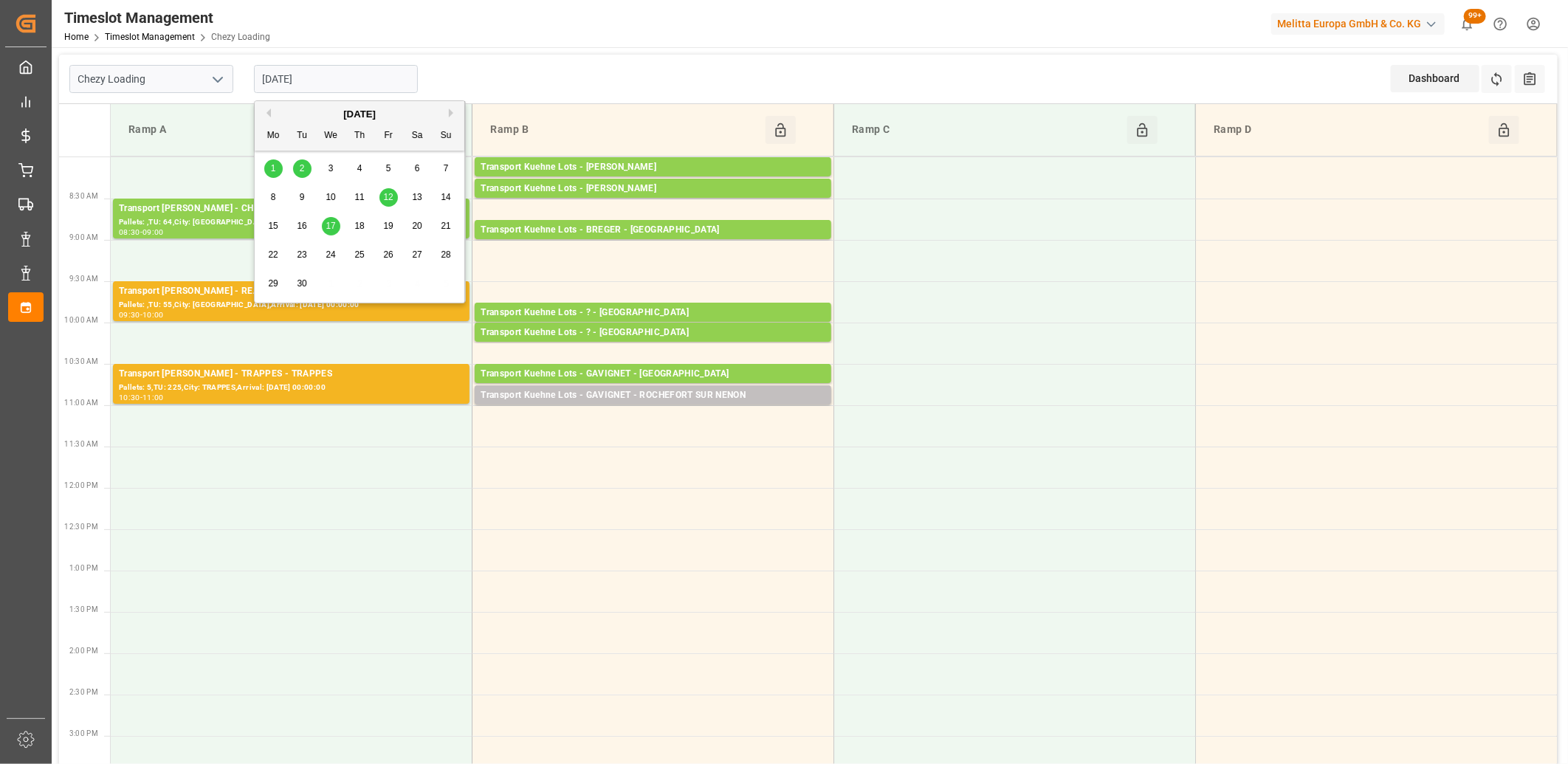
click at [270, 174] on div "1" at bounding box center [273, 168] width 18 height 18
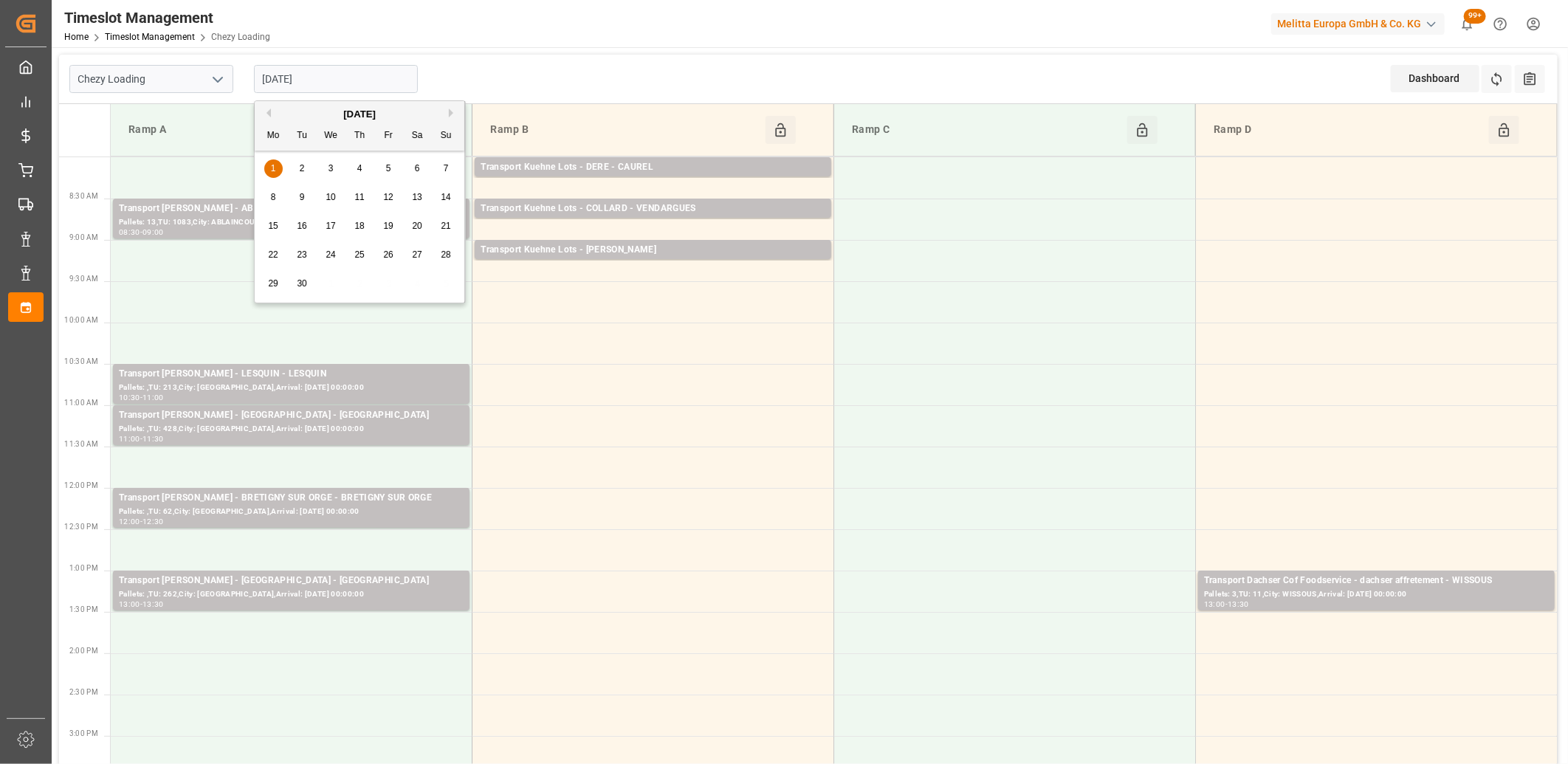
click at [360, 87] on input "[DATE]" at bounding box center [335, 79] width 164 height 28
click at [298, 167] on div "2" at bounding box center [302, 168] width 18 height 18
type input "[DATE]"
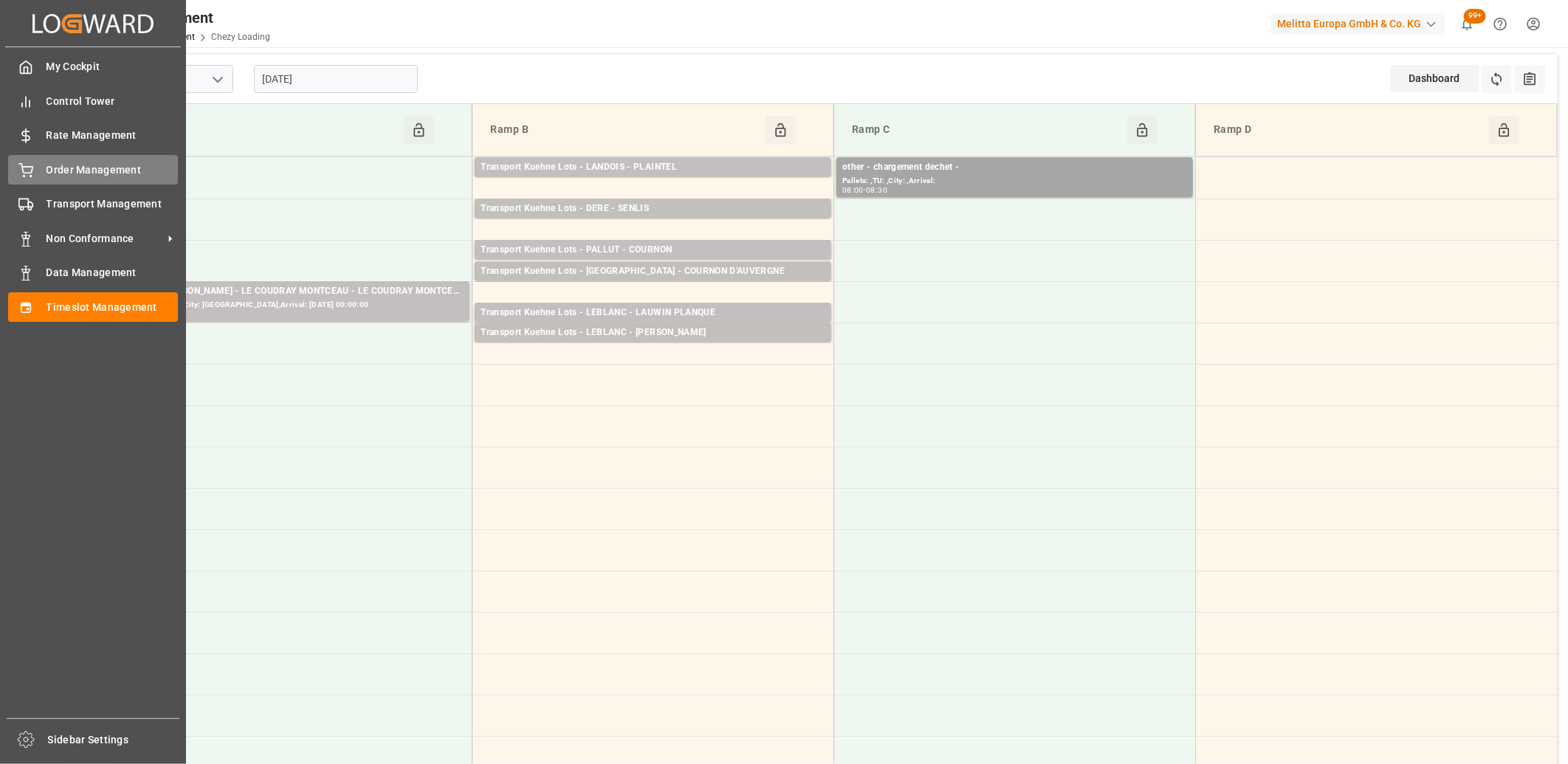
click at [20, 163] on div at bounding box center [20, 170] width 25 height 16
